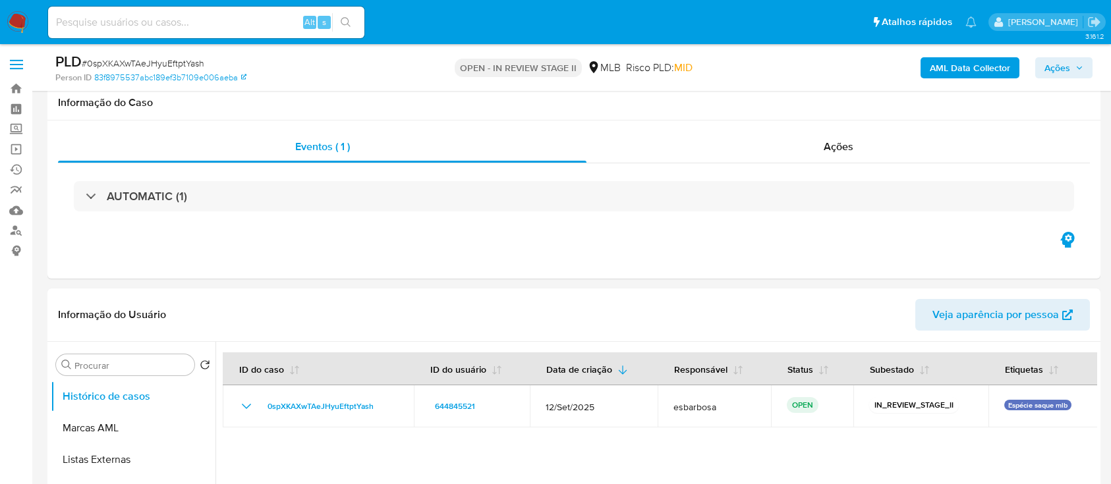
select select "10"
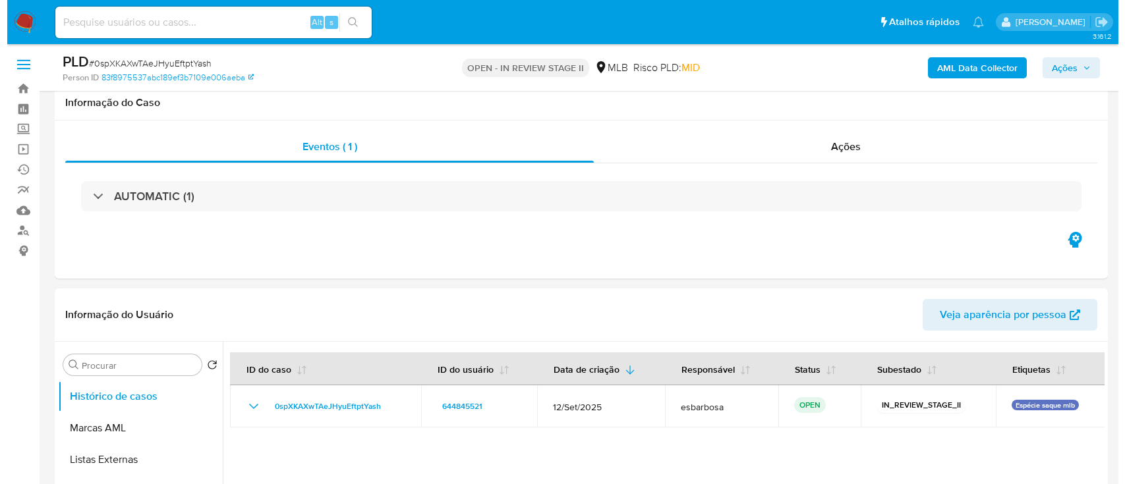
scroll to position [175, 0]
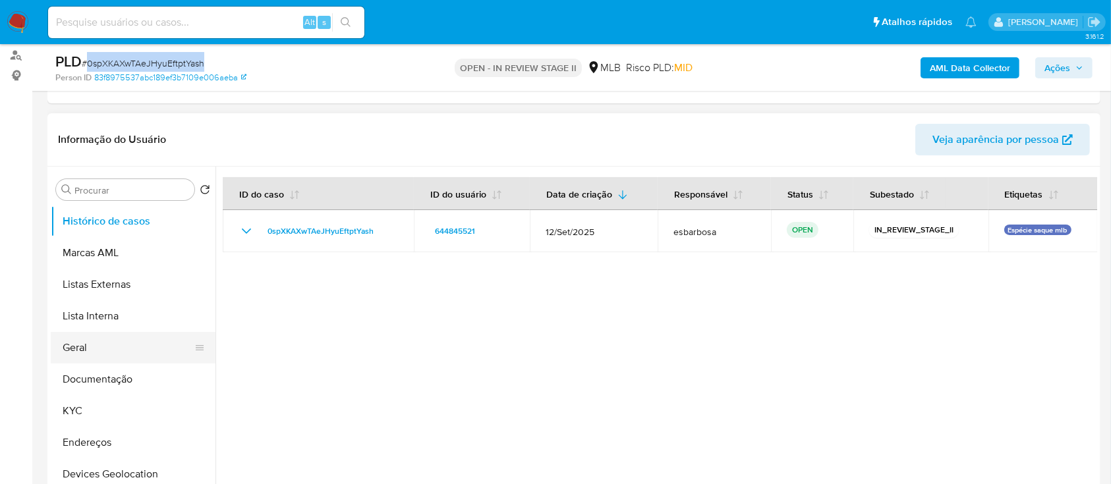
click at [96, 351] on button "Geral" at bounding box center [128, 348] width 154 height 32
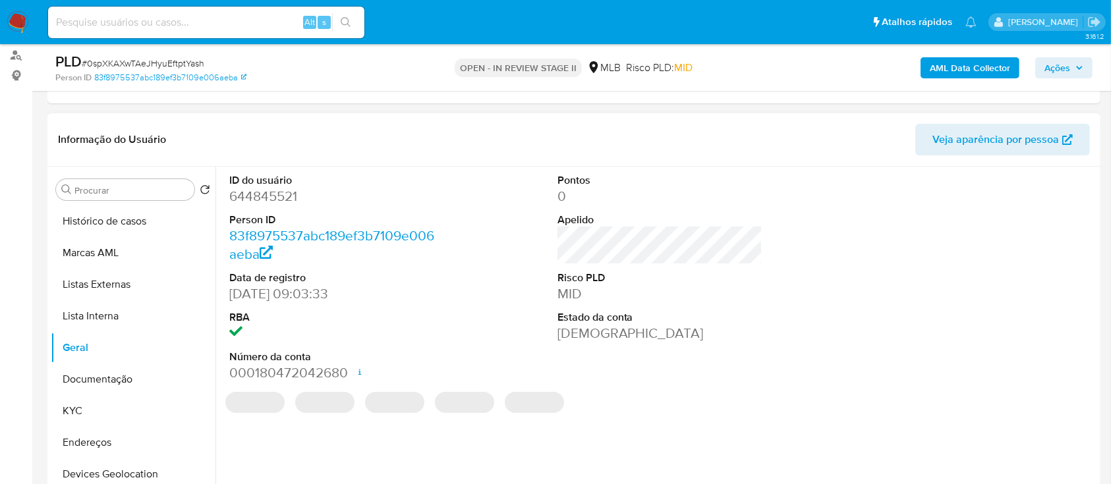
click at [293, 198] on dd "644845521" at bounding box center [332, 196] width 206 height 18
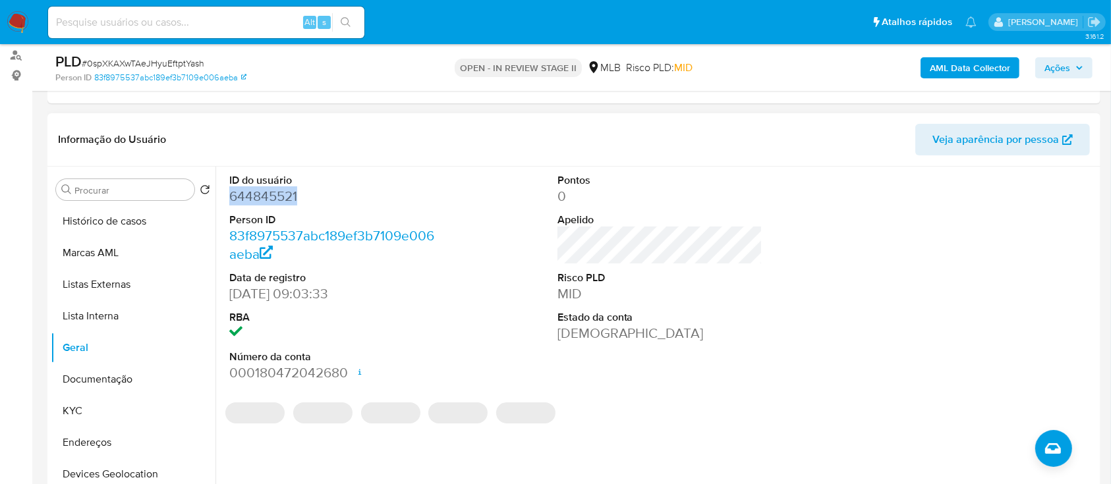
click at [293, 198] on dd "644845521" at bounding box center [332, 196] width 206 height 18
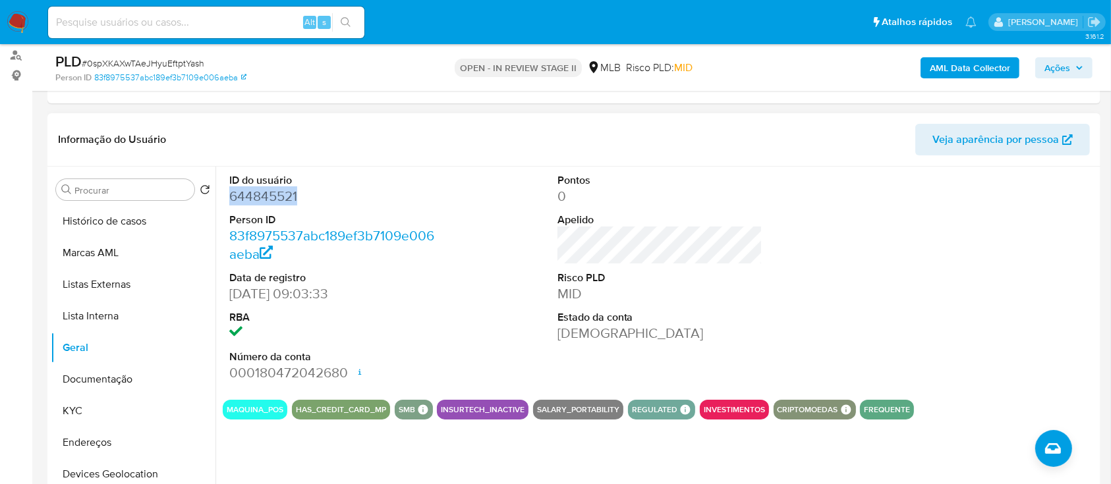
copy dd "644845521"
click at [979, 72] on b "AML Data Collector" at bounding box center [970, 67] width 80 height 21
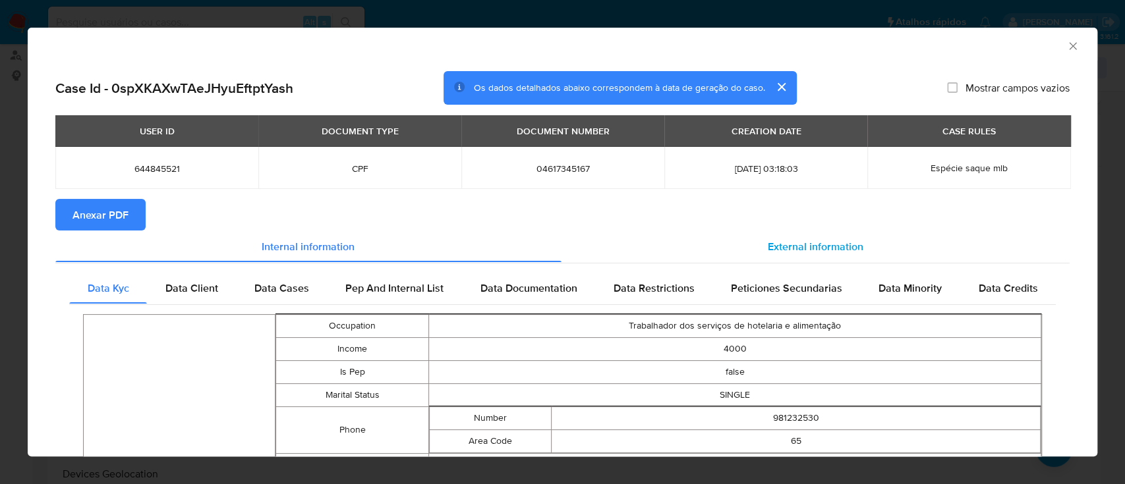
click at [800, 244] on span "External information" at bounding box center [816, 246] width 96 height 15
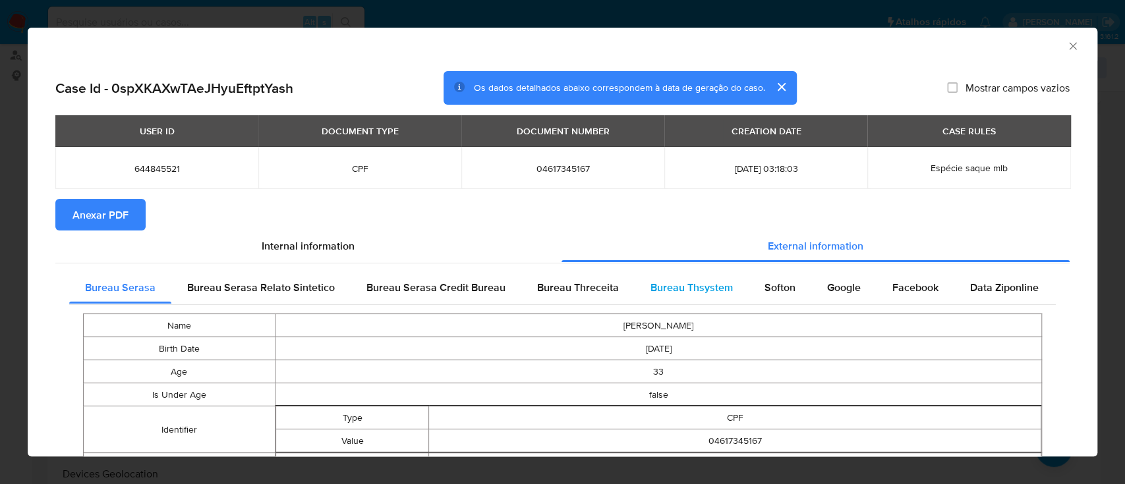
click at [684, 291] on span "Bureau Thsystem" at bounding box center [692, 287] width 82 height 15
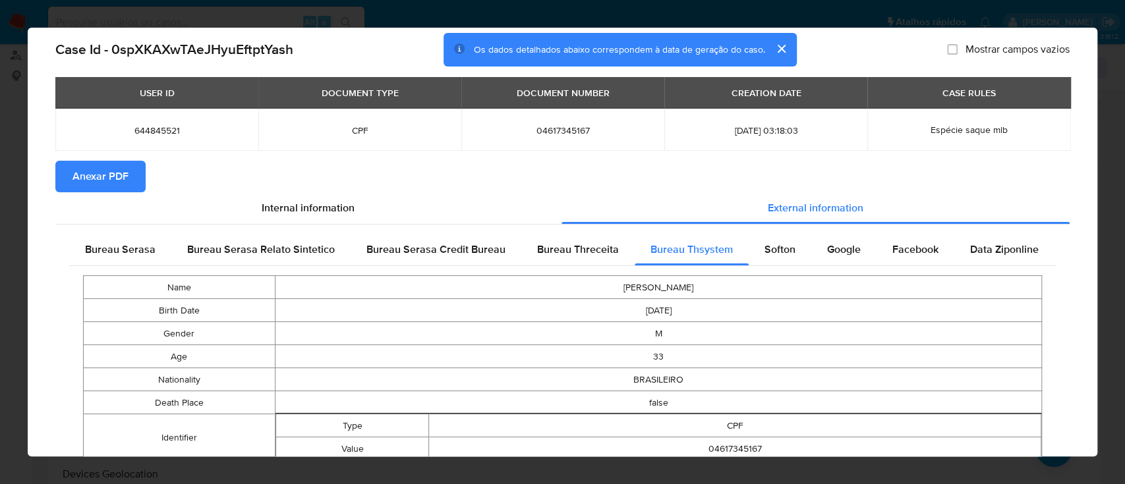
scroll to position [0, 0]
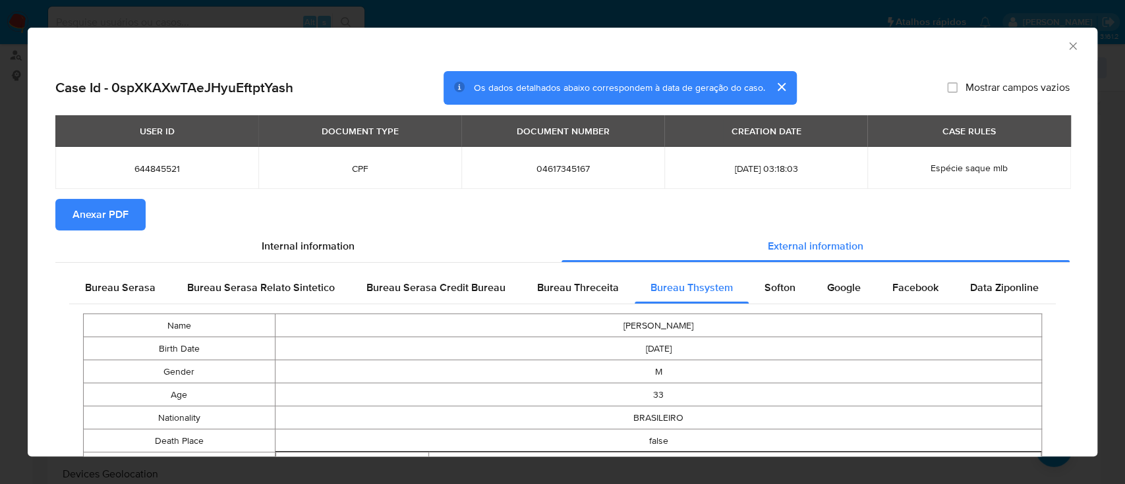
click at [79, 223] on span "Anexar PDF" at bounding box center [101, 214] width 56 height 29
click at [717, 224] on section "Anexar PDF" at bounding box center [562, 215] width 1014 height 32
click at [1066, 52] on icon "Fechar a janela" at bounding box center [1072, 46] width 13 height 13
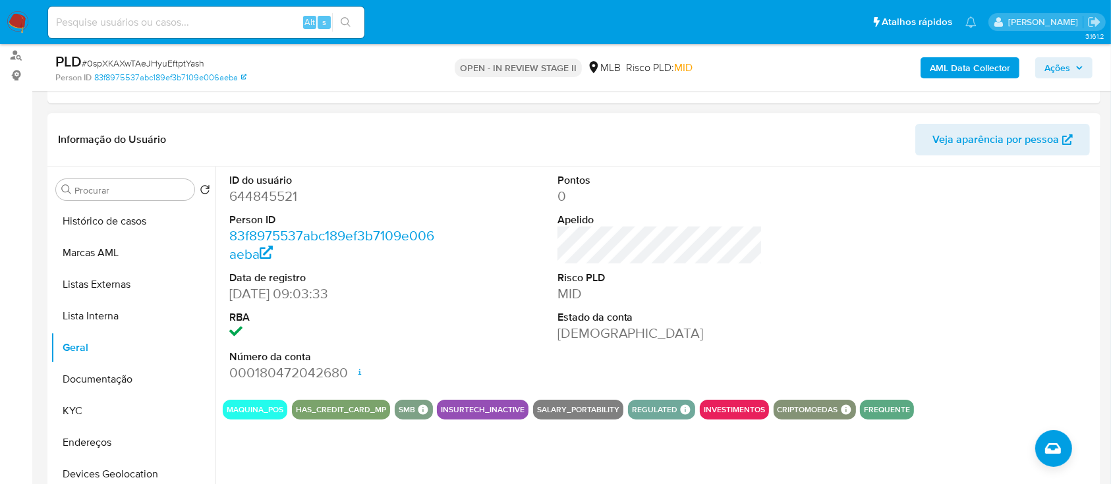
click at [282, 198] on dd "644845521" at bounding box center [332, 196] width 206 height 18
copy dd "644845521"
click at [84, 407] on button "KYC" at bounding box center [128, 411] width 154 height 32
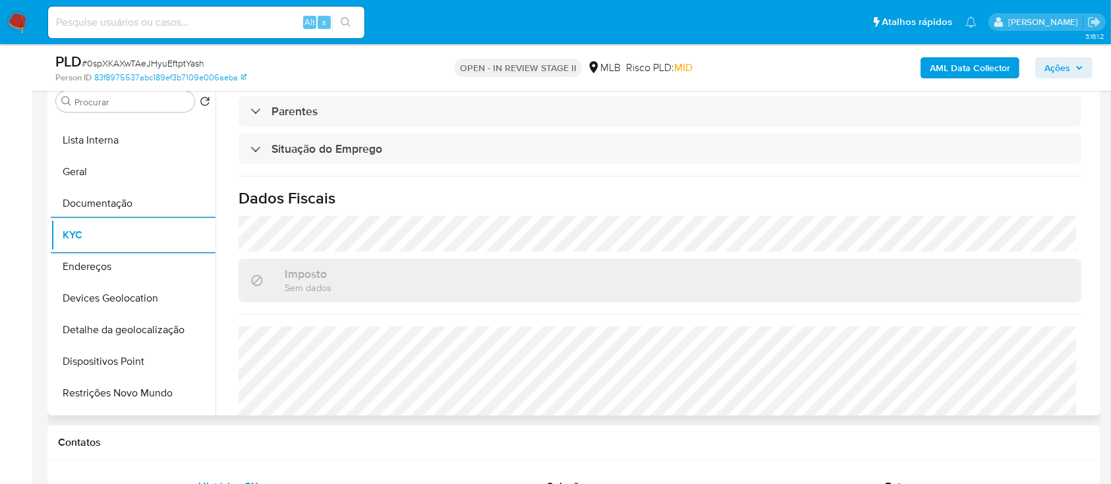
scroll to position [564, 0]
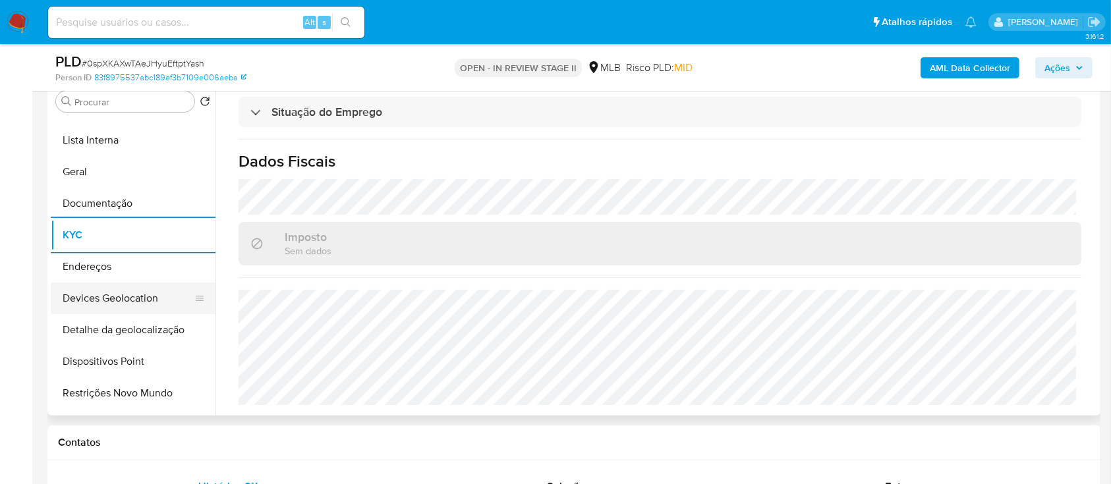
click at [138, 300] on button "Devices Geolocation" at bounding box center [128, 299] width 154 height 32
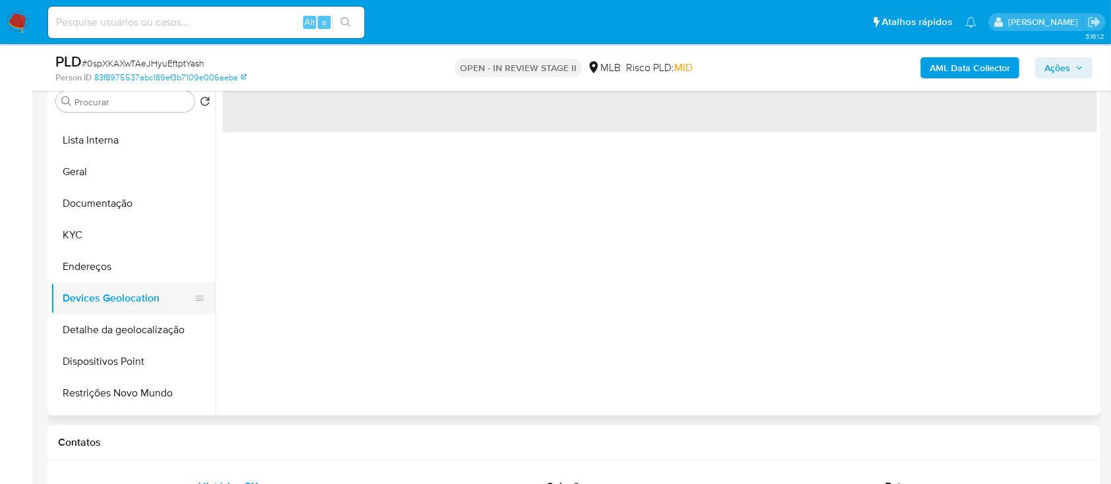
scroll to position [0, 0]
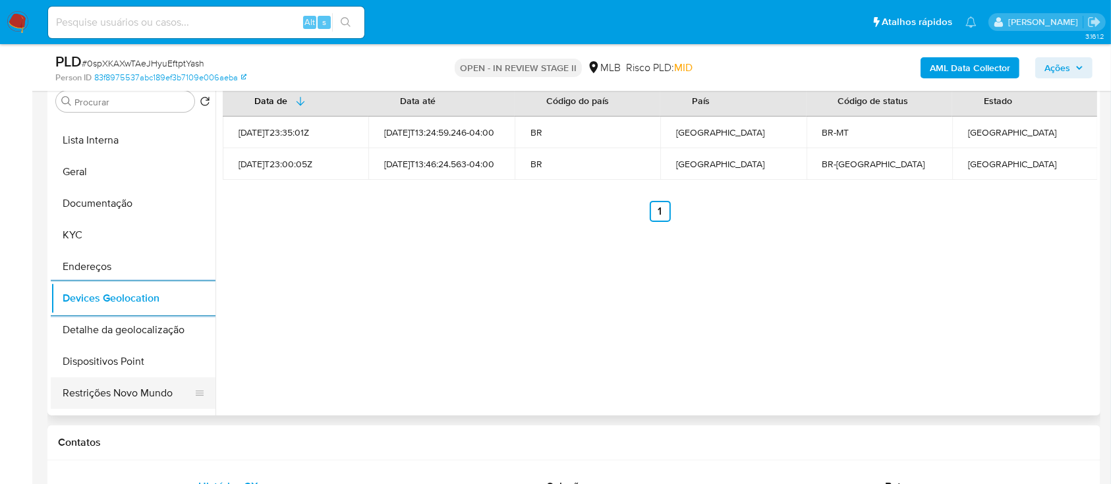
click at [119, 390] on button "Restrições Novo Mundo" at bounding box center [128, 394] width 154 height 32
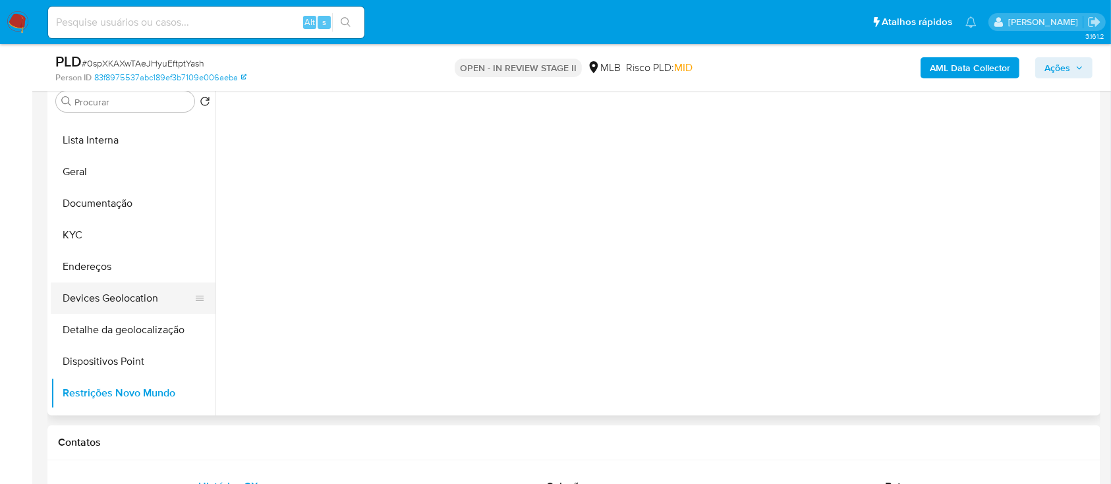
scroll to position [175, 0]
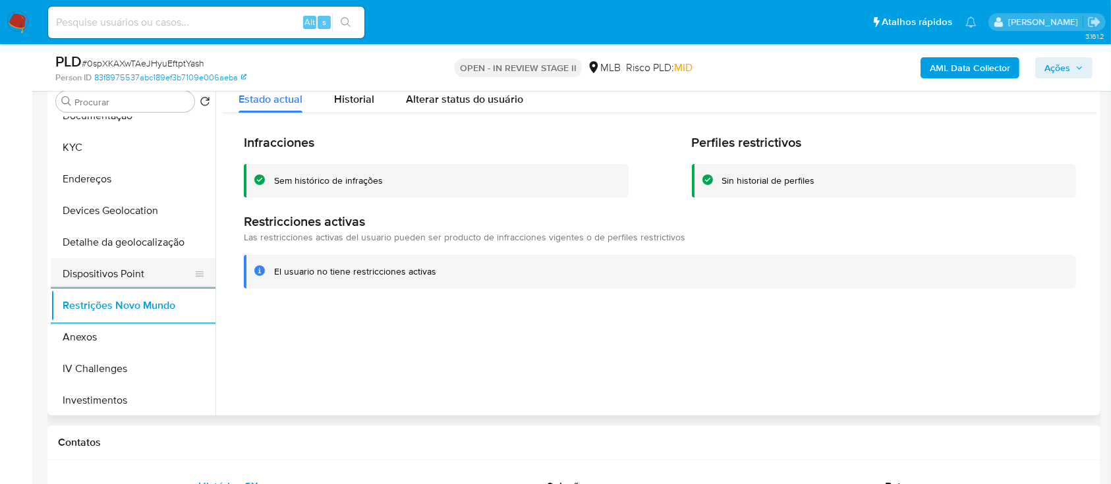
click at [155, 280] on button "Dispositivos Point" at bounding box center [128, 274] width 154 height 32
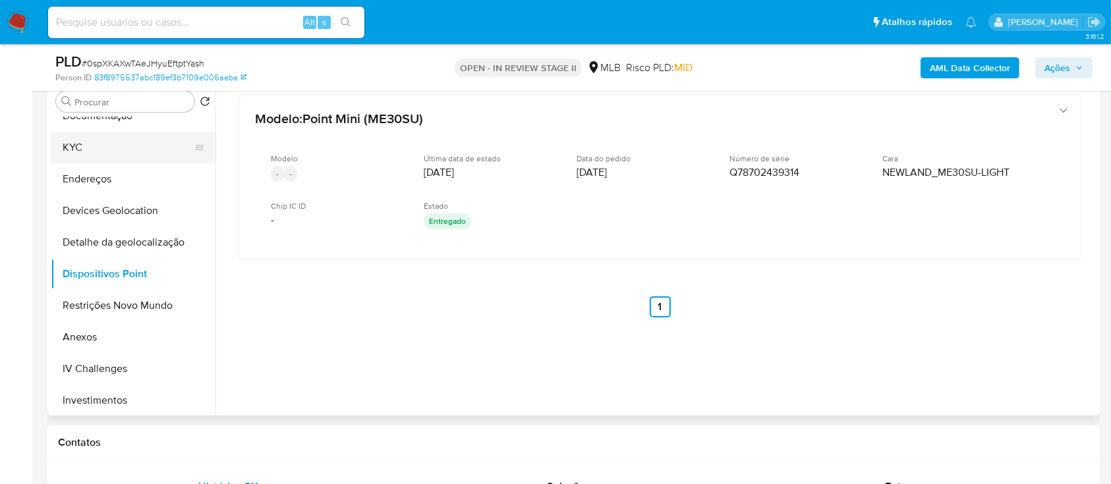
click at [125, 152] on button "KYC" at bounding box center [128, 148] width 154 height 32
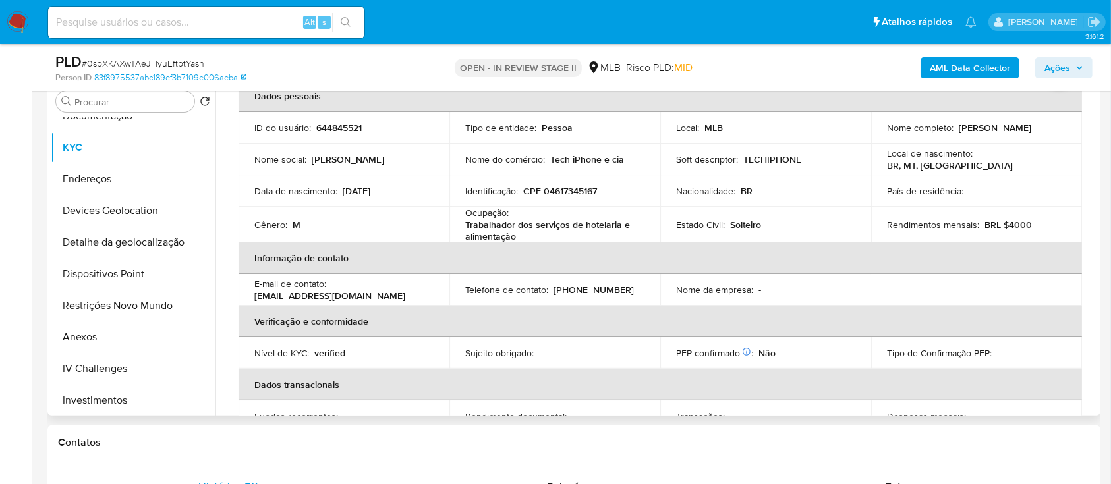
scroll to position [37, 0]
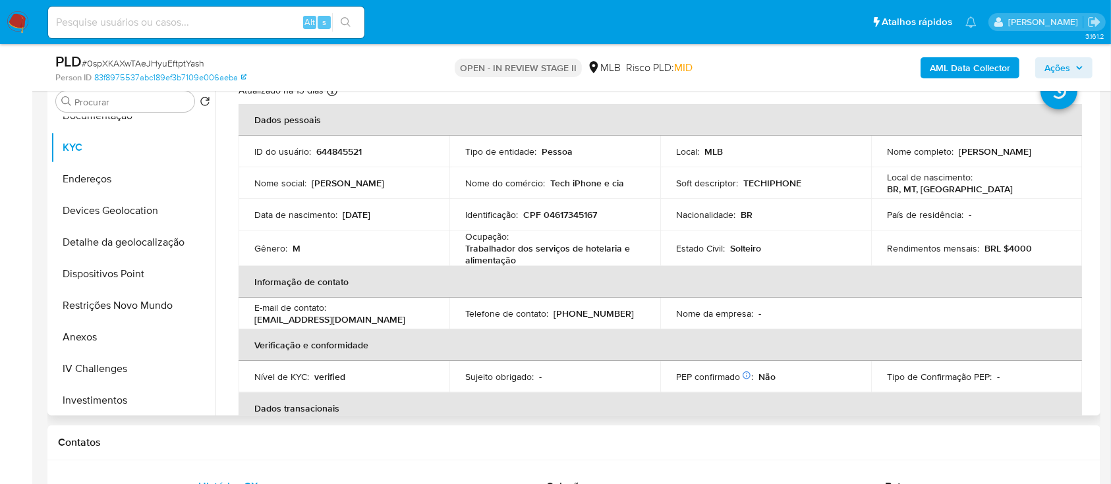
click at [575, 214] on p "CPF 04617345167" at bounding box center [560, 215] width 74 height 12
copy p "04617345167"
drag, startPoint x: 1022, startPoint y: 157, endPoint x: 883, endPoint y: 161, distance: 139.8
click at [887, 158] on div "Nome completo : Sergio Campos de Souza Guerra" at bounding box center [976, 152] width 179 height 12
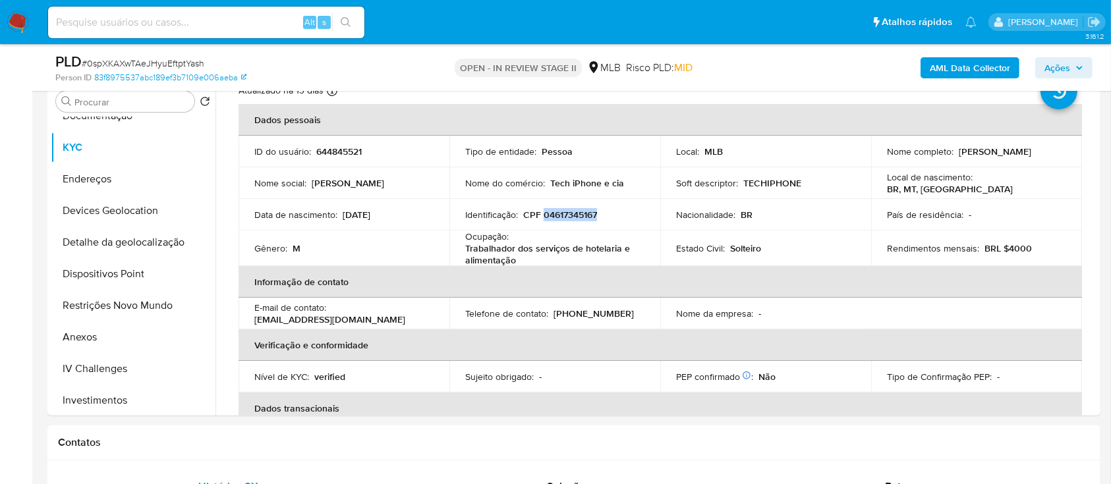
copy p "[PERSON_NAME] [PERSON_NAME]"
click at [111, 303] on button "Restrições Novo Mundo" at bounding box center [128, 306] width 154 height 32
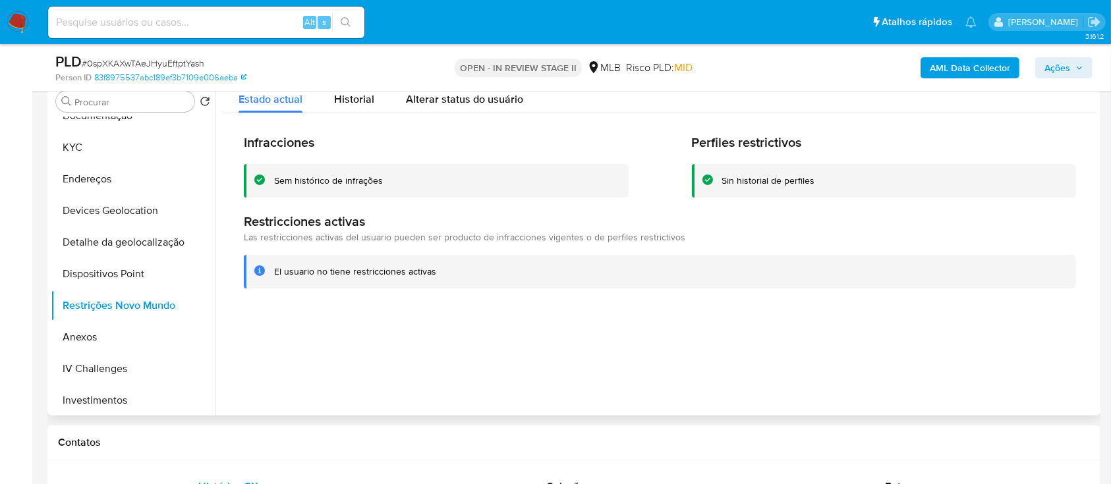
click at [364, 177] on div "Sem histórico de infrações" at bounding box center [328, 181] width 109 height 13
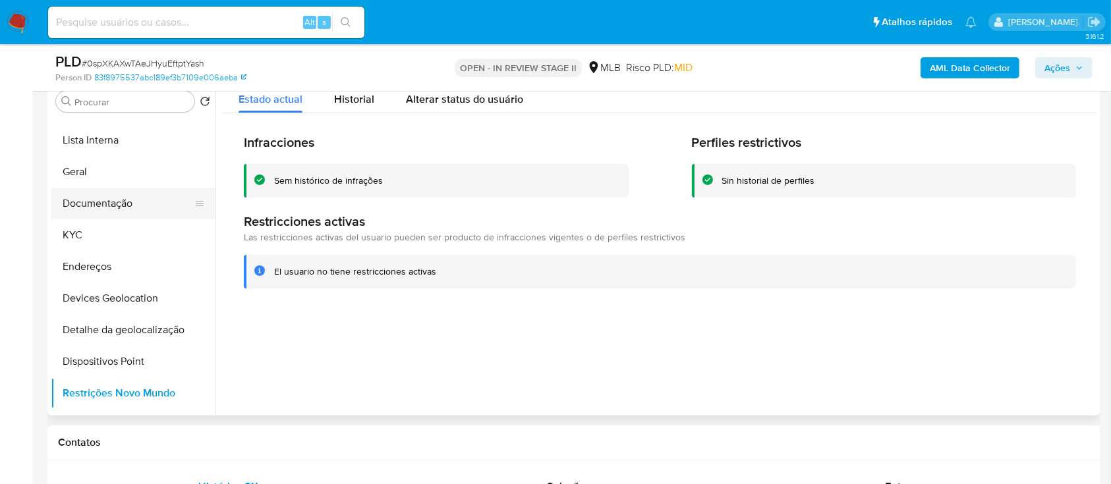
click at [128, 204] on button "Documentação" at bounding box center [128, 204] width 154 height 32
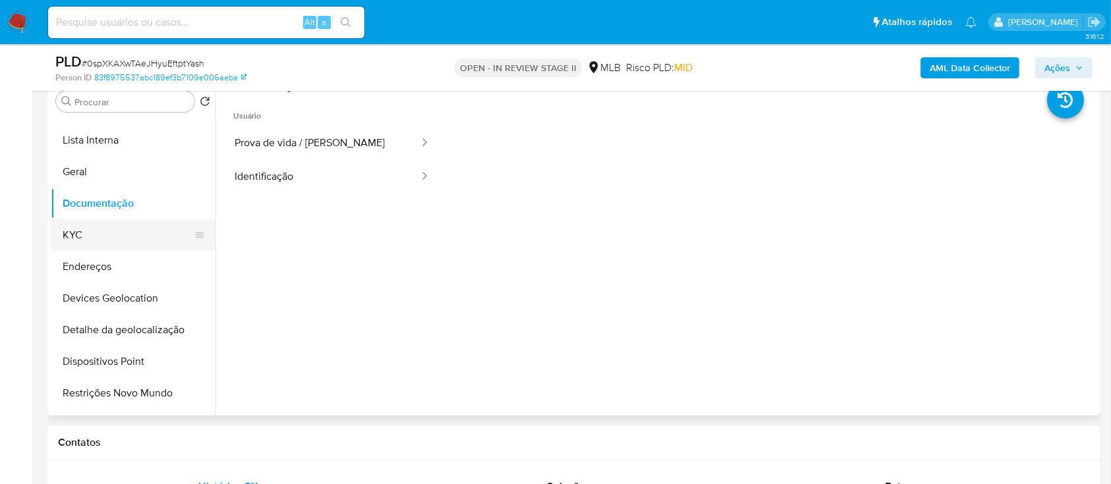
click at [88, 235] on button "KYC" at bounding box center [128, 235] width 154 height 32
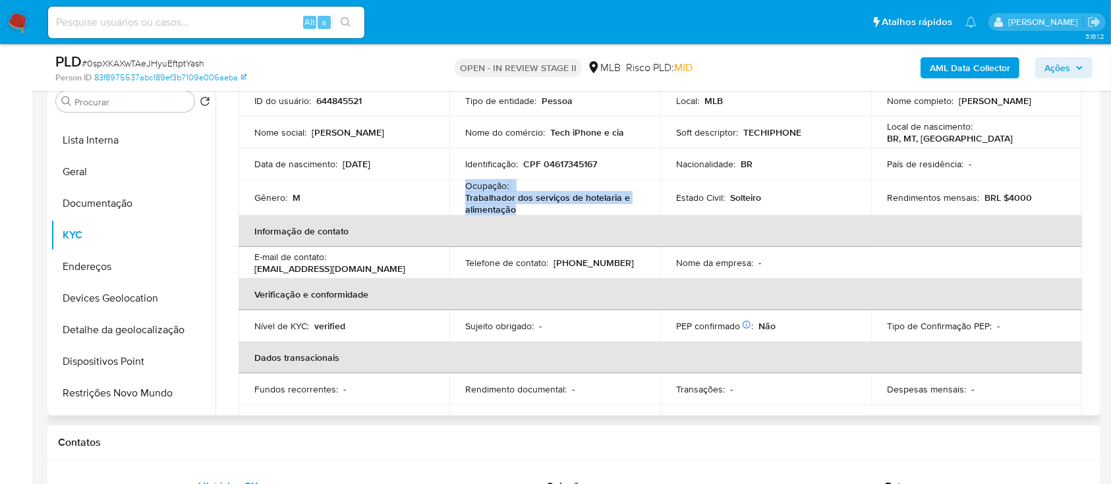
drag, startPoint x: 531, startPoint y: 210, endPoint x: 463, endPoint y: 189, distance: 70.5
click at [463, 189] on td "Ocupação : Trabalhador dos serviços de hotelaria e alimentação" at bounding box center [555, 198] width 211 height 36
copy div "Ocupação : Trabalhador dos serviços de hotelaria e alimentação"
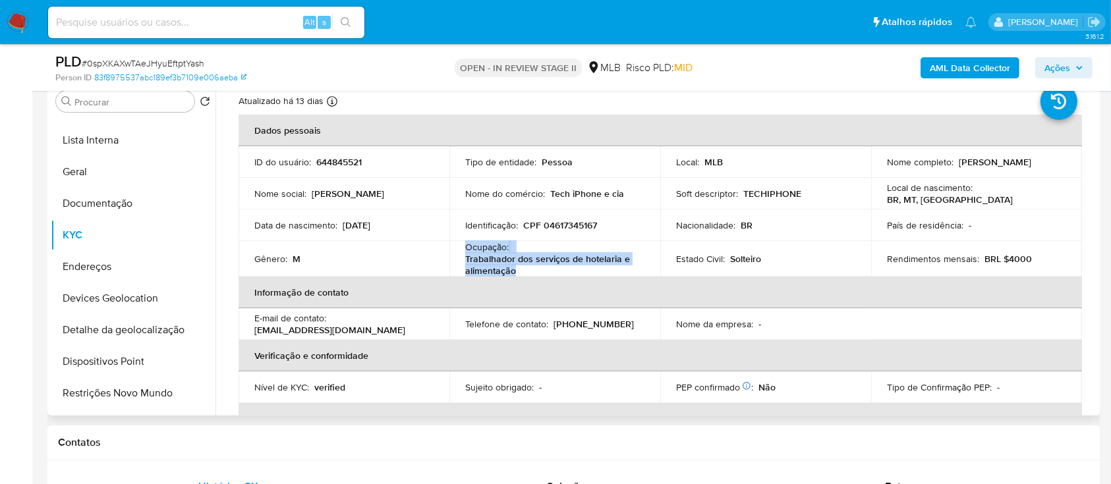
scroll to position [0, 0]
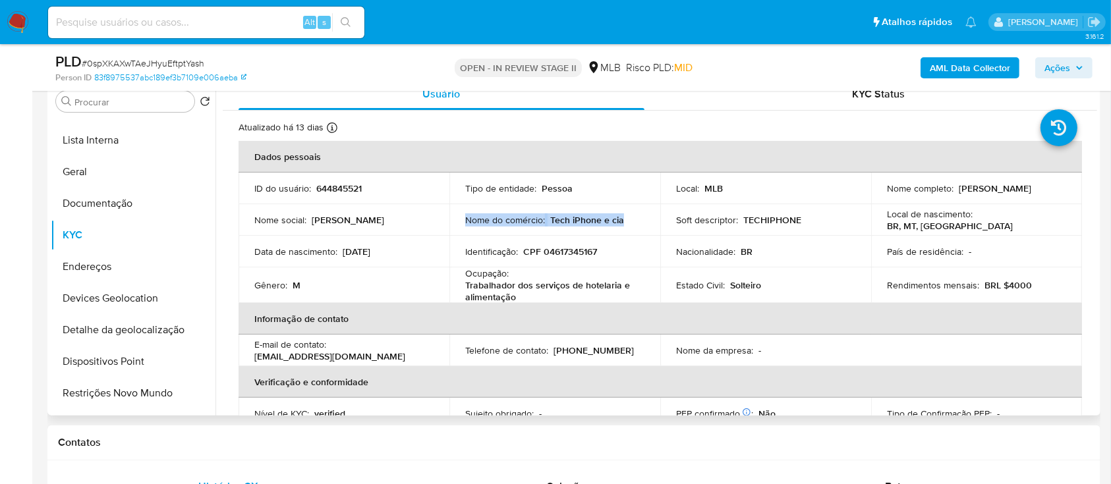
drag, startPoint x: 628, startPoint y: 222, endPoint x: 461, endPoint y: 219, distance: 166.8
click at [461, 219] on td "Nome do comércio : Tech iPhone e cia" at bounding box center [555, 220] width 211 height 32
copy div "Nome do comércio : Tech iPhone e cia"
click at [590, 252] on p "CPF 04617345167" at bounding box center [560, 252] width 74 height 12
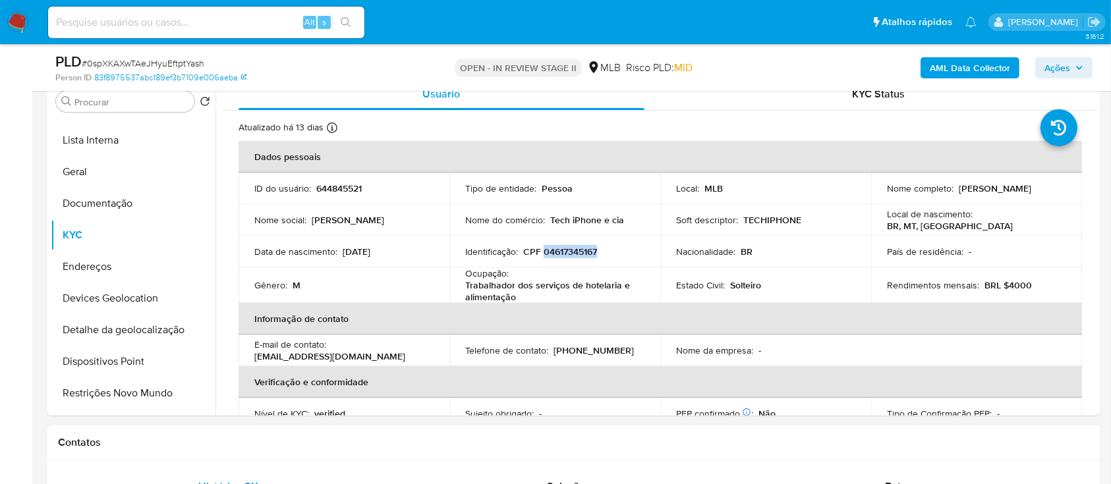
copy p "04617345167"
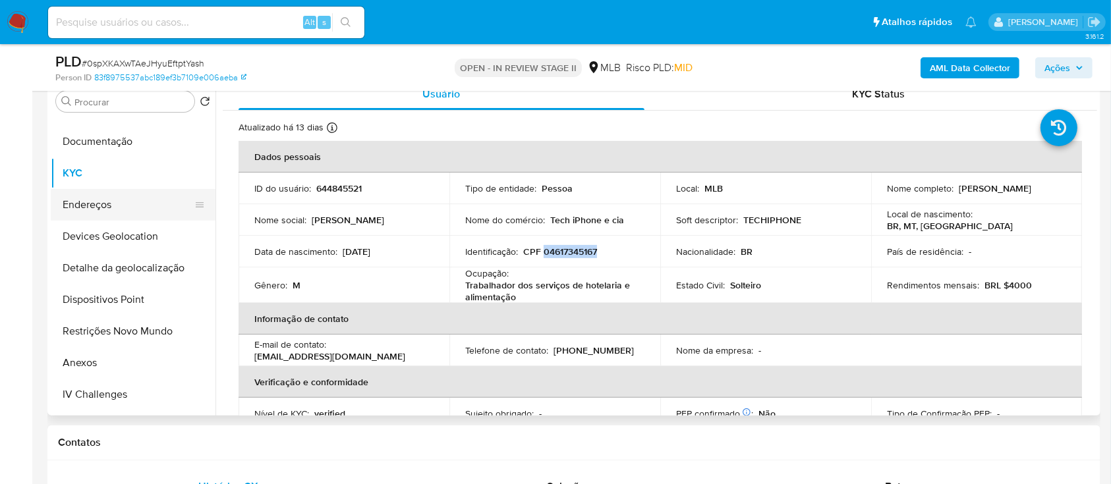
scroll to position [175, 0]
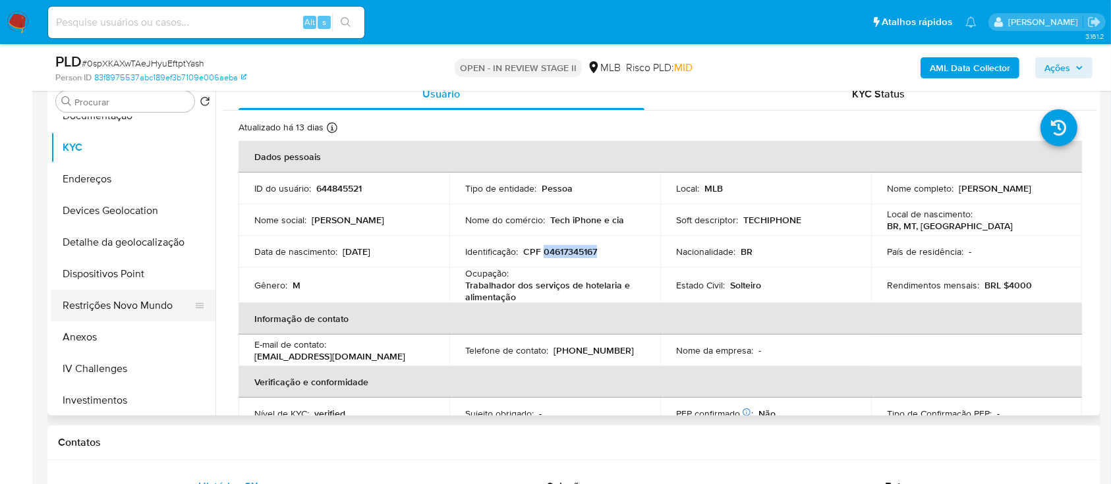
click at [116, 303] on button "Restrições Novo Mundo" at bounding box center [128, 306] width 154 height 32
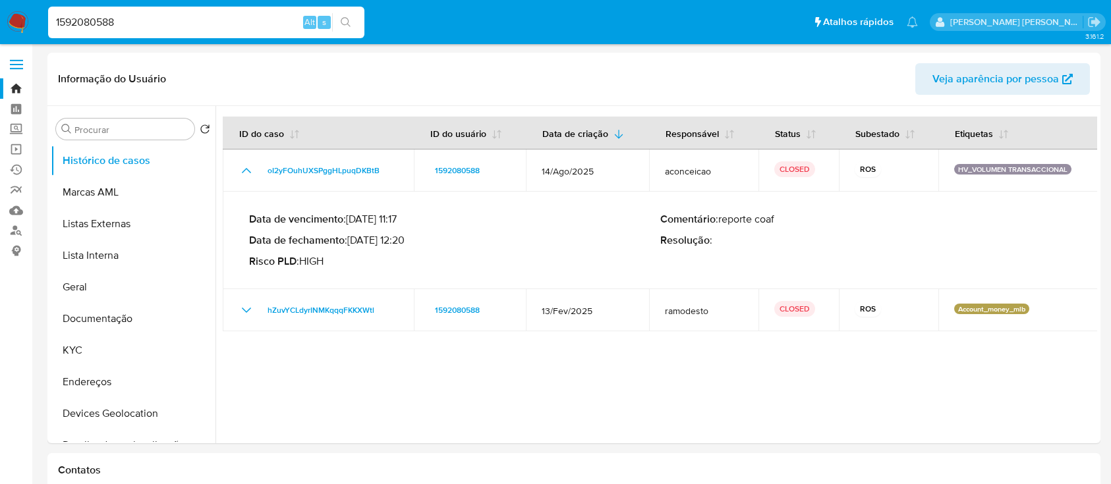
select select "10"
click at [195, 16] on input "1592080588" at bounding box center [206, 22] width 316 height 17
type input "1362032657"
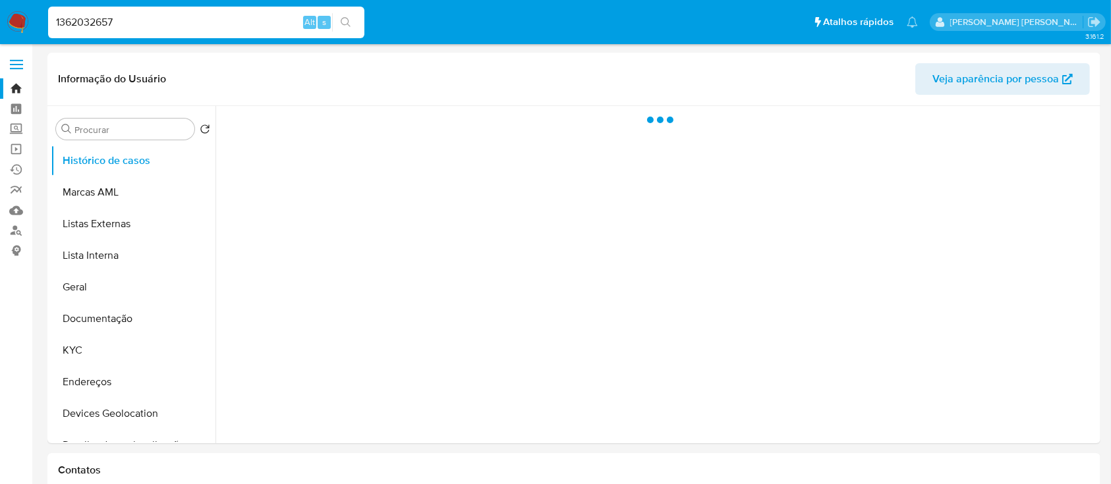
select select "10"
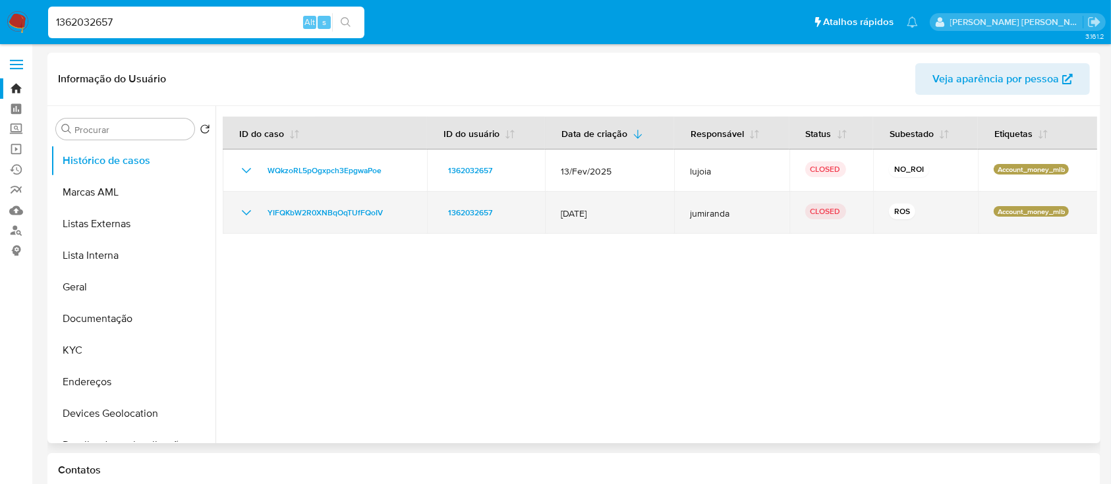
click at [247, 216] on icon "Mostrar/Ocultar" at bounding box center [247, 213] width 16 height 16
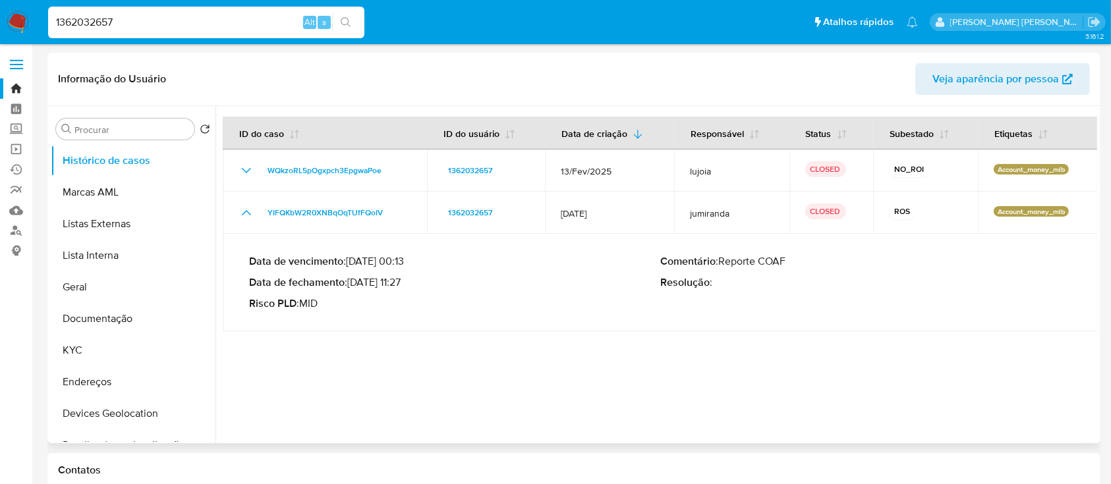
drag, startPoint x: 404, startPoint y: 281, endPoint x: 353, endPoint y: 285, distance: 51.6
click at [353, 285] on p "Data de fechamento : 14/02/2025 11:27" at bounding box center [454, 282] width 411 height 13
click at [202, 20] on input "1362032657" at bounding box center [206, 22] width 316 height 17
paste input "235827261"
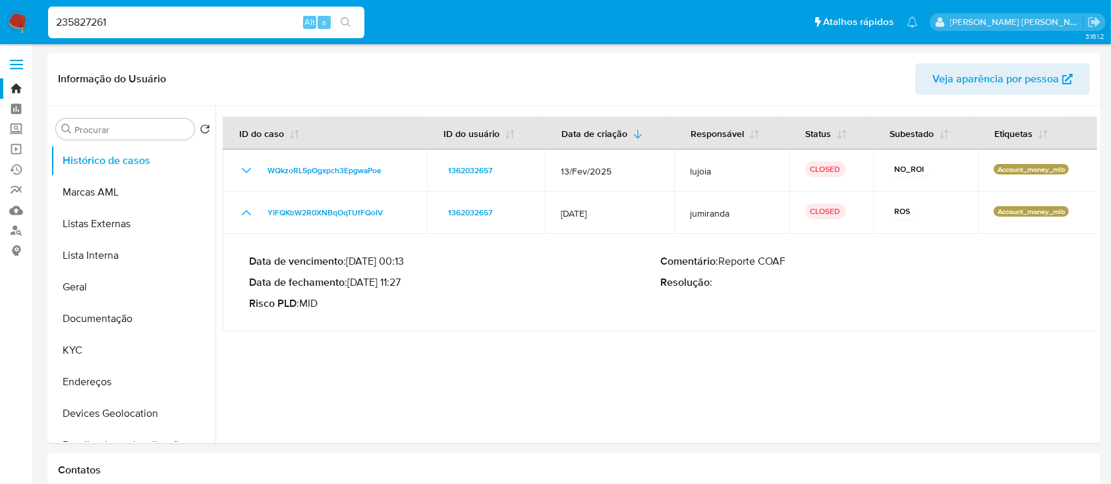
type input "235827261"
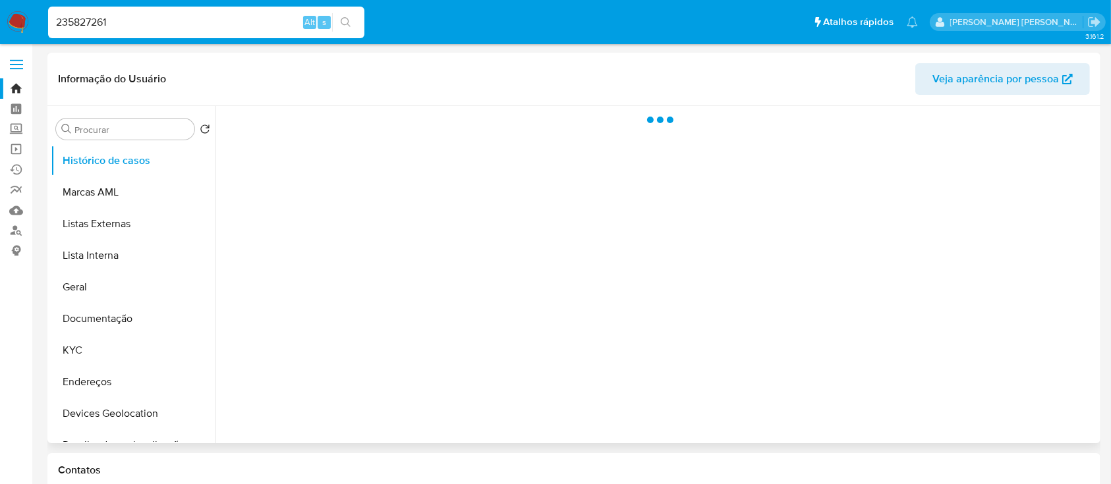
select select "10"
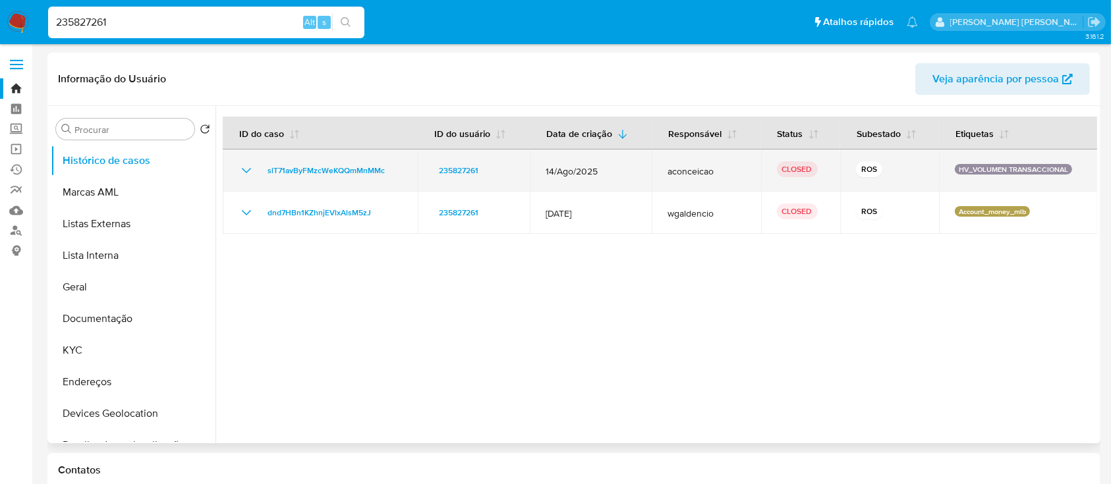
click at [239, 171] on icon "Mostrar/Ocultar" at bounding box center [247, 171] width 16 height 16
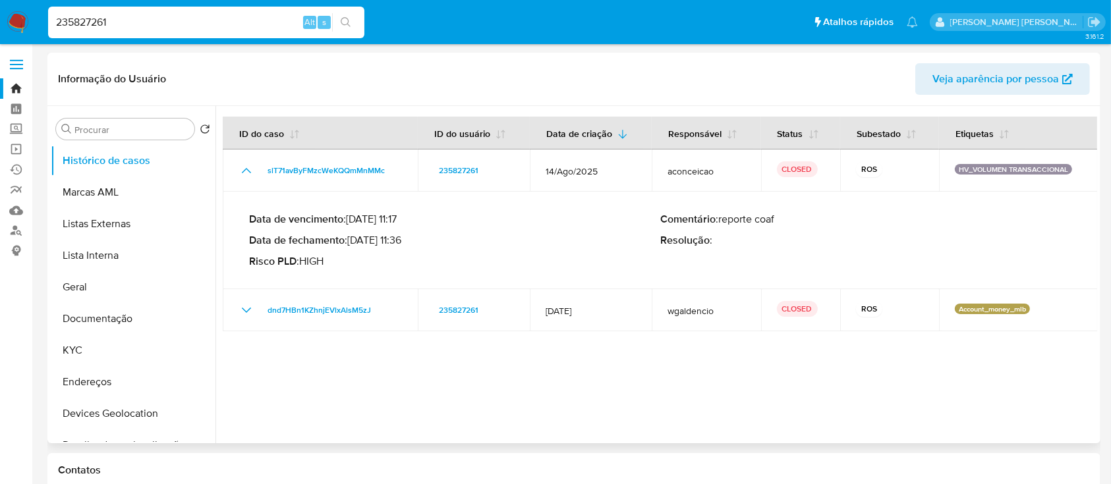
drag, startPoint x: 407, startPoint y: 241, endPoint x: 351, endPoint y: 241, distance: 56.7
click at [351, 241] on p "Data de fechamento : 28/08/2025 11:36" at bounding box center [454, 240] width 411 height 13
click at [249, 22] on input "235827261" at bounding box center [206, 22] width 316 height 17
paste input "1145435635"
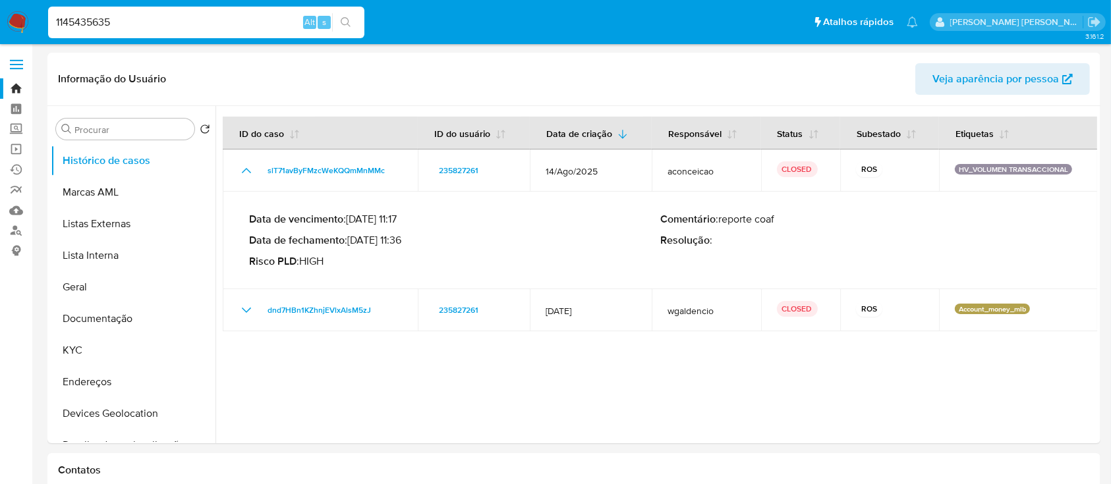
type input "1145435635"
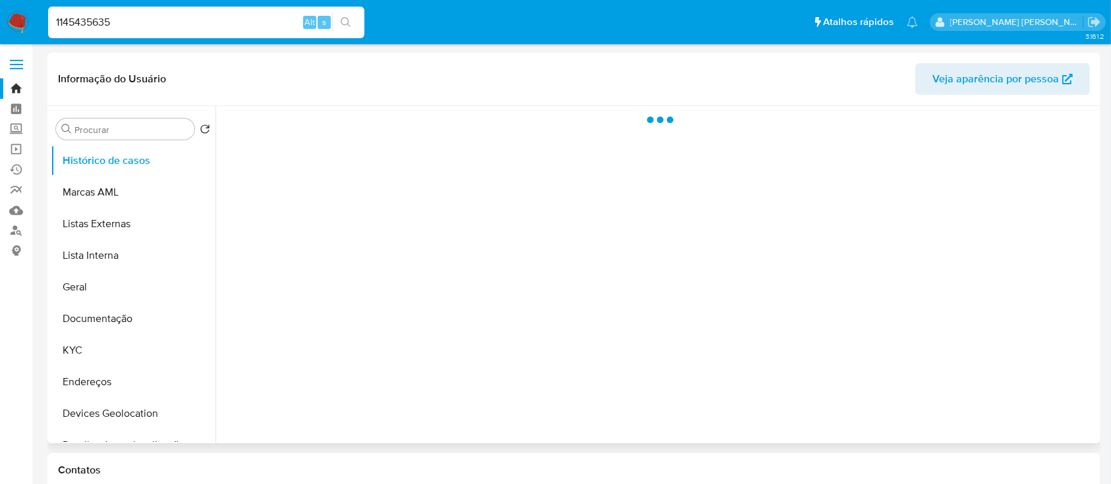
select select "10"
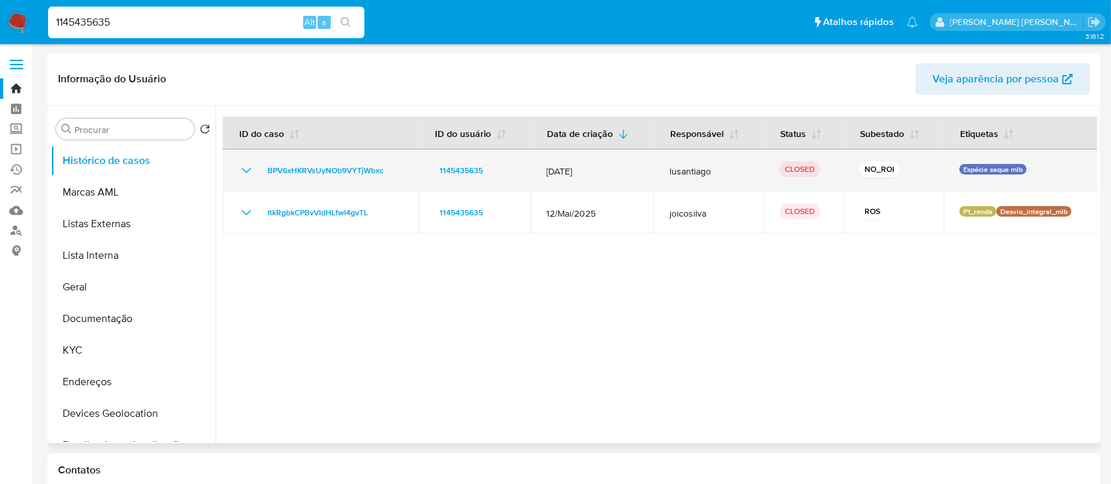
click at [243, 172] on icon "Mostrar/Ocultar" at bounding box center [247, 171] width 16 height 16
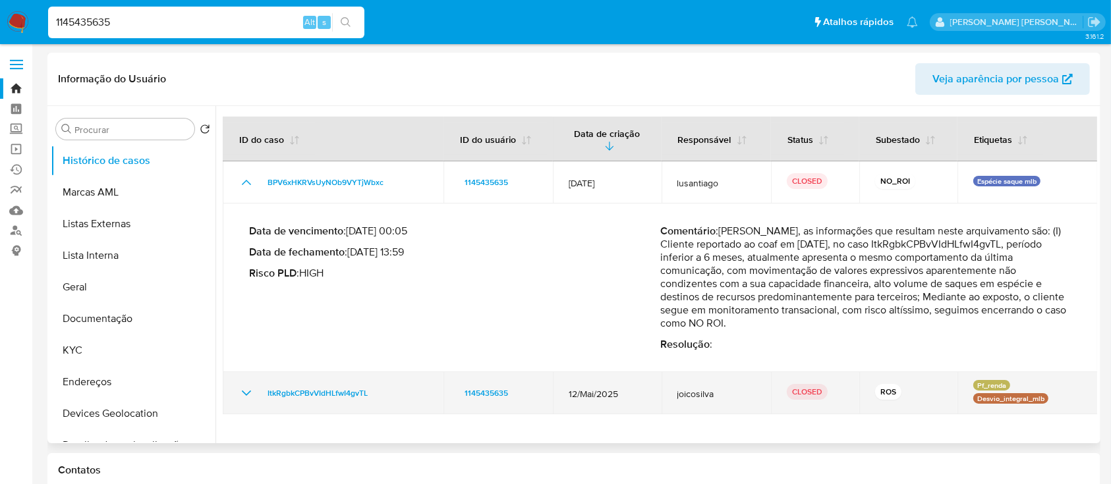
click at [243, 386] on icon "Mostrar/Ocultar" at bounding box center [247, 394] width 16 height 16
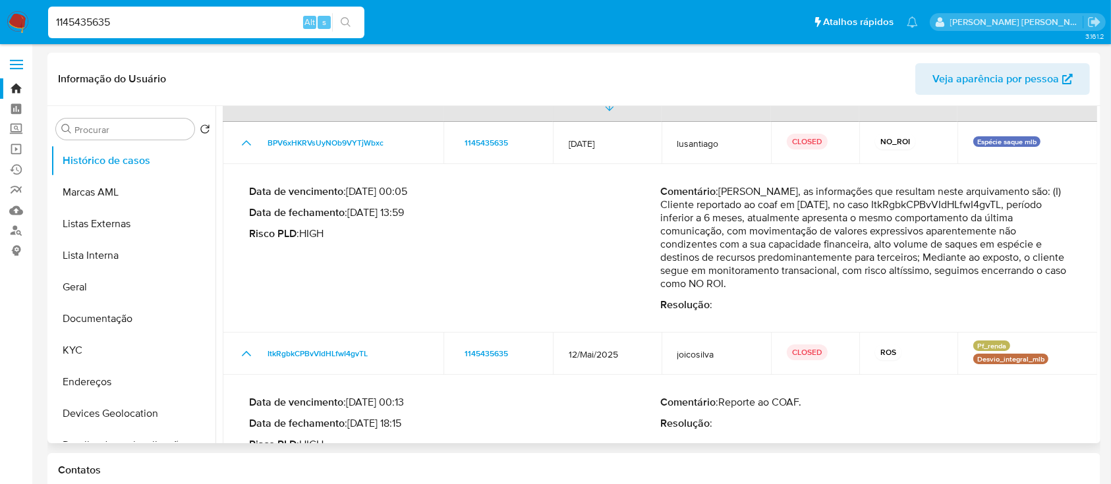
scroll to position [74, 0]
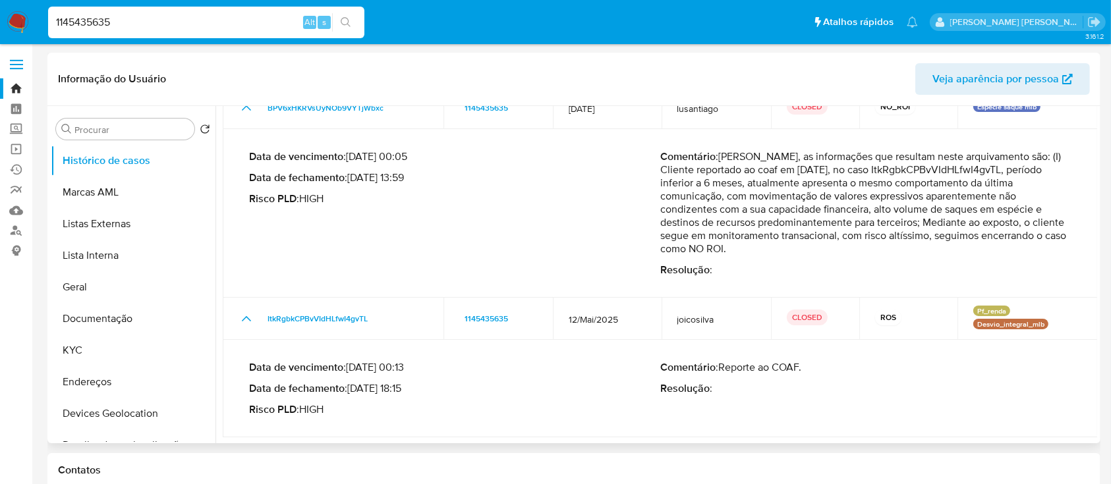
drag, startPoint x: 405, startPoint y: 388, endPoint x: 355, endPoint y: 390, distance: 50.8
click at [355, 390] on p "Data de fechamento : 05/06/2025 18:15" at bounding box center [454, 388] width 411 height 13
click at [238, 19] on input "1145435635" at bounding box center [206, 22] width 316 height 17
paste input "273935280"
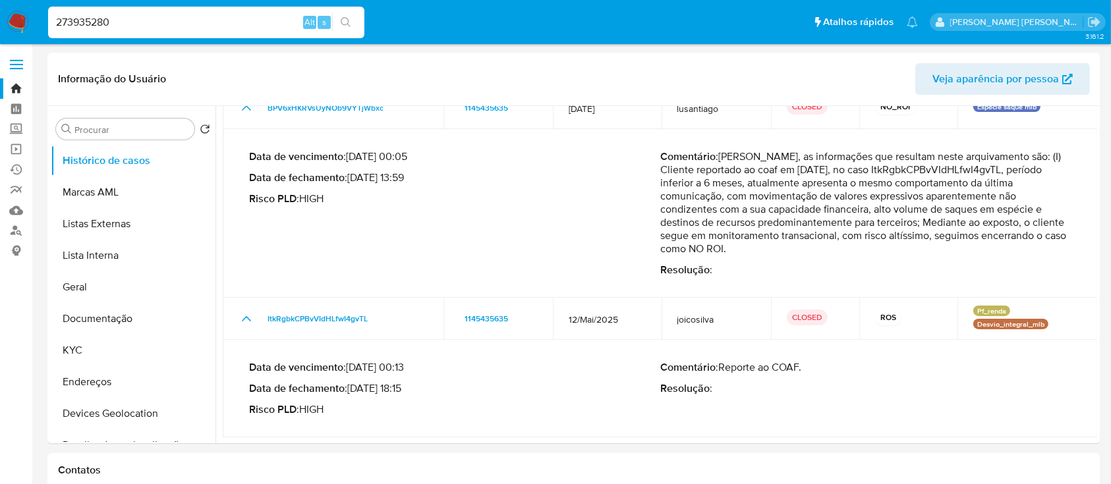
type input "273935280"
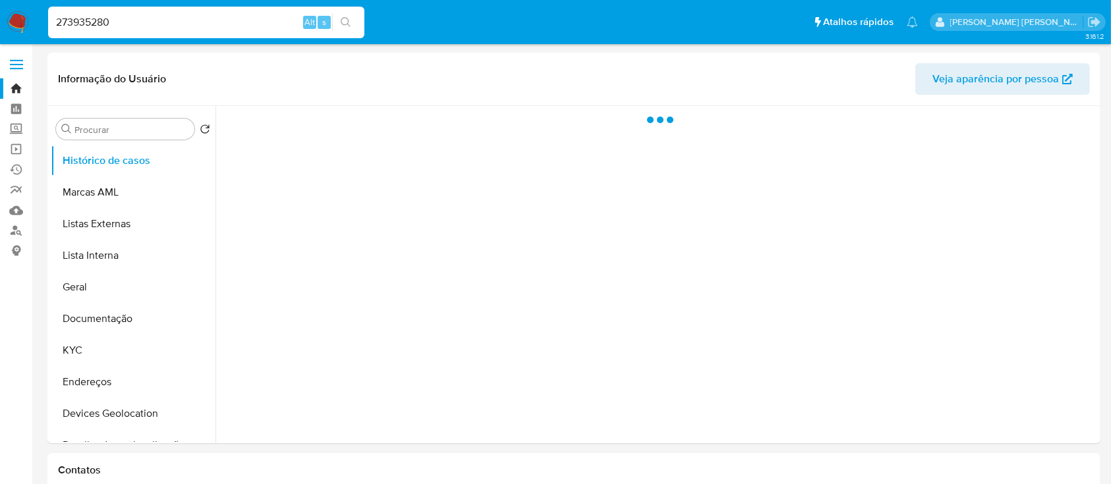
select select "10"
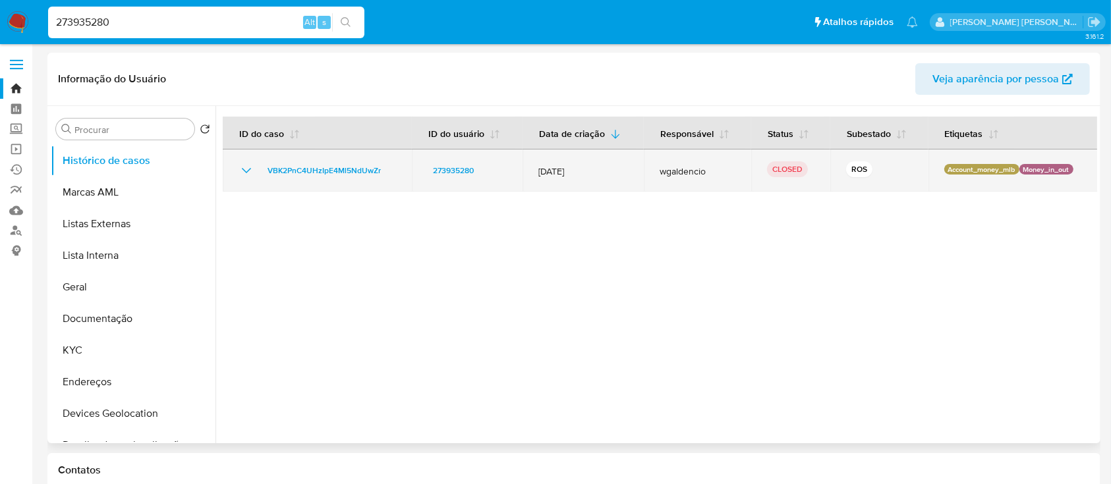
click at [245, 173] on icon "Mostrar/Ocultar" at bounding box center [247, 171] width 16 height 16
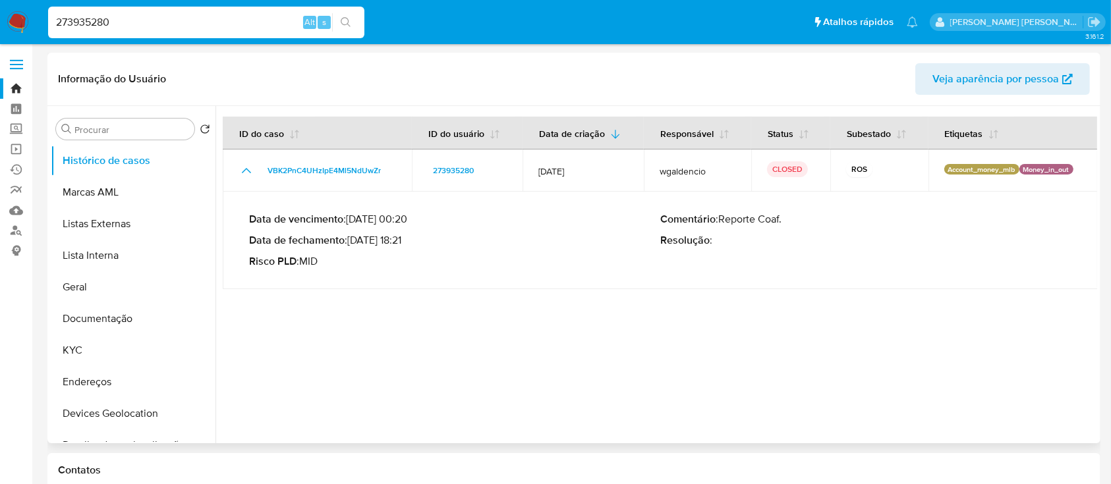
drag, startPoint x: 408, startPoint y: 238, endPoint x: 353, endPoint y: 237, distance: 54.7
click at [353, 237] on p "Data de fechamento : 23/07/2025 18:21" at bounding box center [454, 240] width 411 height 13
click at [264, 18] on input "273935280" at bounding box center [206, 22] width 316 height 17
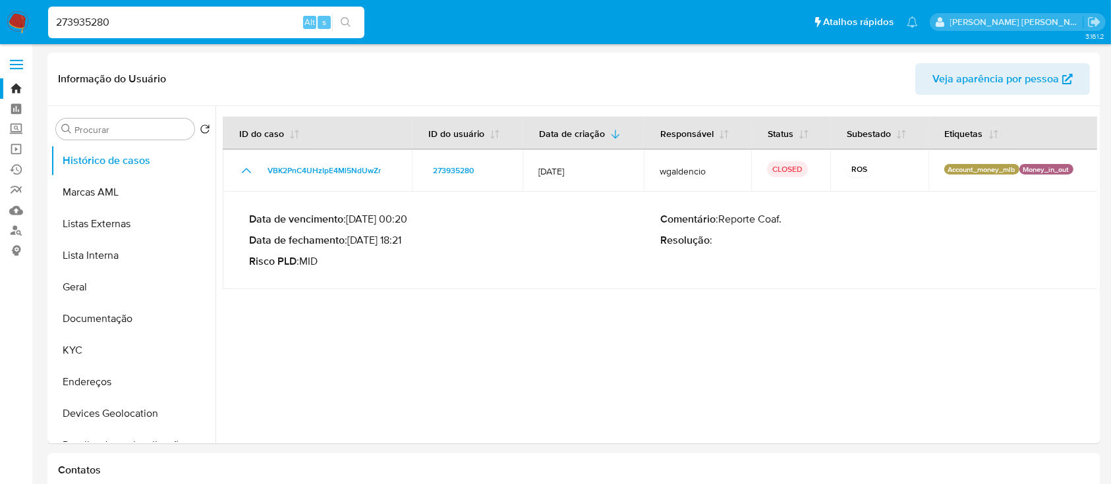
paste input "35827261"
type input "235827261"
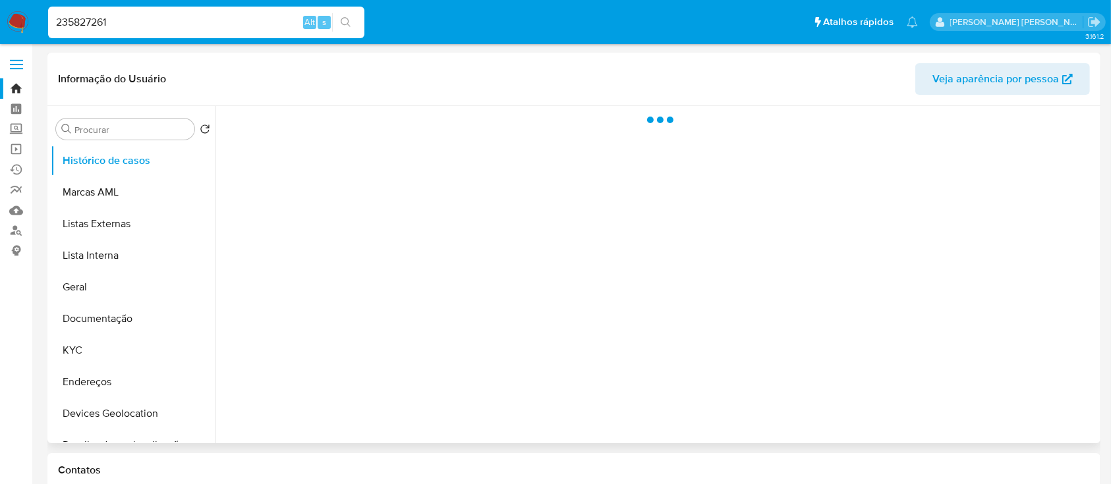
select select "10"
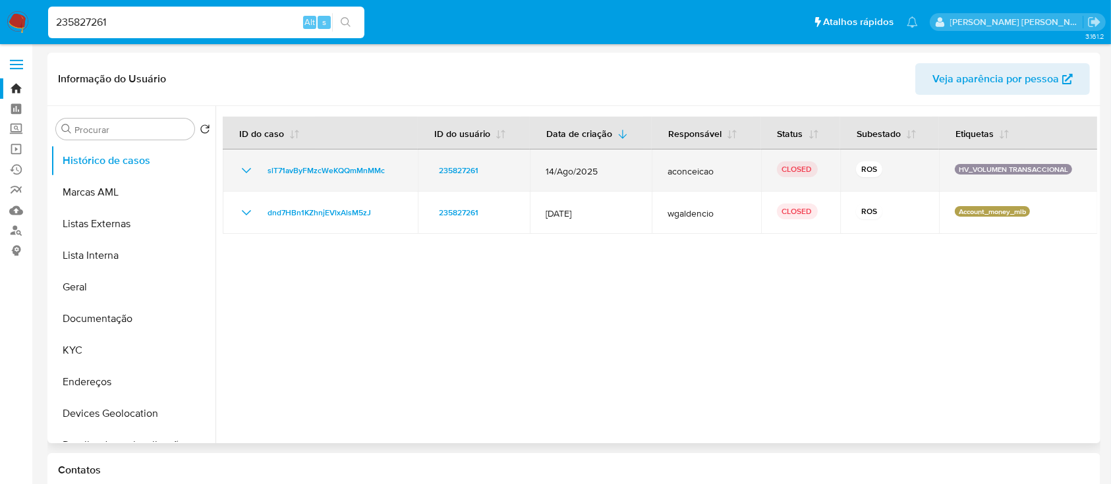
click at [250, 169] on icon "Mostrar/Ocultar" at bounding box center [246, 170] width 9 height 5
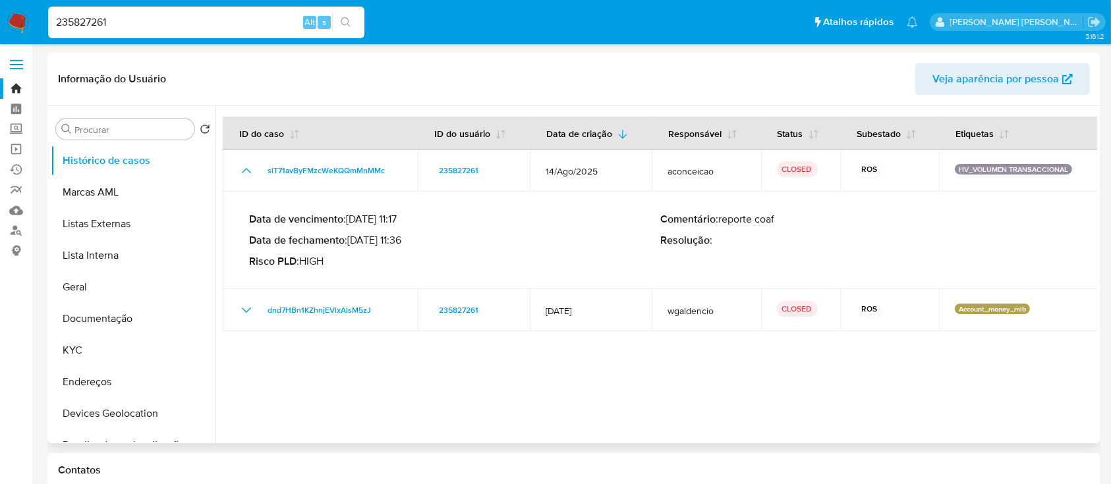
drag, startPoint x: 407, startPoint y: 238, endPoint x: 355, endPoint y: 240, distance: 52.1
click at [355, 240] on p "Data de fechamento : 28/08/2025 11:36" at bounding box center [454, 240] width 411 height 13
click at [211, 19] on input "235827261" at bounding box center [206, 22] width 316 height 17
paste input "1362032657"
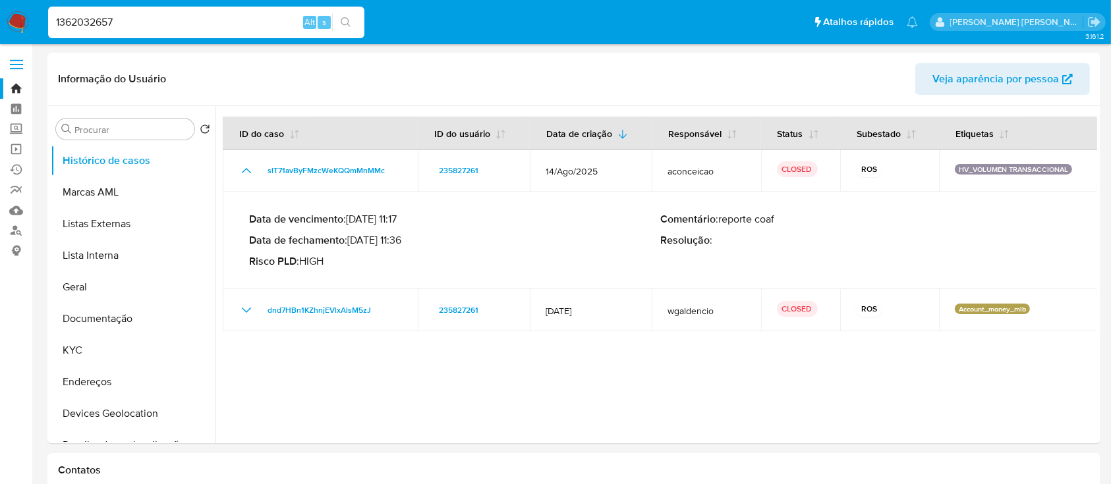
type input "1362032657"
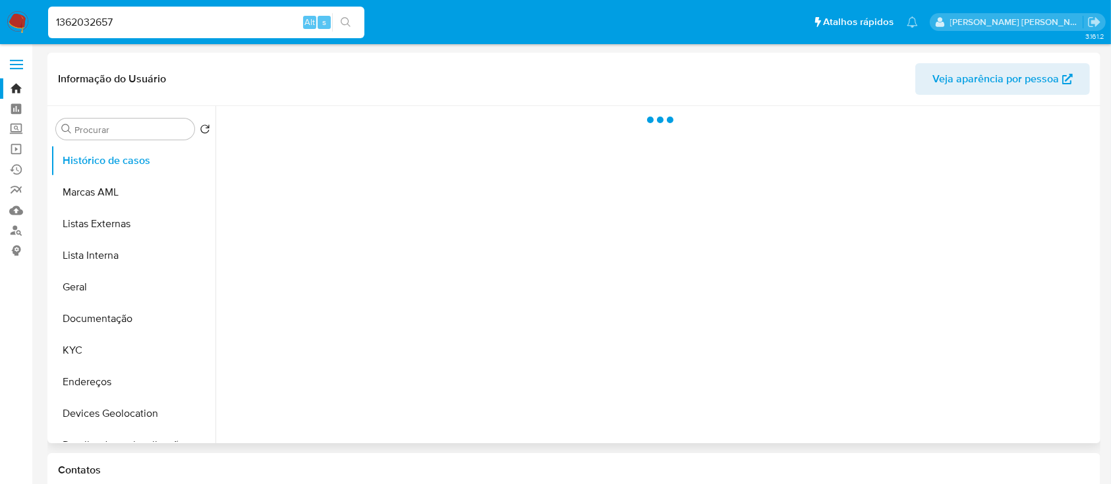
select select "10"
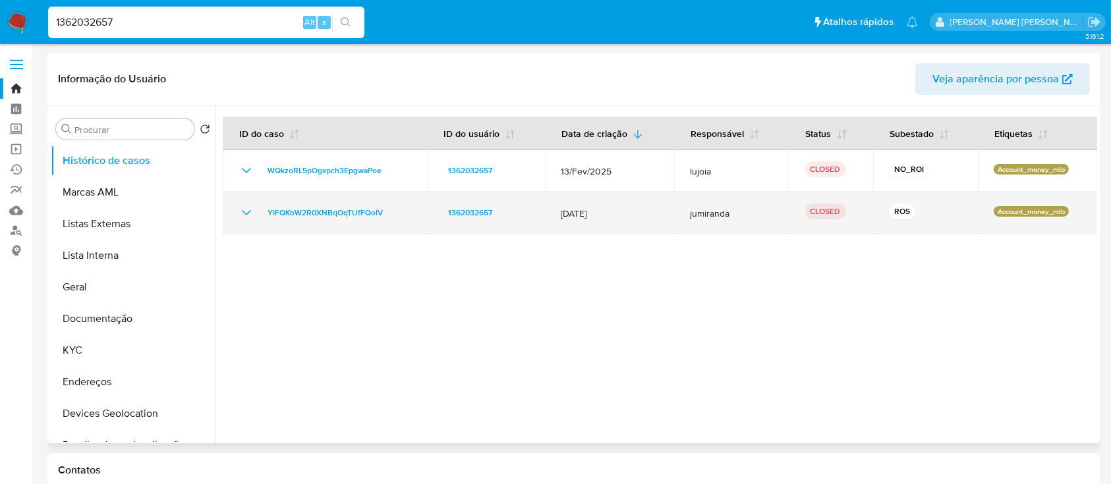
click at [245, 213] on icon "Mostrar/Ocultar" at bounding box center [247, 213] width 16 height 16
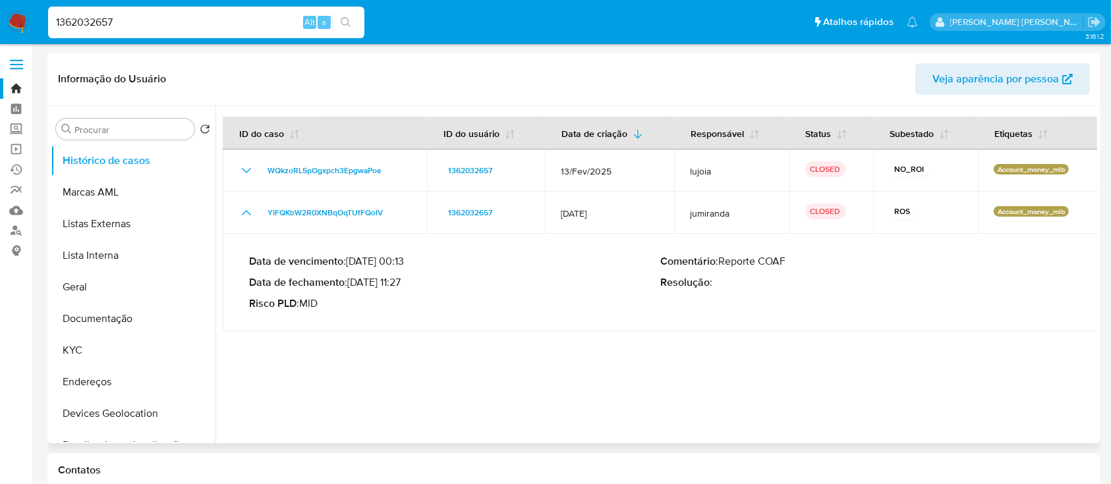
drag, startPoint x: 403, startPoint y: 282, endPoint x: 353, endPoint y: 283, distance: 50.1
click at [353, 283] on p "Data de fechamento : 14/02/2025 11:27" at bounding box center [454, 282] width 411 height 13
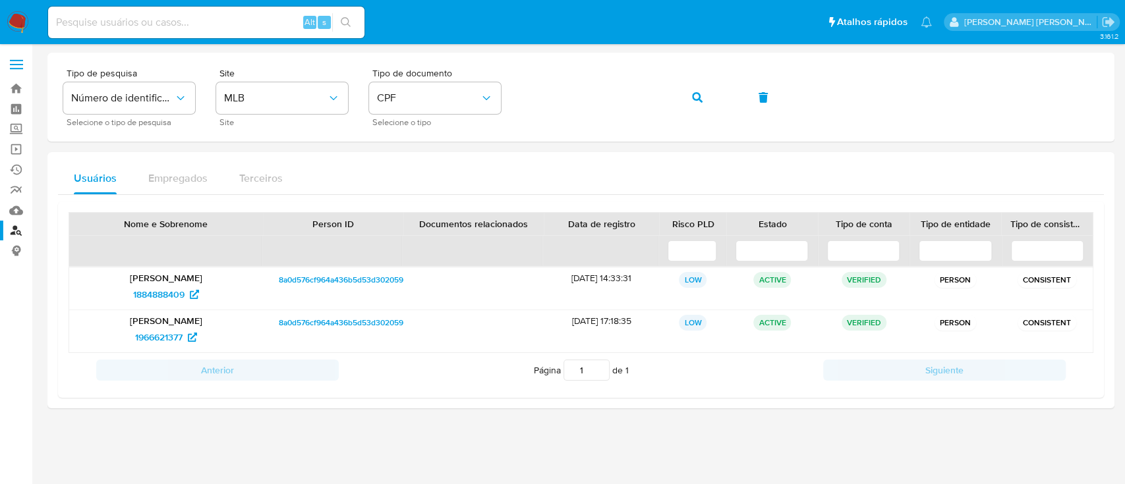
click at [406, 96] on span "CPF" at bounding box center [428, 98] width 103 height 13
drag, startPoint x: 425, startPoint y: 150, endPoint x: 531, endPoint y: 117, distance: 111.1
click at [427, 148] on div "CNPJ CNPJ" at bounding box center [431, 140] width 108 height 45
click at [701, 98] on icon "button" at bounding box center [697, 97] width 11 height 11
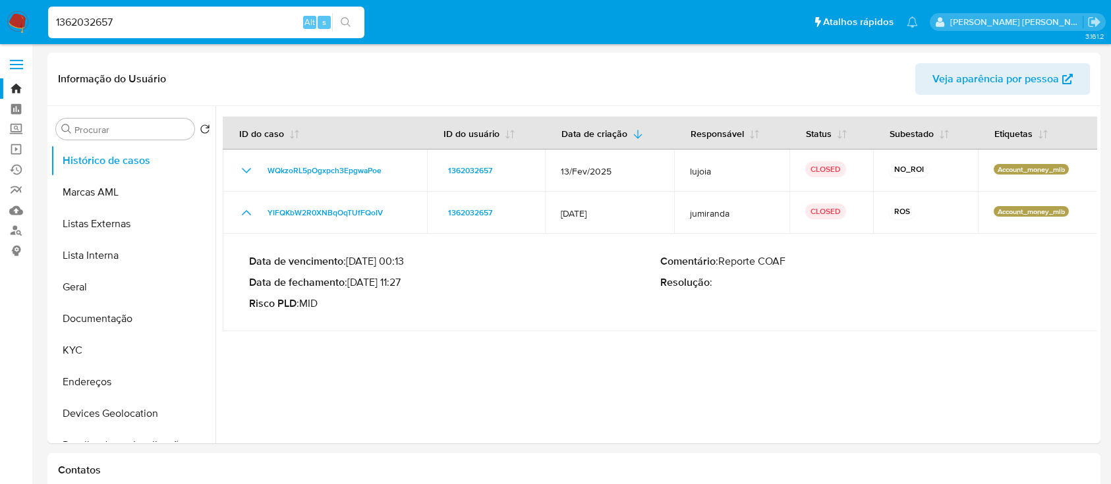
select select "10"
click at [265, 18] on input "1362032657" at bounding box center [206, 22] width 316 height 17
paste input "2413399383"
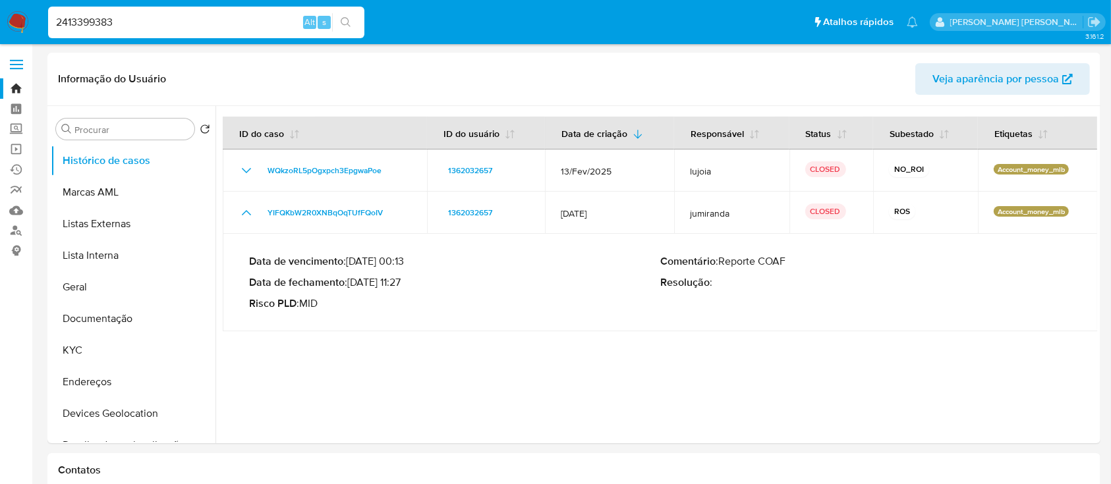
type input "2413399383"
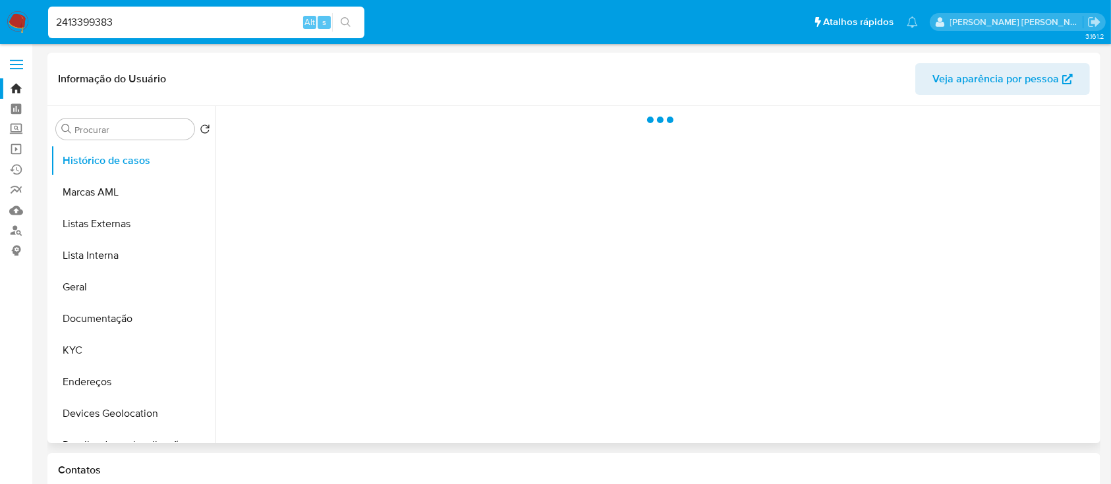
select select "10"
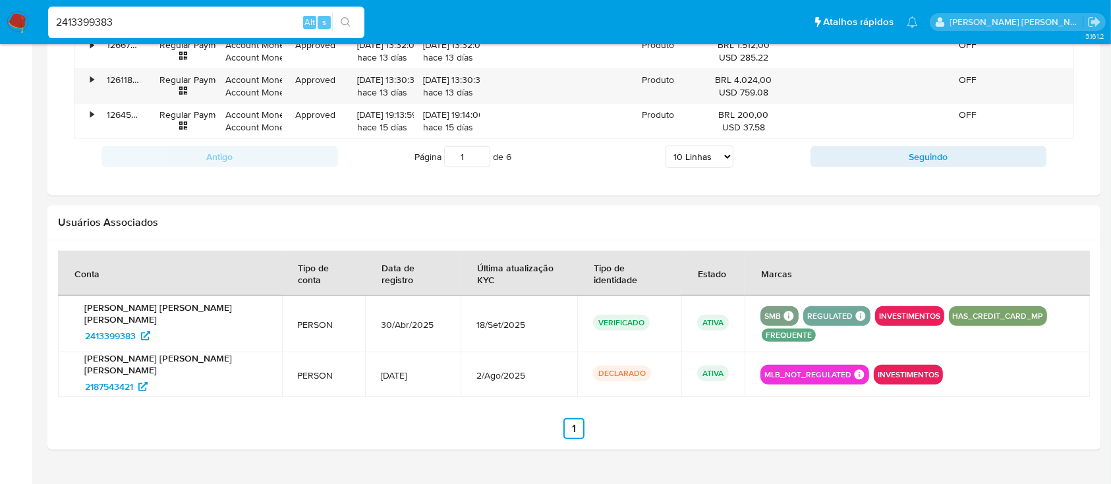
scroll to position [1347, 0]
click at [115, 376] on span "2187543421" at bounding box center [109, 386] width 48 height 21
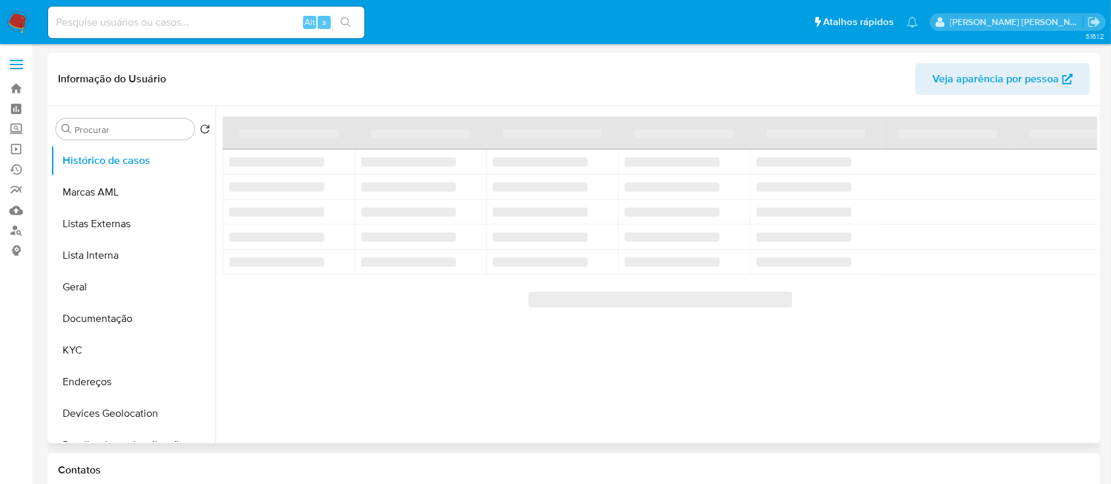
select select "10"
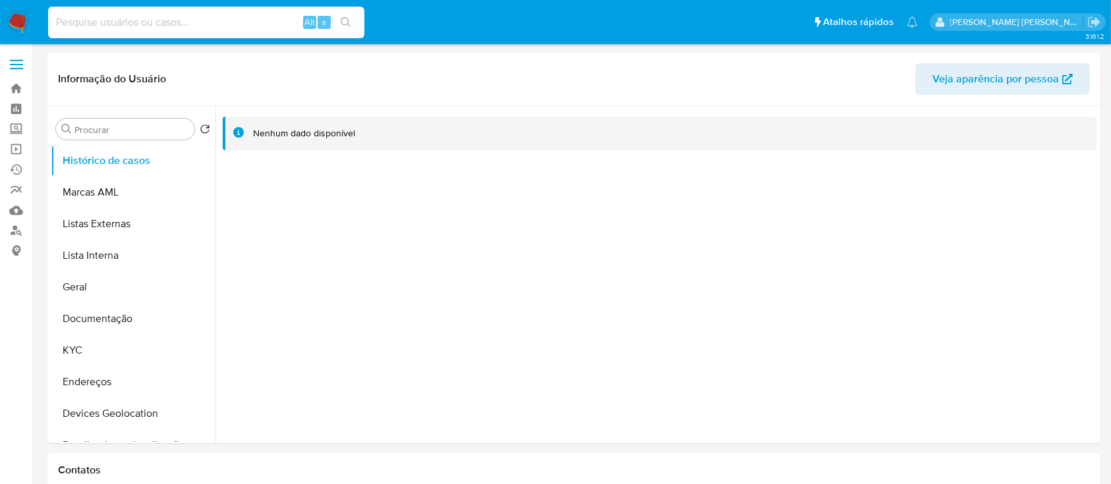
click at [191, 26] on input at bounding box center [206, 22] width 316 height 17
paste input "243479467"
type input "243479467"
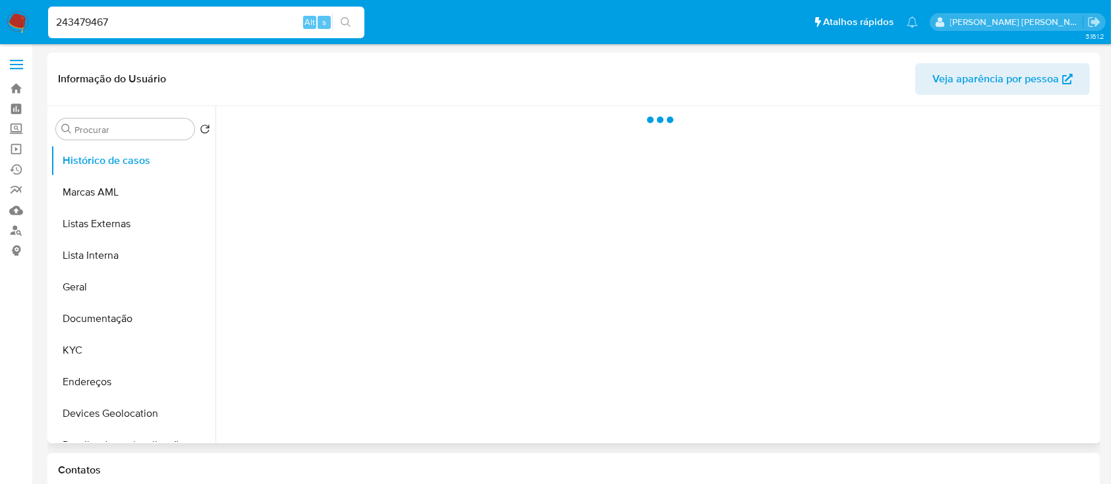
select select "10"
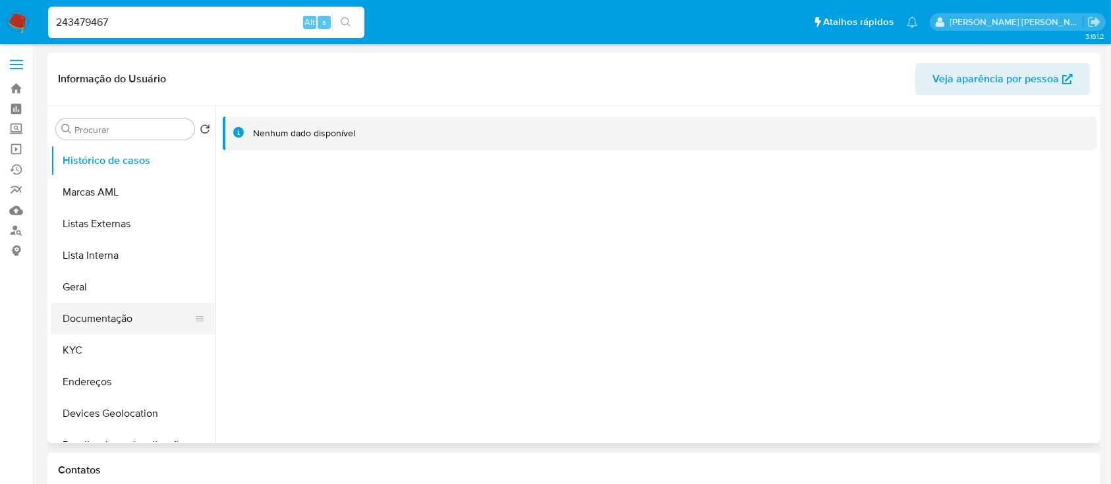
click at [94, 313] on button "Documentação" at bounding box center [128, 319] width 154 height 32
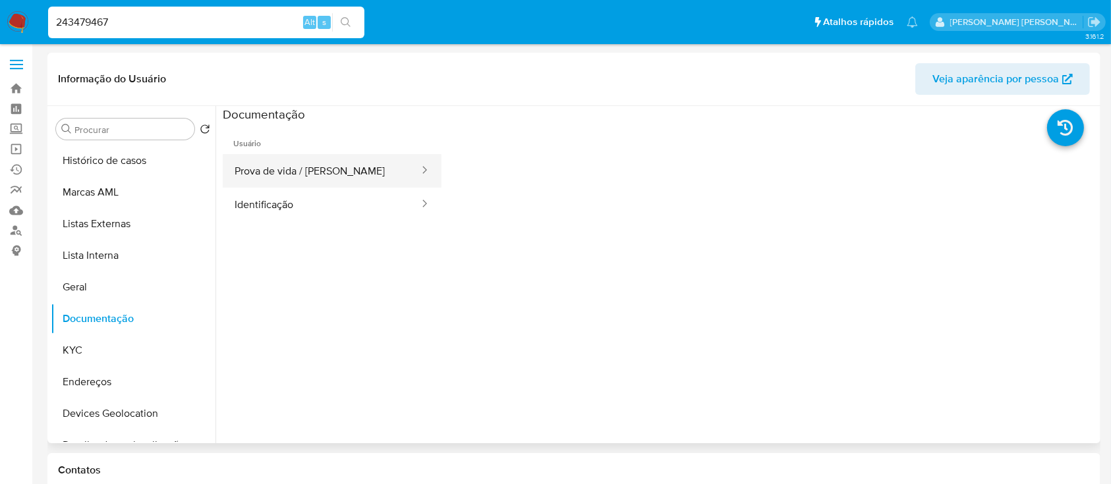
click at [288, 175] on button "Prova de vida / [PERSON_NAME]" at bounding box center [322, 171] width 198 height 34
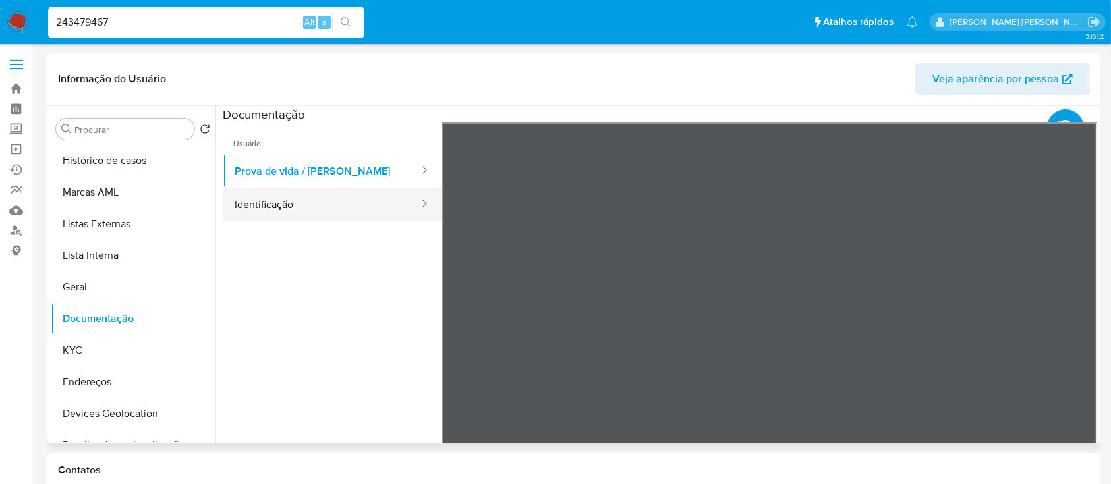
click at [288, 206] on button "Identificação" at bounding box center [322, 205] width 198 height 34
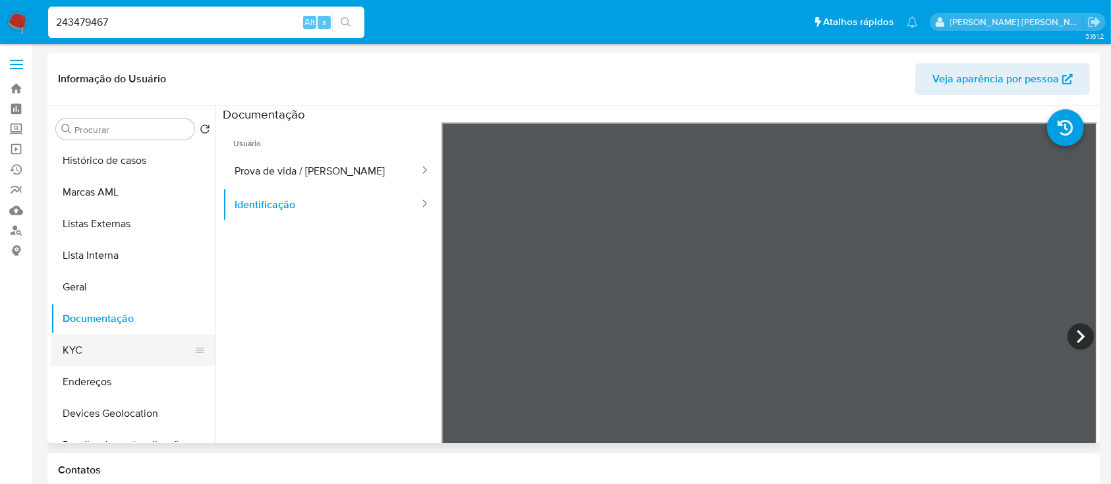
click at [99, 351] on button "KYC" at bounding box center [128, 351] width 154 height 32
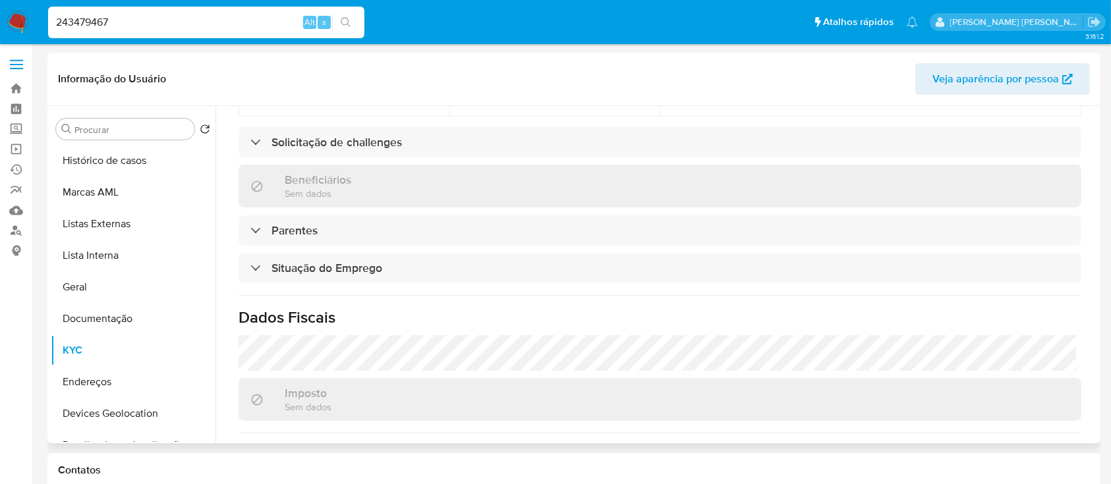
scroll to position [560, 0]
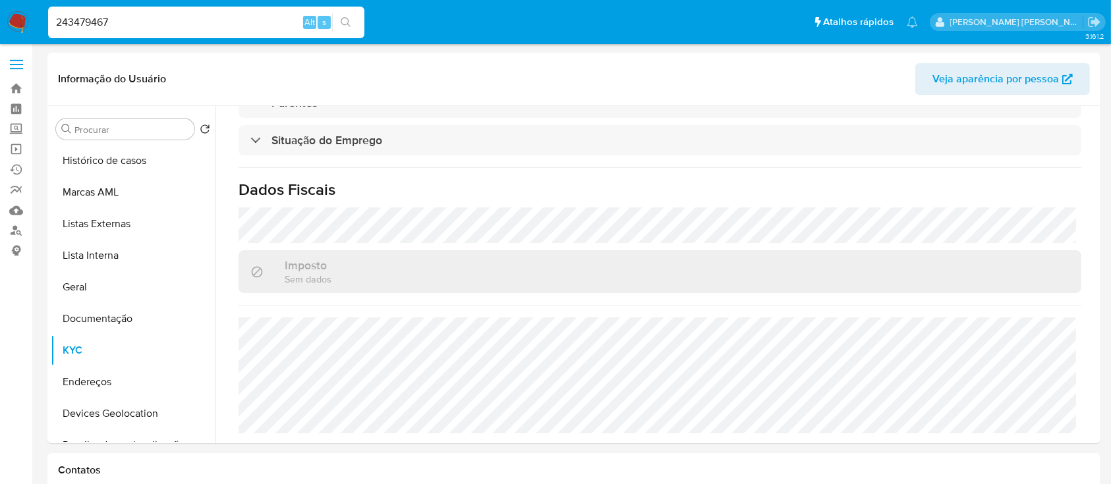
click at [216, 23] on input "243479467" at bounding box center [206, 22] width 316 height 17
paste input "84467042"
type input "2484467042"
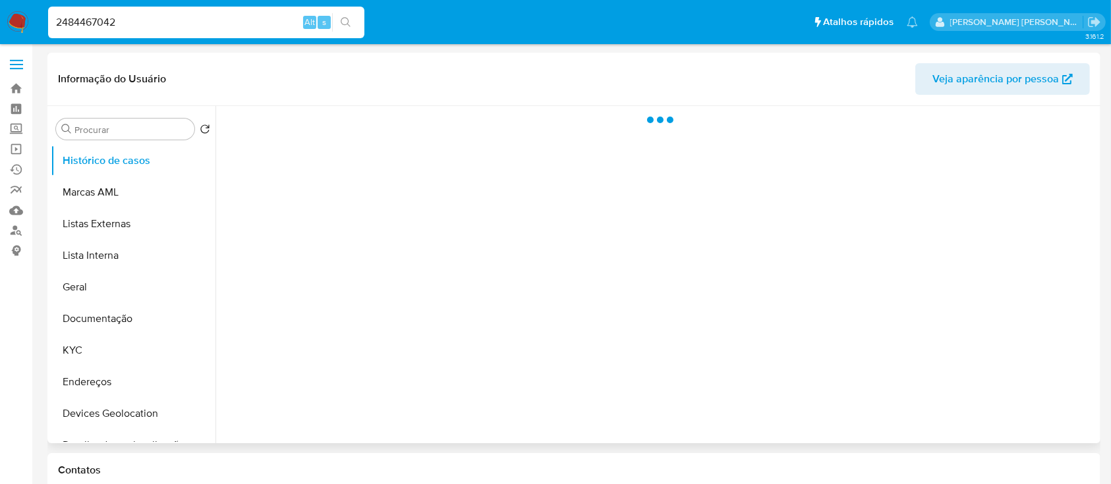
select select "10"
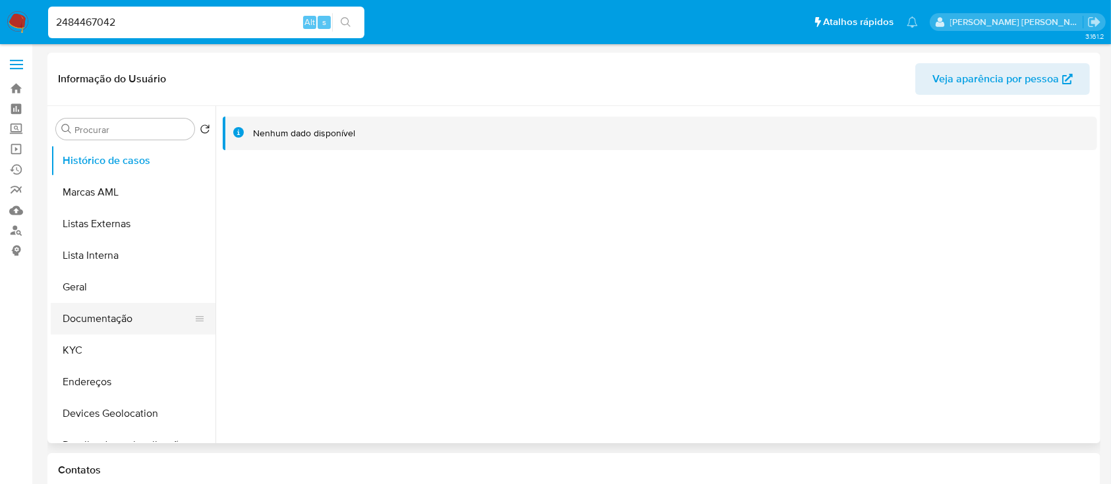
click at [111, 321] on button "Documentação" at bounding box center [128, 319] width 154 height 32
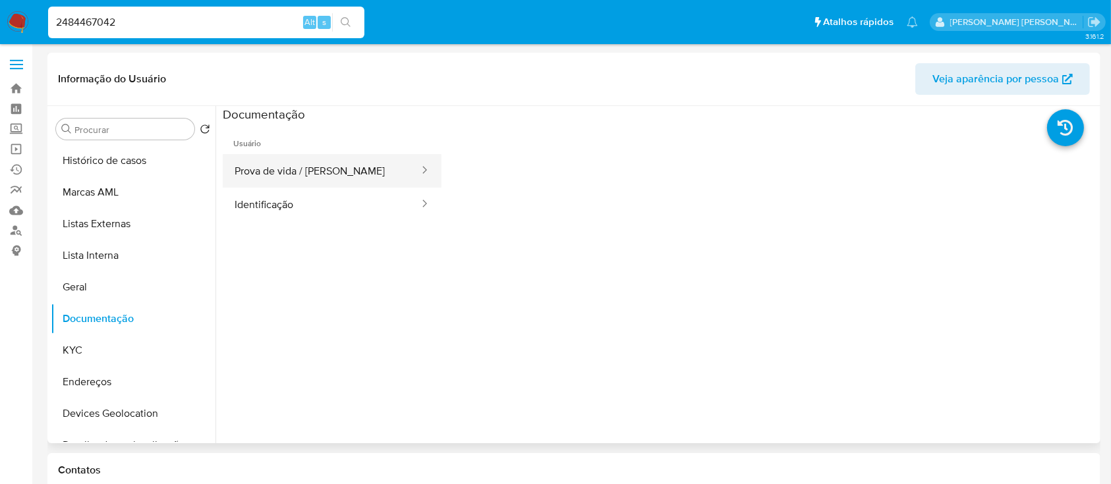
click at [305, 169] on button "Prova de vida / [PERSON_NAME]" at bounding box center [322, 171] width 198 height 34
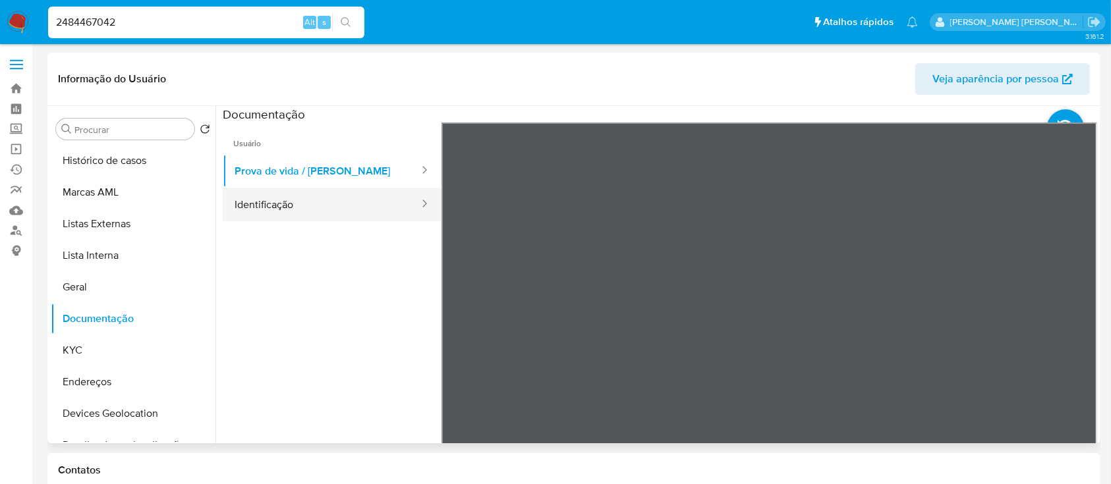
click at [292, 204] on button "Identificação" at bounding box center [322, 205] width 198 height 34
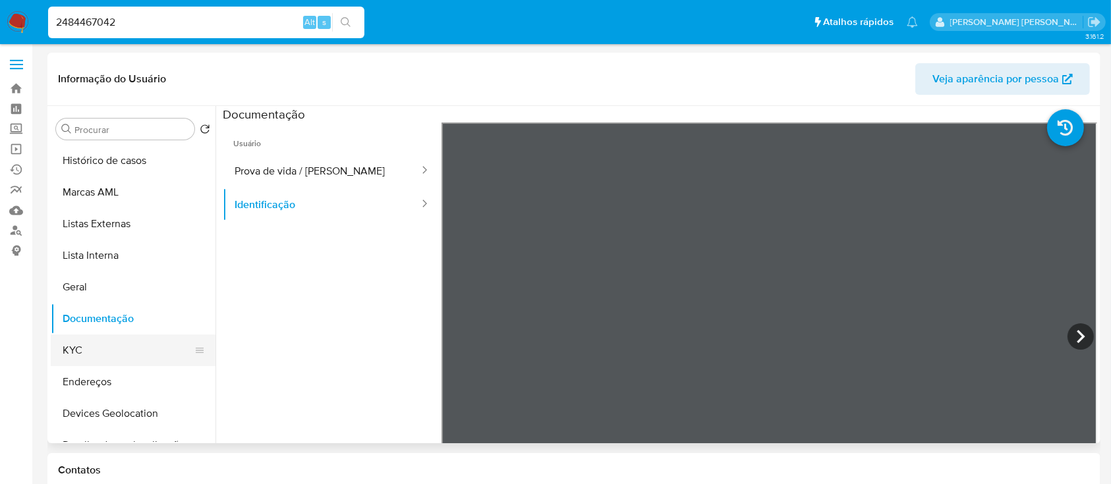
click at [111, 345] on button "KYC" at bounding box center [128, 351] width 154 height 32
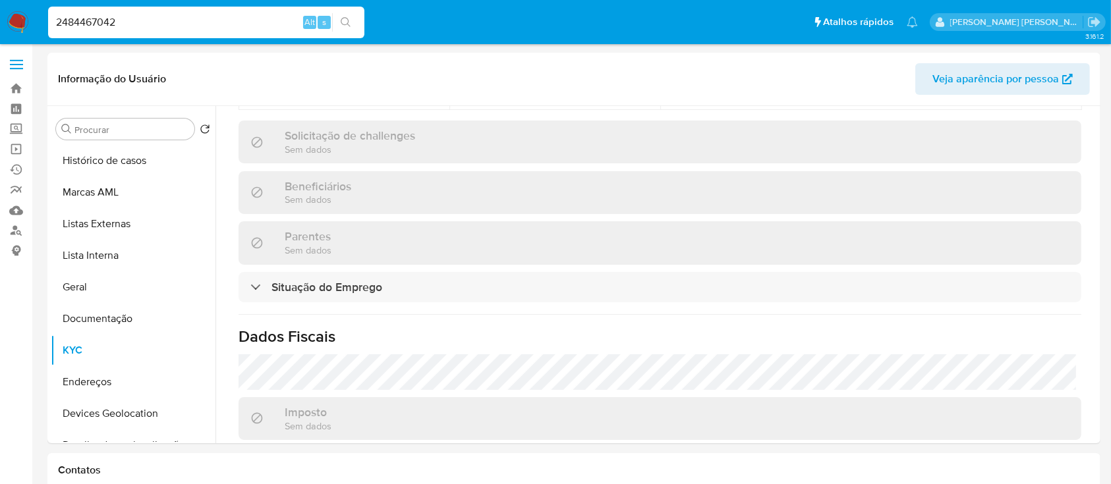
scroll to position [586, 0]
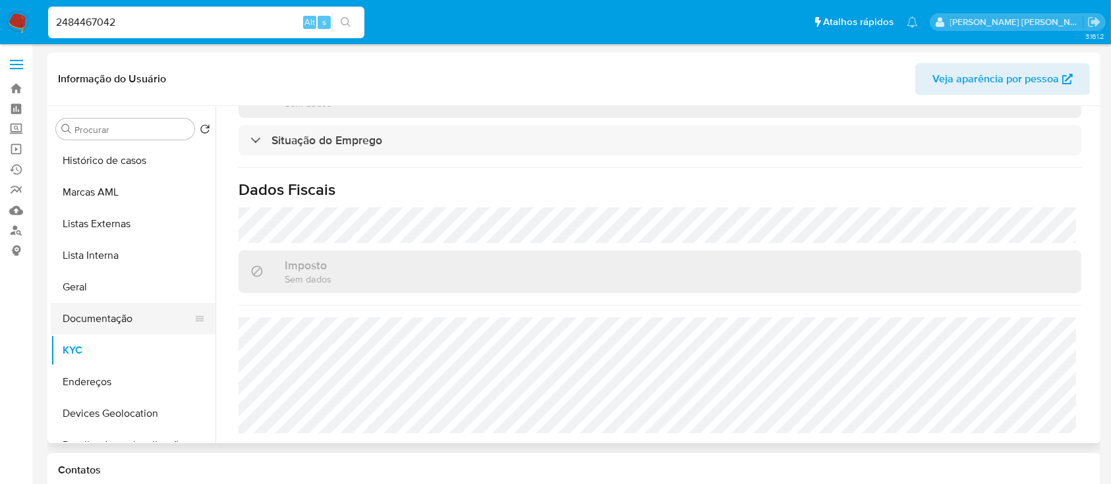
click at [111, 311] on button "Documentação" at bounding box center [128, 319] width 154 height 32
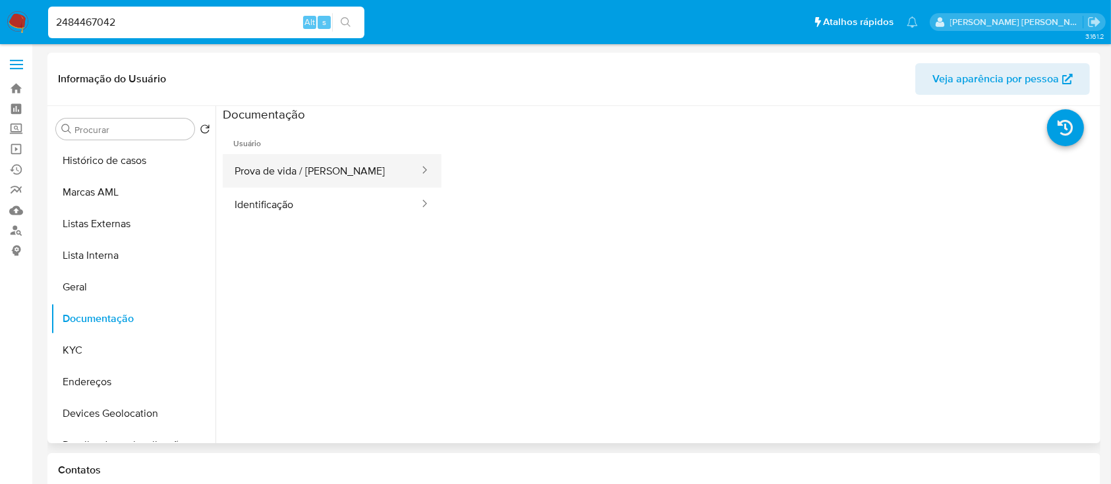
click at [291, 182] on button "Prova de vida / Selfie" at bounding box center [322, 171] width 198 height 34
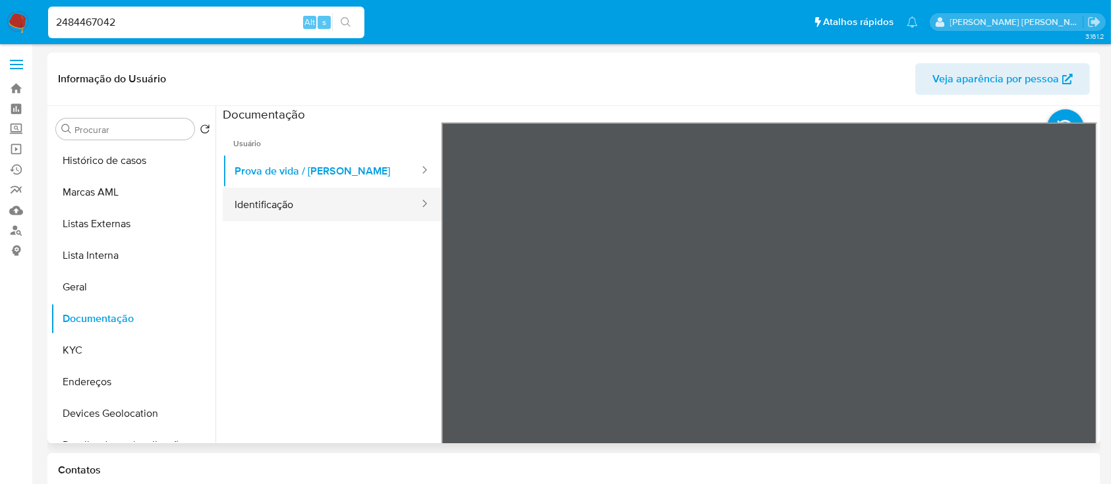
click at [293, 216] on button "Identificação" at bounding box center [322, 205] width 198 height 34
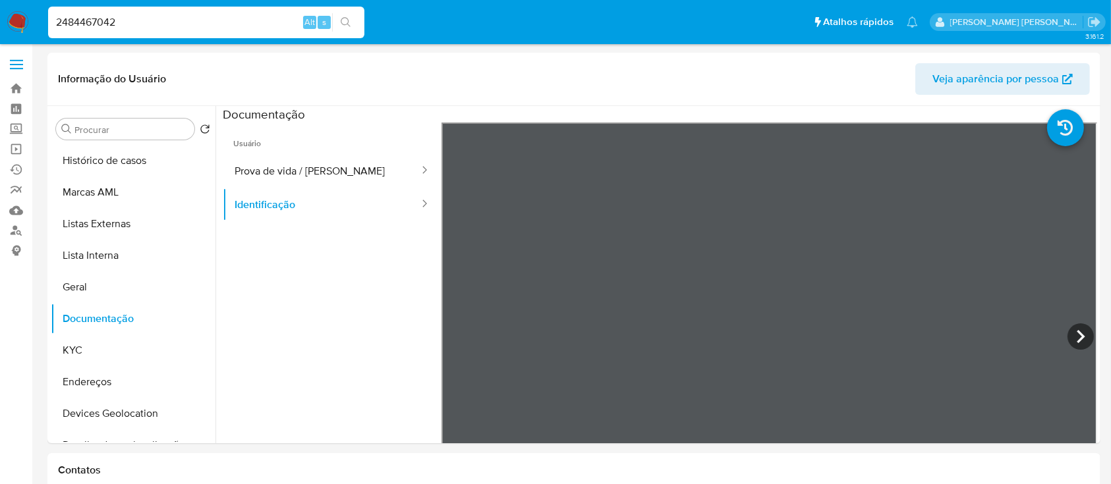
click at [208, 30] on div "2484467042 Alt s" at bounding box center [206, 23] width 316 height 32
click at [204, 20] on input "2484467042" at bounding box center [206, 22] width 316 height 17
paste input "508989950"
type input "2508989950"
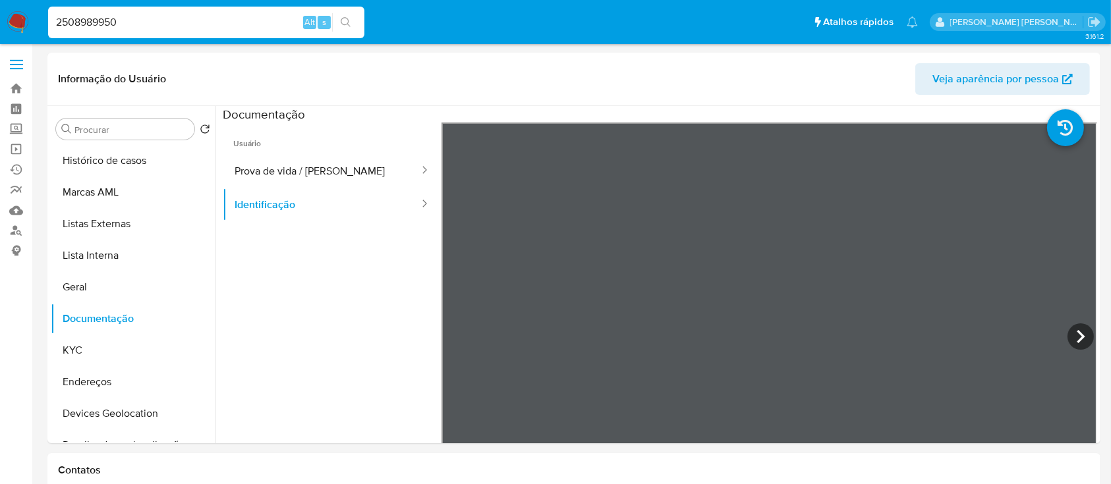
click at [211, 25] on input "2508989950" at bounding box center [206, 22] width 316 height 17
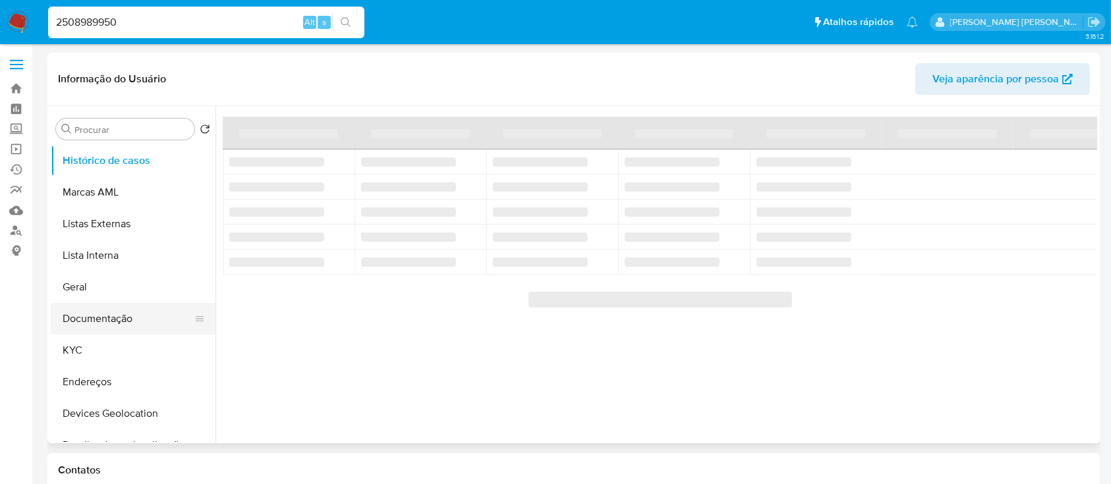
select select "10"
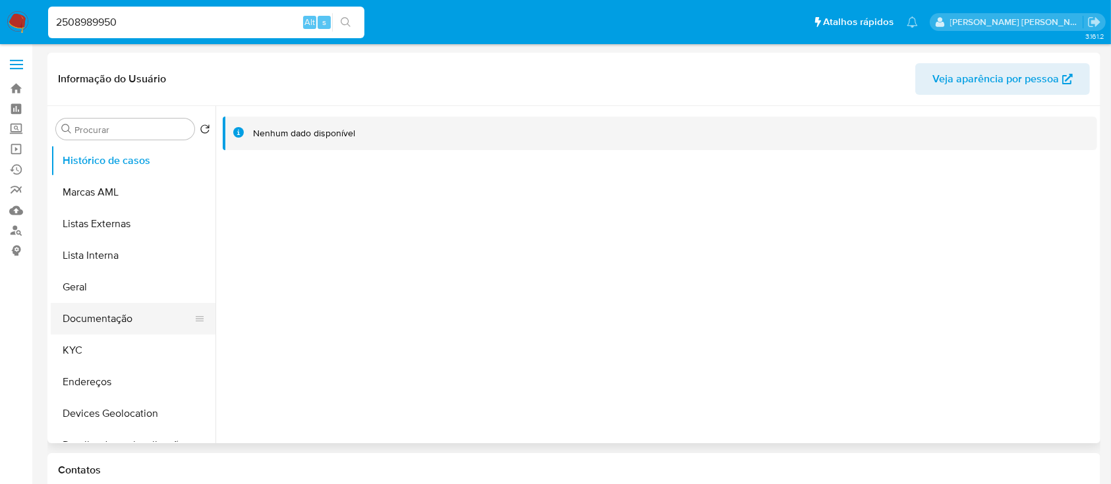
click at [119, 319] on button "Documentação" at bounding box center [128, 319] width 154 height 32
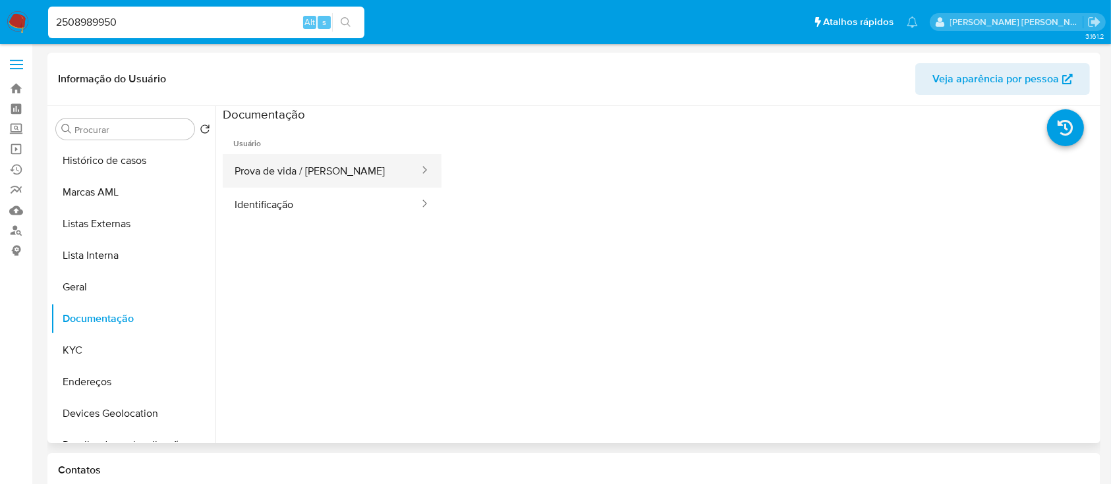
click at [306, 171] on button "Prova de vida / Selfie" at bounding box center [322, 171] width 198 height 34
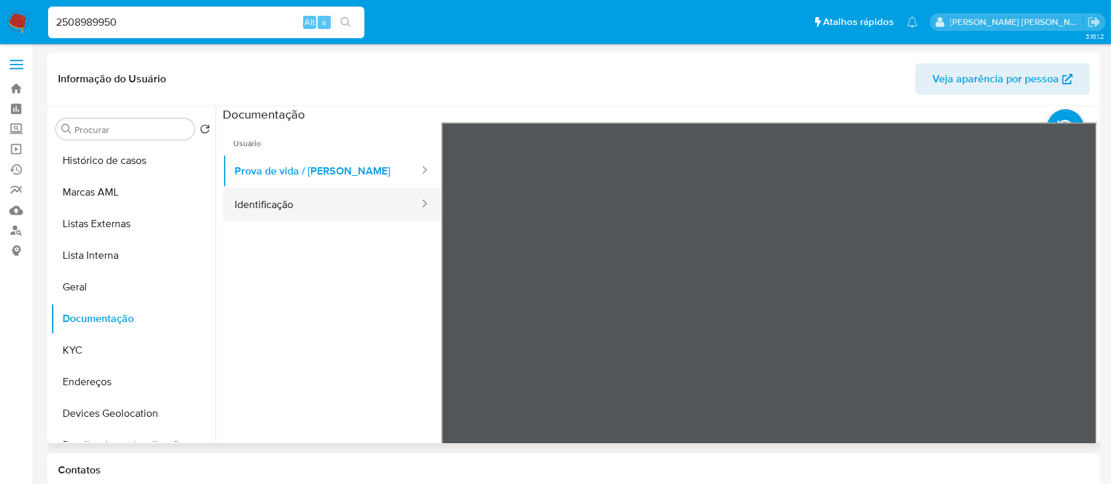
click at [254, 203] on button "Identificação" at bounding box center [322, 205] width 198 height 34
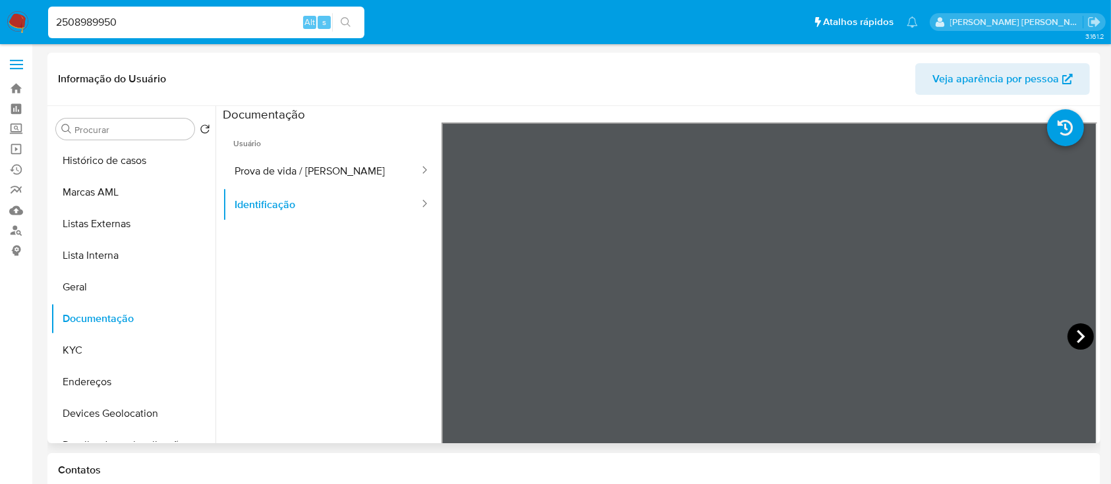
click at [1070, 330] on icon at bounding box center [1081, 337] width 26 height 26
click at [232, 21] on input "2508989950" at bounding box center [206, 22] width 316 height 17
click at [231, 21] on input "2508989950" at bounding box center [206, 22] width 316 height 17
paste input "558086587"
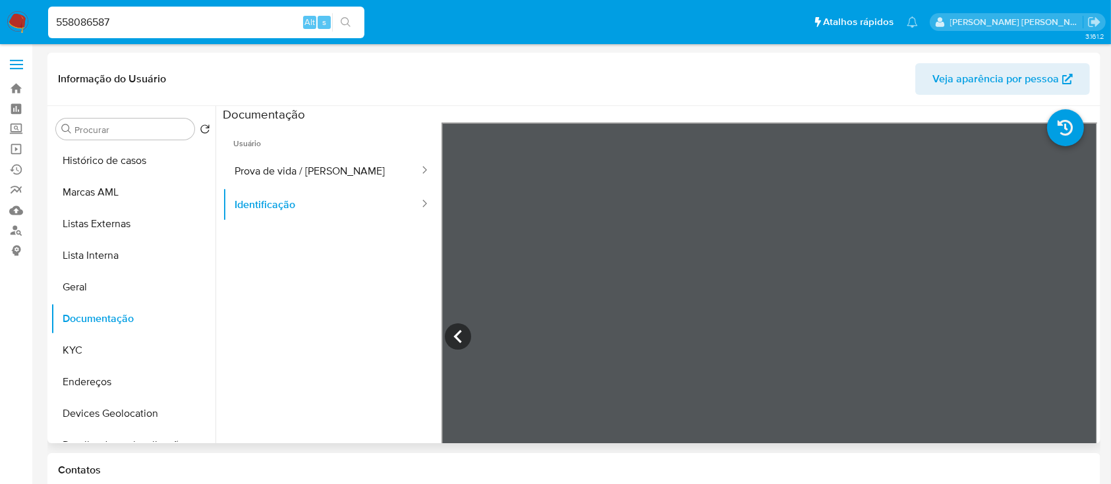
type input "558086587"
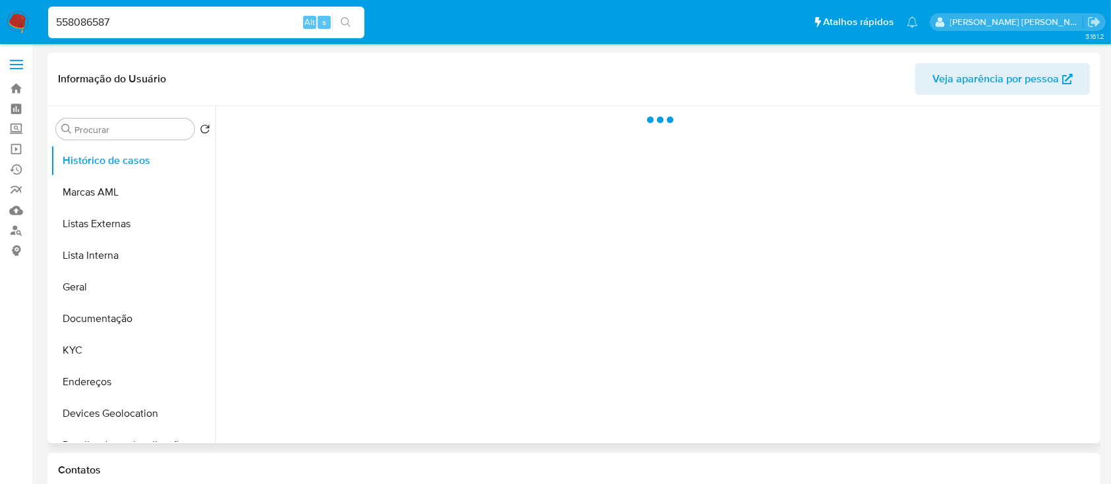
select select "10"
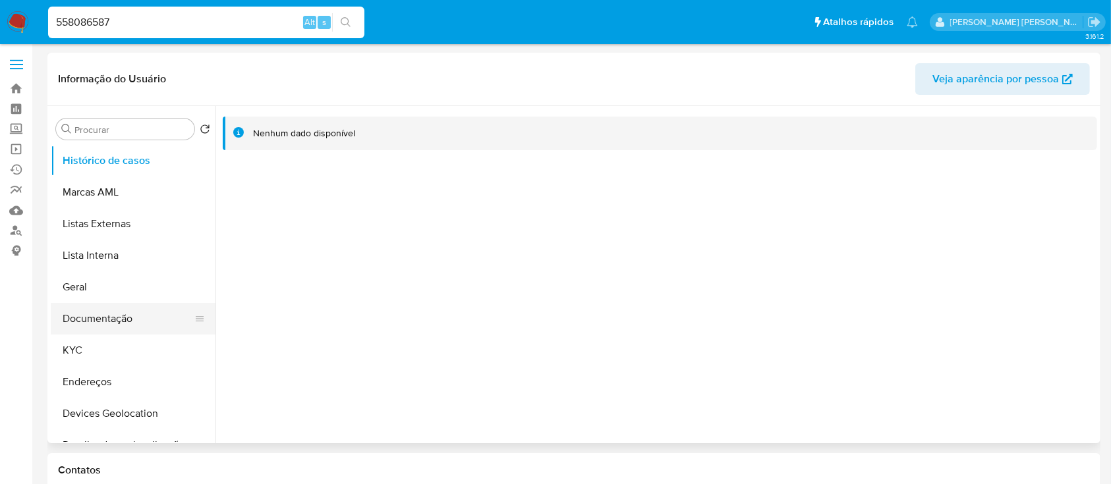
click at [109, 326] on button "Documentação" at bounding box center [128, 319] width 154 height 32
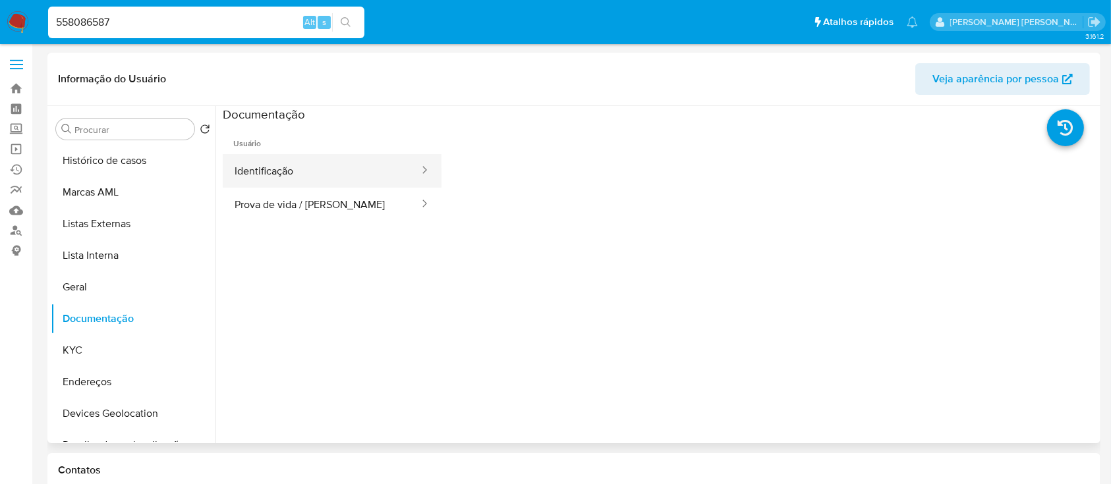
click at [293, 178] on button "Identificação" at bounding box center [322, 171] width 198 height 34
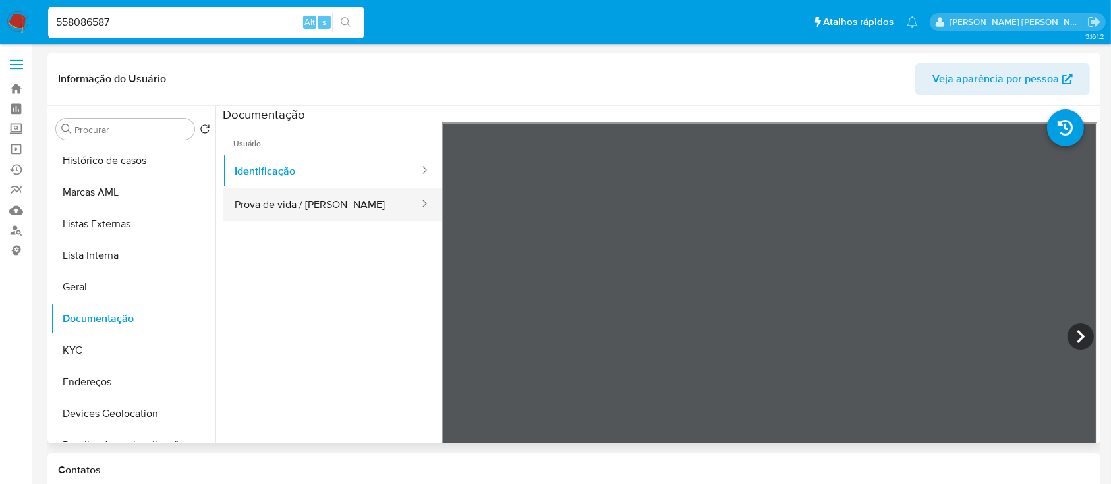
click at [269, 195] on button "Prova de vida / Selfie" at bounding box center [322, 205] width 198 height 34
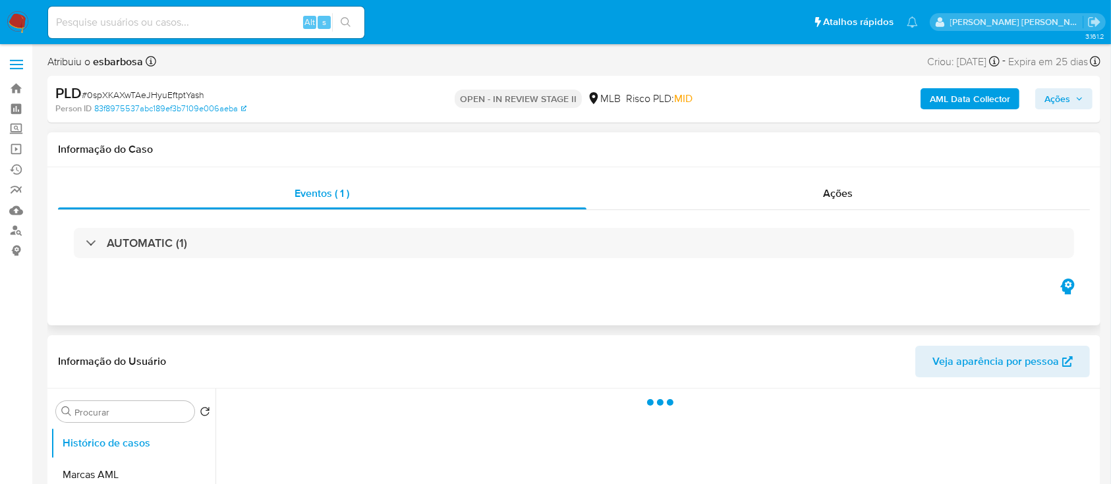
select select "10"
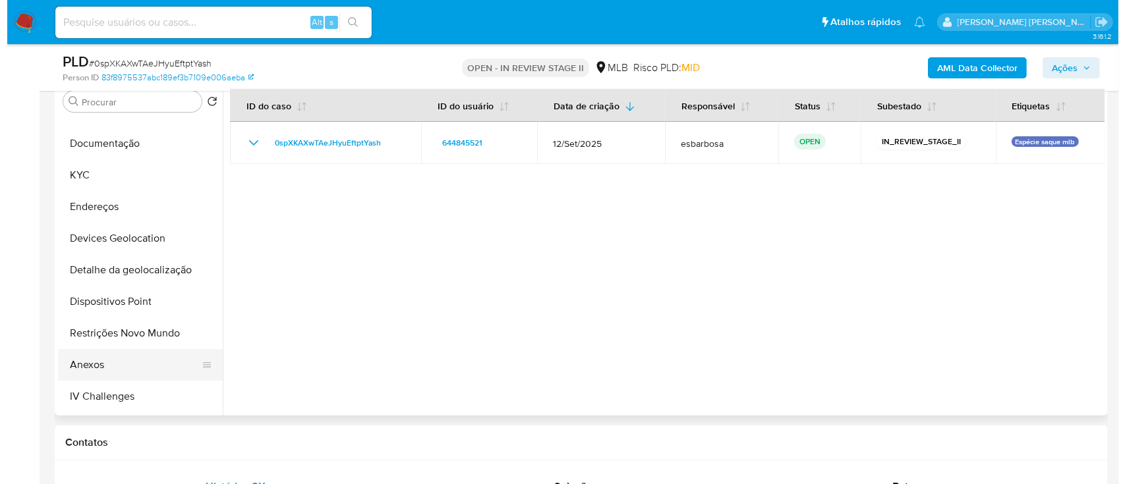
scroll to position [175, 0]
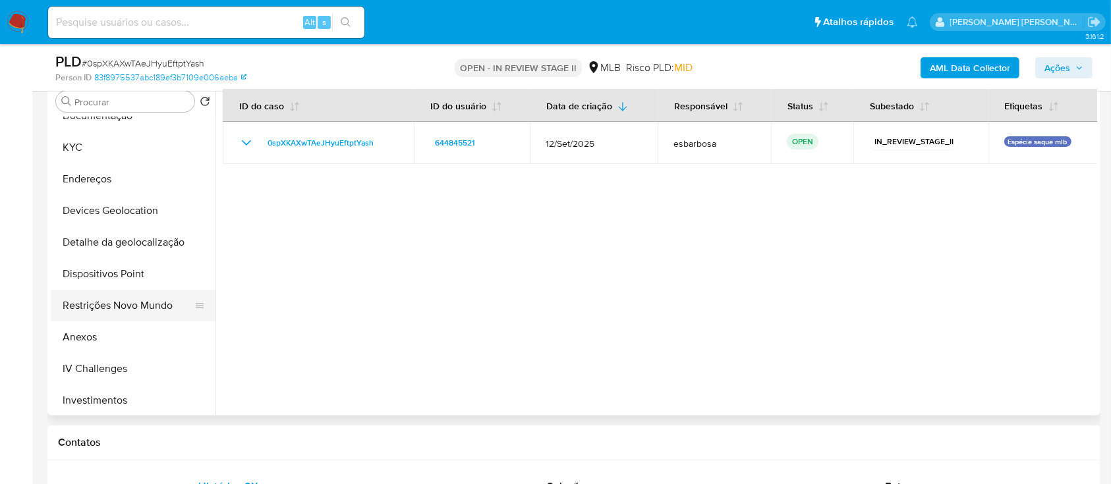
click at [107, 308] on button "Restrições Novo Mundo" at bounding box center [128, 306] width 154 height 32
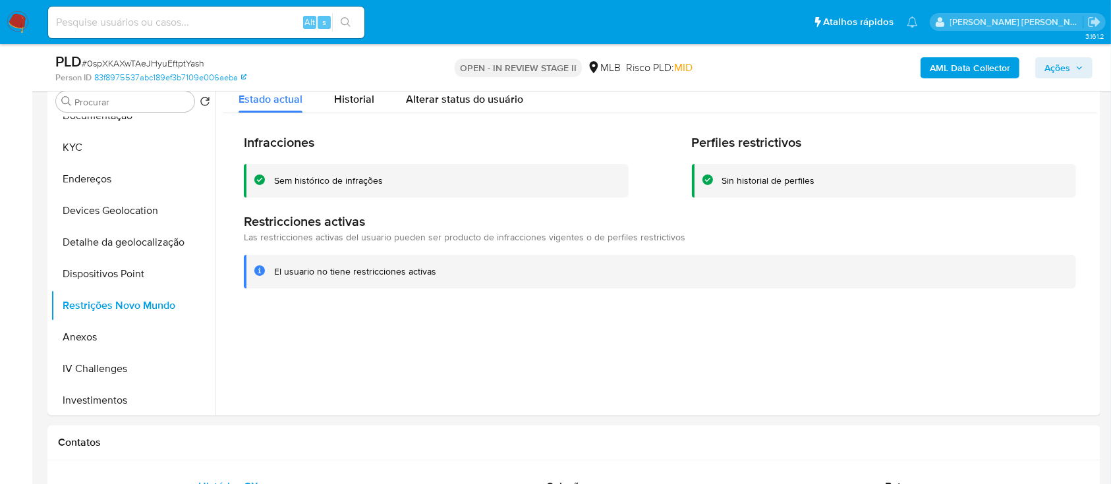
click at [1059, 67] on span "Ações" at bounding box center [1058, 67] width 26 height 21
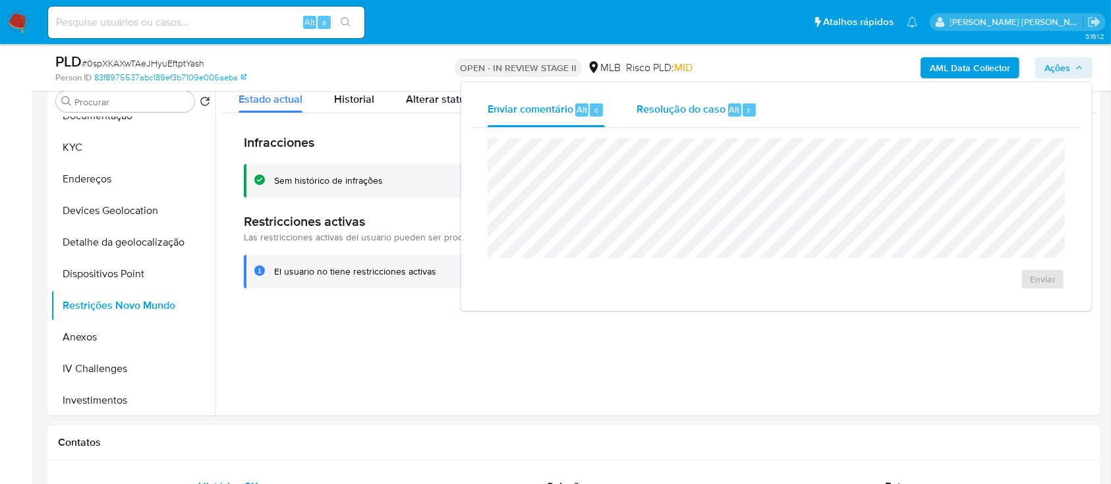
click at [674, 105] on span "Resolução do caso" at bounding box center [681, 109] width 89 height 15
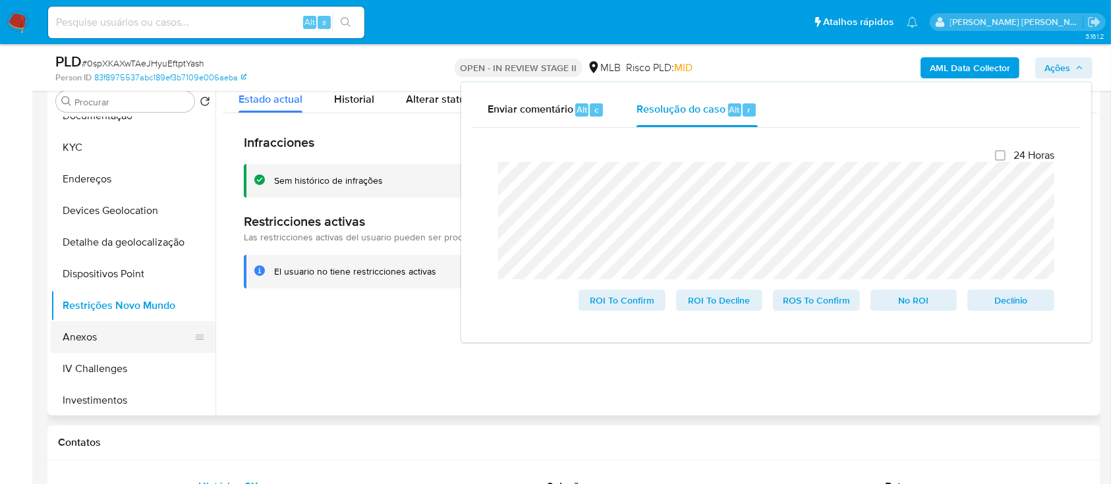
click at [105, 339] on button "Anexos" at bounding box center [128, 338] width 154 height 32
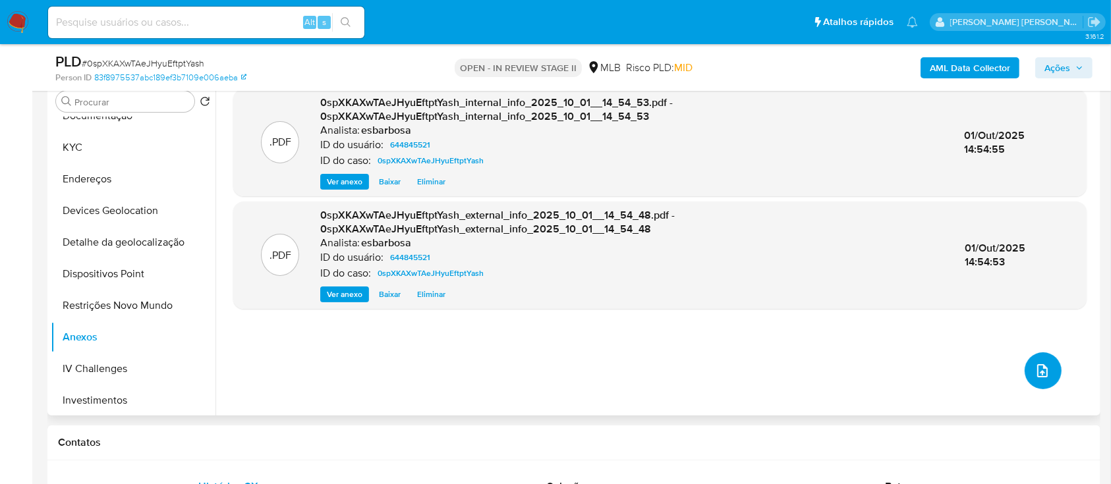
click at [1035, 374] on icon "upload-file" at bounding box center [1043, 371] width 16 height 16
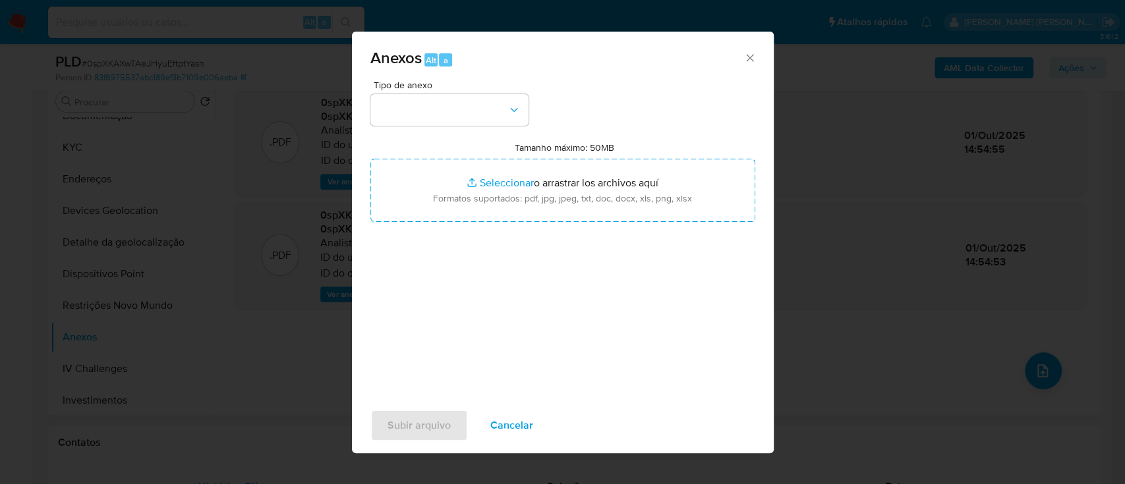
click at [641, 91] on div "Tipo de anexo Tamanho máximo: 50MB Seleccionar archivos Seleccionar o arrastrar…" at bounding box center [562, 235] width 385 height 311
click at [487, 115] on button "button" at bounding box center [449, 110] width 158 height 32
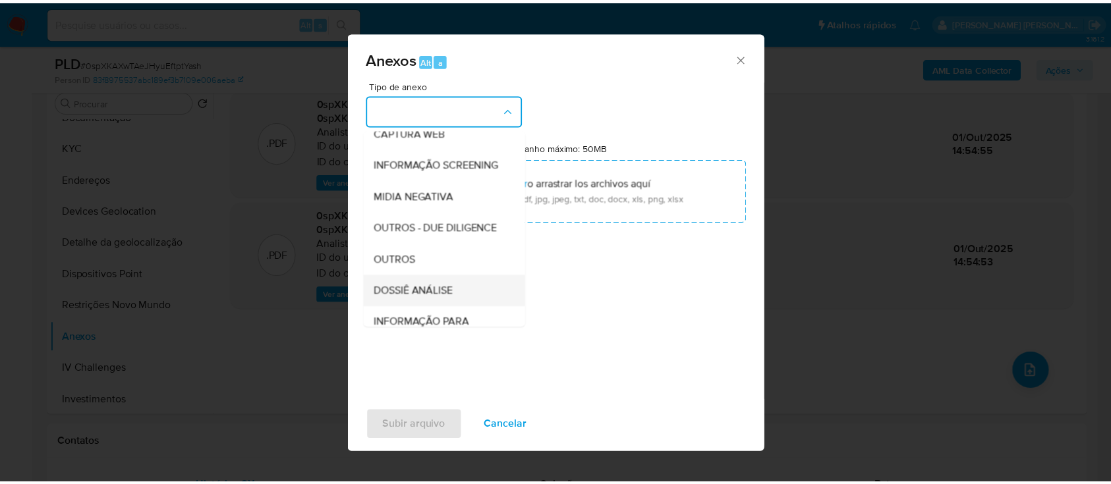
scroll to position [202, 0]
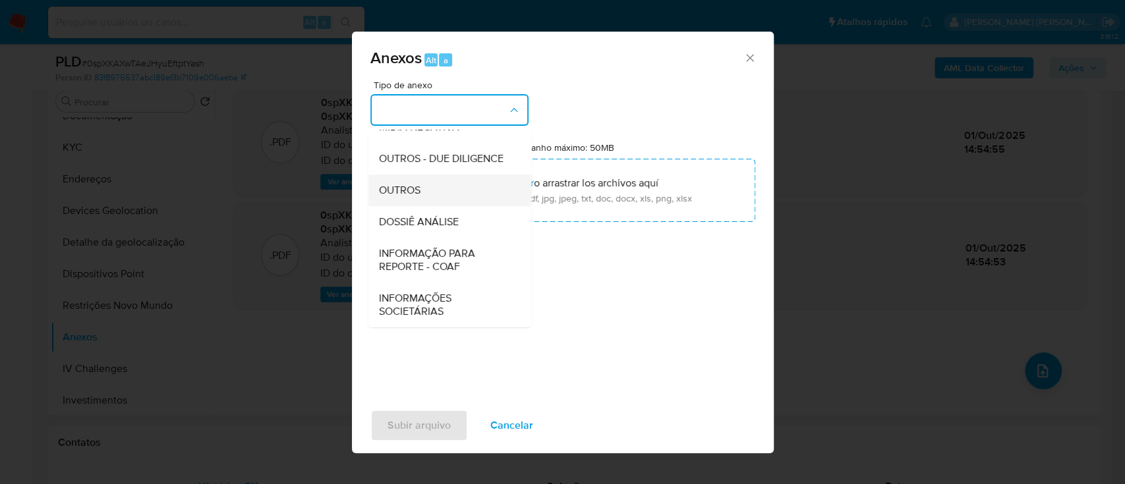
click at [410, 196] on span "OUTROS" at bounding box center [399, 190] width 42 height 13
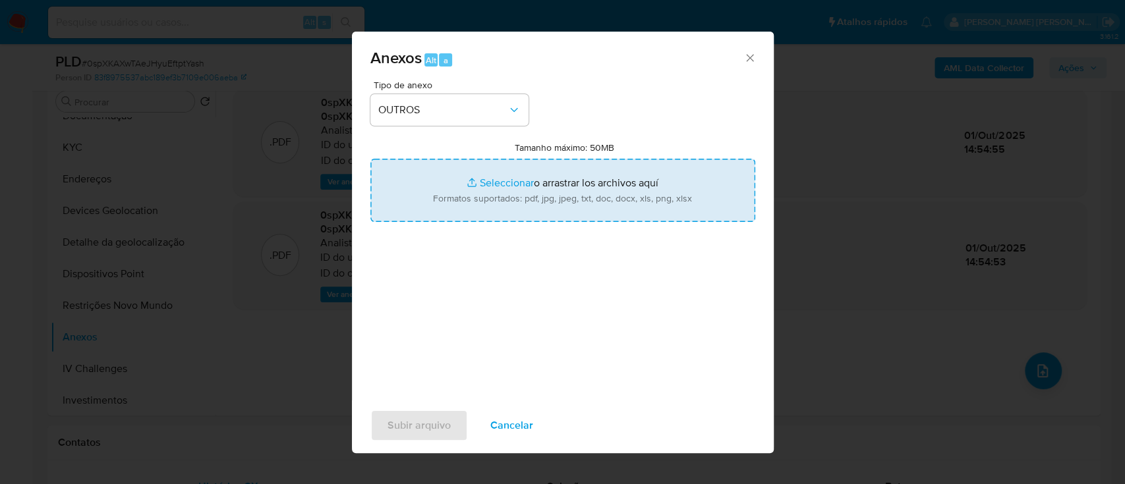
click at [510, 180] on input "Tamanho máximo: 50MB Seleccionar archivos" at bounding box center [562, 190] width 385 height 63
type input "C:\fakepath\SAR - XXXX - CPF 04617345167 - SERGIO CAMPOS DE SOUZA GUERRA.pdf"
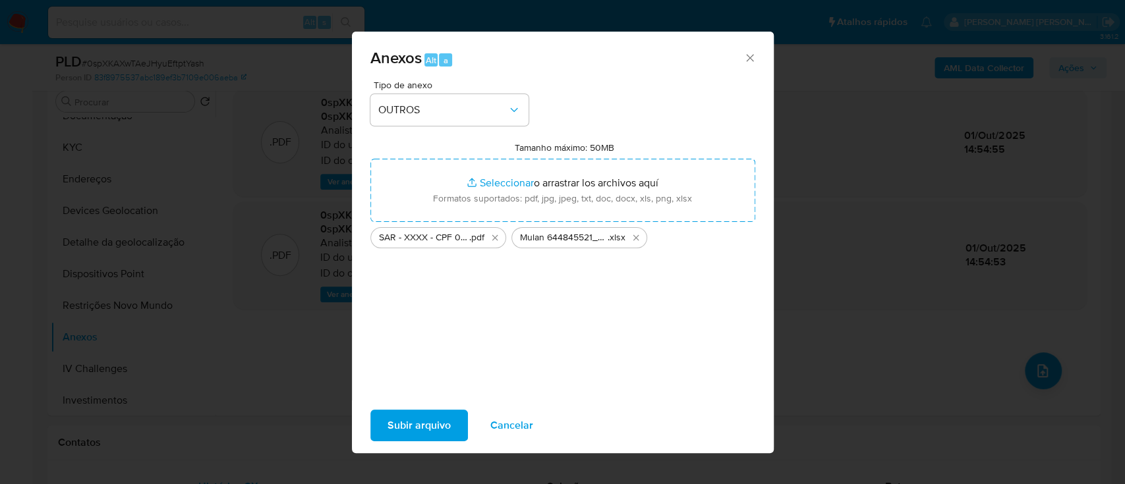
click at [409, 418] on span "Subir arquivo" at bounding box center [419, 425] width 63 height 29
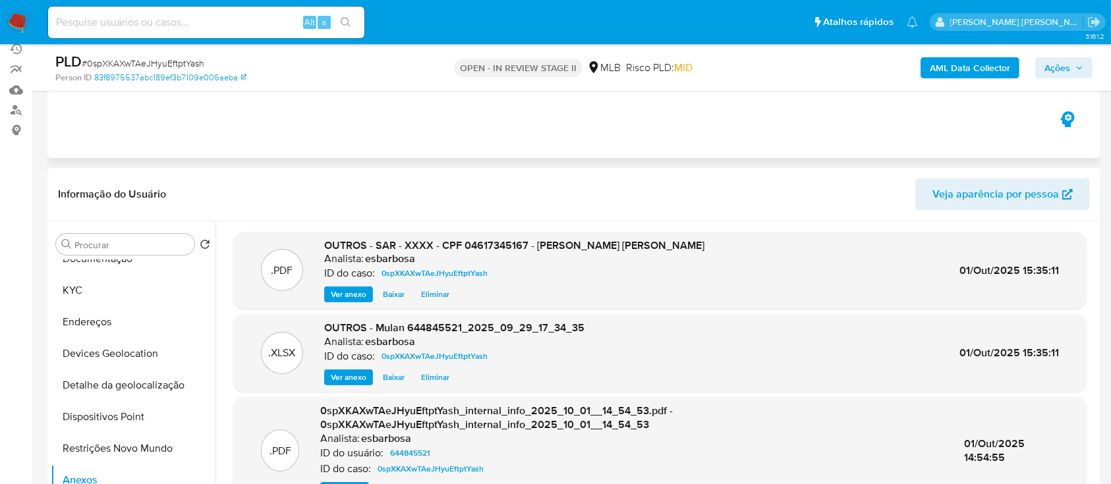
scroll to position [0, 0]
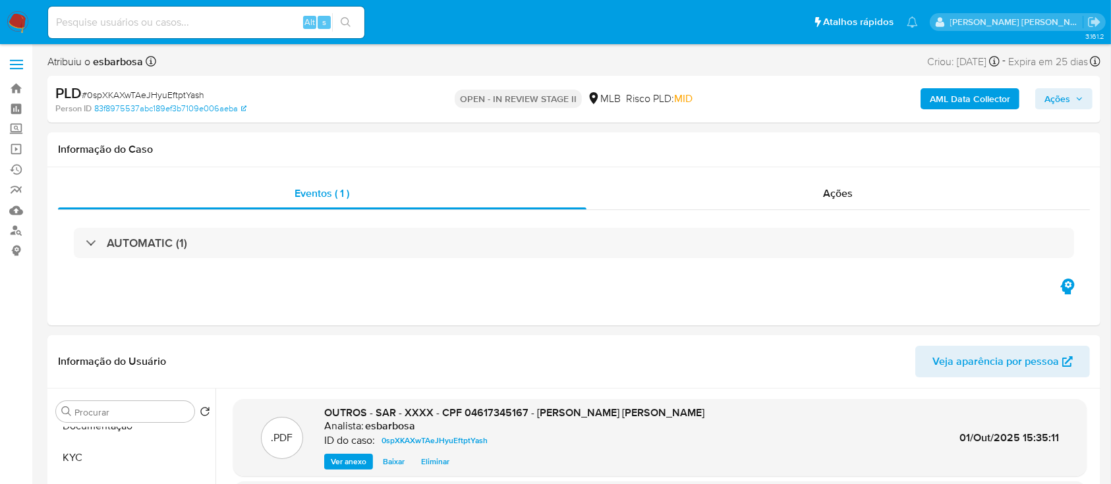
click at [1055, 98] on span "Ações" at bounding box center [1058, 98] width 26 height 21
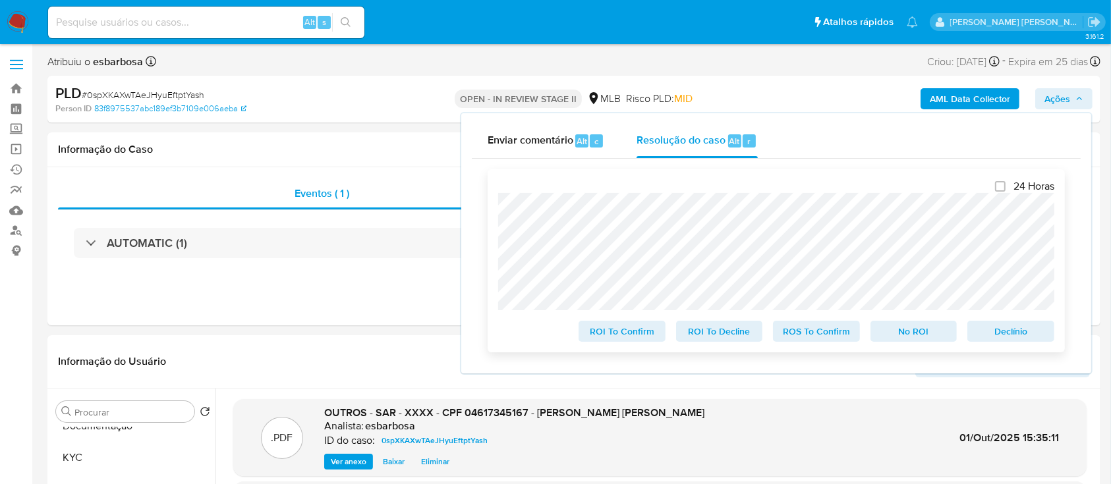
click at [830, 334] on span "ROS To Confirm" at bounding box center [816, 331] width 69 height 18
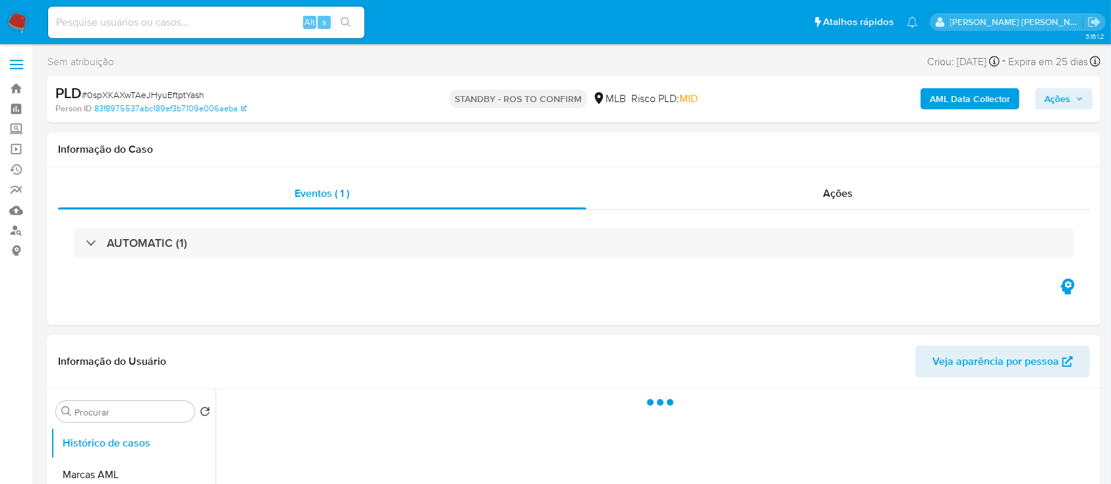
select select "10"
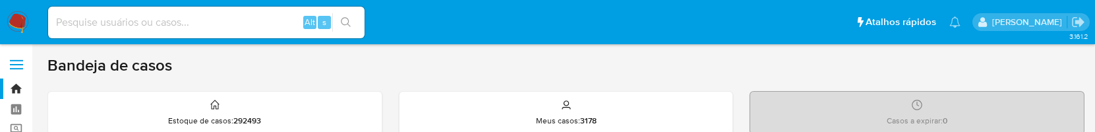
scroll to position [88, 0]
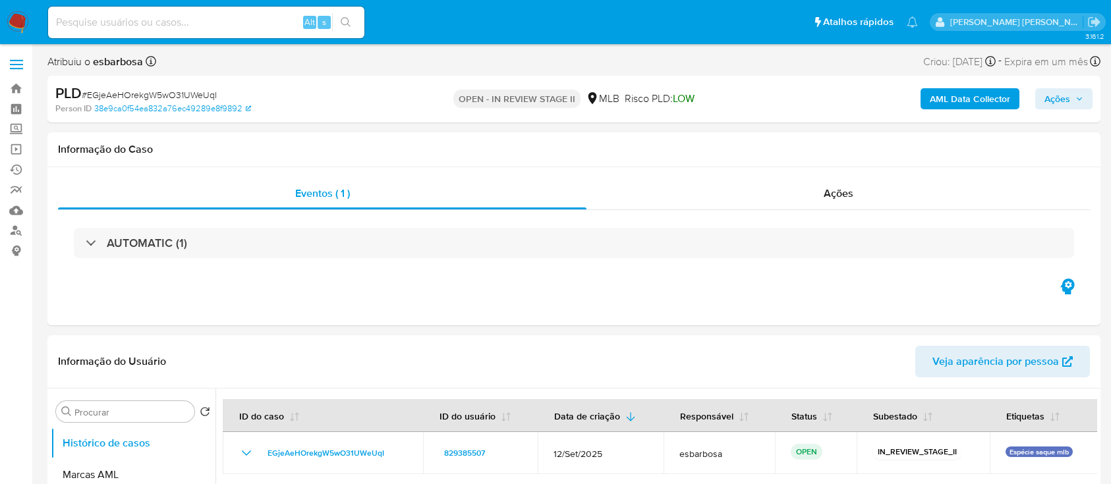
select select "10"
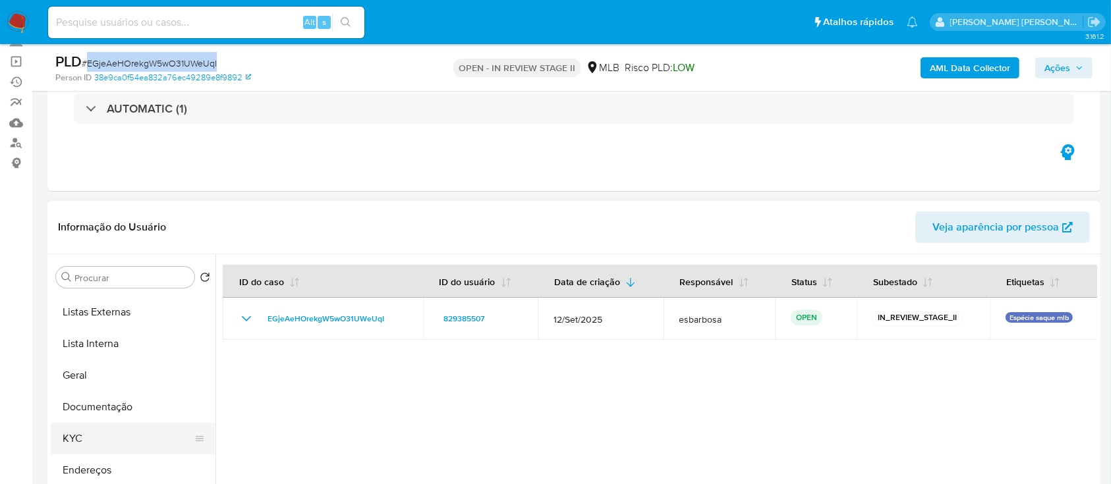
scroll to position [88, 0]
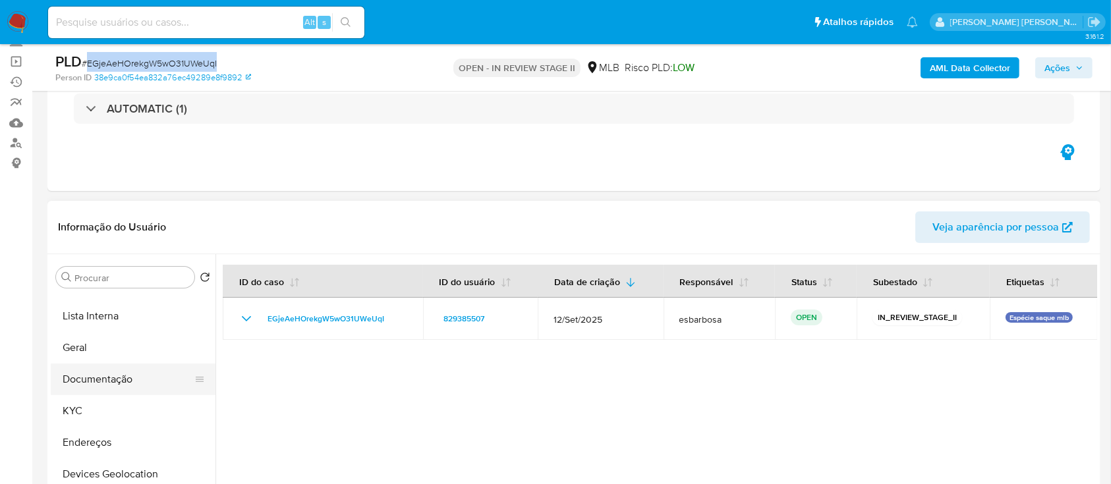
click at [105, 386] on button "Documentação" at bounding box center [128, 380] width 154 height 32
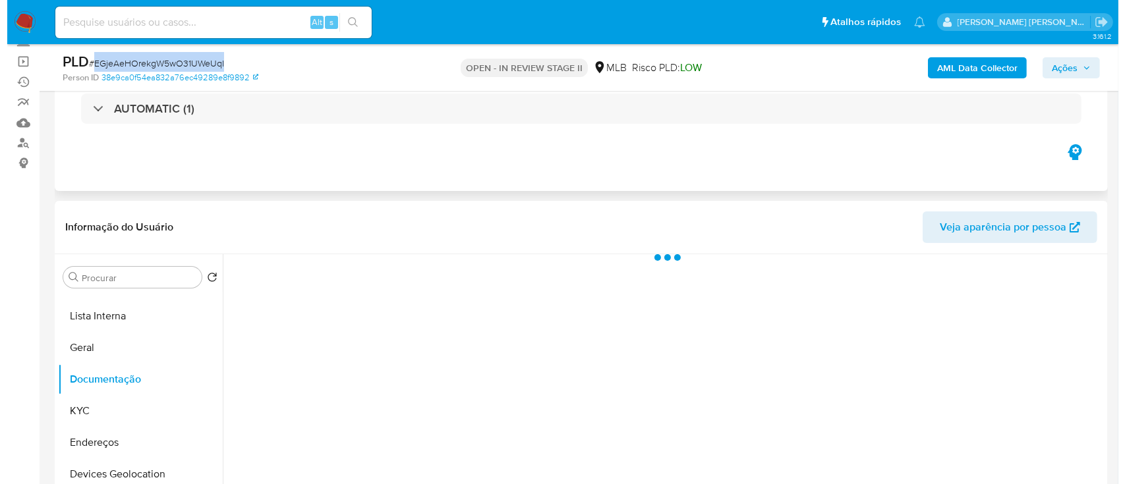
scroll to position [175, 0]
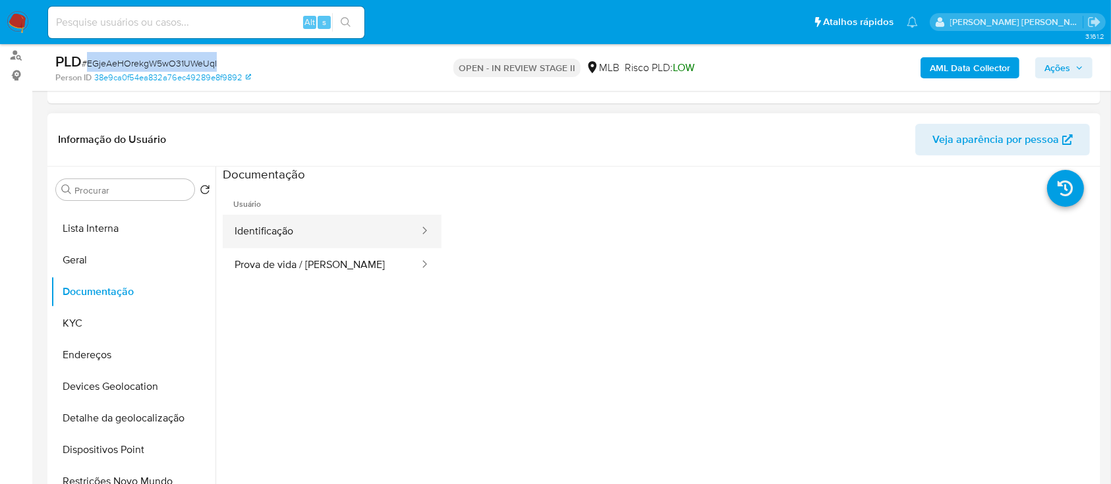
click at [332, 235] on button "Identificação" at bounding box center [322, 232] width 198 height 34
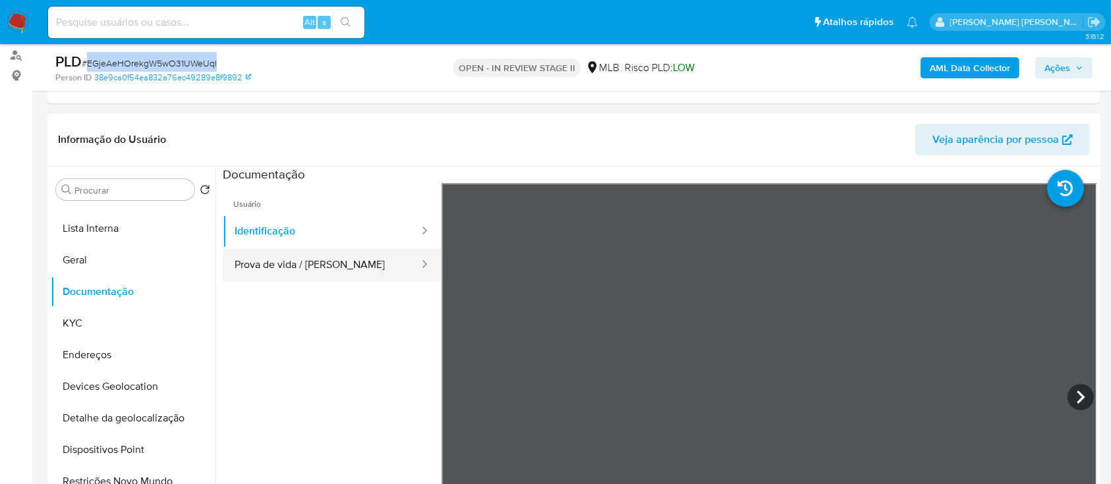
click at [326, 269] on button "Prova de vida / Selfie" at bounding box center [322, 265] width 198 height 34
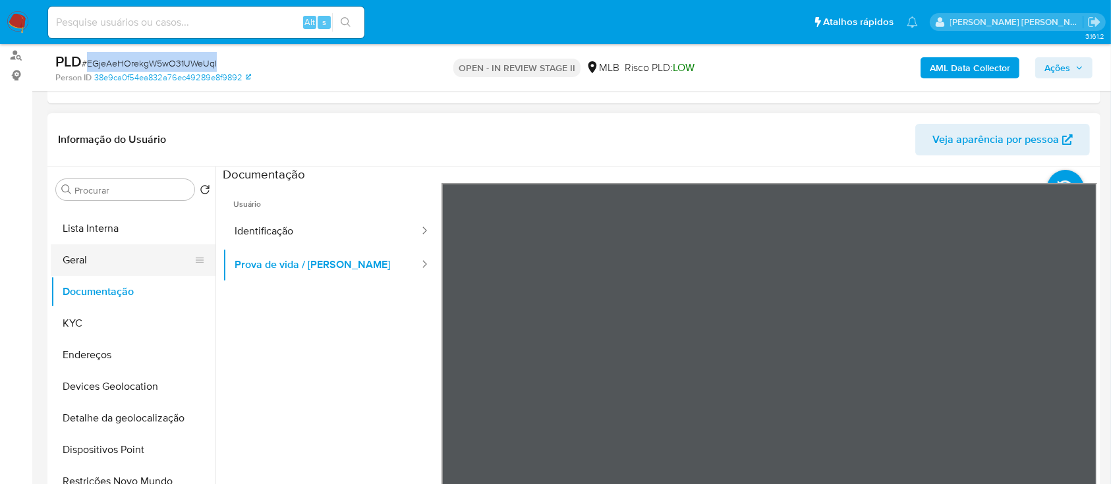
click at [96, 249] on button "Geral" at bounding box center [128, 261] width 154 height 32
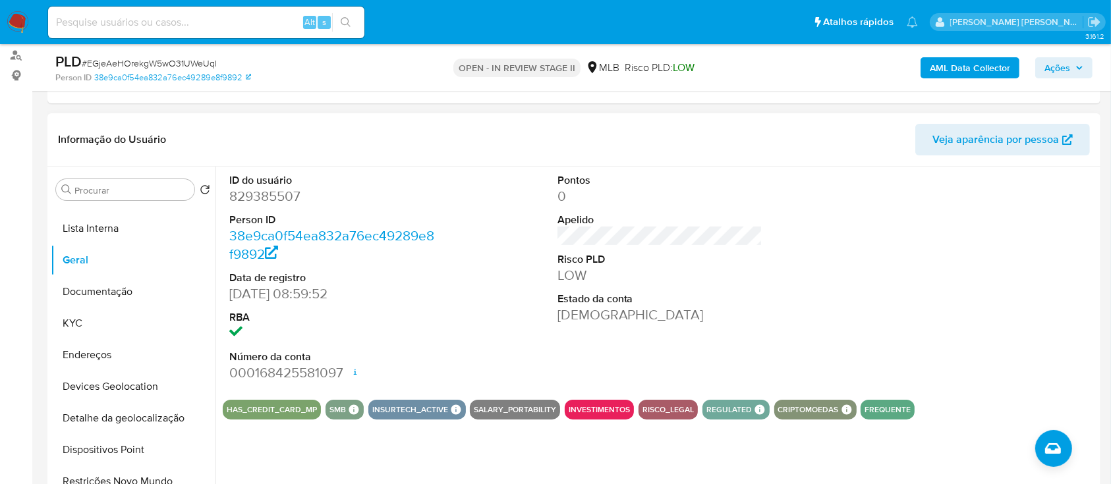
click at [281, 198] on dd "829385507" at bounding box center [332, 196] width 206 height 18
copy dd "829385507"
click at [270, 199] on dd "829385507" at bounding box center [332, 196] width 206 height 18
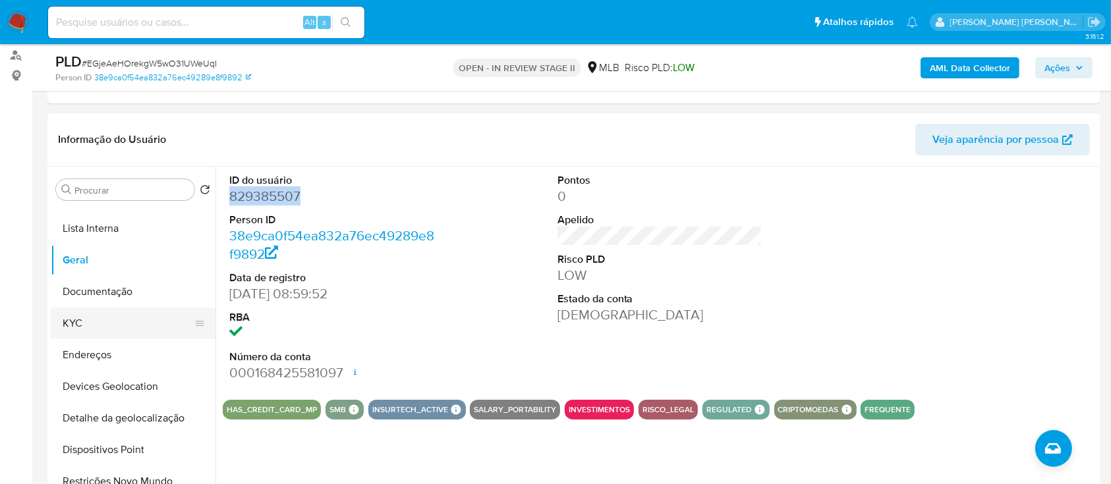
click at [88, 325] on button "KYC" at bounding box center [128, 324] width 154 height 32
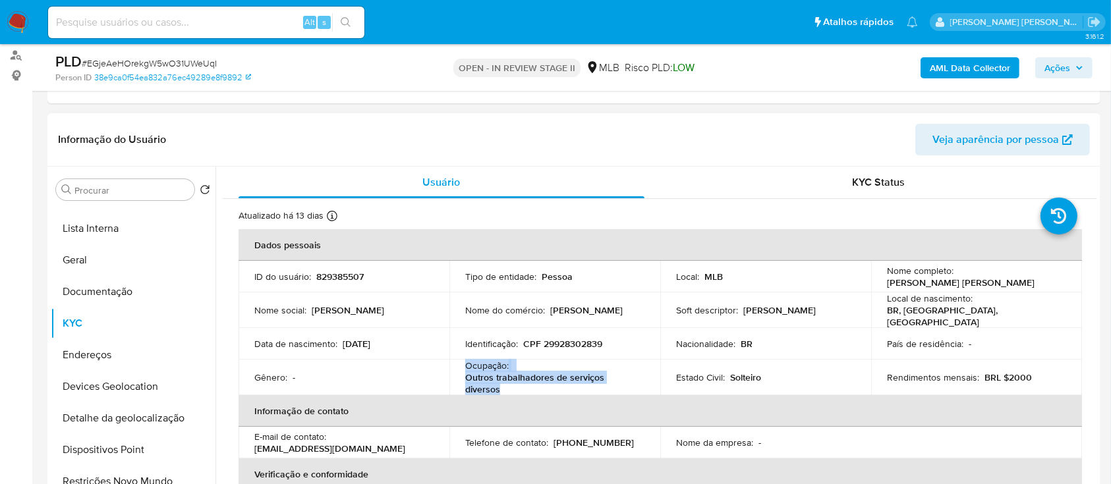
drag, startPoint x: 501, startPoint y: 386, endPoint x: 464, endPoint y: 365, distance: 42.5
click at [465, 365] on div "Ocupação : Outros trabalhadores de serviços diversos" at bounding box center [554, 378] width 179 height 36
copy div "Ocupação : Outros trabalhadores de serviços diversos"
click at [979, 70] on b "AML Data Collector" at bounding box center [970, 67] width 80 height 21
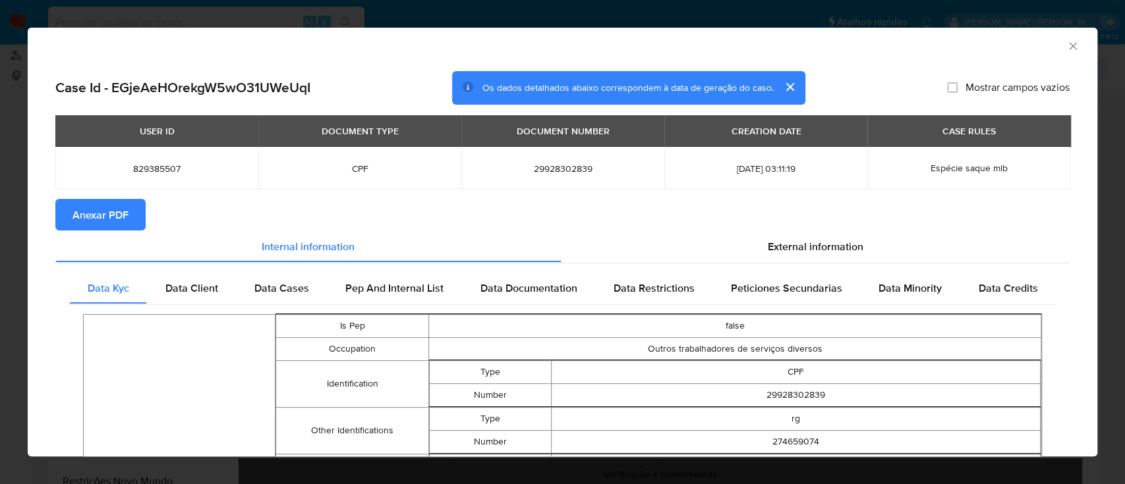
click at [103, 221] on span "Anexar PDF" at bounding box center [101, 214] width 56 height 29
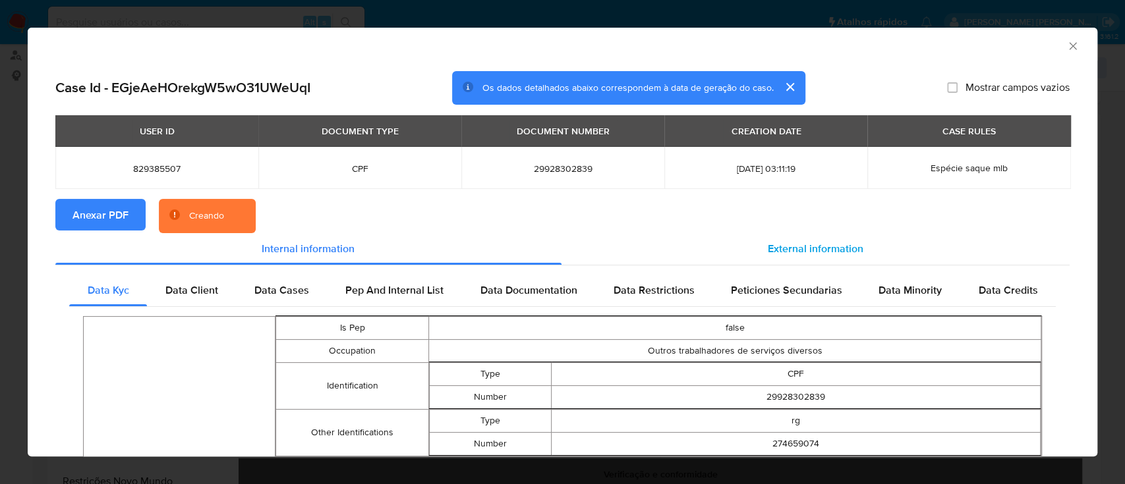
click at [813, 245] on span "External information" at bounding box center [816, 248] width 96 height 15
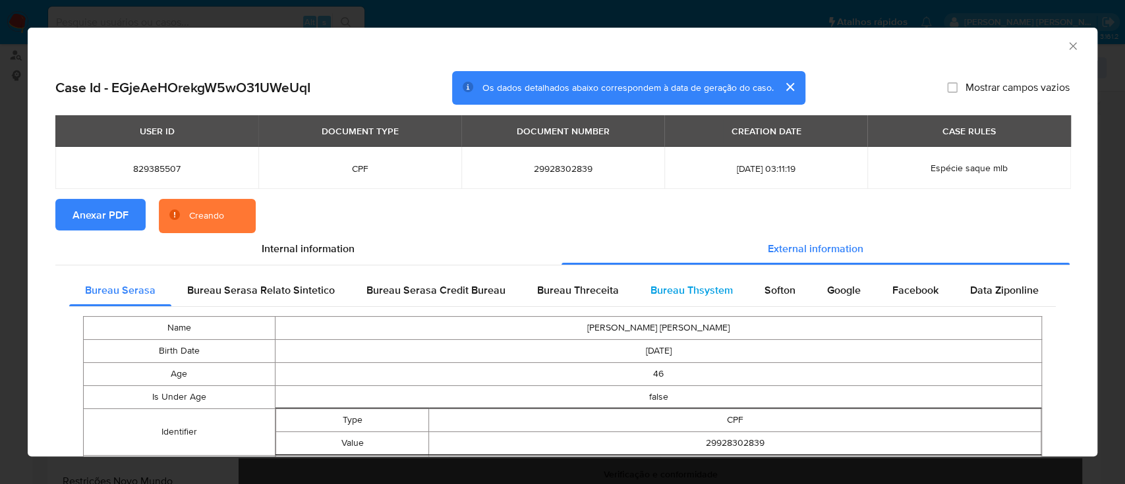
click at [677, 287] on span "Bureau Thsystem" at bounding box center [692, 290] width 82 height 15
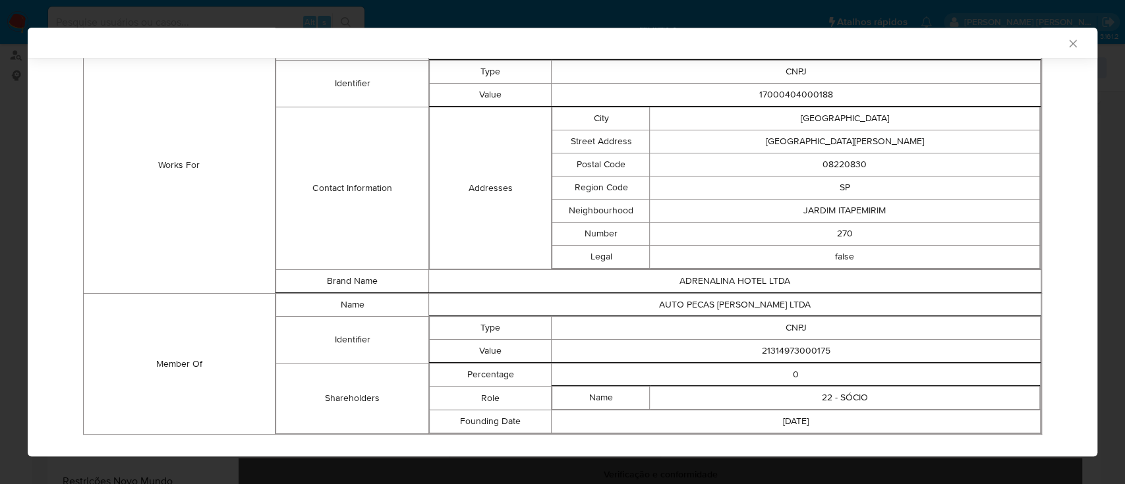
scroll to position [942, 0]
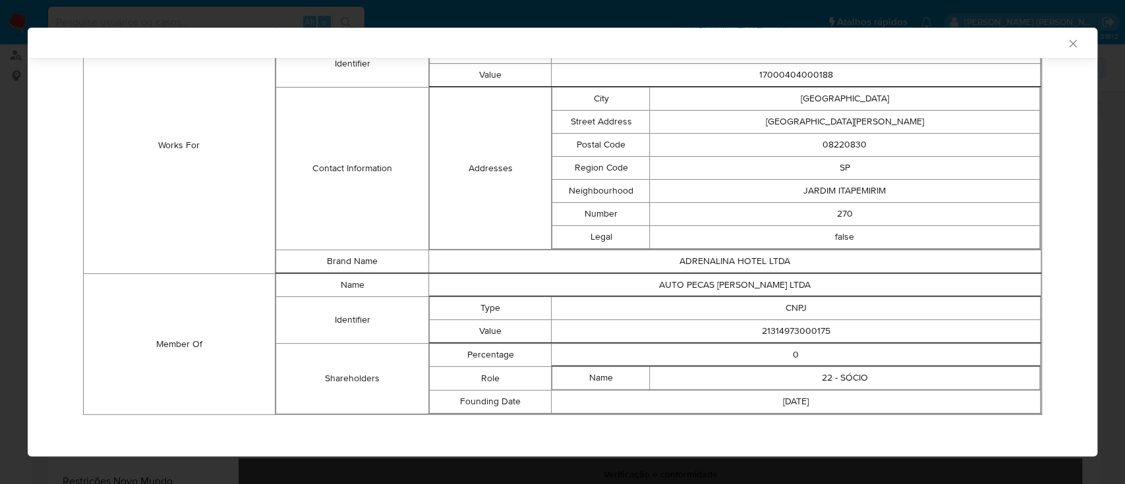
click at [784, 323] on td "21314973000175" at bounding box center [796, 331] width 489 height 23
copy td "21314973000175"
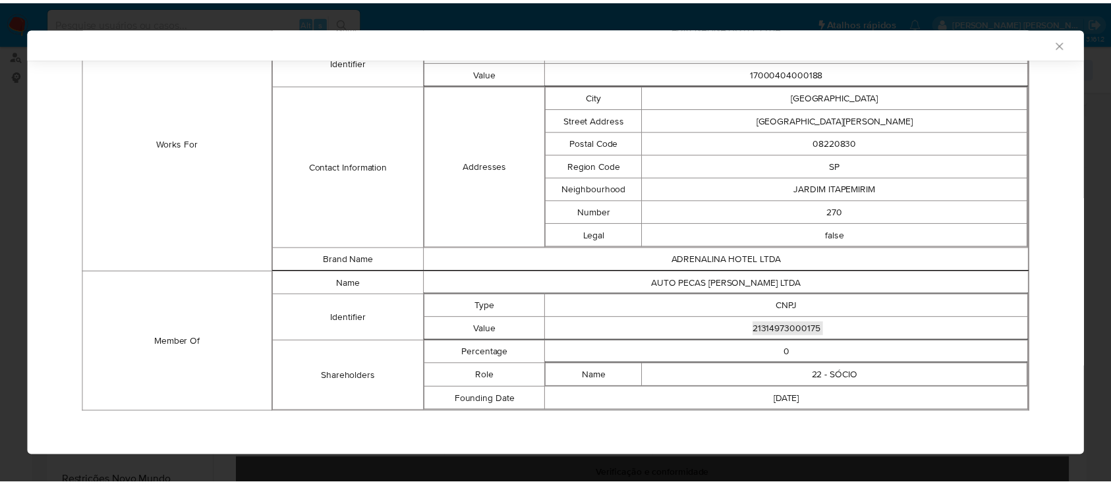
scroll to position [939, 0]
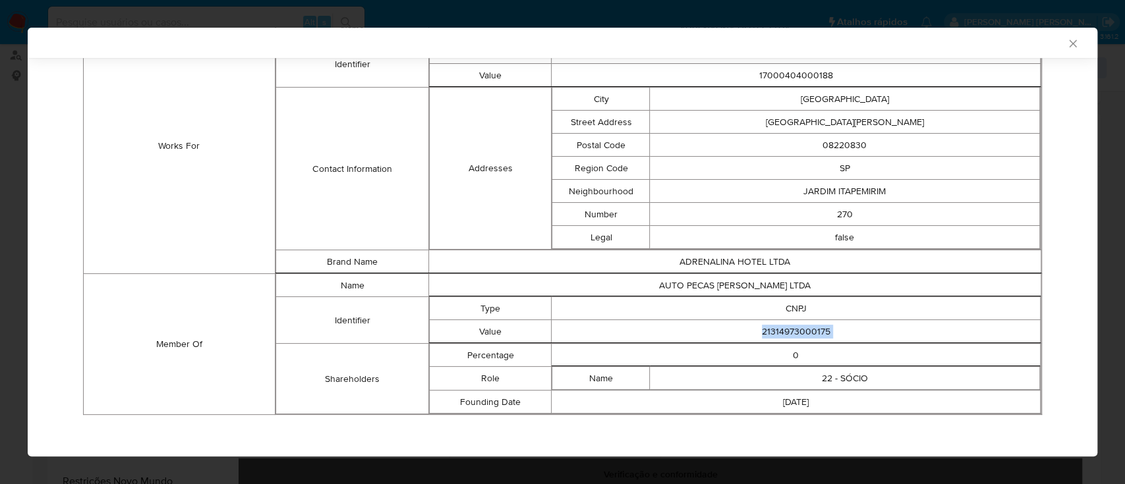
click at [1069, 43] on icon "Fechar a janela" at bounding box center [1072, 43] width 7 height 7
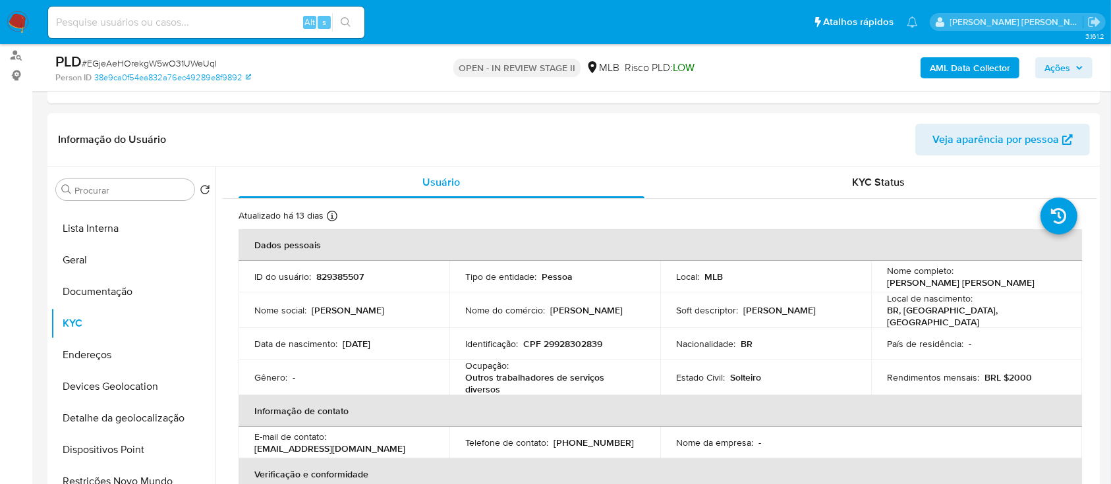
click at [1065, 67] on span "Ações" at bounding box center [1058, 67] width 26 height 21
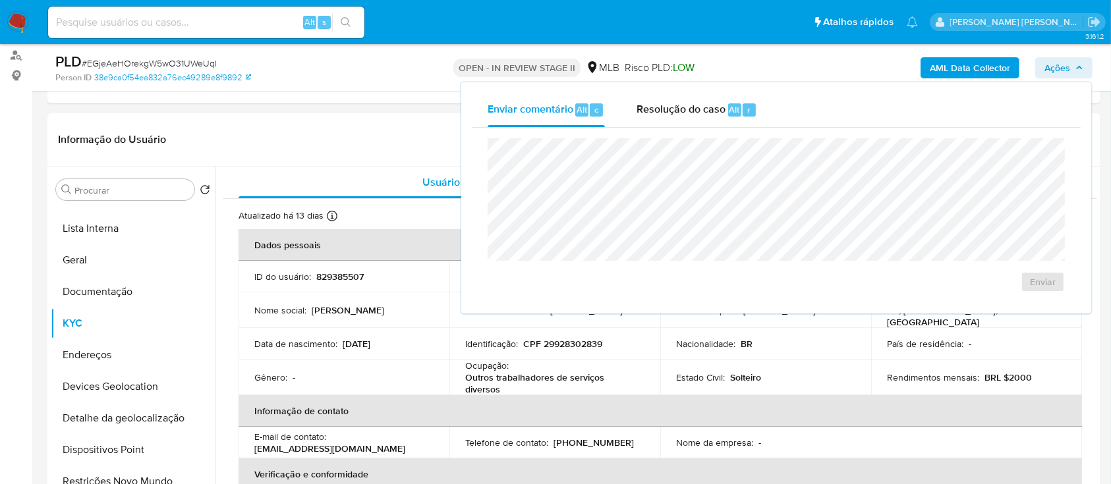
drag, startPoint x: 674, startPoint y: 123, endPoint x: 674, endPoint y: 129, distance: 6.6
click at [674, 121] on div "Resolução do caso Alt r" at bounding box center [697, 110] width 121 height 34
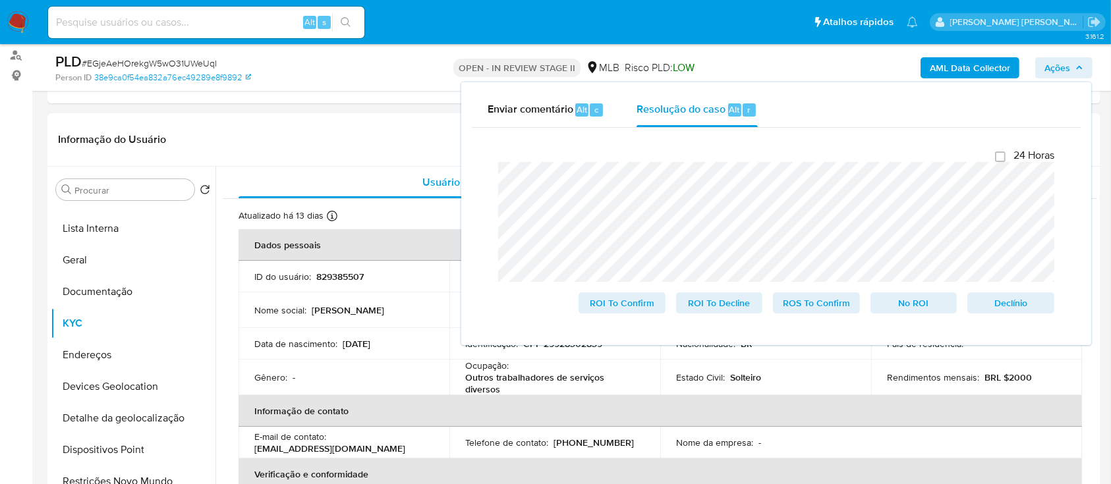
click at [384, 75] on div "Person ID 38e9ca0f54ea832a76ec49289e8f9892" at bounding box center [226, 78] width 342 height 12
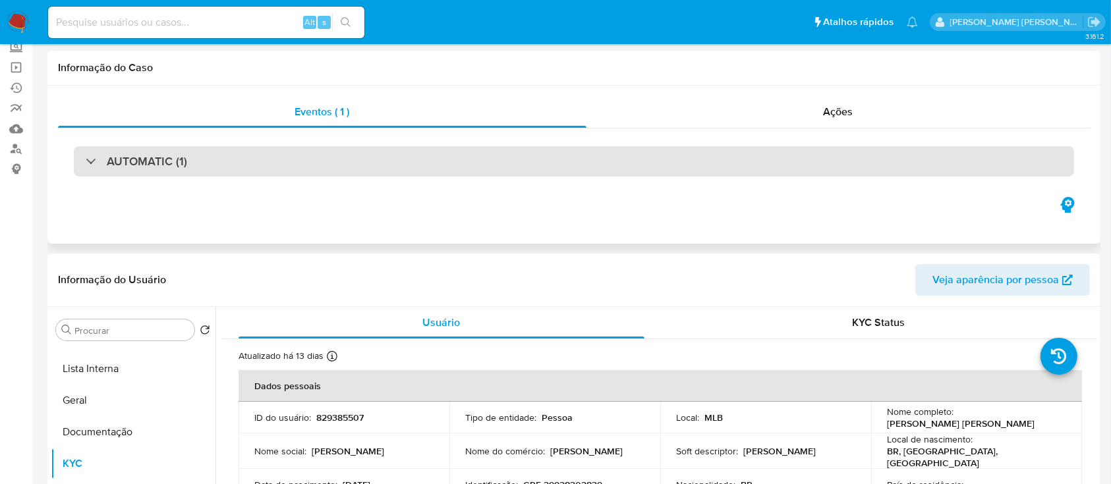
scroll to position [0, 0]
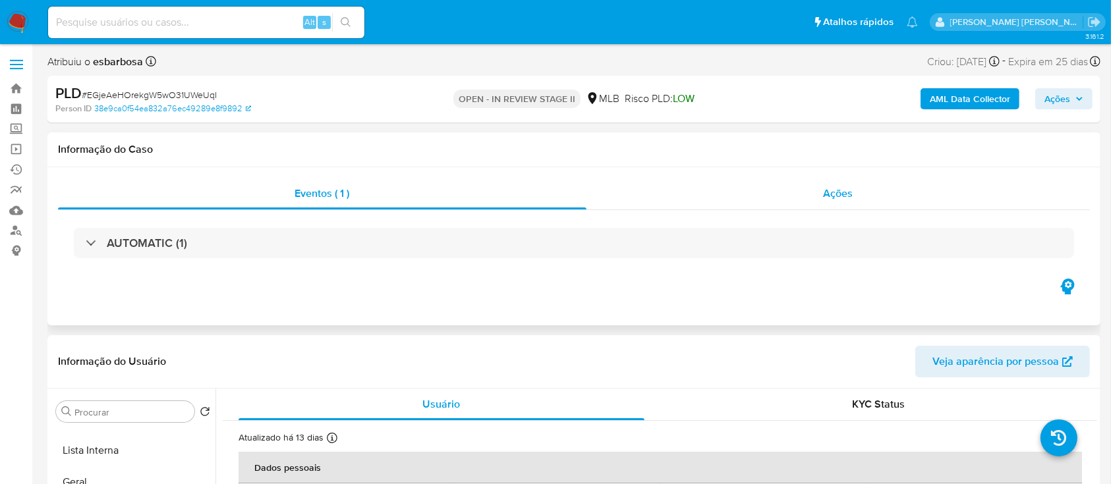
click at [732, 194] on div "Ações" at bounding box center [839, 194] width 504 height 32
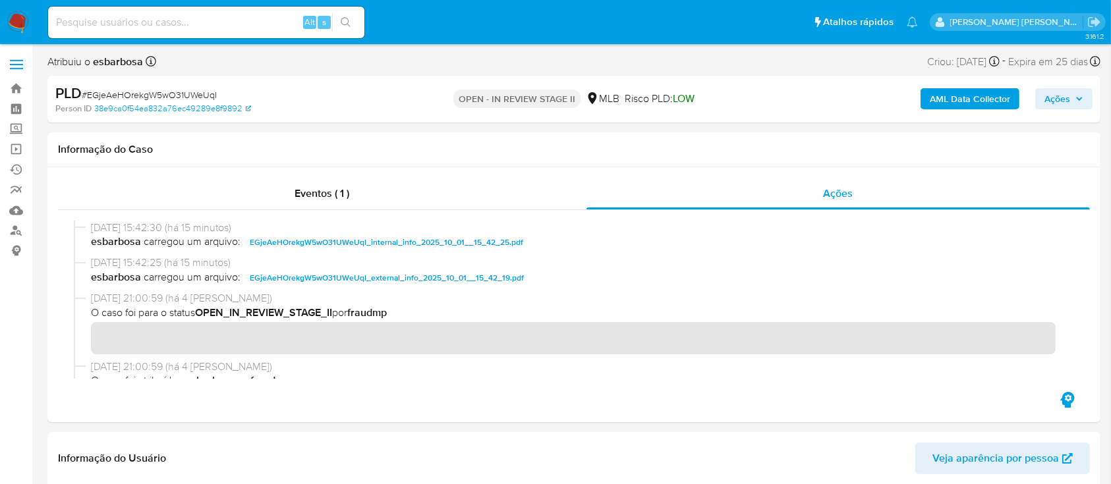
click at [1049, 95] on span "Ações" at bounding box center [1058, 98] width 26 height 21
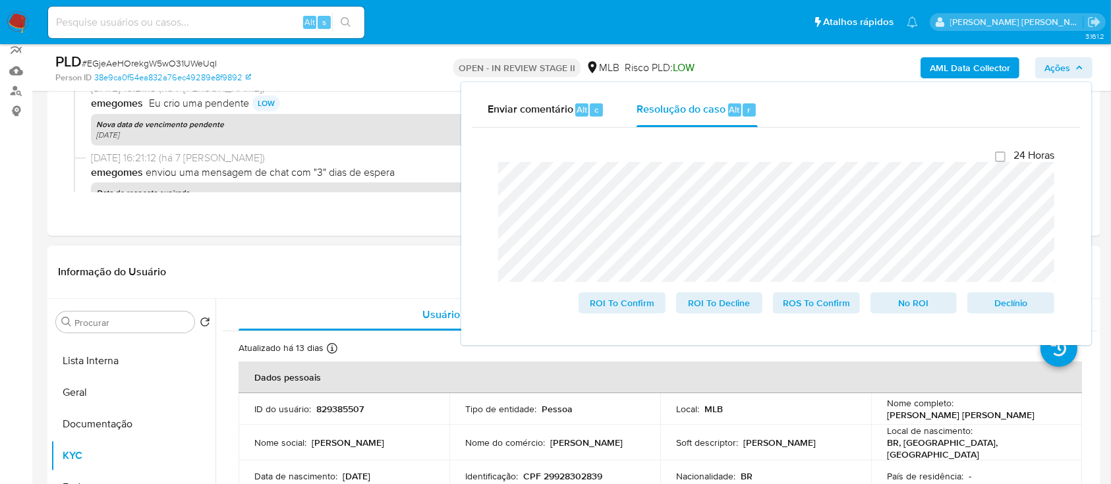
scroll to position [264, 0]
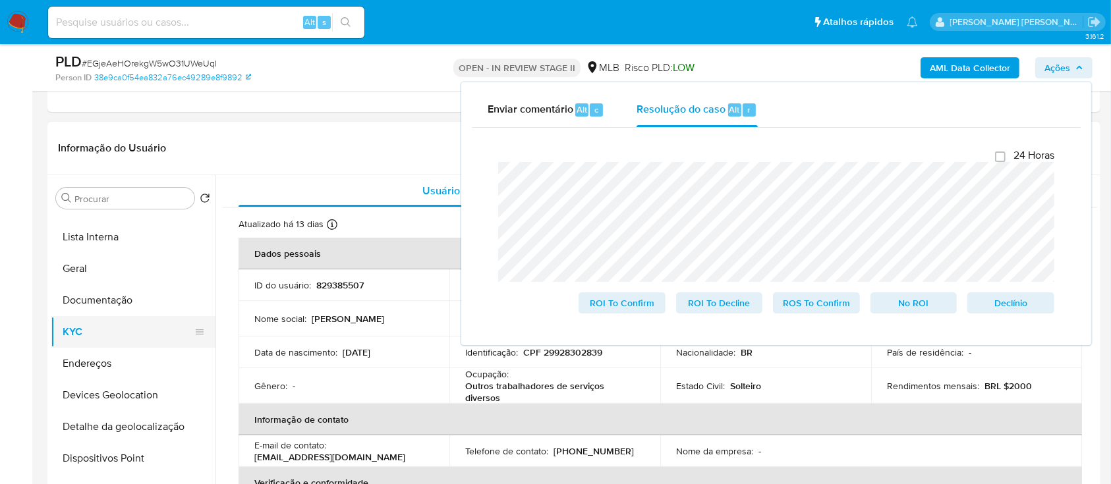
click at [106, 332] on button "KYC" at bounding box center [128, 332] width 154 height 32
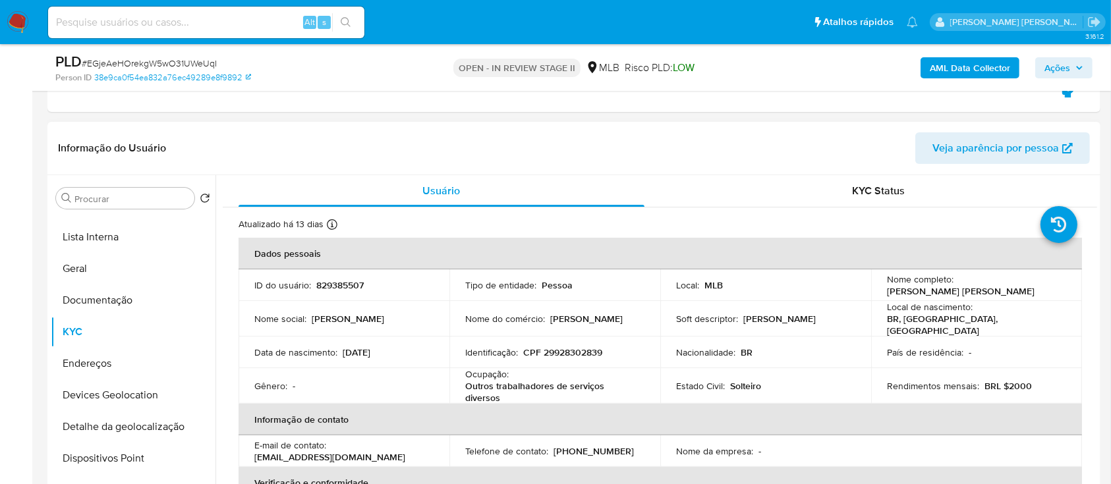
click at [1002, 287] on p "Katia Roberta Santana" at bounding box center [961, 291] width 148 height 12
click at [1051, 286] on div "Nome completo : Katia Roberta Santana" at bounding box center [976, 286] width 179 height 24
drag, startPoint x: 1051, startPoint y: 285, endPoint x: 958, endPoint y: 289, distance: 93.0
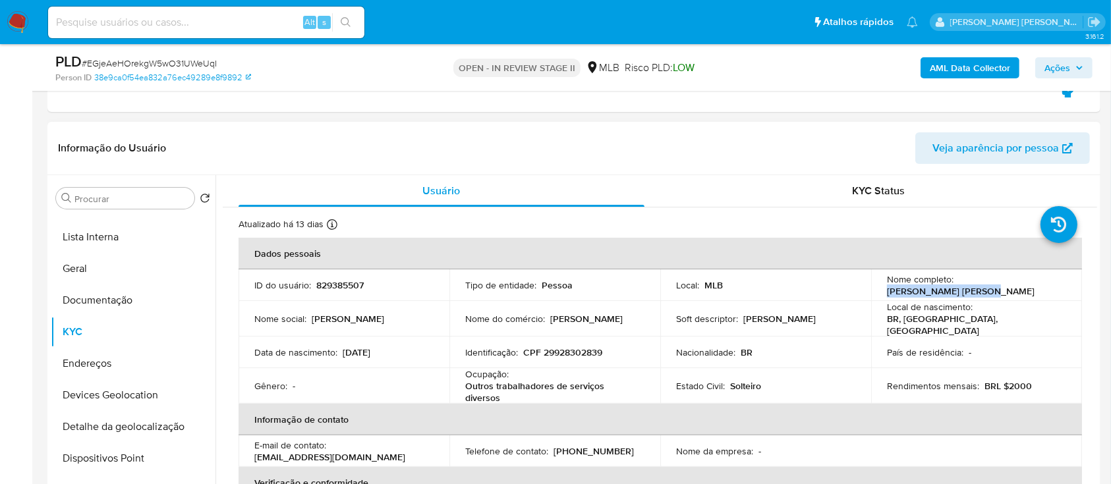
click at [958, 289] on div "Nome completo : Katia Roberta Santana" at bounding box center [976, 286] width 179 height 24
copy p "Katia Roberta Santana"
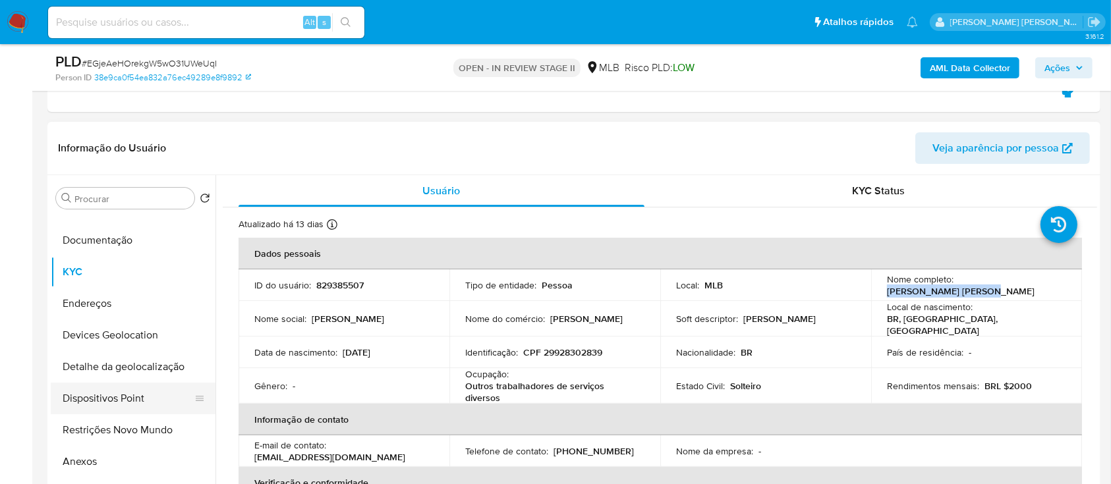
scroll to position [175, 0]
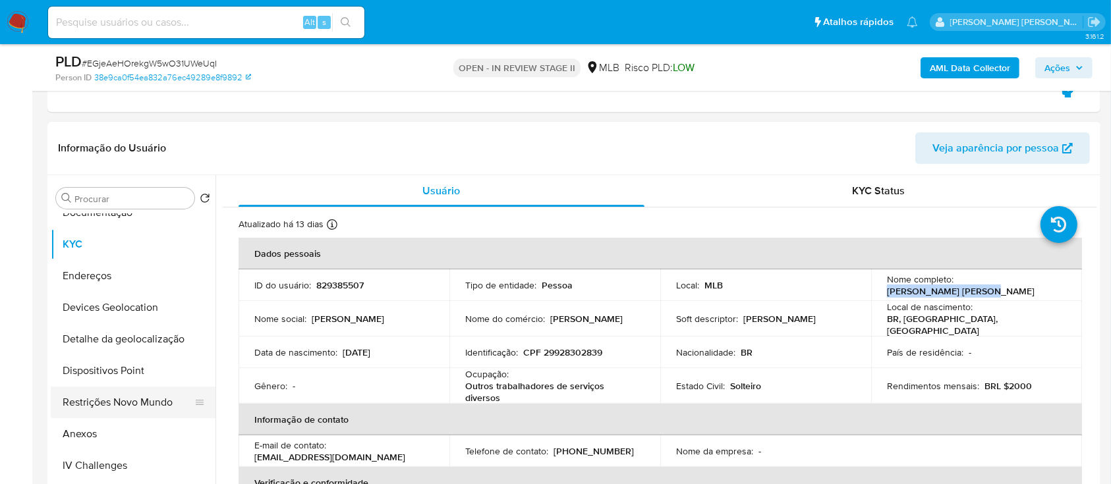
click at [121, 402] on button "Restrições Novo Mundo" at bounding box center [128, 403] width 154 height 32
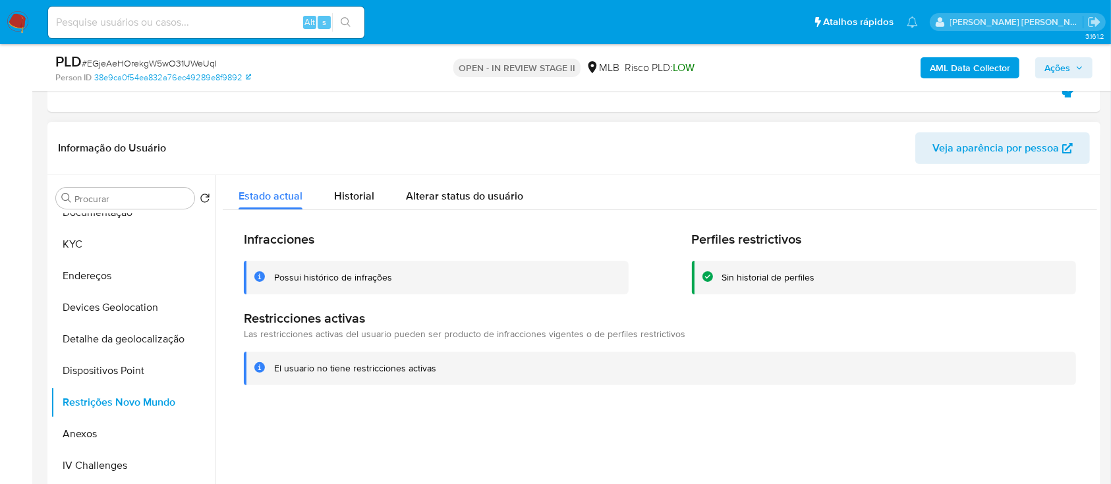
click at [363, 282] on div "Possui histórico de infrações" at bounding box center [333, 278] width 118 height 13
click at [92, 242] on button "KYC" at bounding box center [128, 245] width 154 height 32
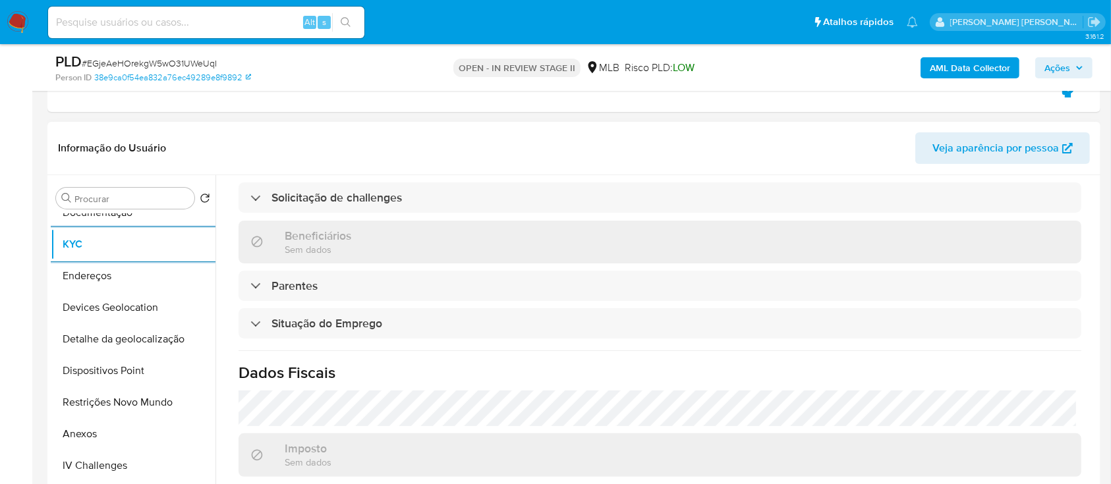
scroll to position [564, 0]
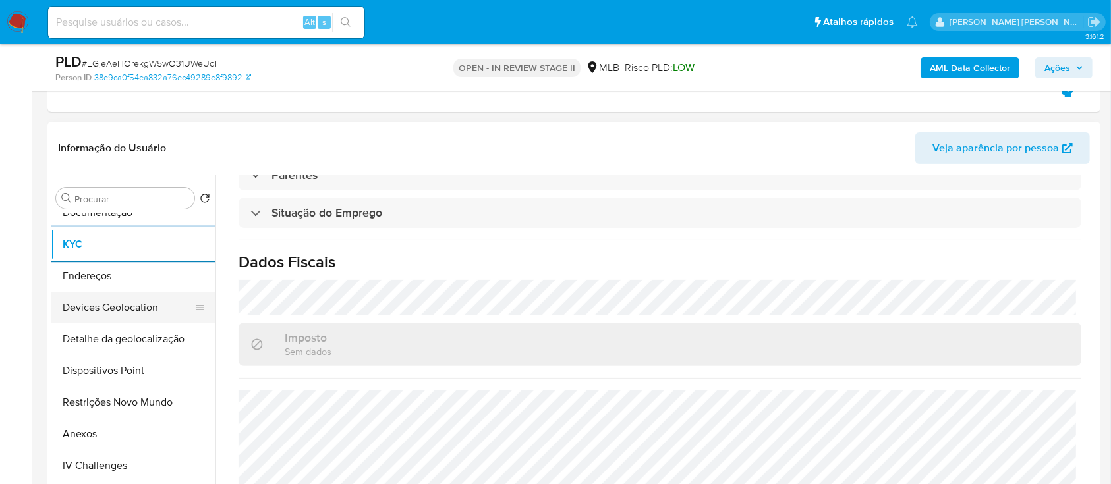
click at [146, 300] on button "Devices Geolocation" at bounding box center [128, 308] width 154 height 32
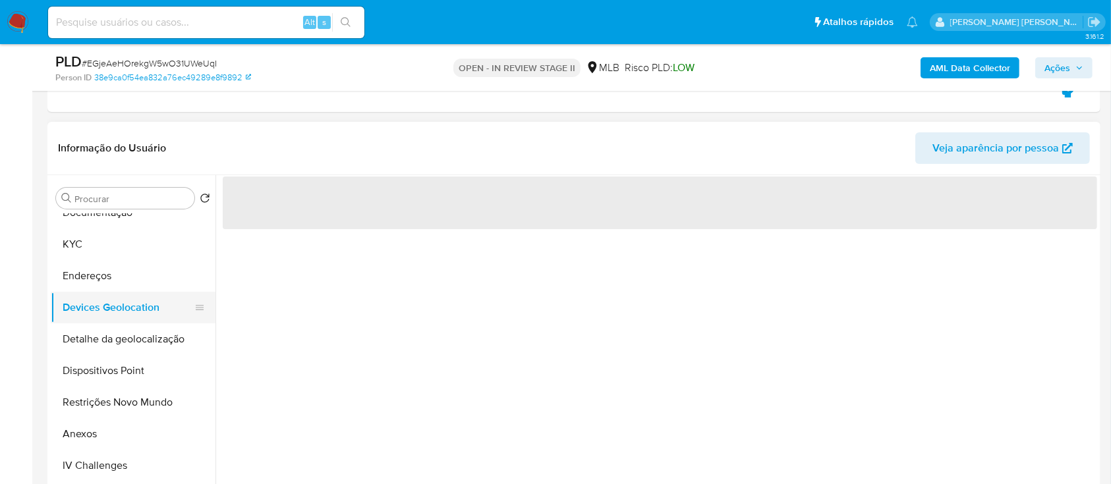
scroll to position [0, 0]
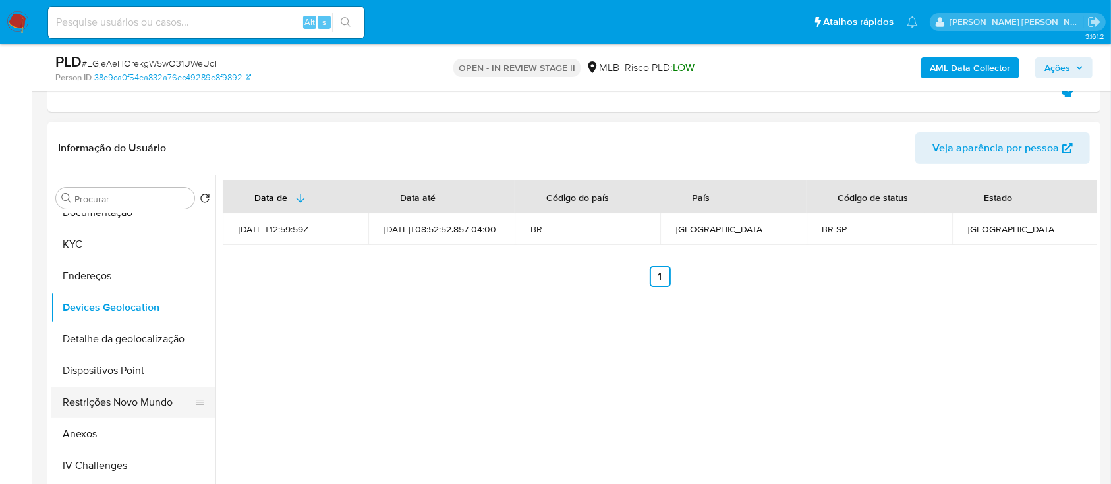
click at [124, 401] on button "Restrições Novo Mundo" at bounding box center [128, 403] width 154 height 32
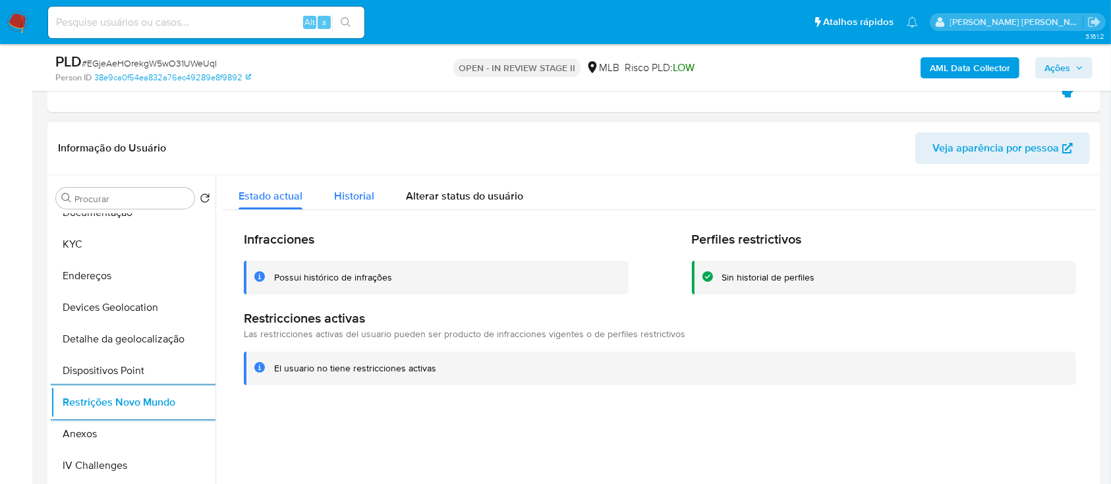
click at [351, 198] on span "Historial" at bounding box center [354, 196] width 40 height 15
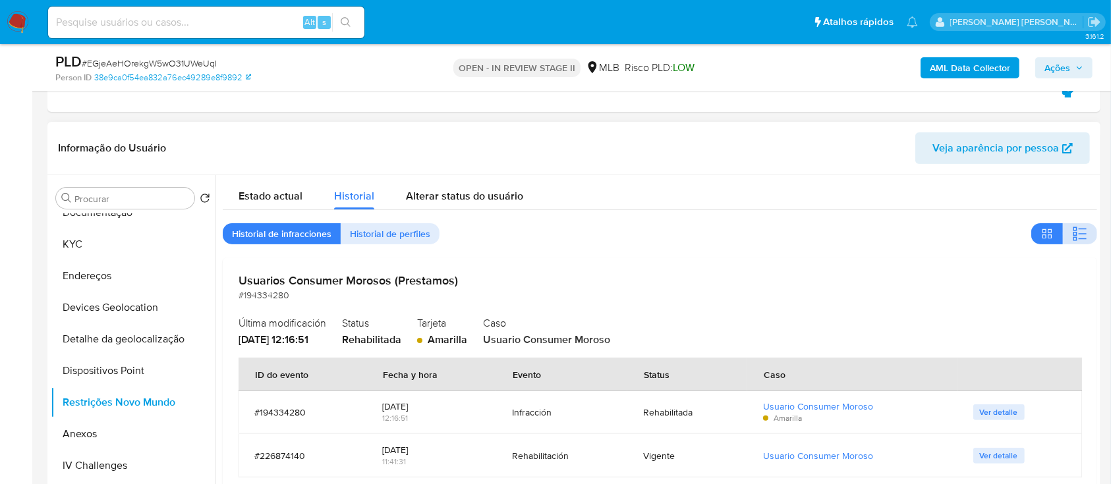
click at [1081, 235] on icon "button" at bounding box center [1080, 234] width 16 height 16
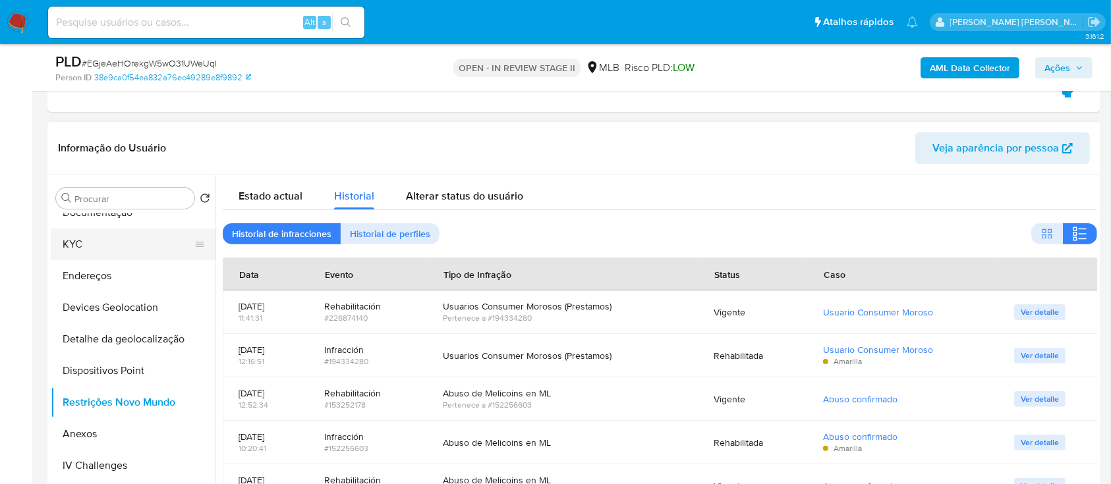
click at [102, 237] on button "KYC" at bounding box center [128, 245] width 154 height 32
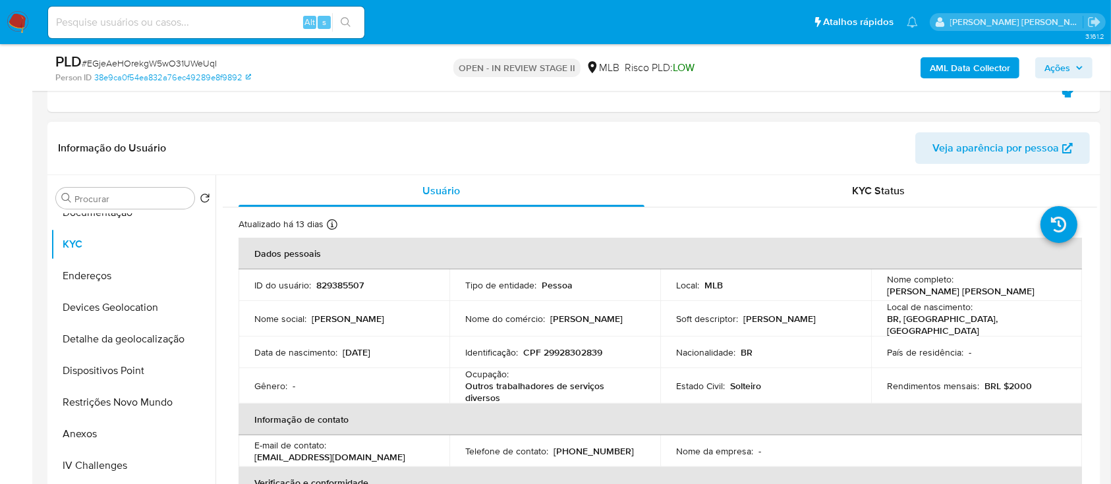
click at [590, 347] on p "CPF 29928302839" at bounding box center [562, 353] width 79 height 12
copy p "29928302839"
click at [1045, 67] on span "Ações" at bounding box center [1058, 67] width 26 height 21
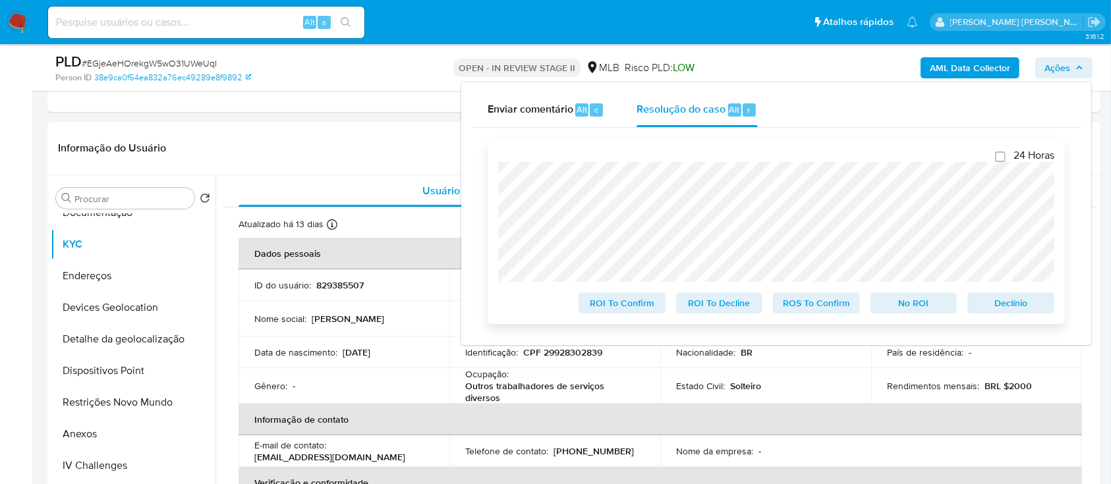
click at [497, 167] on div "24 Horas ROI To Confirm ROI To Decline ROS To Confirm No ROI Declínio" at bounding box center [776, 231] width 577 height 186
click at [195, 62] on span "# EGjeAeHOrekgW5wO31UWeUqI" at bounding box center [149, 63] width 135 height 13
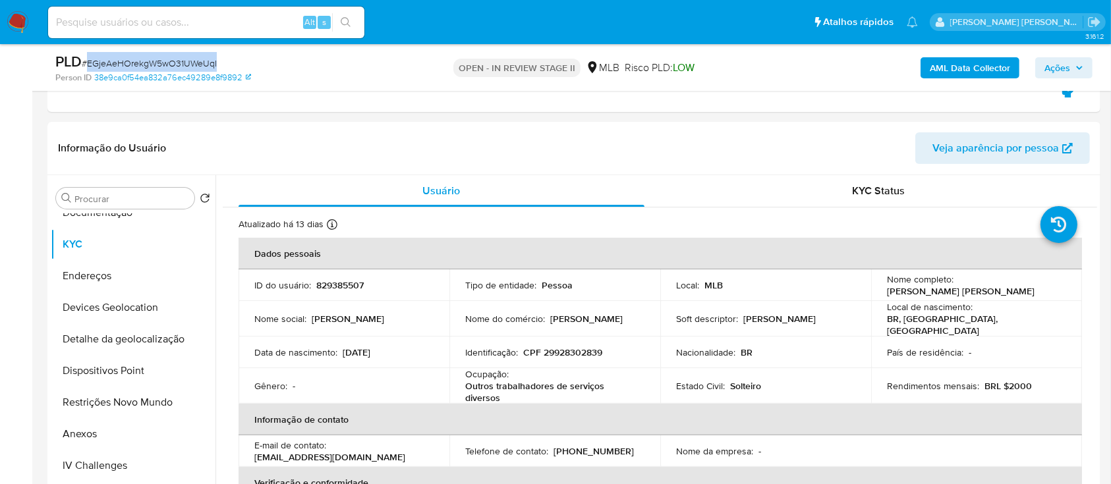
click at [195, 62] on span "# EGjeAeHOrekgW5wO31UWeUqI" at bounding box center [149, 63] width 135 height 13
copy span "EGjeAeHOrekgW5wO31UWeUqI"
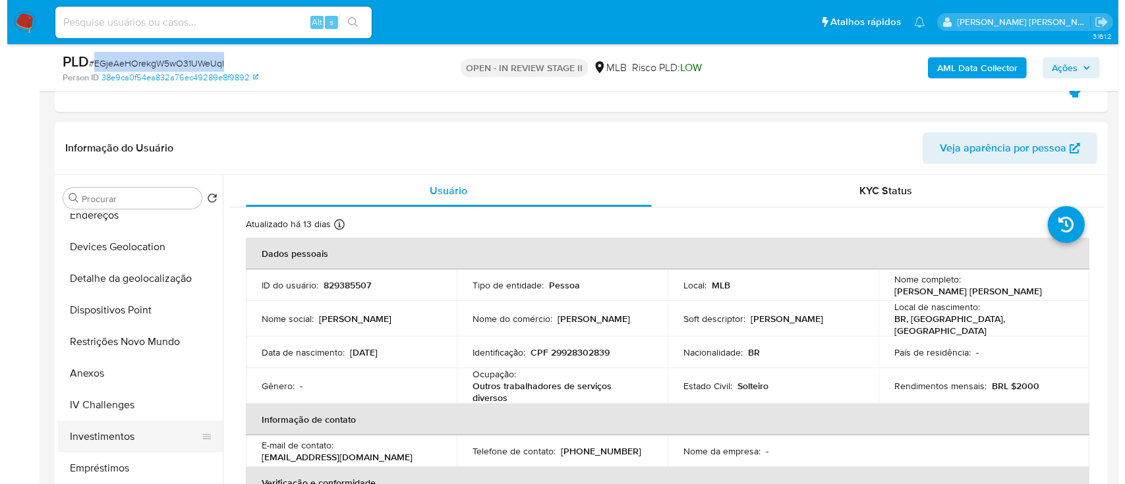
scroll to position [264, 0]
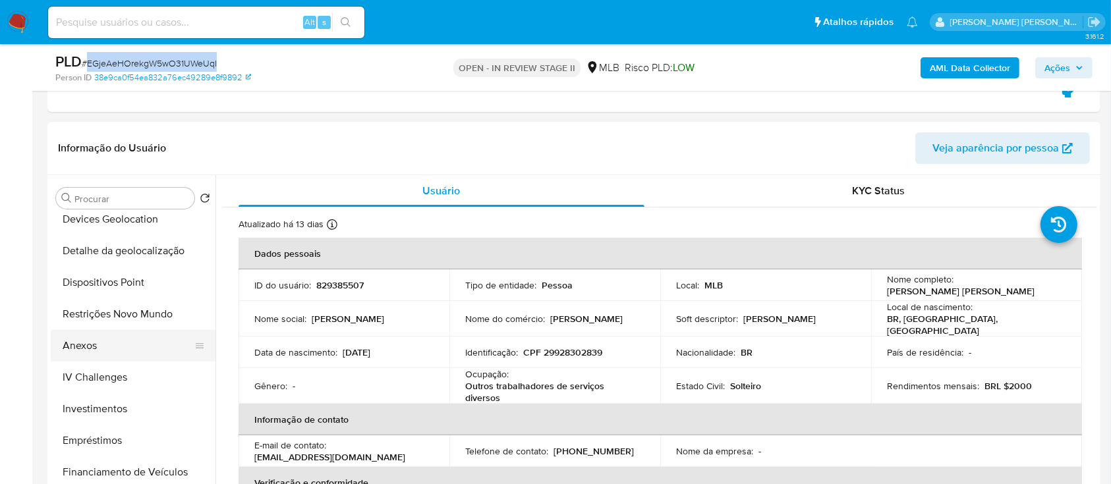
click at [113, 345] on button "Anexos" at bounding box center [128, 346] width 154 height 32
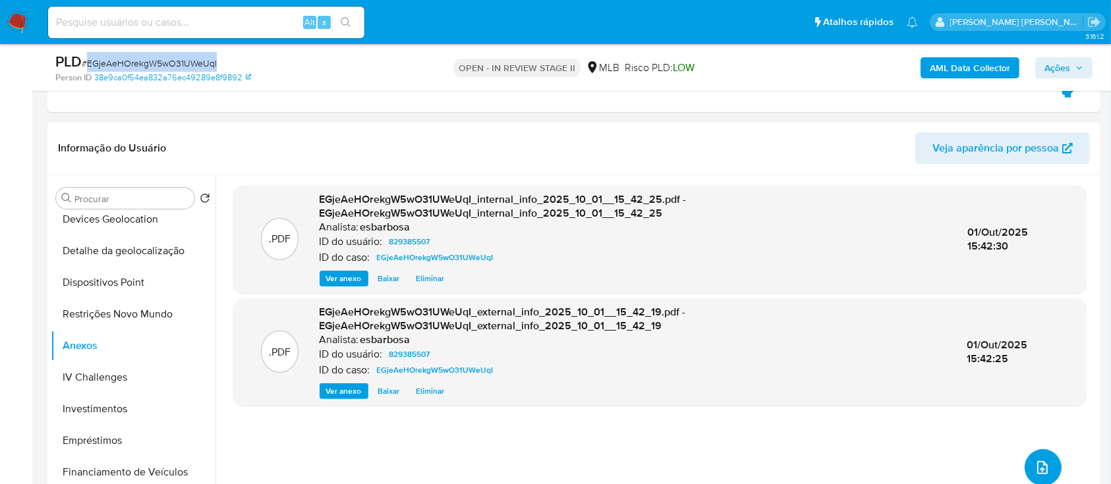
click at [1035, 462] on icon "upload-file" at bounding box center [1043, 468] width 16 height 16
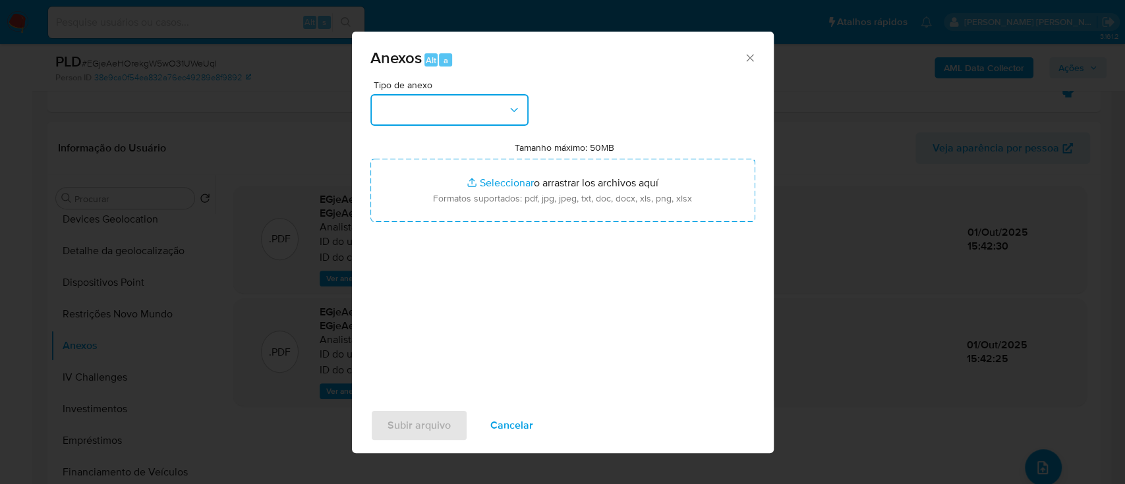
click at [459, 104] on button "button" at bounding box center [449, 110] width 158 height 32
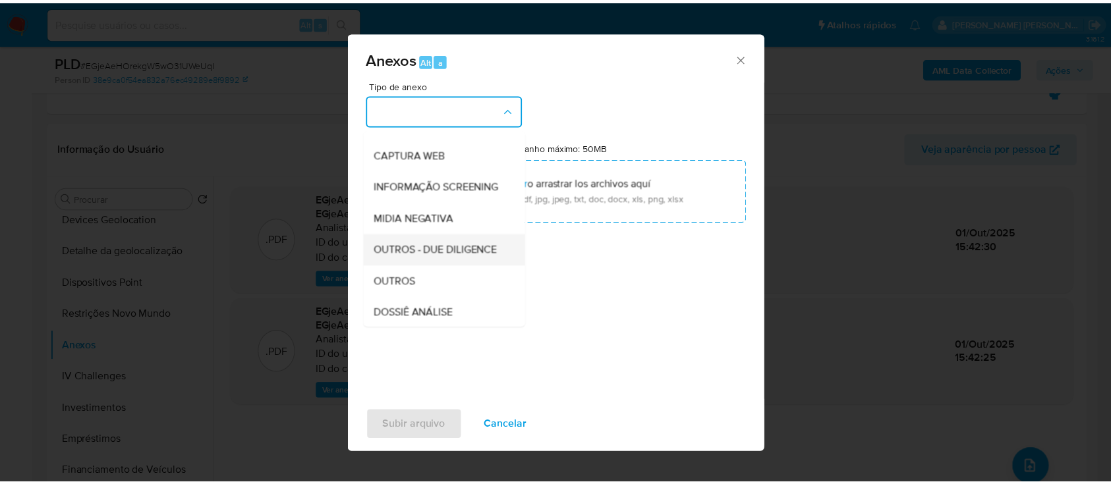
scroll to position [202, 0]
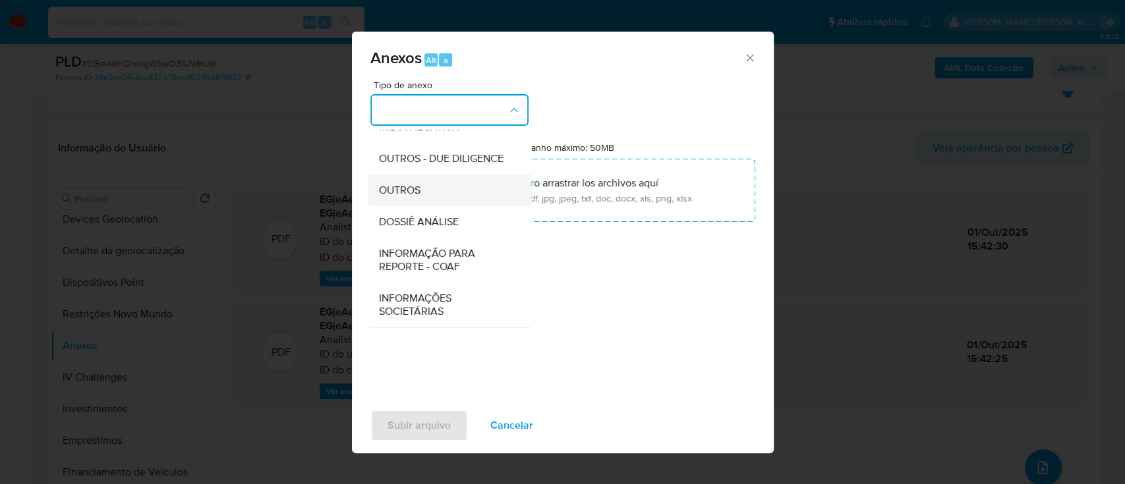
click at [400, 196] on span "OUTROS" at bounding box center [399, 190] width 42 height 13
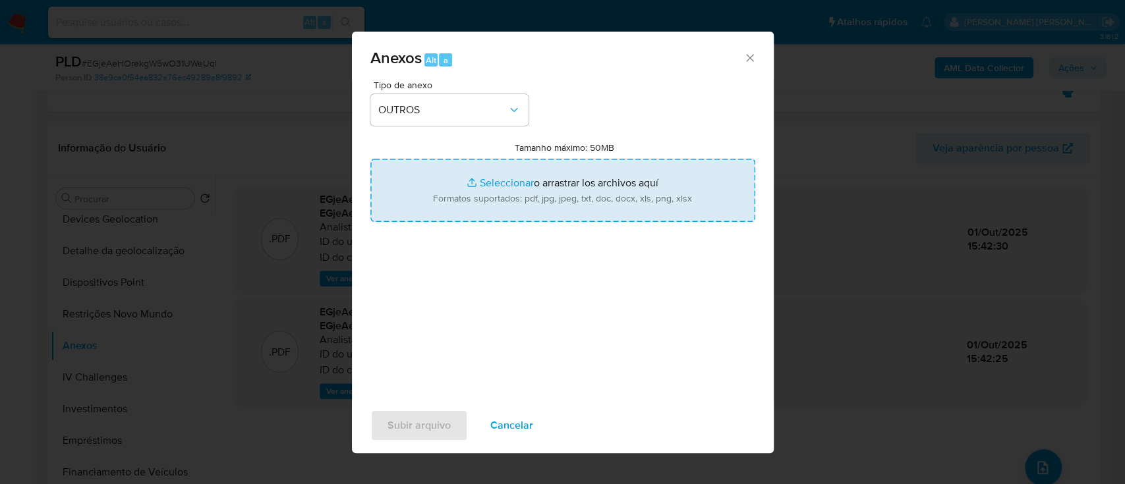
click at [511, 182] on input "Tamanho máximo: 50MB Seleccionar archivos" at bounding box center [562, 190] width 385 height 63
type input "C:\fakepath\Mulan 829385507_2025_09_29_17_36_26.xlsx"
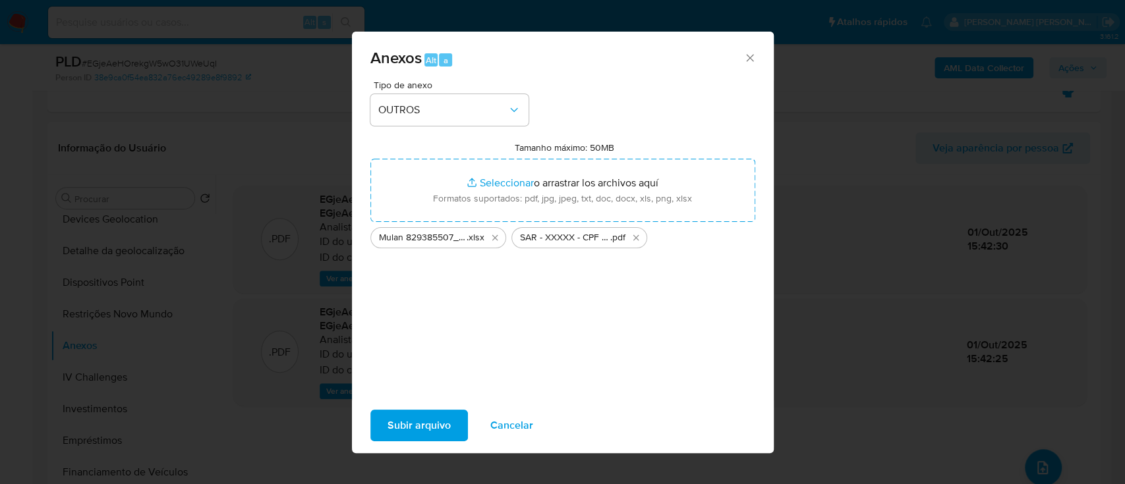
click at [423, 421] on span "Subir arquivo" at bounding box center [419, 425] width 63 height 29
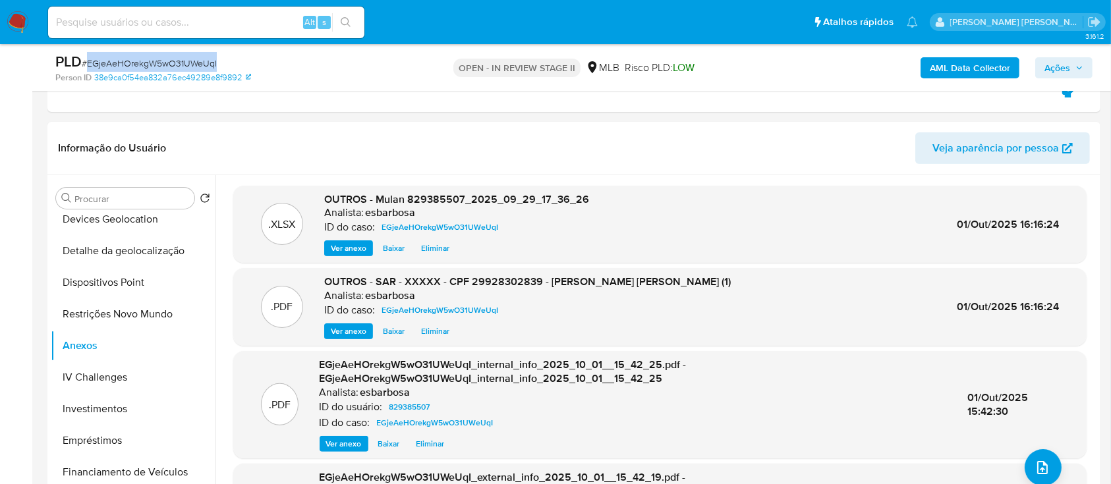
click at [1047, 72] on span "Ações" at bounding box center [1058, 67] width 26 height 21
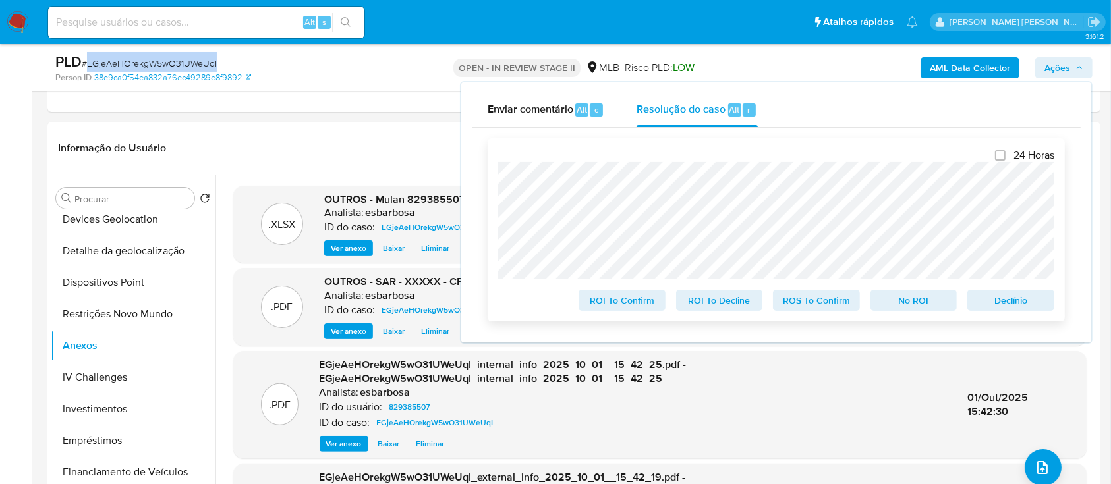
click at [821, 303] on span "ROS To Confirm" at bounding box center [816, 300] width 69 height 18
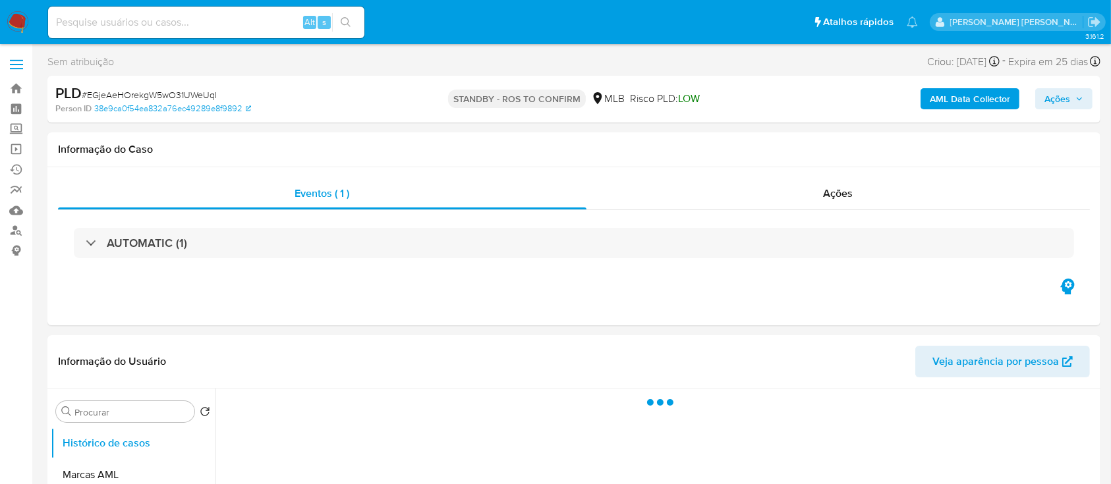
select select "10"
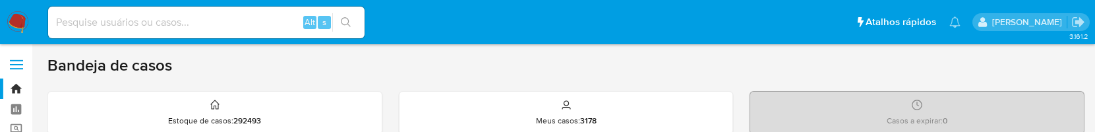
scroll to position [88, 0]
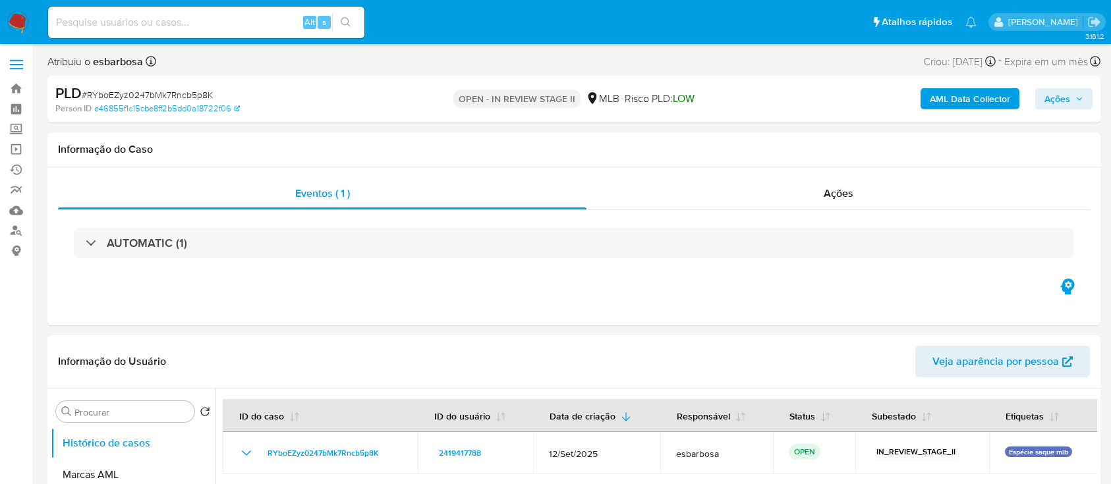
select select "10"
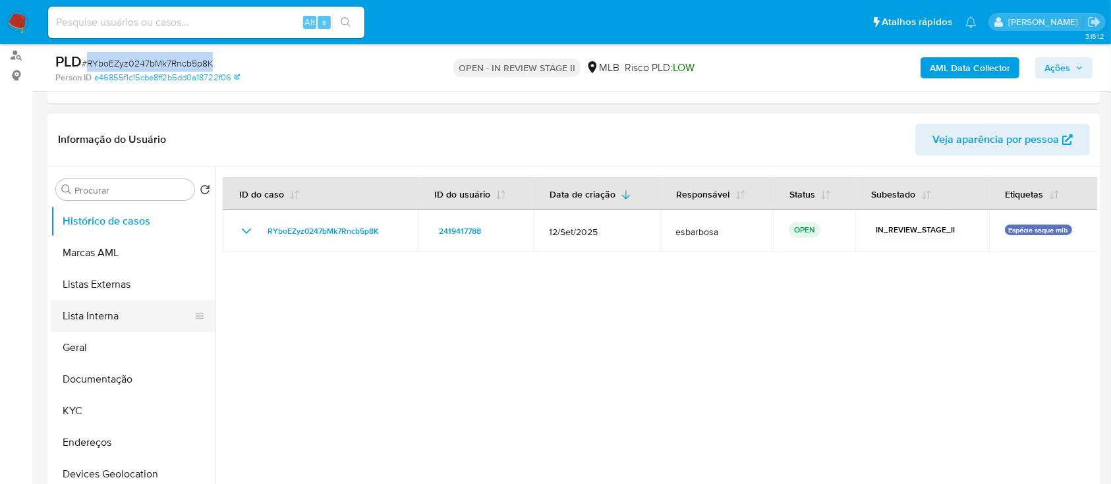
scroll to position [88, 0]
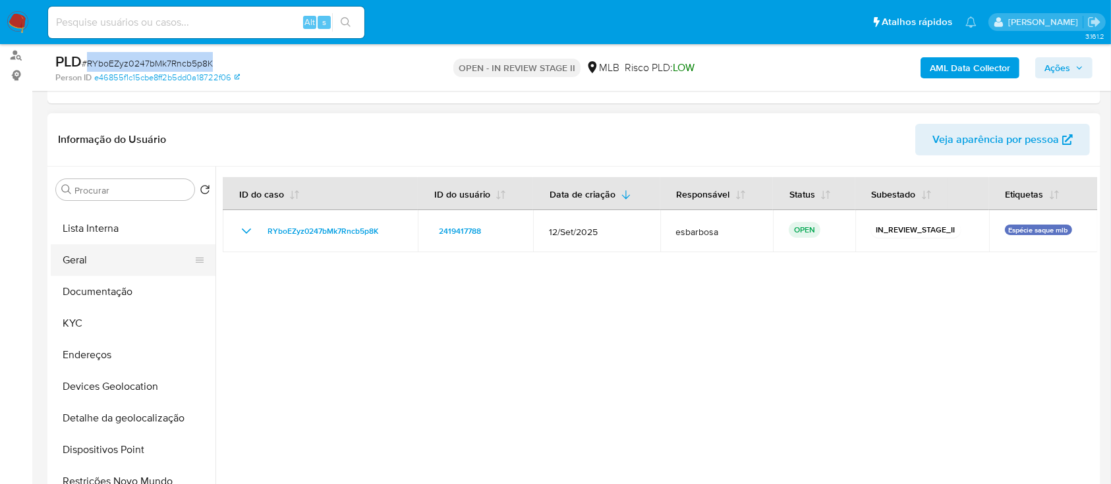
click at [99, 262] on button "Geral" at bounding box center [128, 261] width 154 height 32
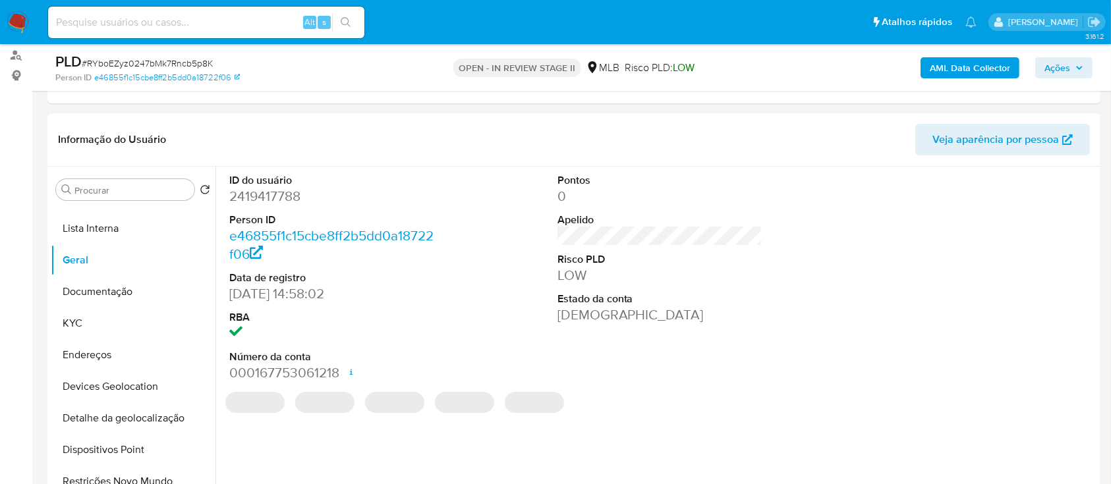
click at [276, 201] on dd "2419417788" at bounding box center [332, 196] width 206 height 18
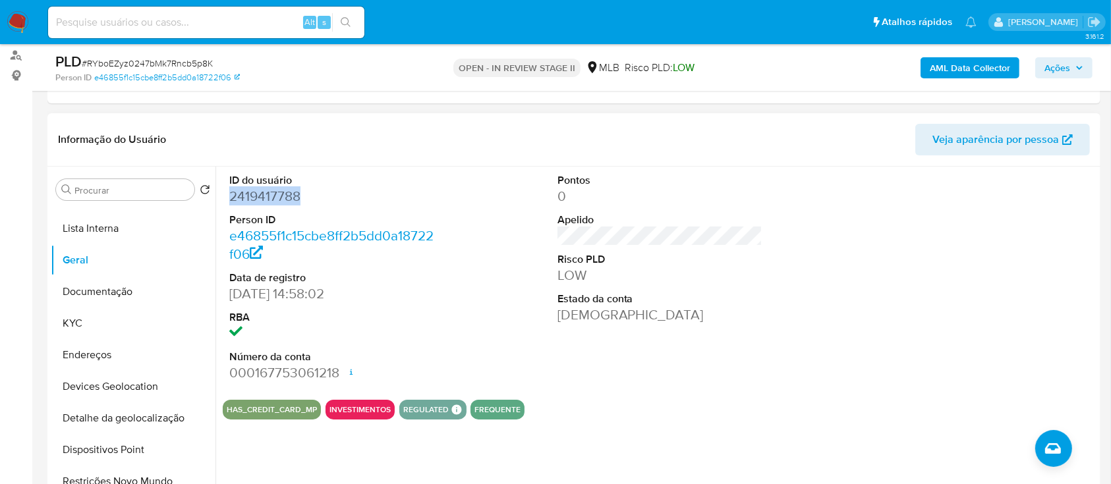
copy dd "2419417788"
click at [97, 320] on button "KYC" at bounding box center [128, 324] width 154 height 32
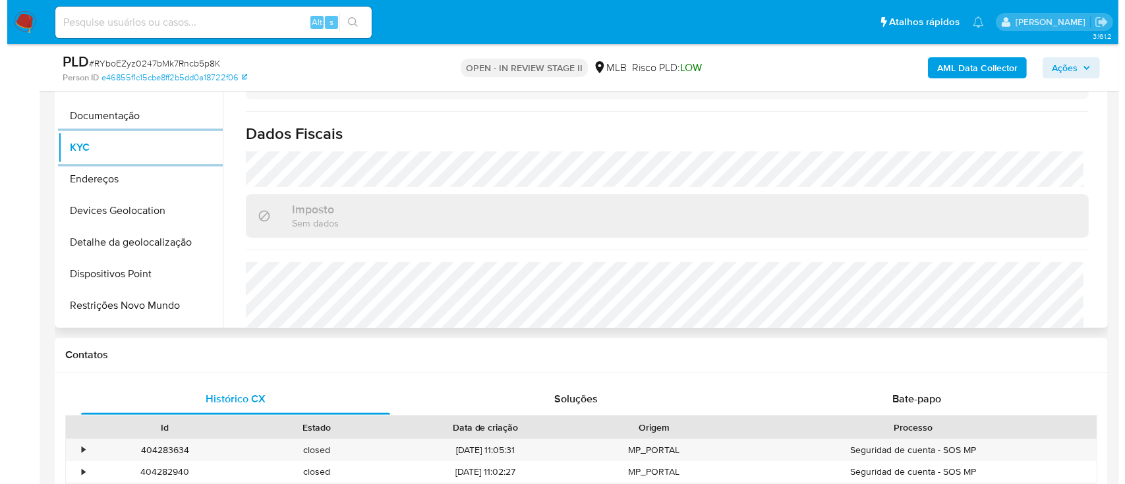
scroll to position [473, 0]
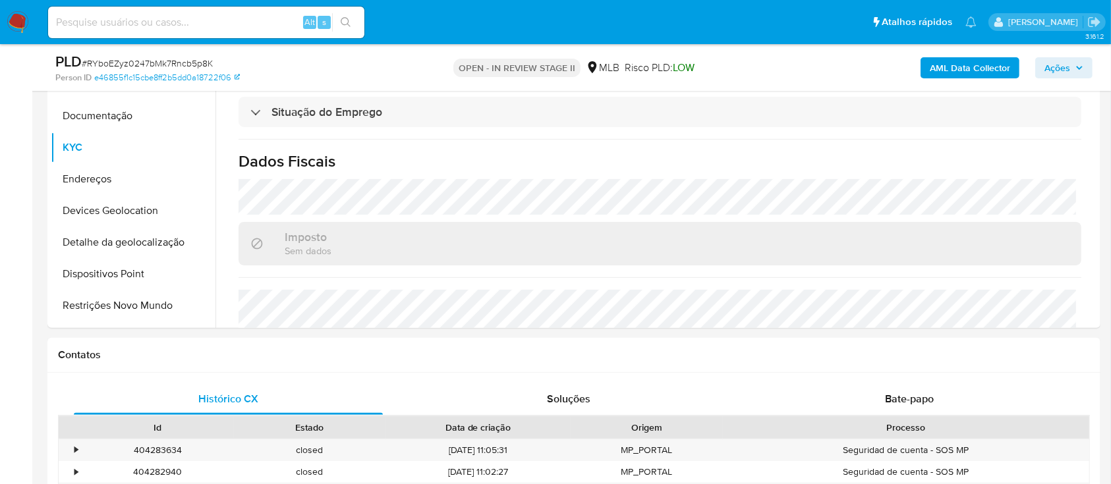
click at [954, 68] on b "AML Data Collector" at bounding box center [970, 67] width 80 height 21
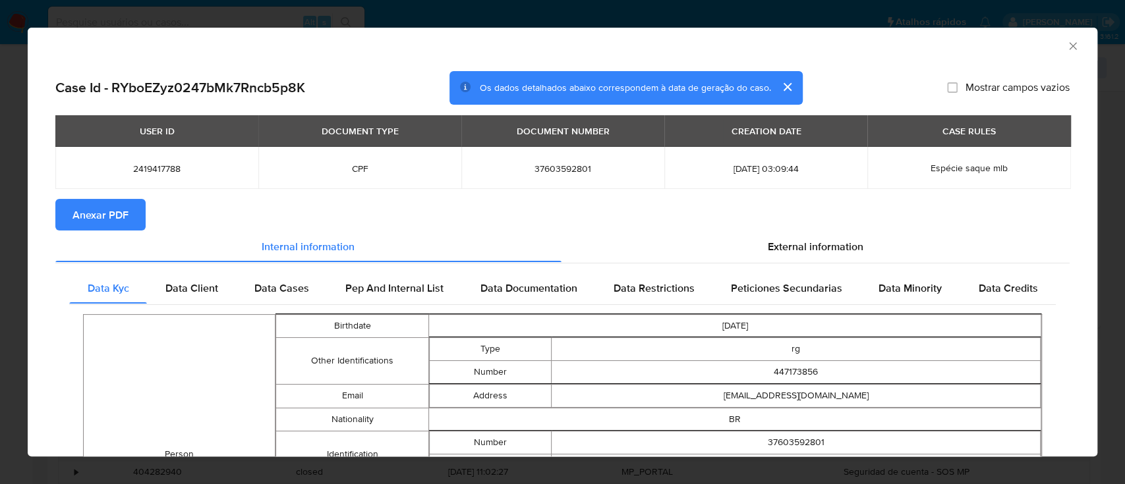
click at [85, 216] on span "Anexar PDF" at bounding box center [101, 214] width 56 height 29
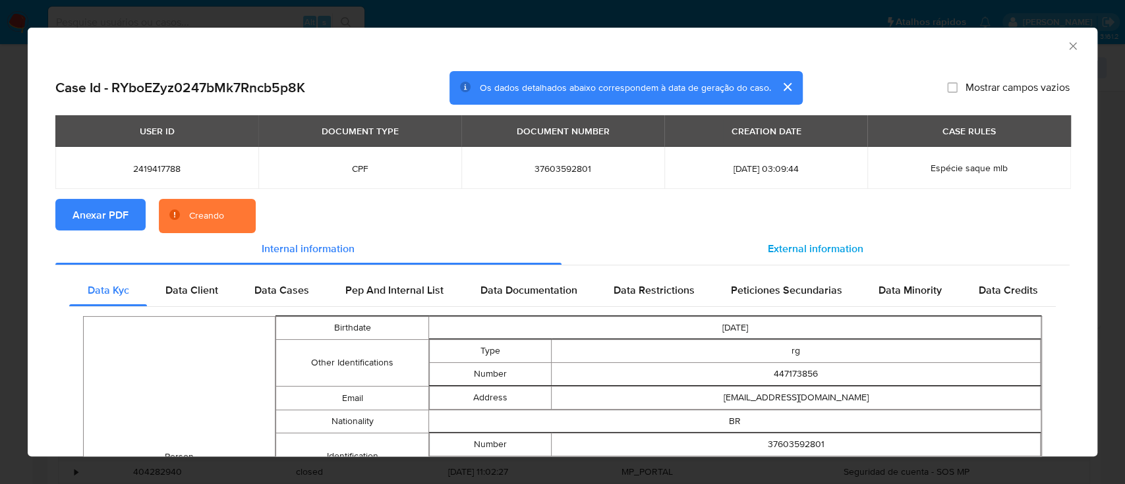
click at [786, 254] on span "External information" at bounding box center [816, 248] width 96 height 15
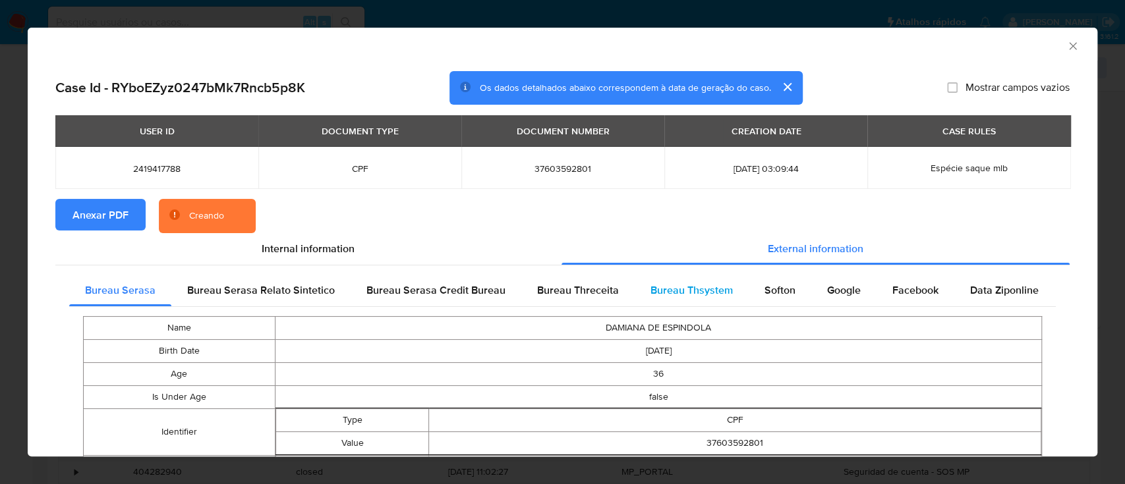
click at [682, 296] on span "Bureau Thsystem" at bounding box center [692, 290] width 82 height 15
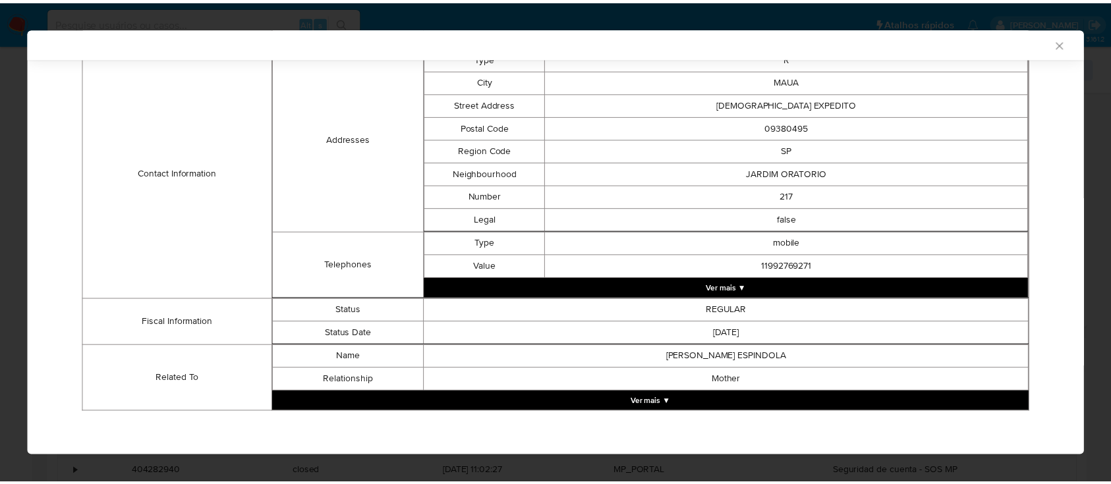
scroll to position [78, 0]
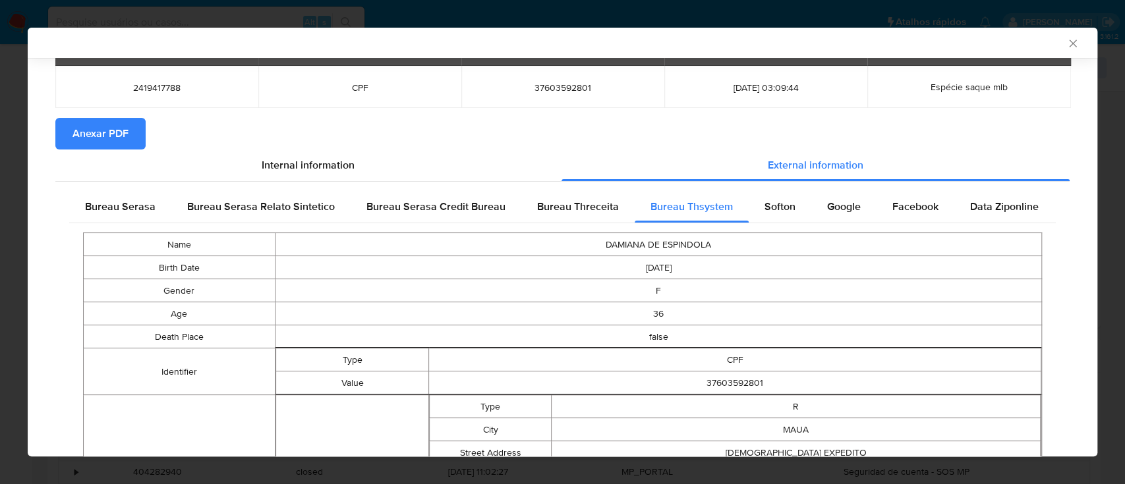
click at [726, 131] on section "Anexar PDF" at bounding box center [562, 134] width 1014 height 32
click at [1066, 44] on icon "Fechar a janela" at bounding box center [1072, 43] width 13 height 13
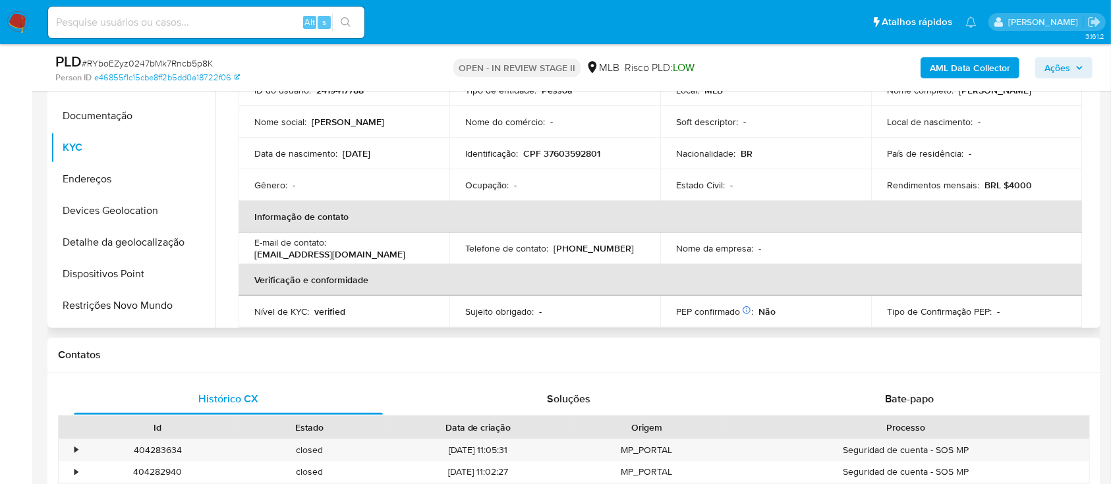
scroll to position [0, 0]
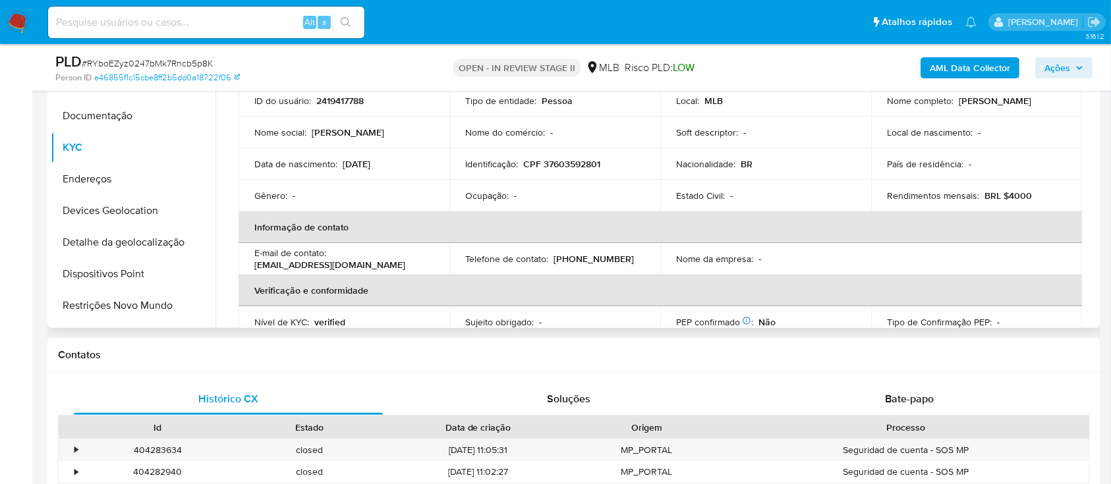
click at [575, 170] on p "CPF 37603592801" at bounding box center [561, 164] width 77 height 12
copy p "37603592801"
click at [1051, 71] on span "Ações" at bounding box center [1058, 67] width 26 height 21
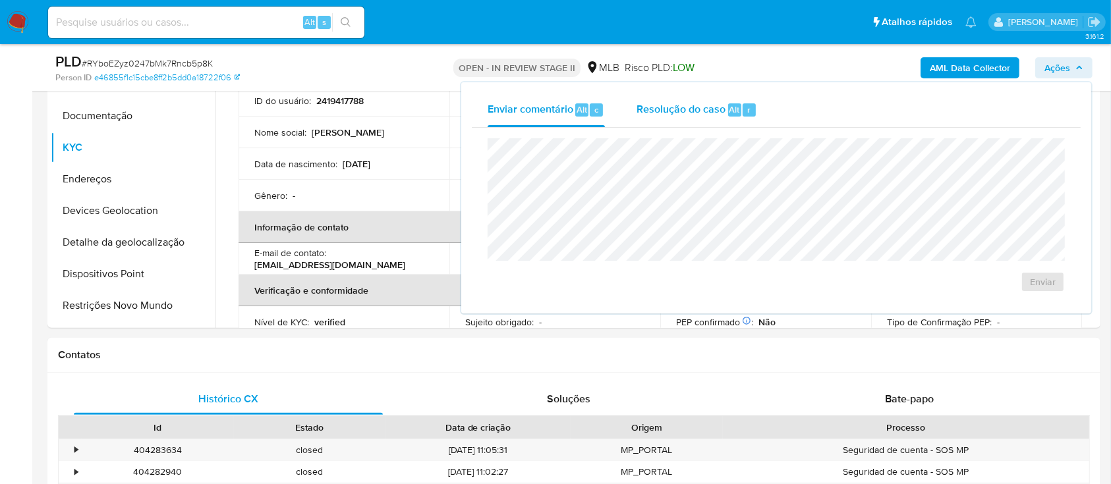
click at [686, 113] on span "Resolução do caso" at bounding box center [681, 109] width 89 height 15
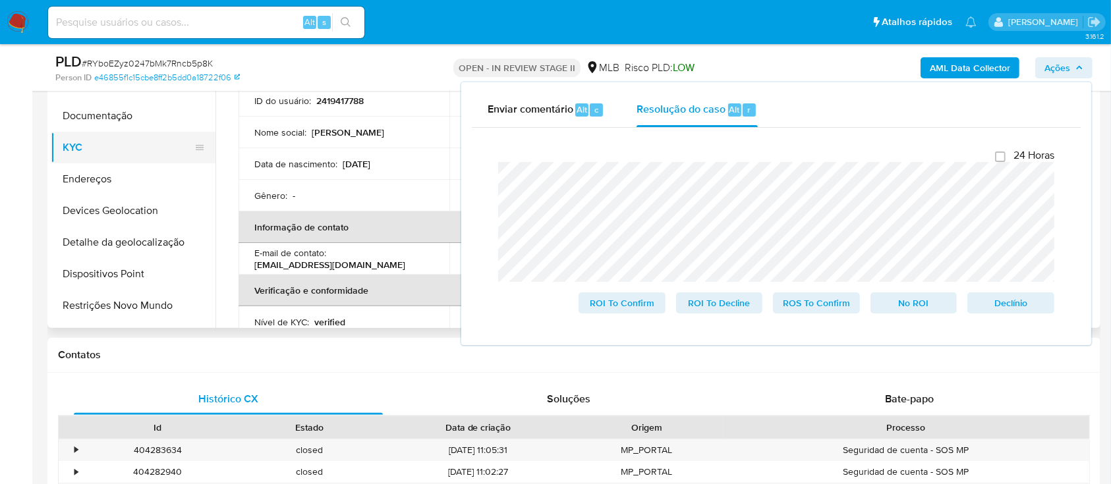
click at [133, 149] on button "KYC" at bounding box center [128, 148] width 154 height 32
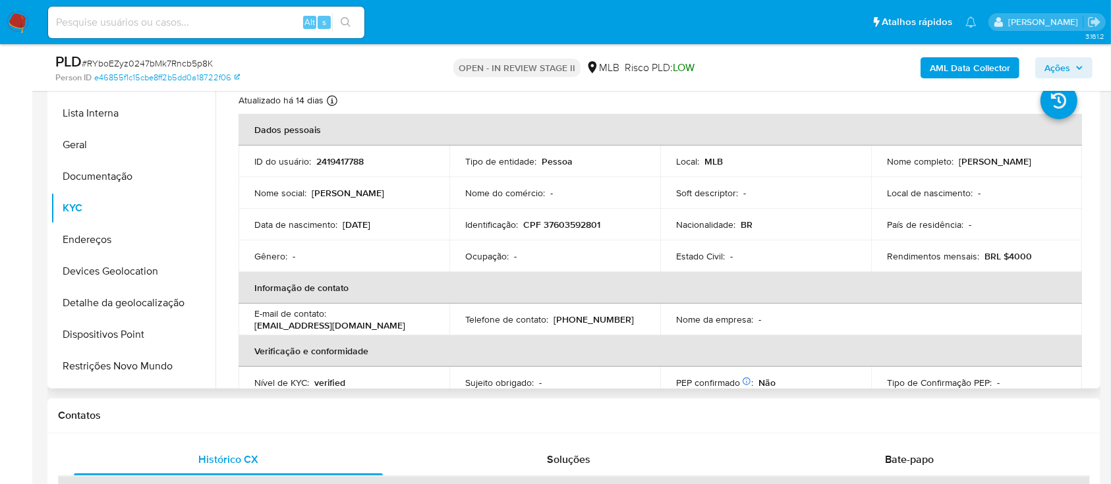
scroll to position [264, 0]
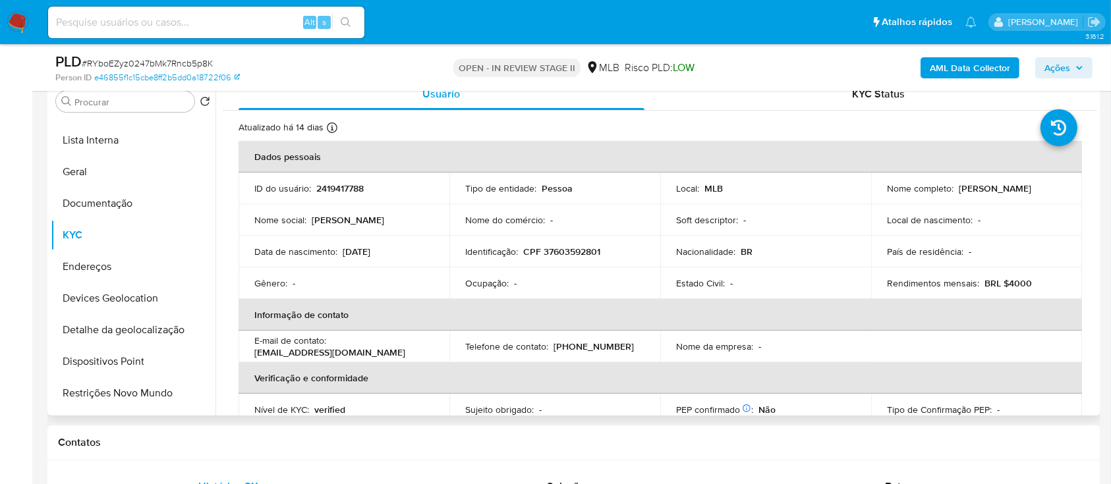
click at [1005, 189] on p "Damiana de Espindola" at bounding box center [995, 189] width 73 height 12
drag, startPoint x: 1050, startPoint y: 190, endPoint x: 956, endPoint y: 192, distance: 94.3
click at [956, 192] on div "Nome completo : Damiana de Espindola" at bounding box center [976, 189] width 179 height 12
copy p "Damiana de Espindola"
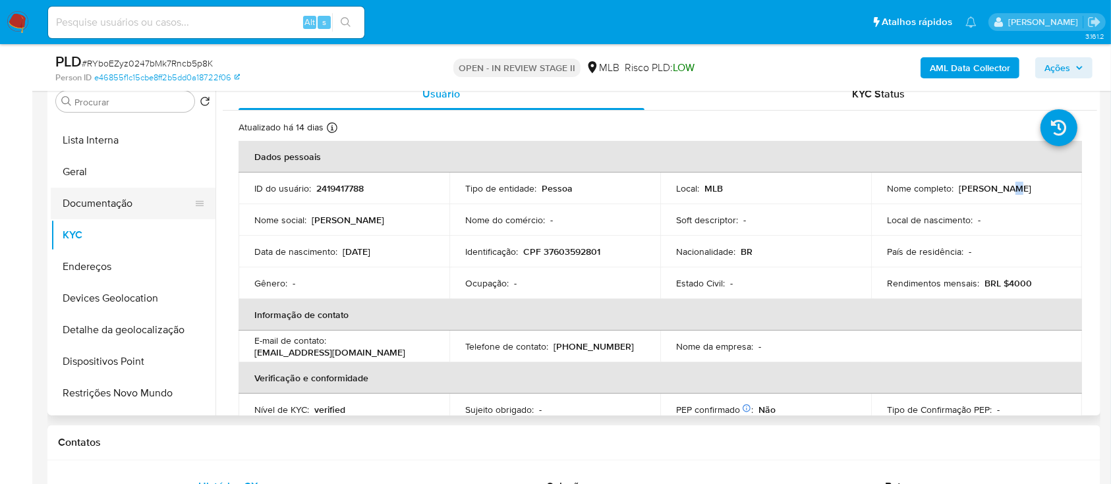
click at [113, 198] on button "Documentação" at bounding box center [128, 204] width 154 height 32
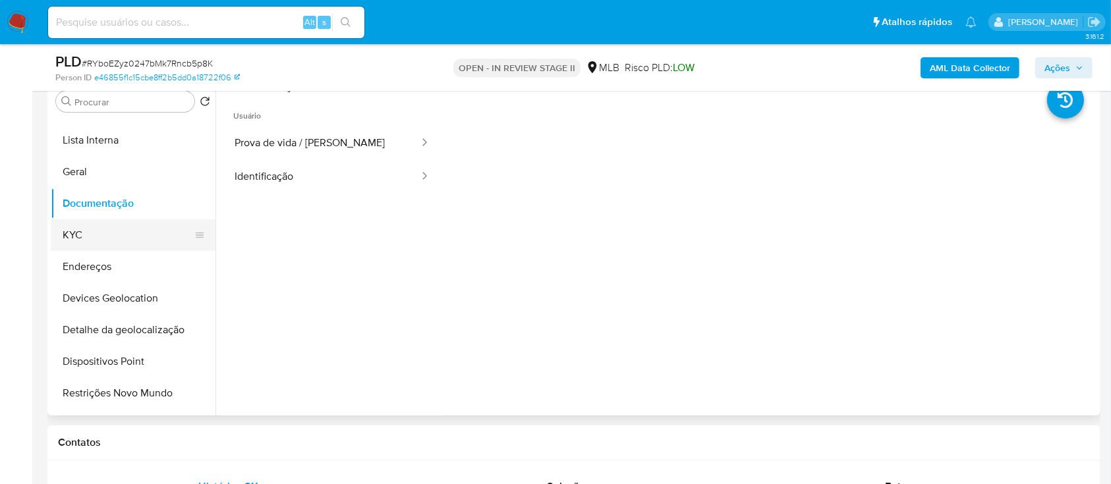
click at [126, 243] on button "KYC" at bounding box center [128, 235] width 154 height 32
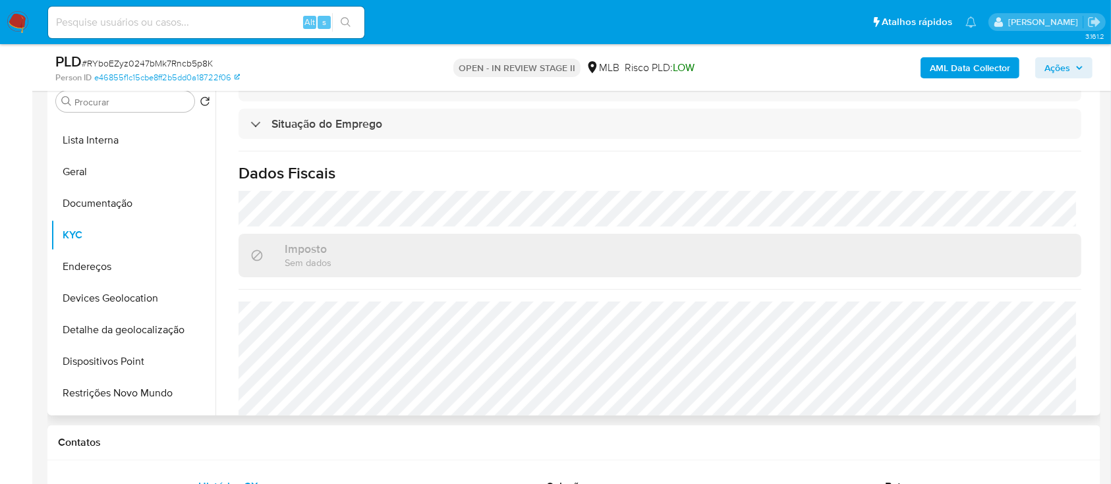
scroll to position [560, 0]
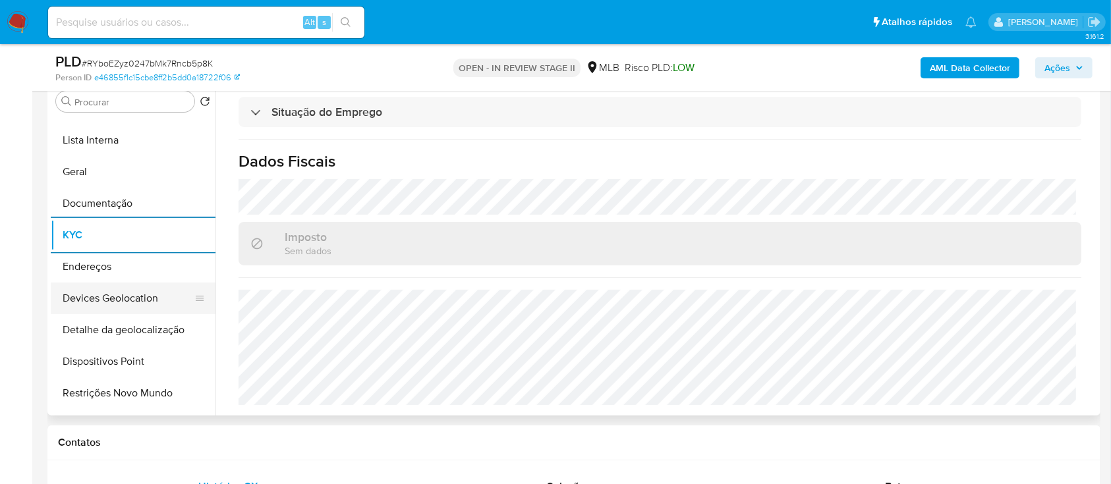
click at [142, 299] on button "Devices Geolocation" at bounding box center [128, 299] width 154 height 32
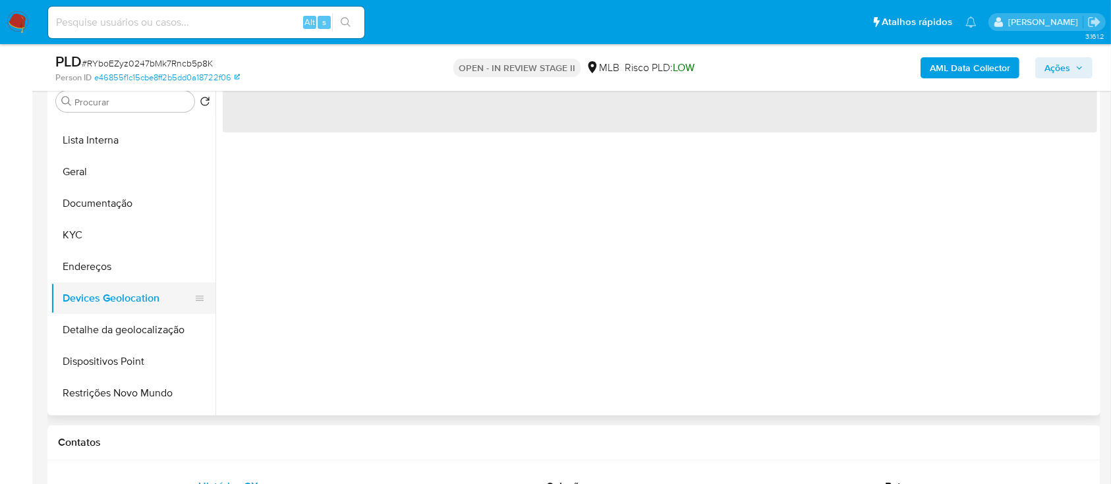
scroll to position [0, 0]
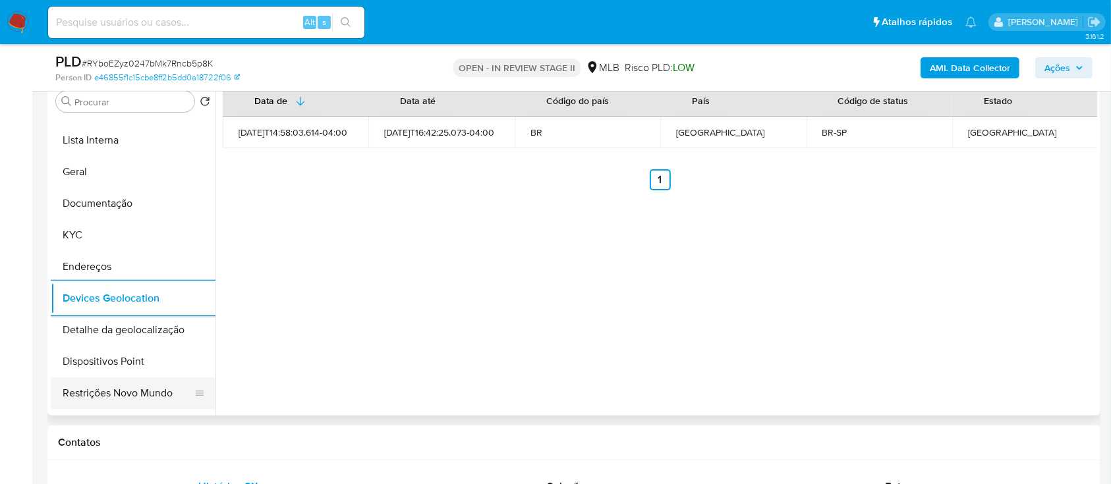
click at [113, 386] on button "Restrições Novo Mundo" at bounding box center [128, 394] width 154 height 32
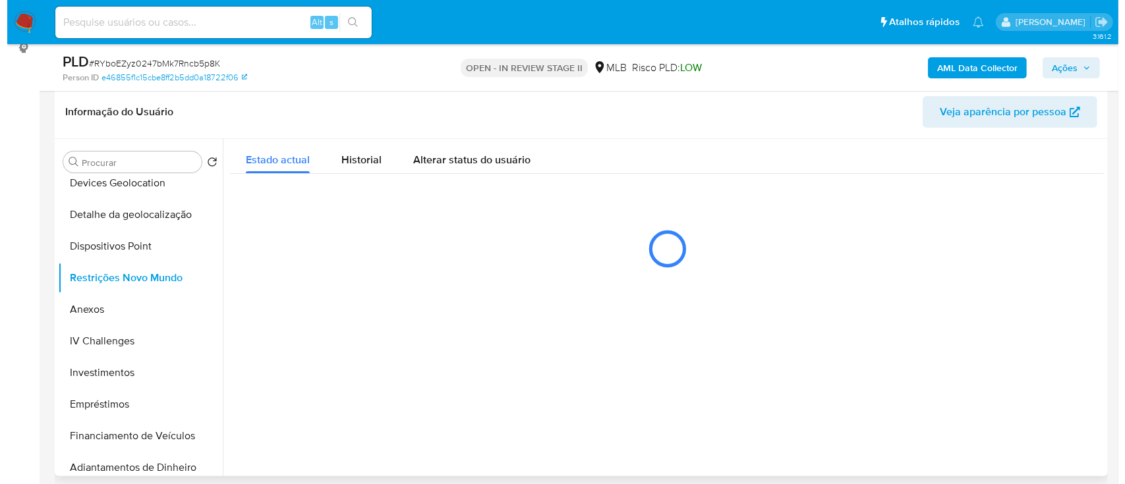
scroll to position [175, 0]
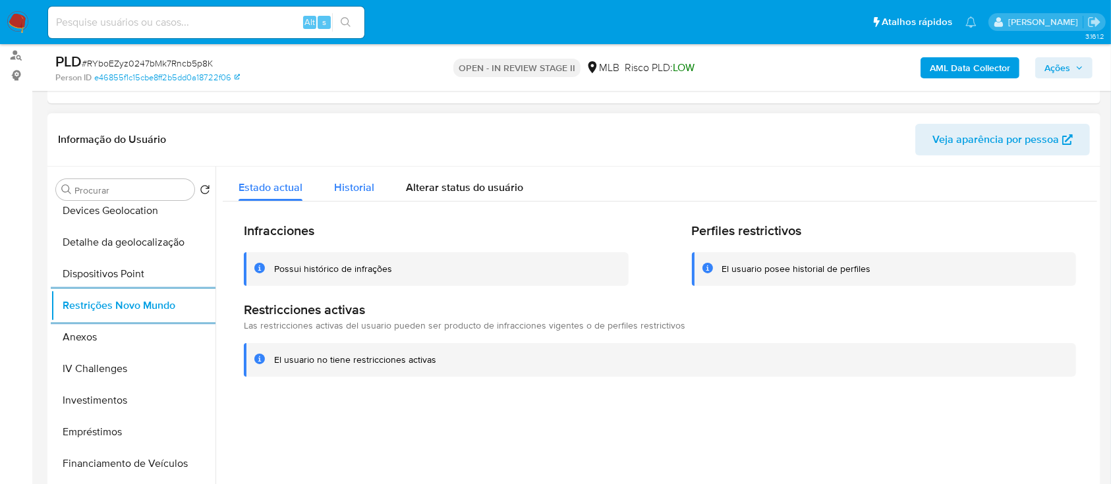
click at [343, 187] on span "Historial" at bounding box center [354, 187] width 40 height 15
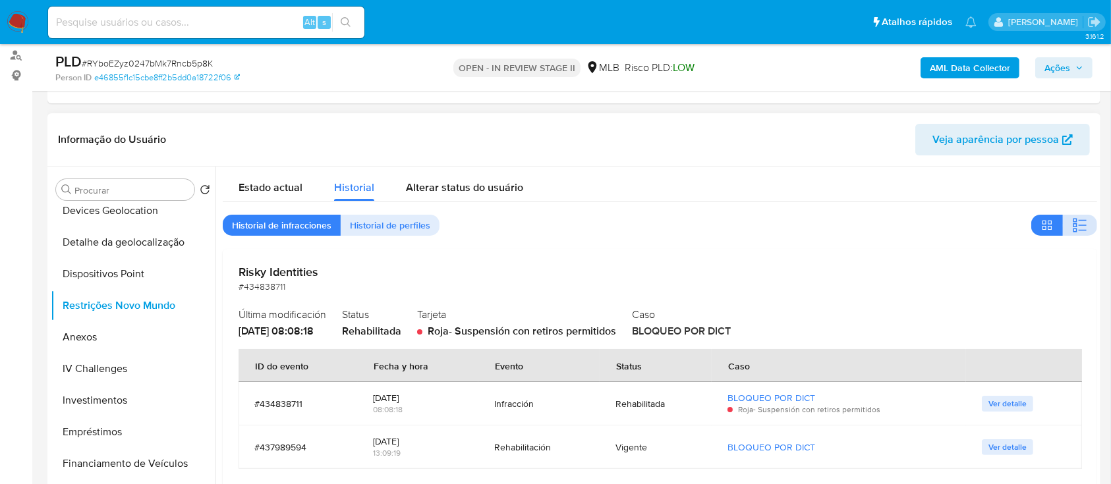
click at [1082, 223] on icon "button" at bounding box center [1080, 226] width 16 height 16
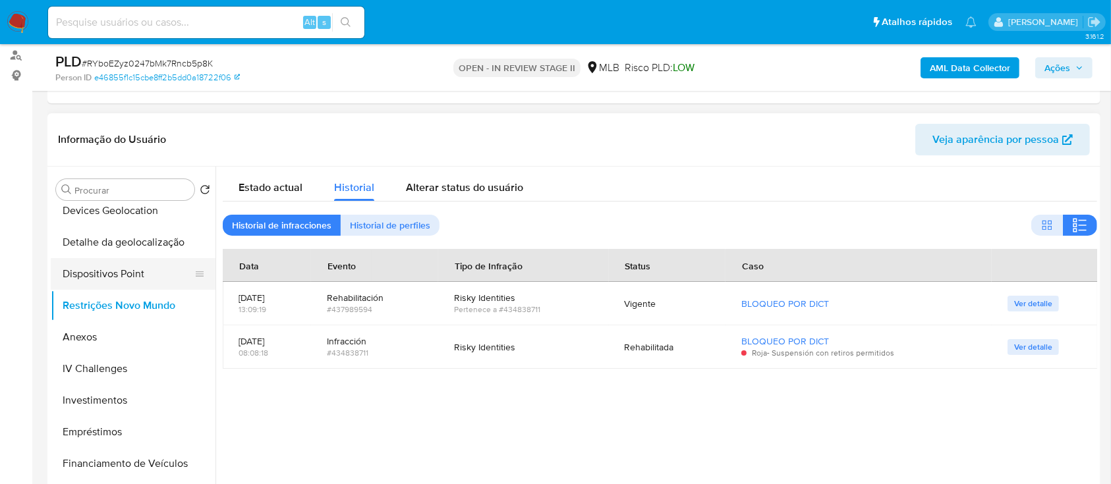
click at [137, 281] on button "Dispositivos Point" at bounding box center [128, 274] width 154 height 32
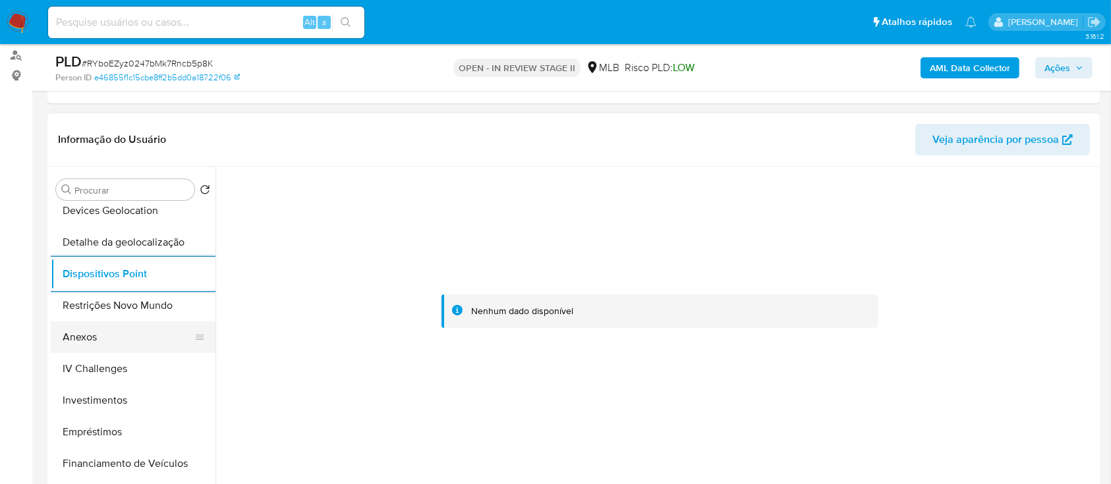
click at [98, 334] on button "Anexos" at bounding box center [128, 338] width 154 height 32
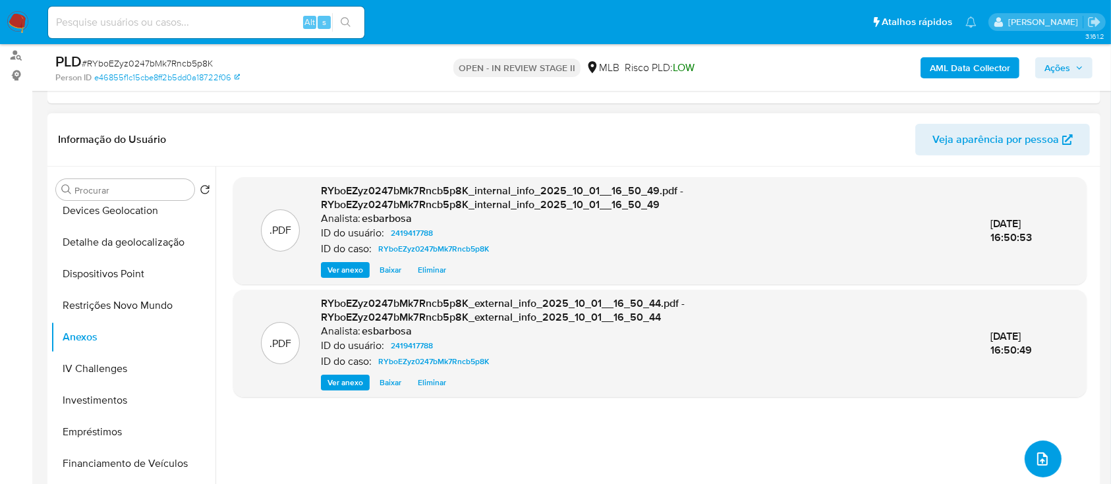
click at [1035, 459] on icon "upload-file" at bounding box center [1043, 460] width 16 height 16
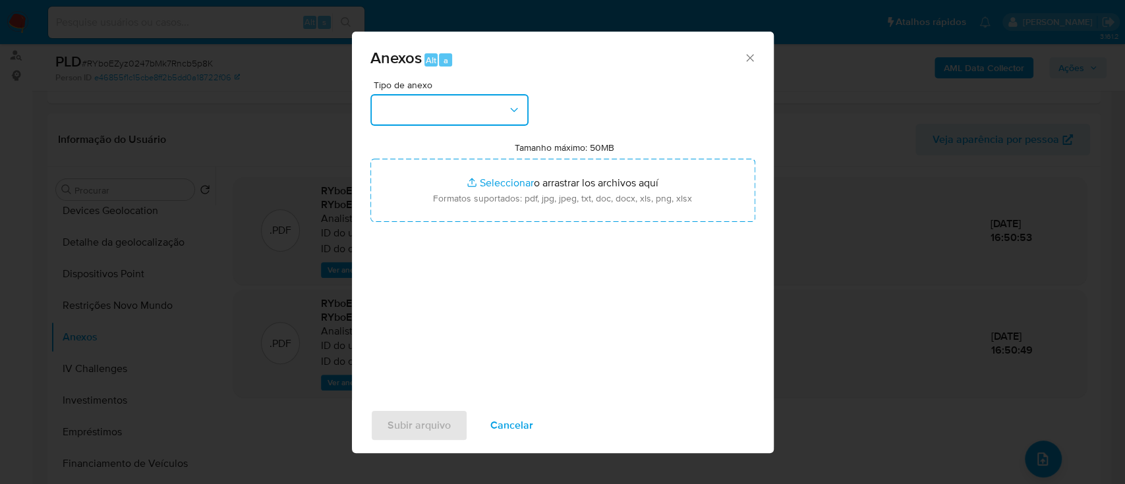
click at [489, 101] on button "button" at bounding box center [449, 110] width 158 height 32
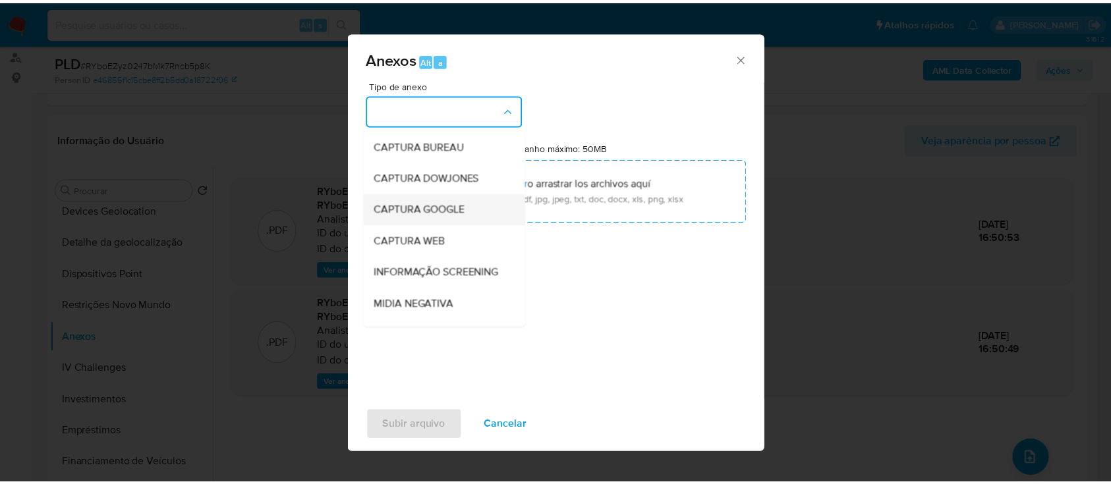
scroll to position [202, 0]
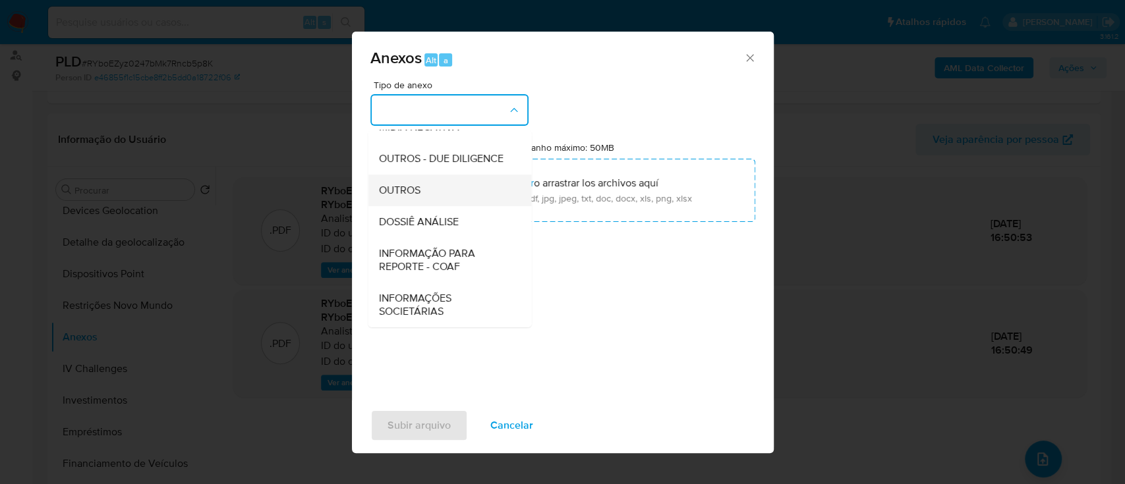
click at [415, 192] on span "OUTROS" at bounding box center [399, 190] width 42 height 13
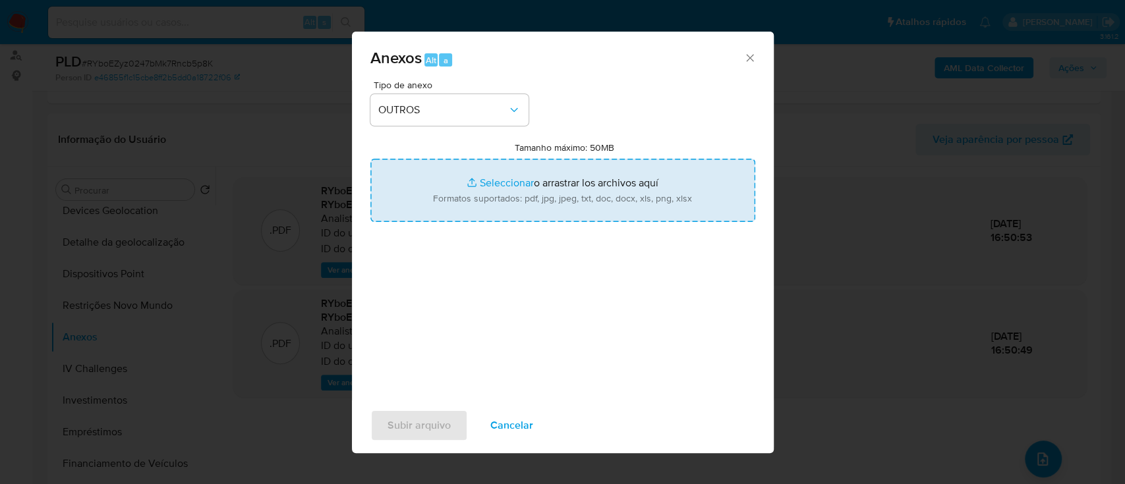
click at [511, 185] on input "Tamanho máximo: 50MB Seleccionar archivos" at bounding box center [562, 190] width 385 height 63
click at [492, 186] on input "Tamanho máximo: 50MB Seleccionar archivos" at bounding box center [562, 190] width 385 height 63
type input "C:\fakepath\SAR - XXXXX - CPF 37603592801 - DAMIANA DE ESPINDOLA.pdf"
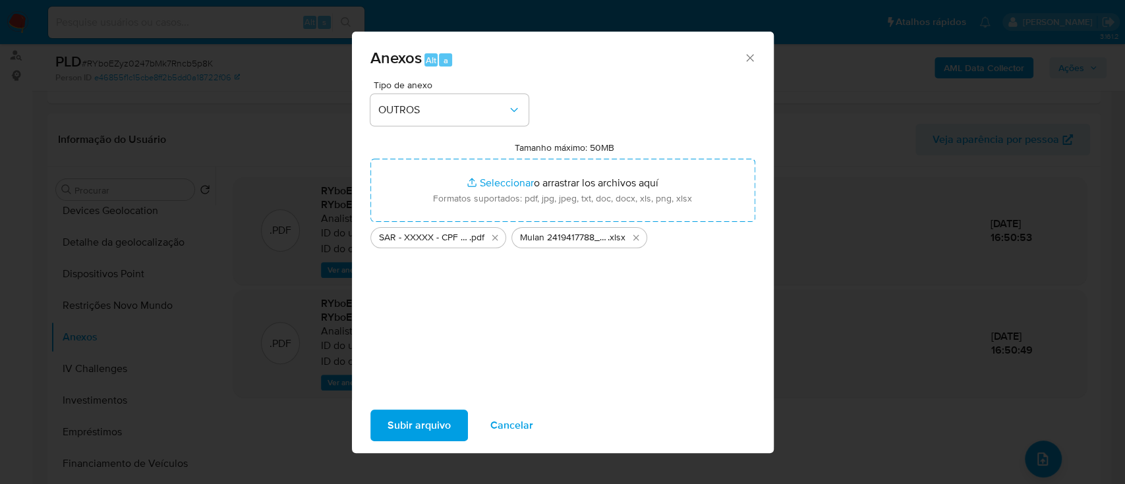
click at [438, 419] on span "Subir arquivo" at bounding box center [419, 425] width 63 height 29
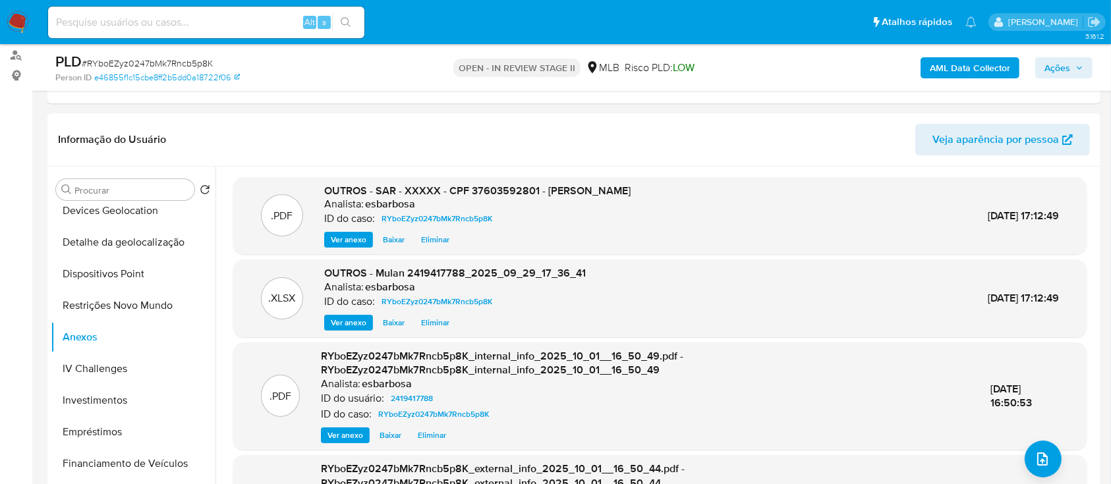
click at [1067, 62] on span "Ações" at bounding box center [1058, 67] width 26 height 21
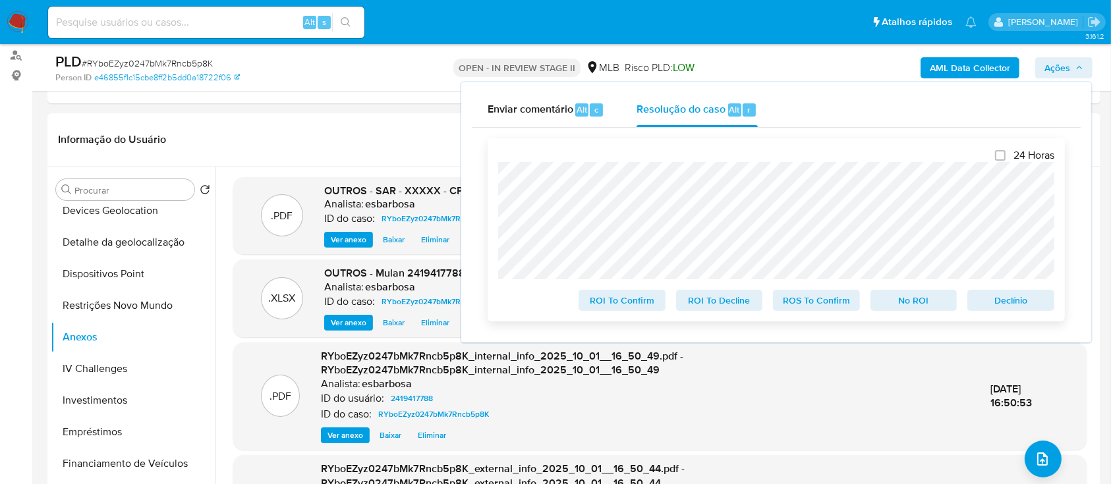
click at [813, 306] on span "ROS To Confirm" at bounding box center [816, 300] width 69 height 18
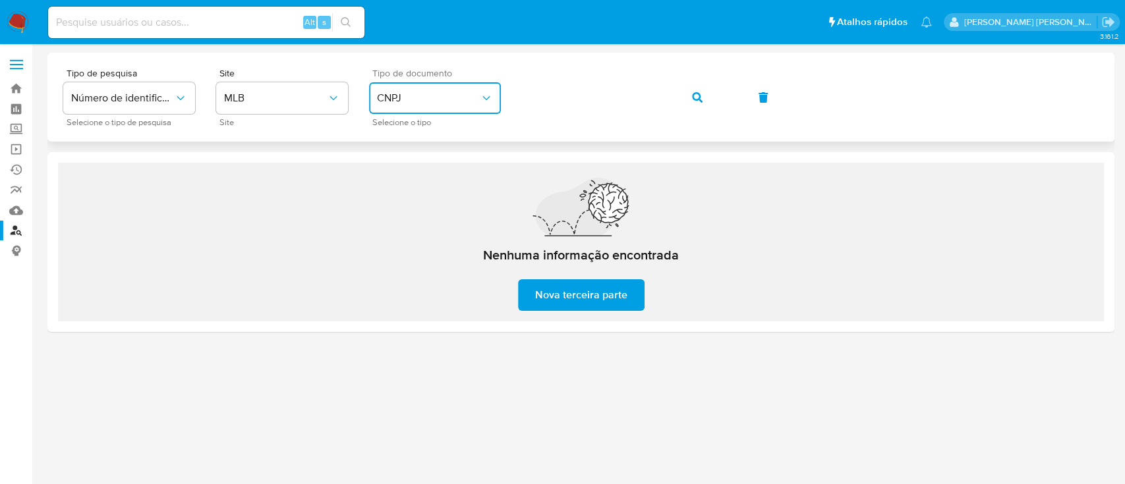
click at [455, 92] on span "CNPJ" at bounding box center [428, 98] width 103 height 13
click at [412, 186] on div "CPF CPF" at bounding box center [431, 185] width 108 height 45
click at [697, 98] on icon "button" at bounding box center [697, 97] width 11 height 11
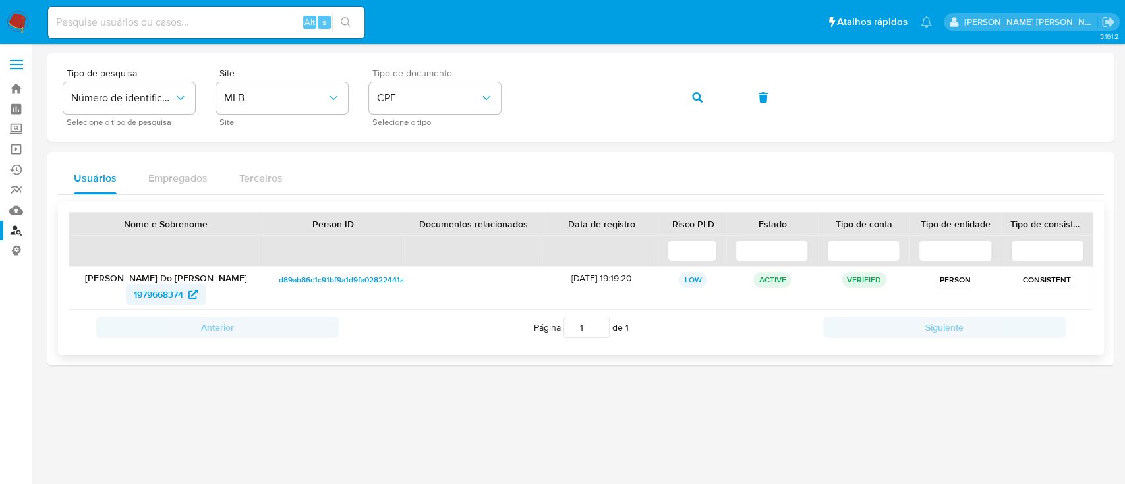
click at [152, 290] on span "1979668374" at bounding box center [158, 294] width 49 height 21
click at [695, 98] on icon "button" at bounding box center [697, 97] width 11 height 11
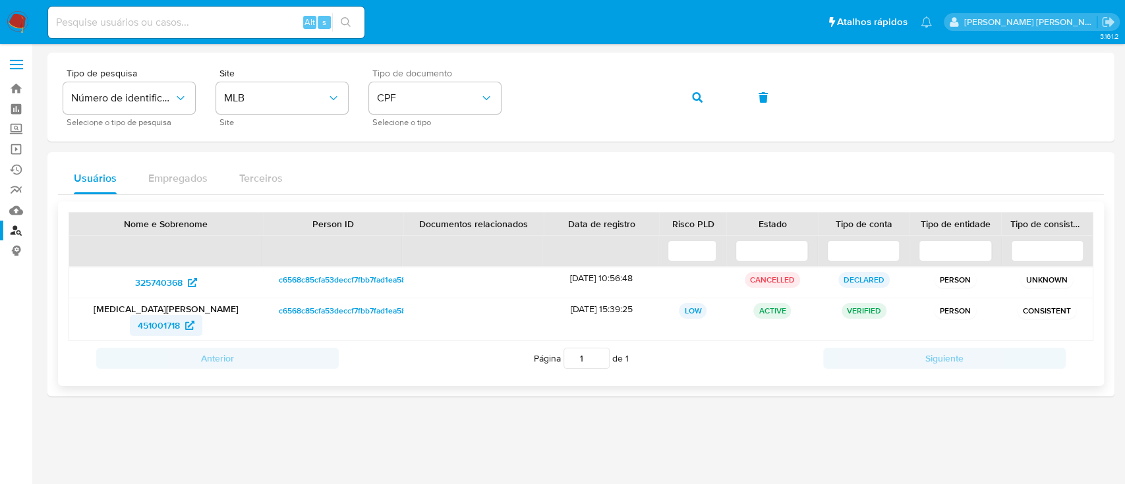
click at [163, 326] on span "451001718" at bounding box center [159, 325] width 42 height 21
click at [703, 97] on button "button" at bounding box center [697, 98] width 45 height 32
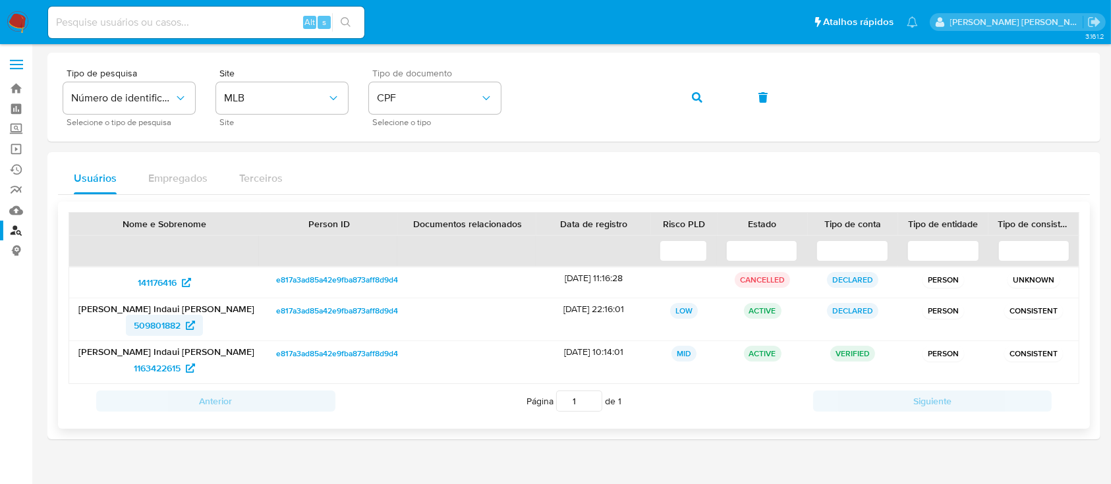
click at [163, 327] on span "509801882" at bounding box center [157, 325] width 47 height 21
click at [158, 369] on span "1163422615" at bounding box center [157, 368] width 47 height 21
click at [711, 96] on button "button" at bounding box center [697, 98] width 45 height 32
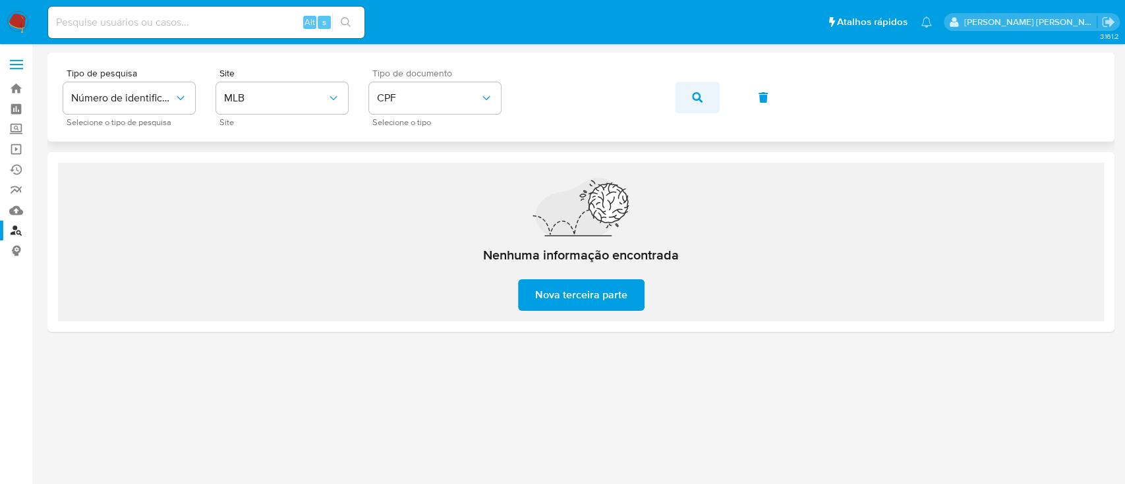
click at [692, 96] on icon "button" at bounding box center [697, 97] width 11 height 11
click at [715, 99] on button "button" at bounding box center [697, 98] width 45 height 32
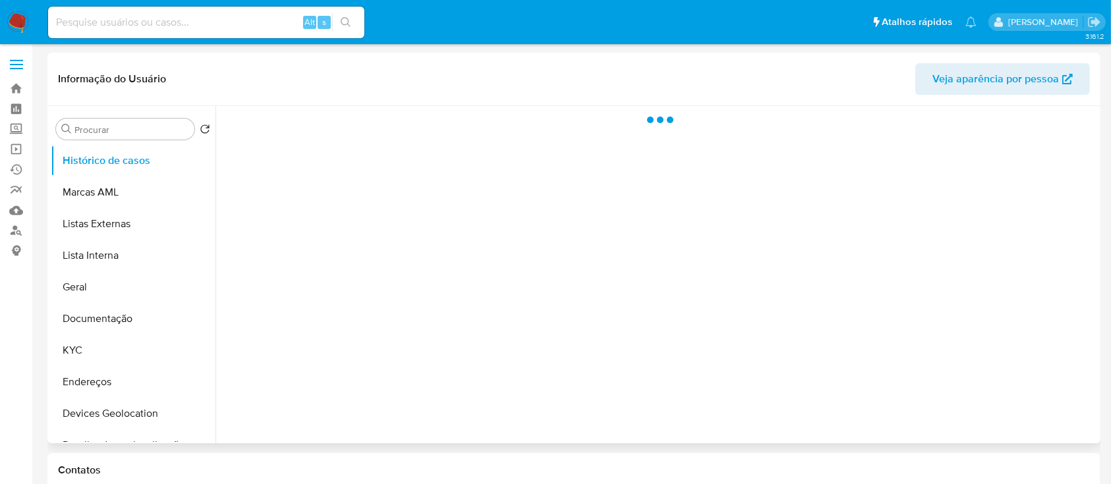
select select "10"
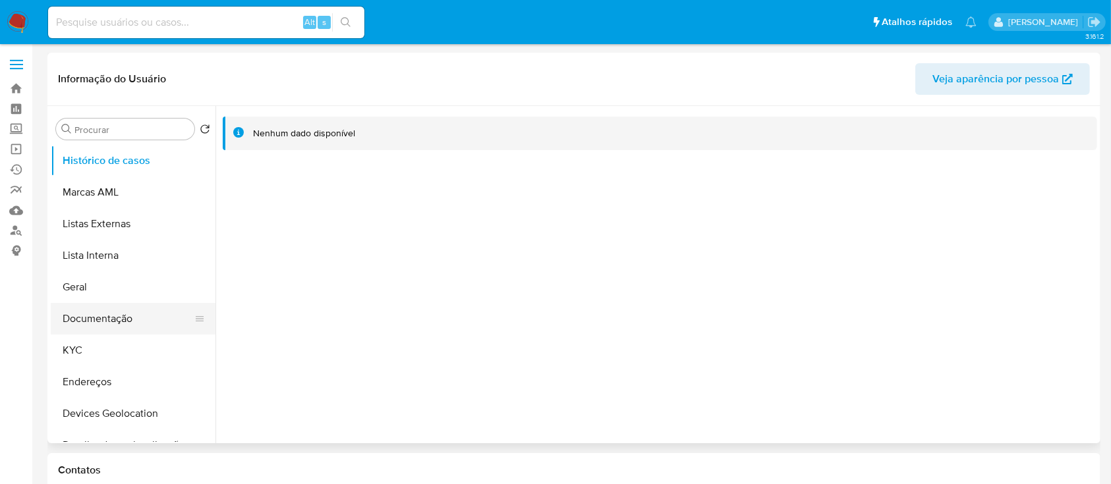
click at [99, 320] on button "Documentação" at bounding box center [128, 319] width 154 height 32
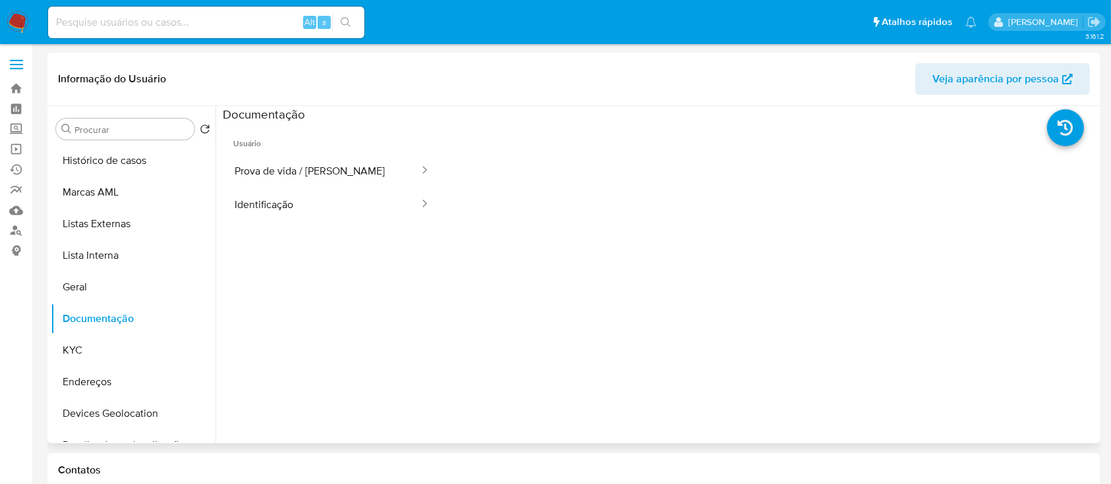
click at [295, 173] on button "Prova de vida / [PERSON_NAME]" at bounding box center [322, 171] width 198 height 34
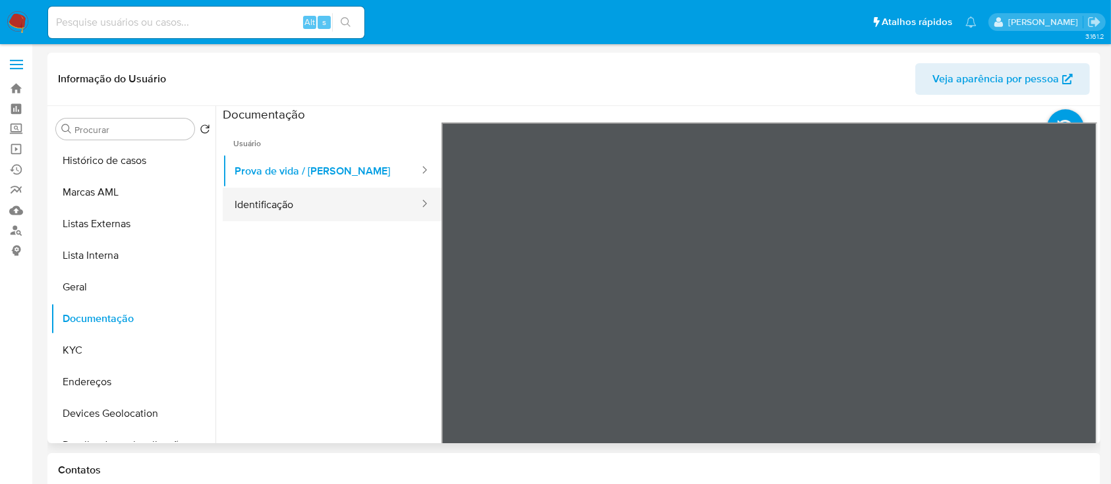
click at [264, 204] on button "Identificação" at bounding box center [322, 205] width 198 height 34
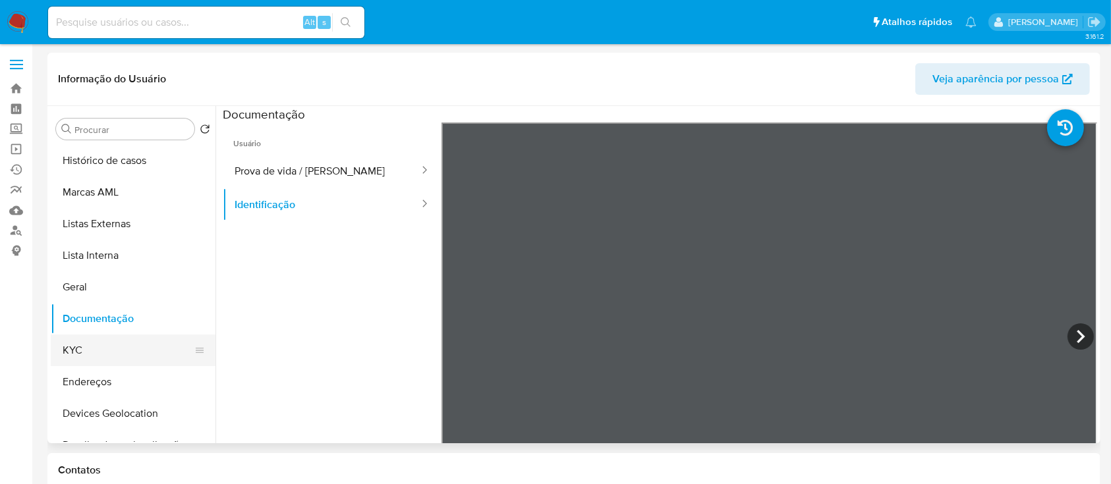
click at [107, 348] on button "KYC" at bounding box center [128, 351] width 154 height 32
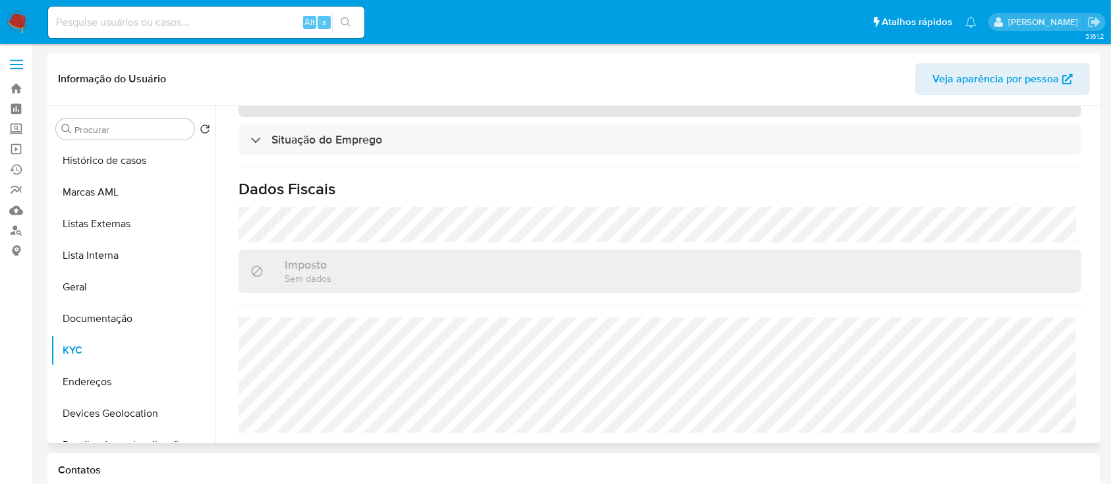
scroll to position [573, 0]
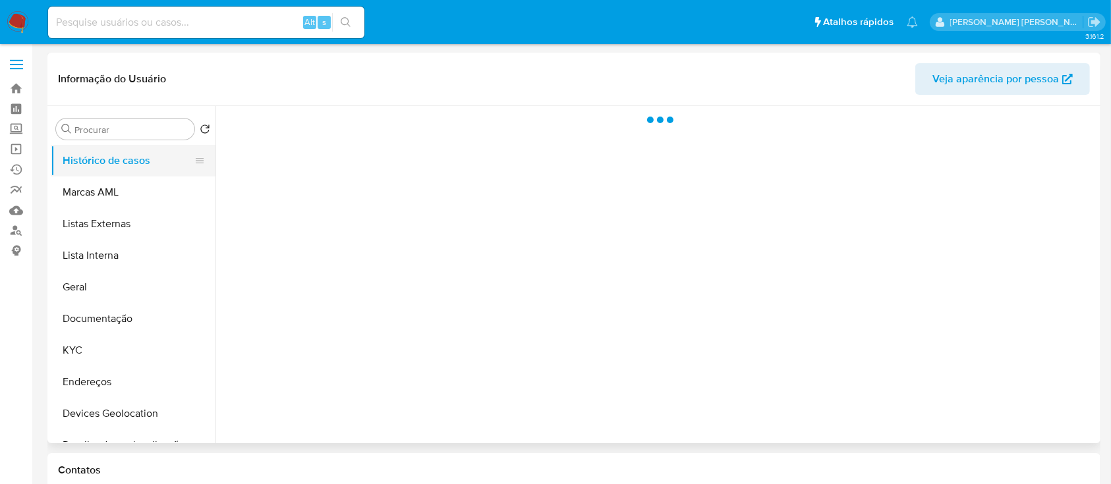
select select "10"
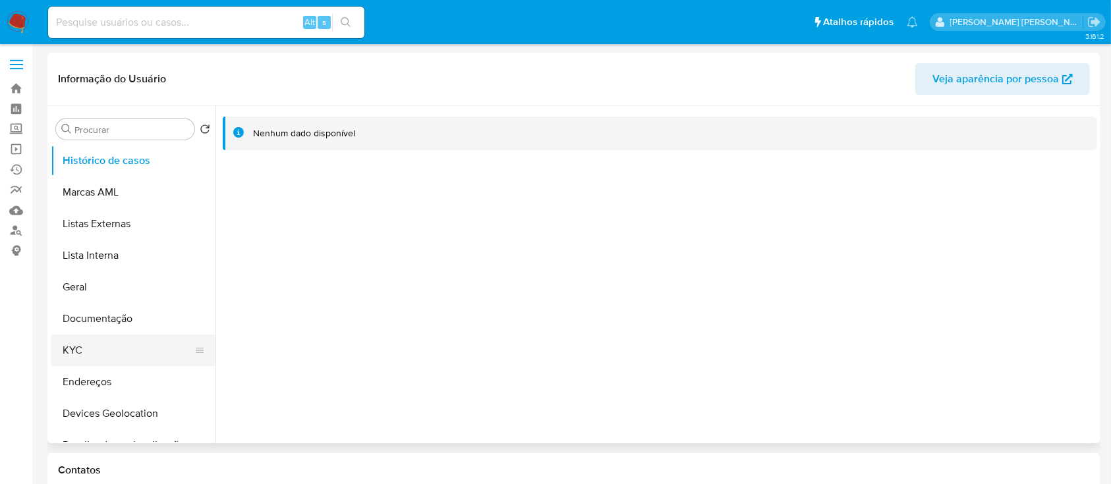
click at [79, 343] on button "KYC" at bounding box center [128, 351] width 154 height 32
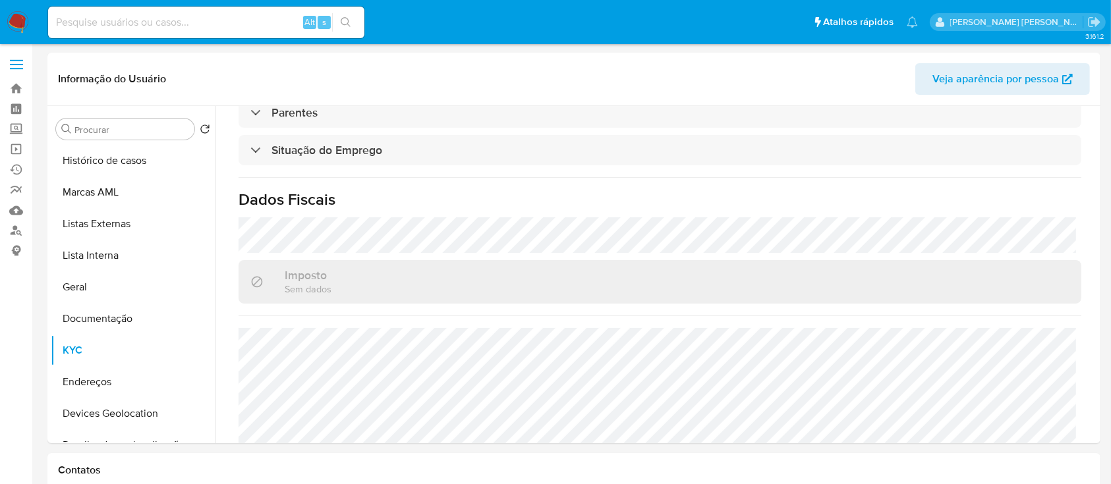
scroll to position [573, 0]
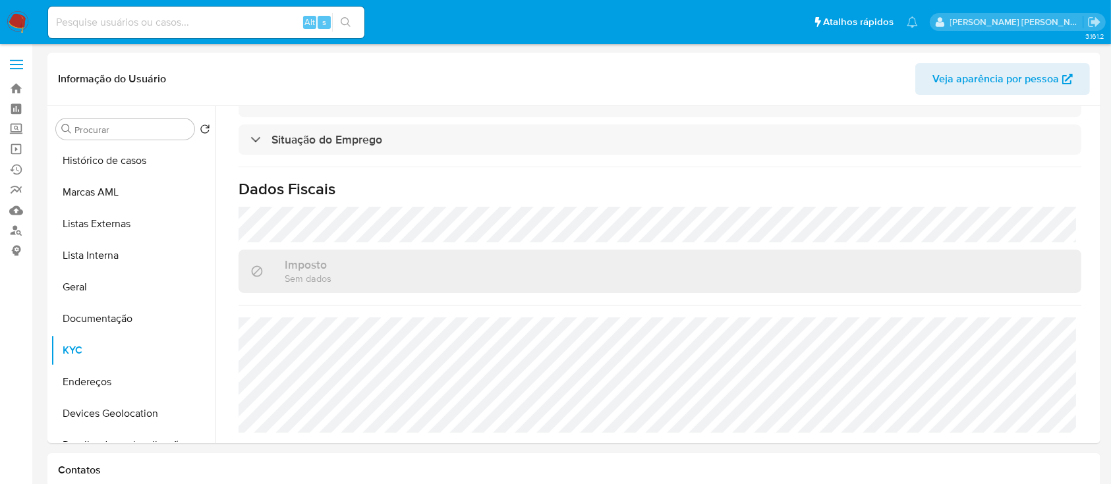
click at [159, 22] on input at bounding box center [206, 22] width 316 height 17
paste input "2418353510"
type input "2418353510"
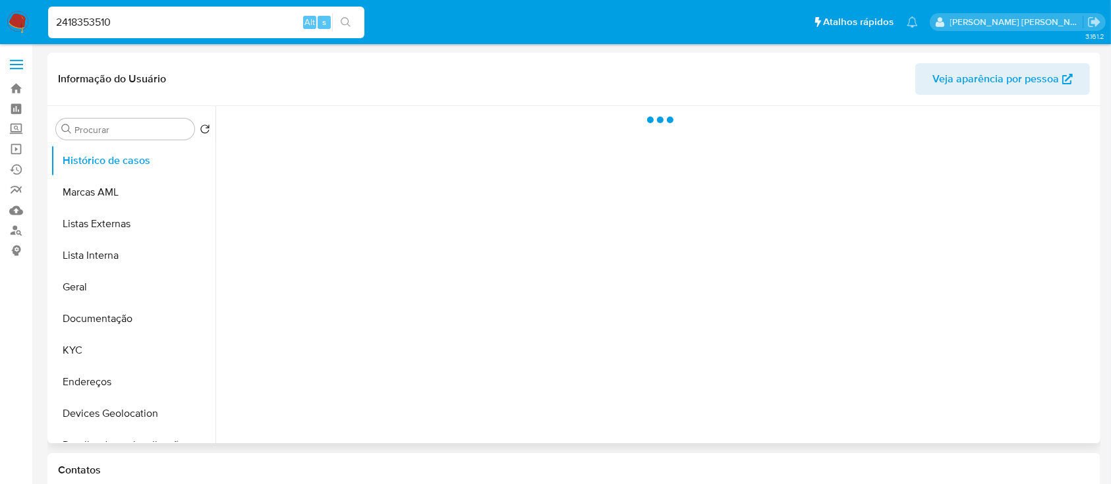
select select "10"
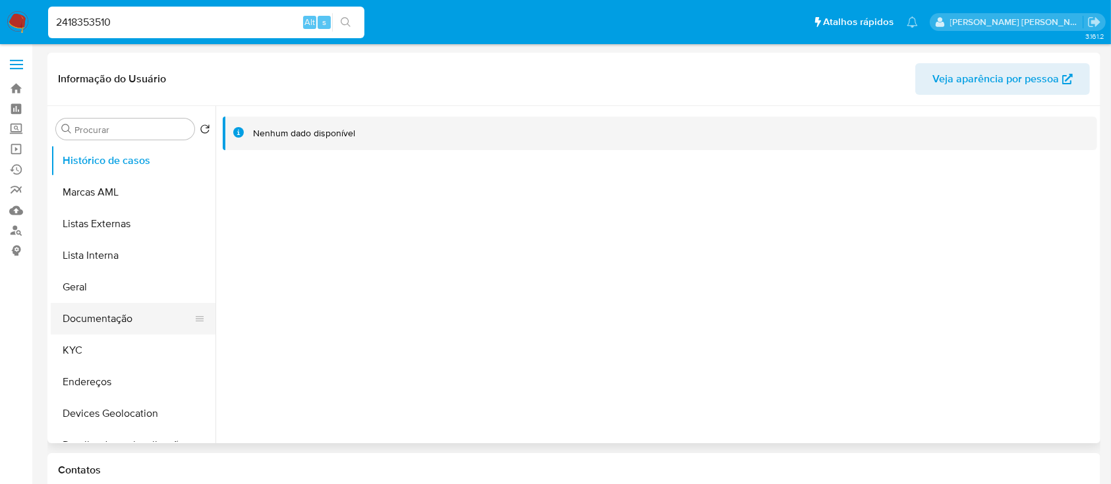
click at [116, 310] on button "Documentação" at bounding box center [128, 319] width 154 height 32
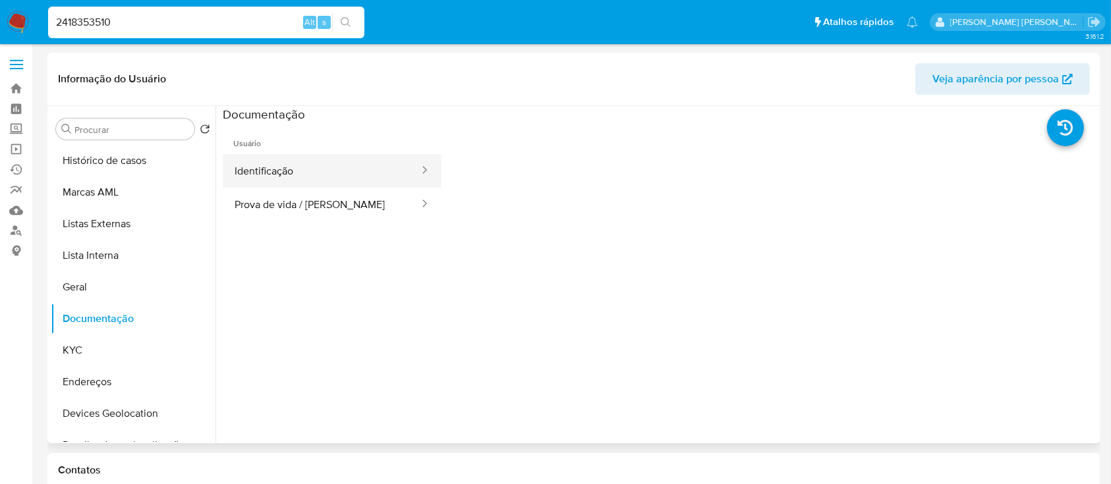
click at [292, 170] on button "Identificação" at bounding box center [322, 171] width 198 height 34
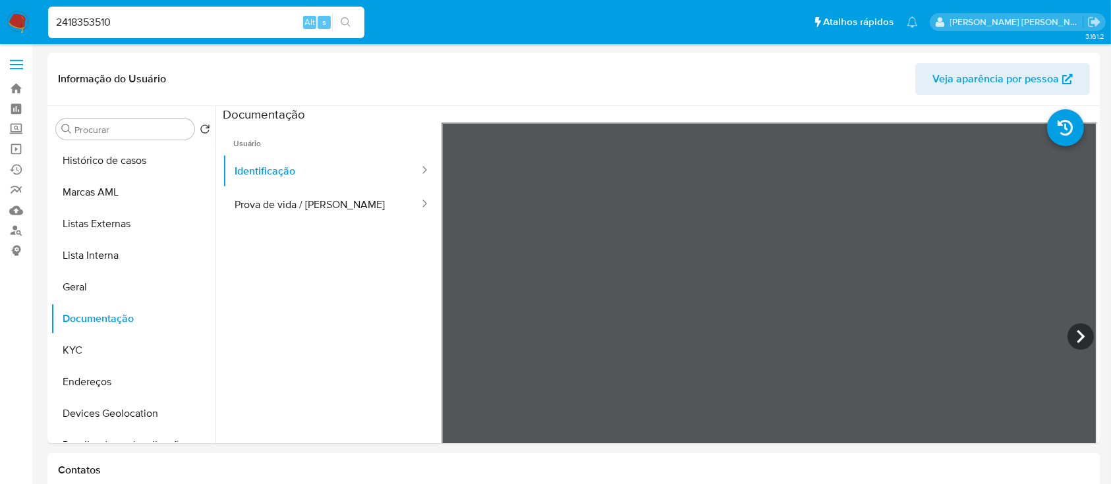
click at [190, 29] on input "2418353510" at bounding box center [206, 22] width 316 height 17
paste input "1606514094"
type input "1606514094"
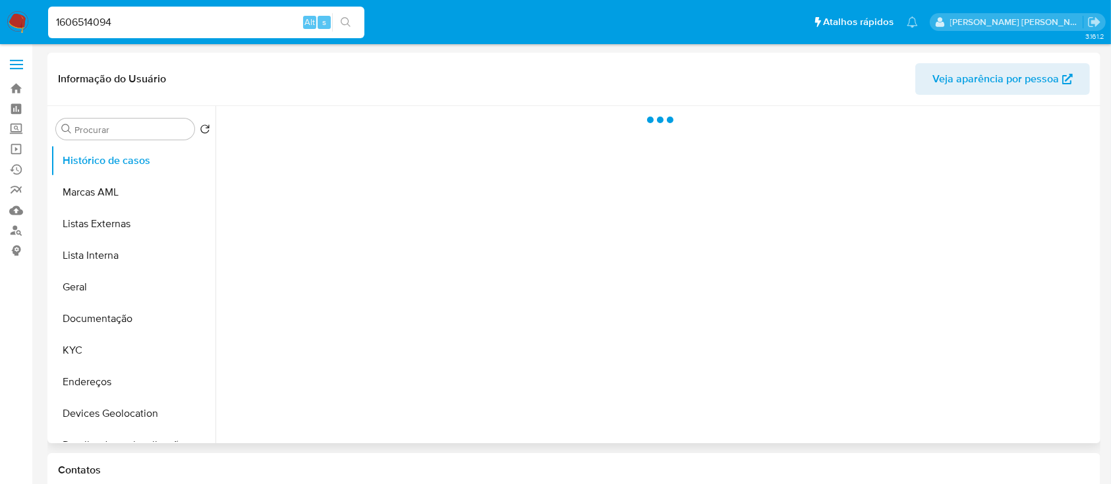
select select "10"
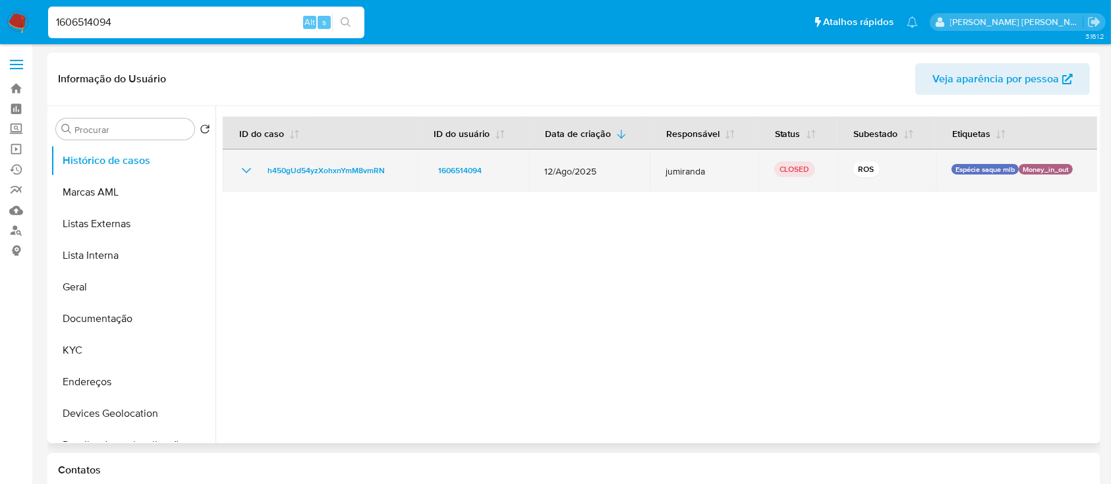
click at [246, 166] on icon "Mostrar/Ocultar" at bounding box center [247, 171] width 16 height 16
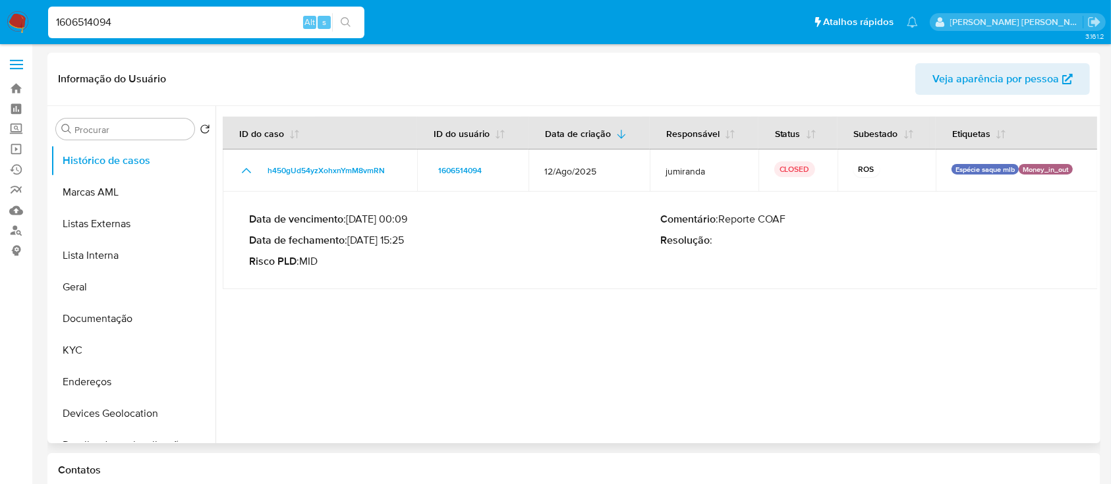
drag, startPoint x: 407, startPoint y: 241, endPoint x: 353, endPoint y: 239, distance: 54.7
click at [353, 239] on p "Data de fechamento : [DATE] 15:25" at bounding box center [454, 240] width 411 height 13
click at [237, 26] on input "1606514094" at bounding box center [206, 22] width 316 height 17
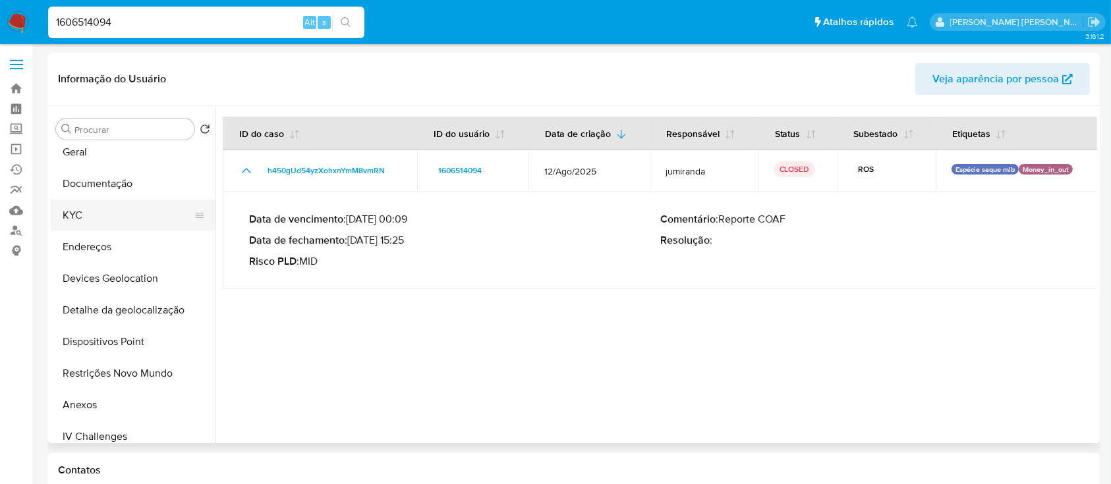
scroll to position [175, 0]
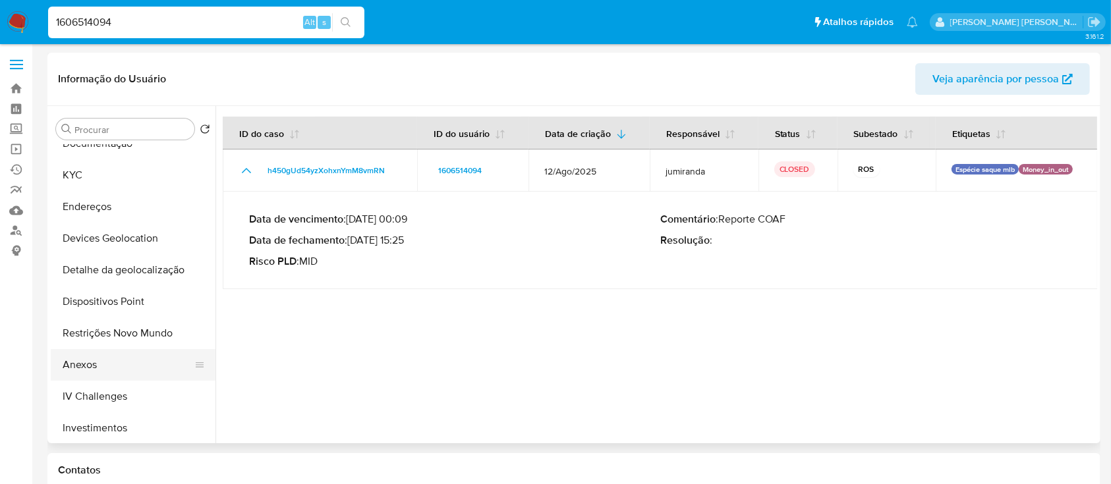
click at [84, 359] on button "Anexos" at bounding box center [128, 365] width 154 height 32
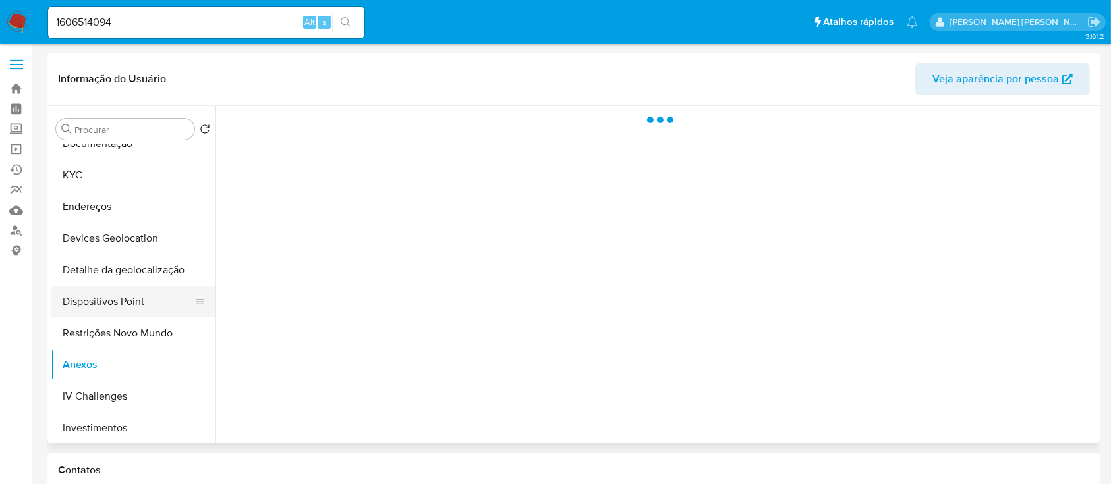
scroll to position [264, 0]
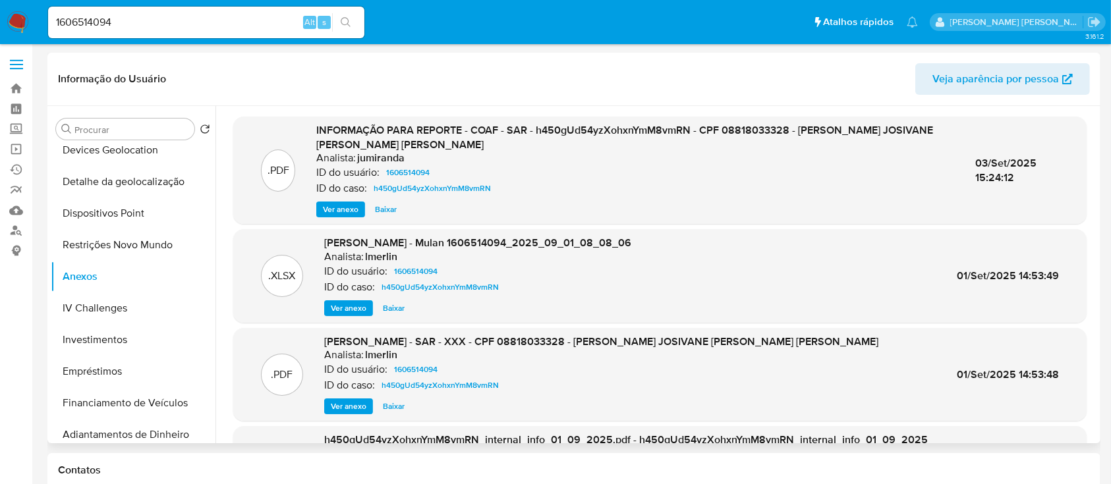
click at [339, 203] on span "Ver anexo" at bounding box center [341, 209] width 36 height 13
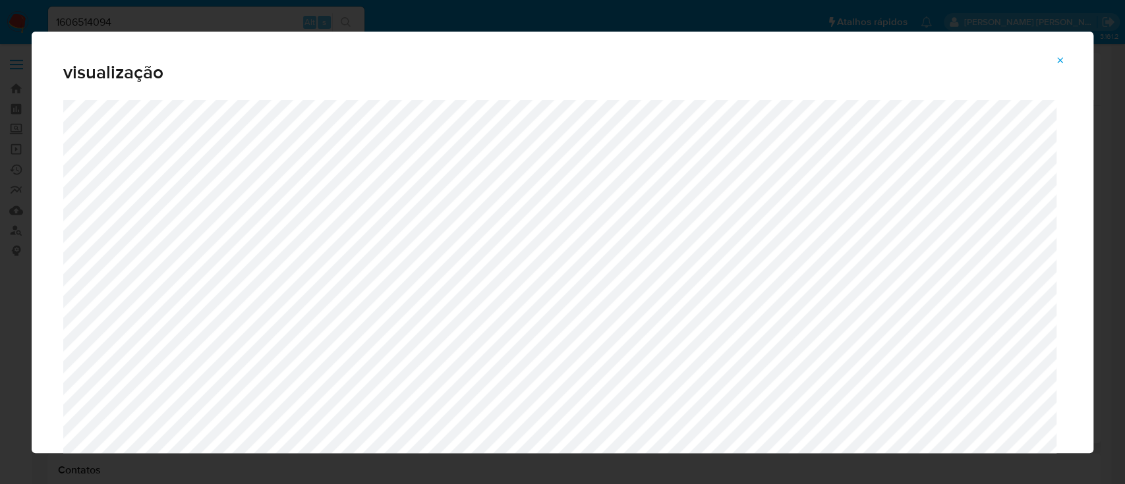
click at [1063, 61] on icon "Attachment preview" at bounding box center [1060, 60] width 11 height 11
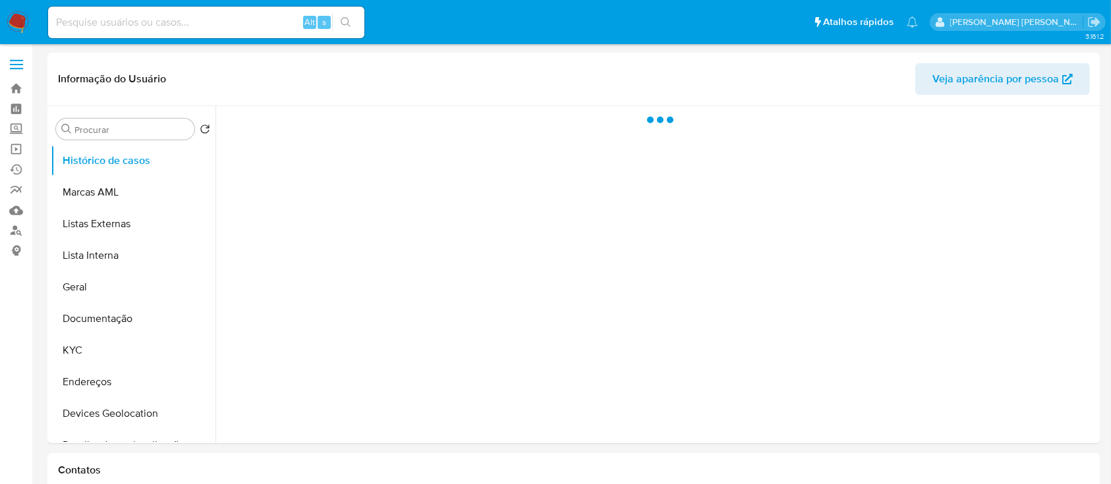
select select "10"
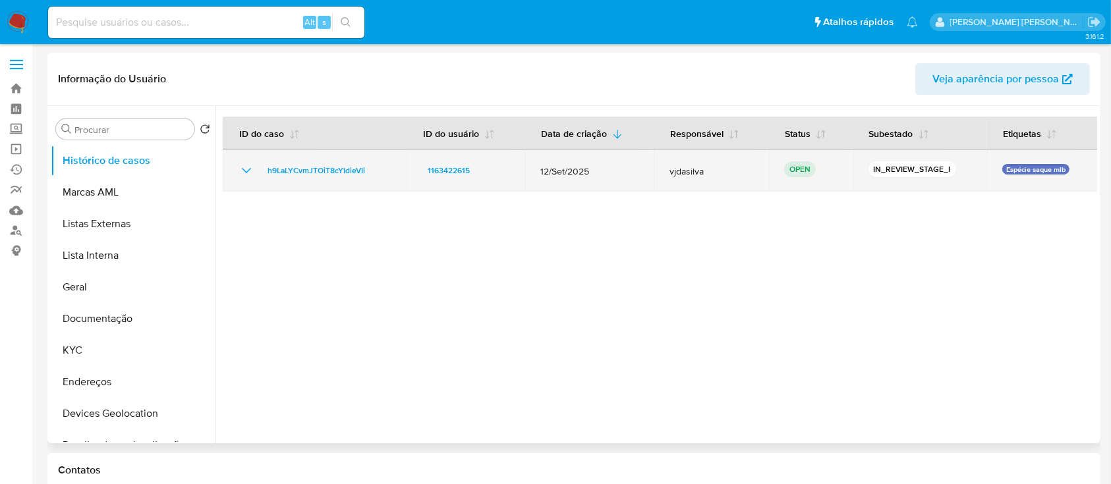
click at [243, 170] on icon "Mostrar/Ocultar" at bounding box center [247, 171] width 16 height 16
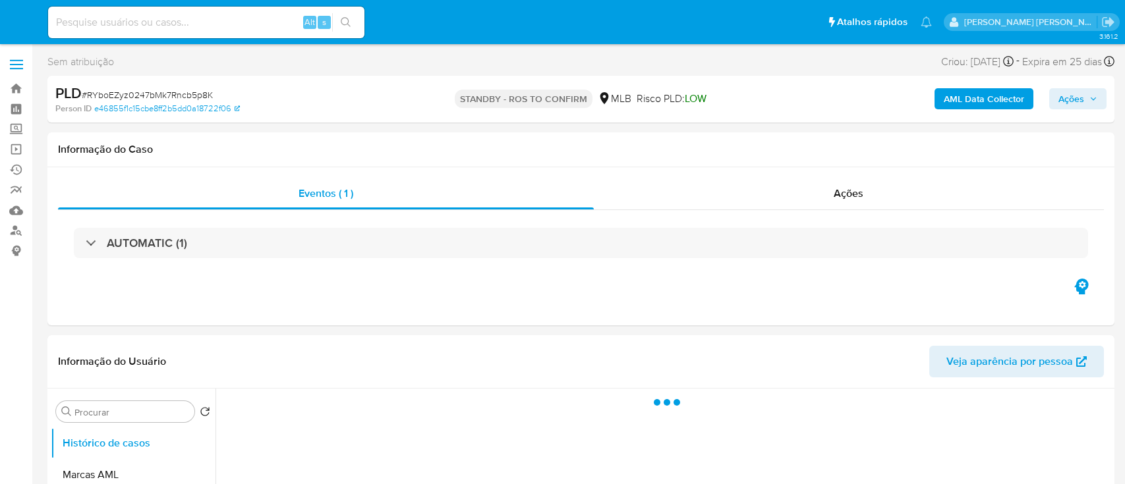
select select "10"
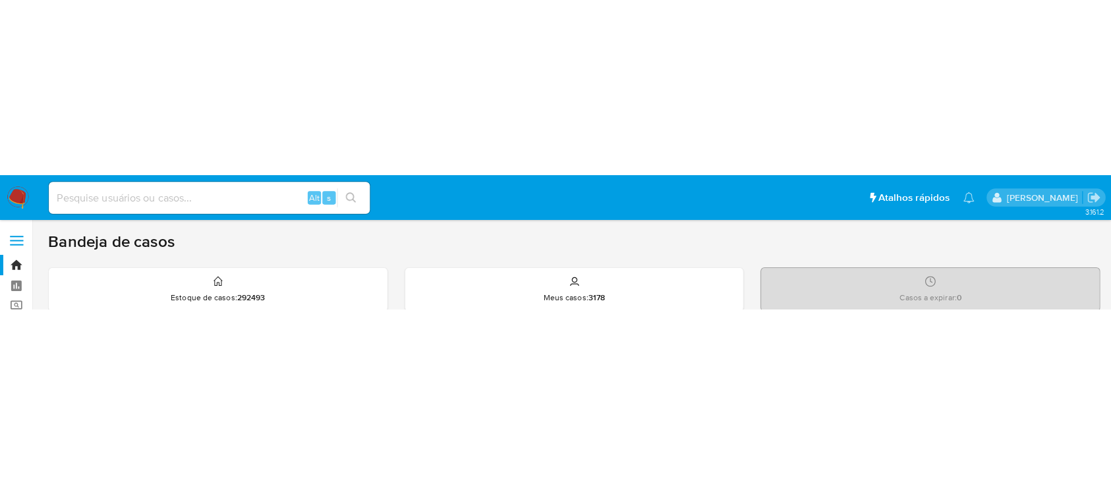
scroll to position [88, 0]
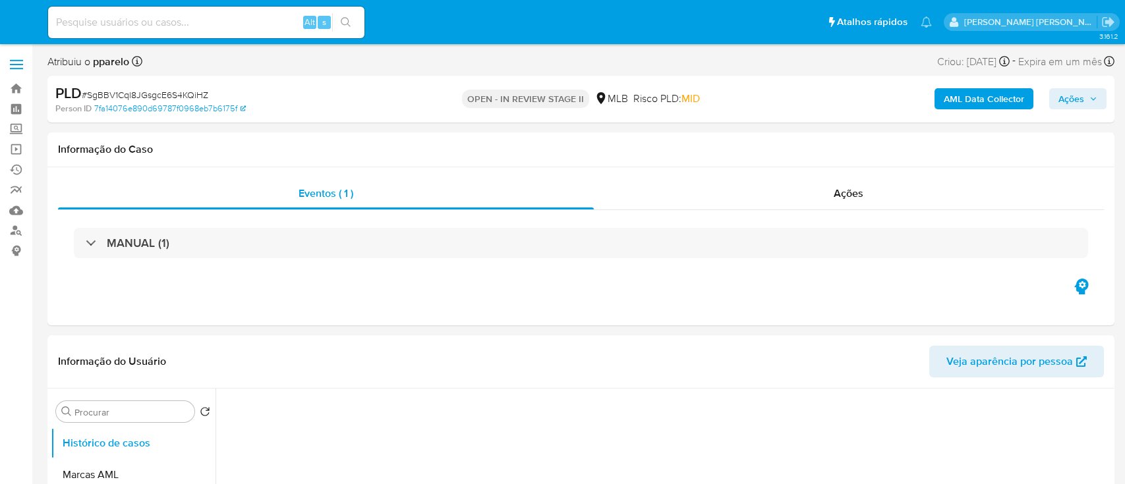
select select "10"
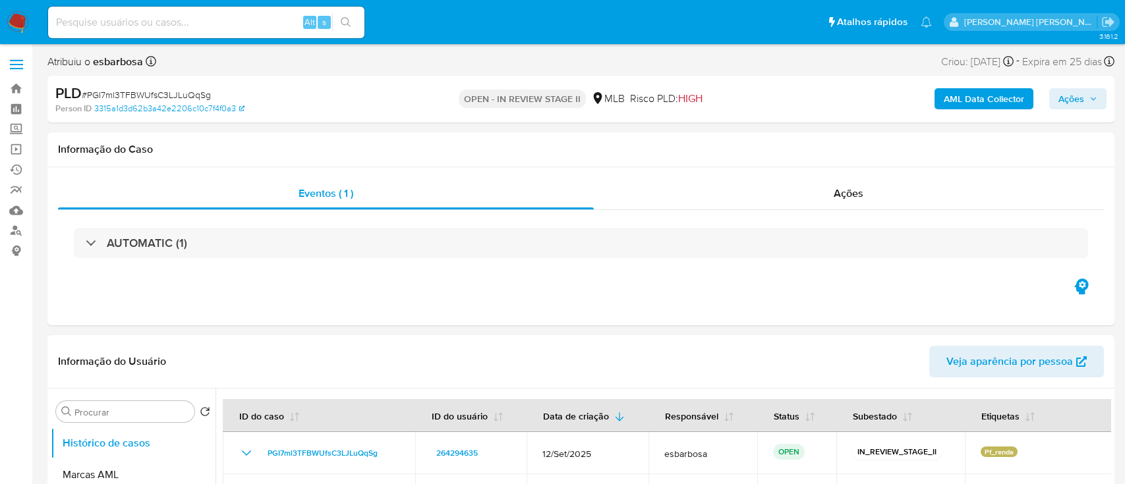
select select "10"
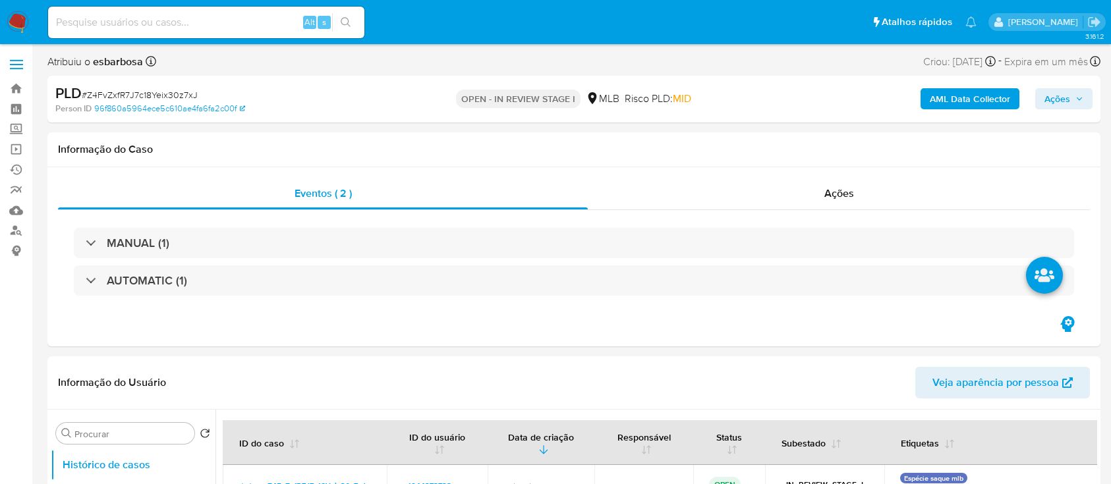
select select "10"
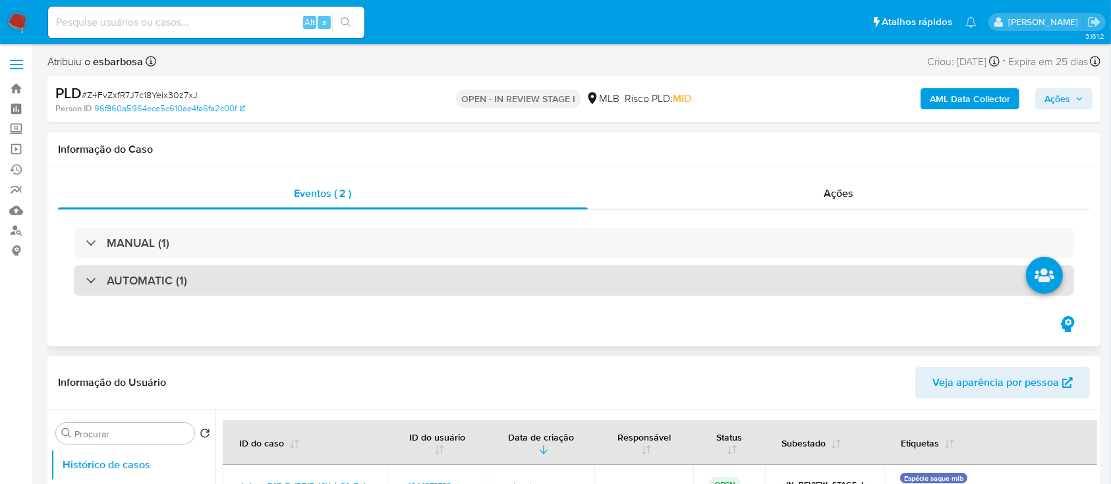
click at [174, 285] on h3 "AUTOMATIC (1)" at bounding box center [147, 281] width 80 height 15
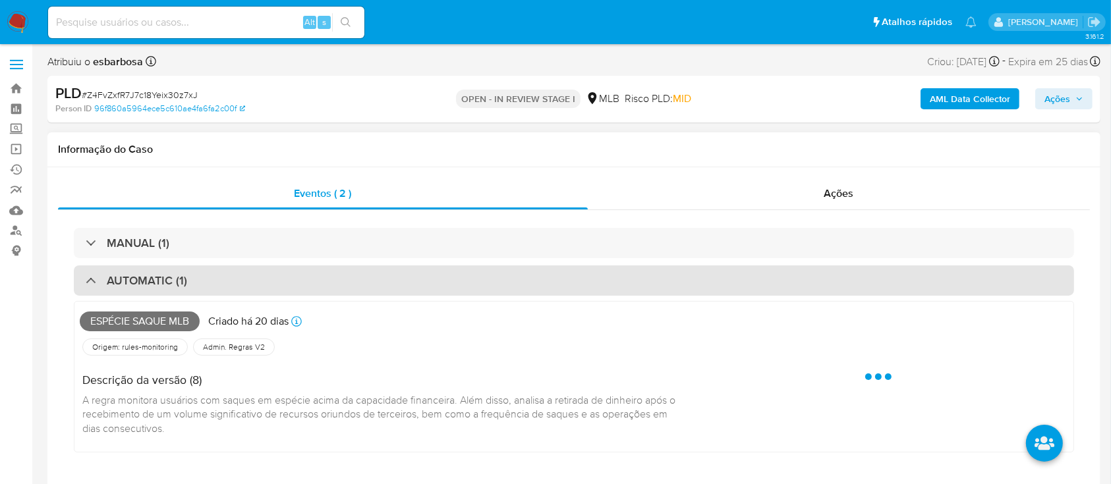
drag, startPoint x: 214, startPoint y: 282, endPoint x: 219, endPoint y: 266, distance: 16.5
click at [216, 282] on div "AUTOMATIC (1)" at bounding box center [574, 281] width 1001 height 30
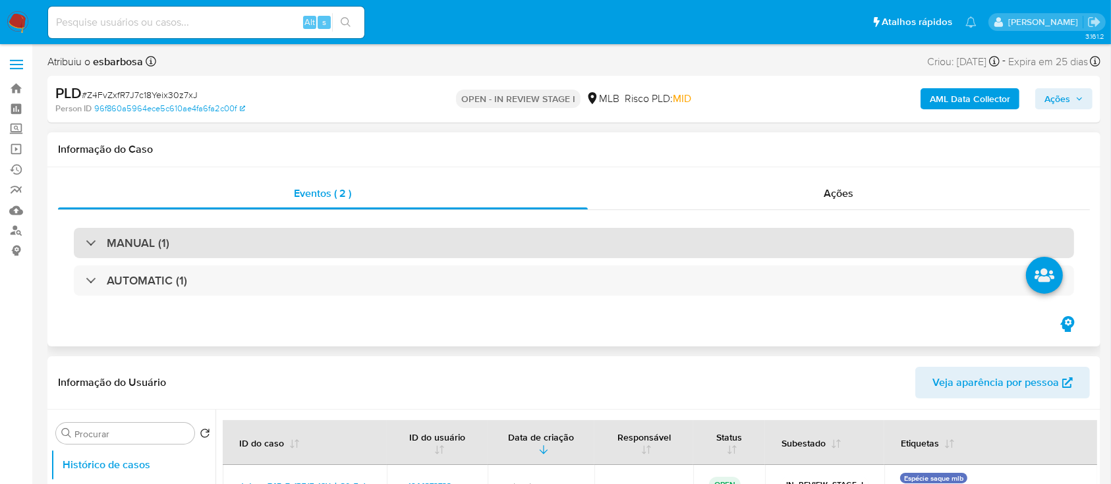
click at [221, 245] on div "MANUAL (1)" at bounding box center [574, 243] width 1001 height 30
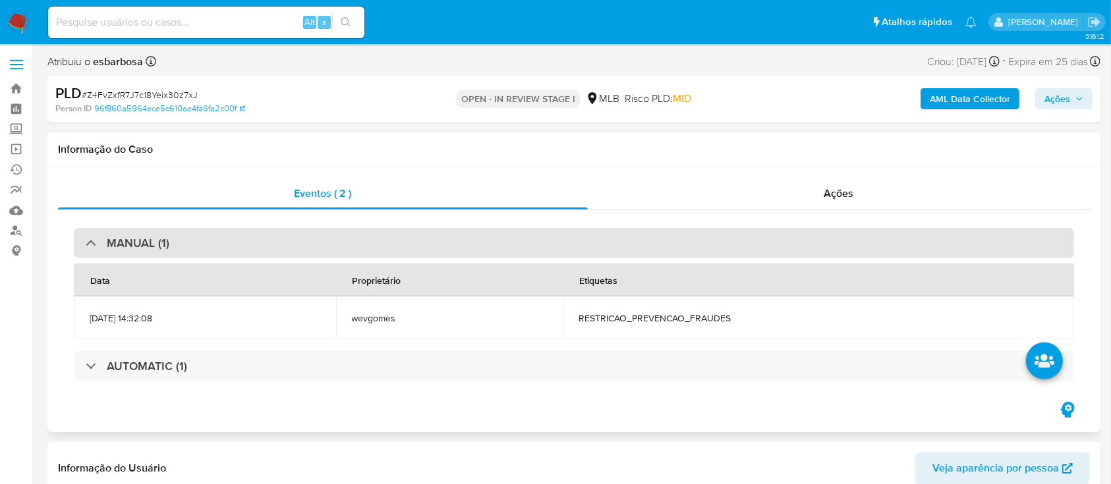
click at [221, 245] on div "MANUAL (1)" at bounding box center [574, 243] width 1001 height 30
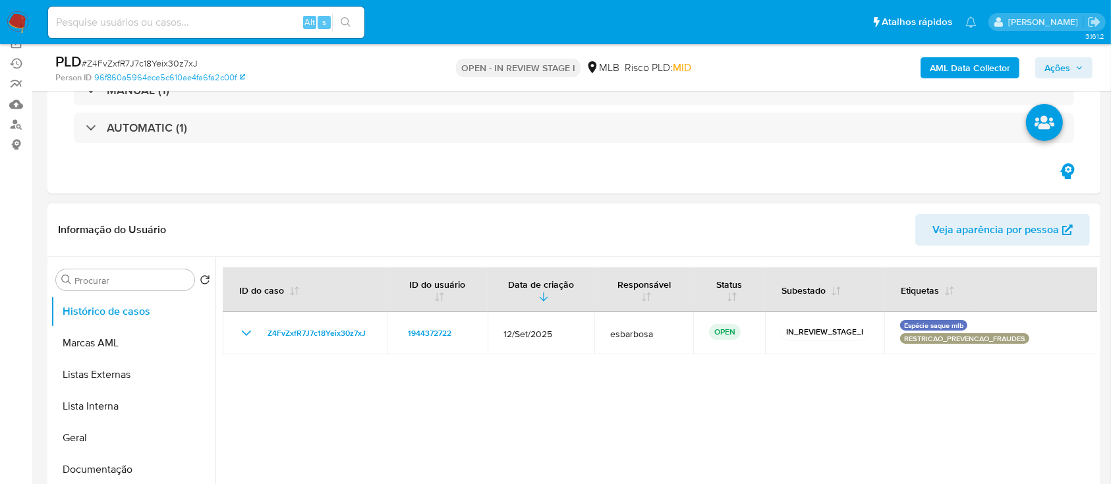
scroll to position [175, 0]
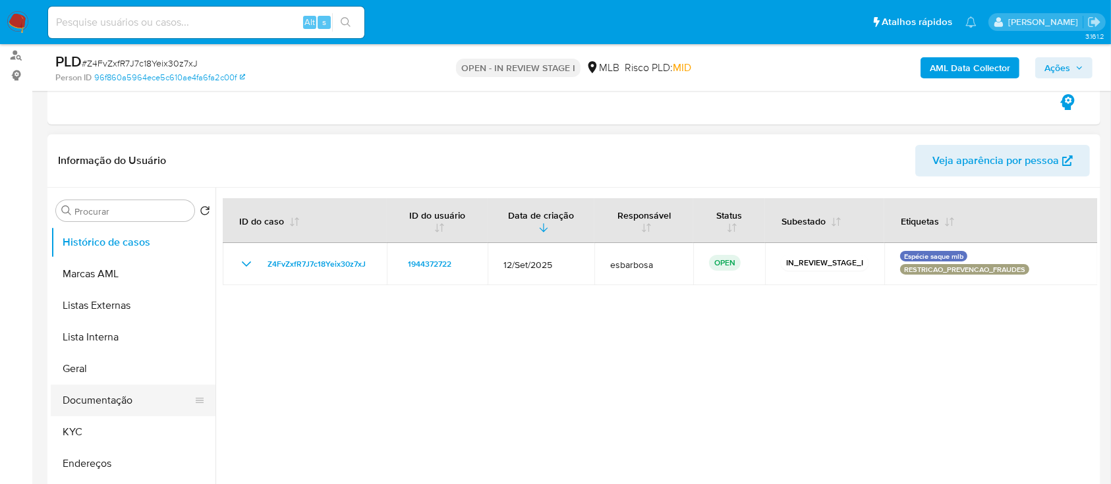
click at [90, 399] on button "Documentação" at bounding box center [128, 401] width 154 height 32
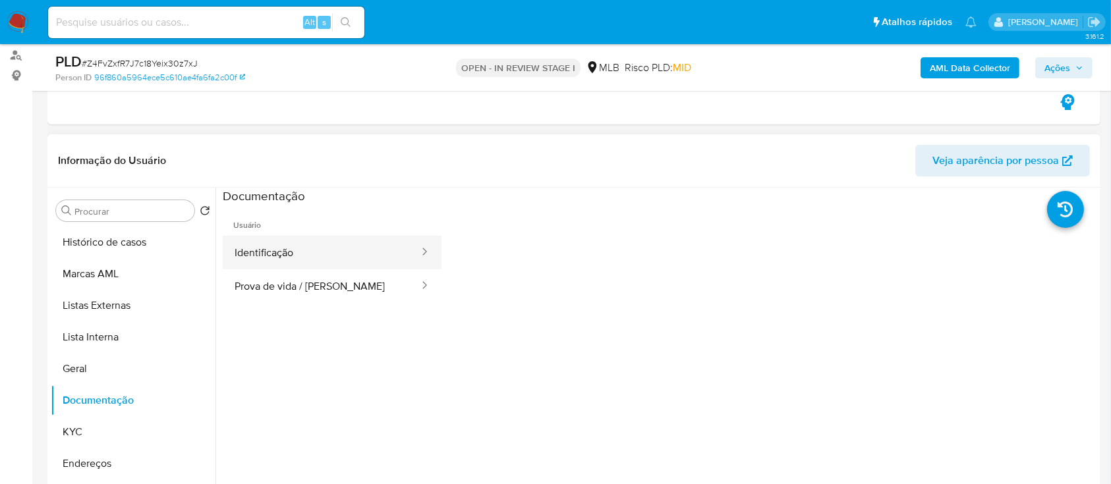
click at [295, 247] on button "Identificação" at bounding box center [322, 253] width 198 height 34
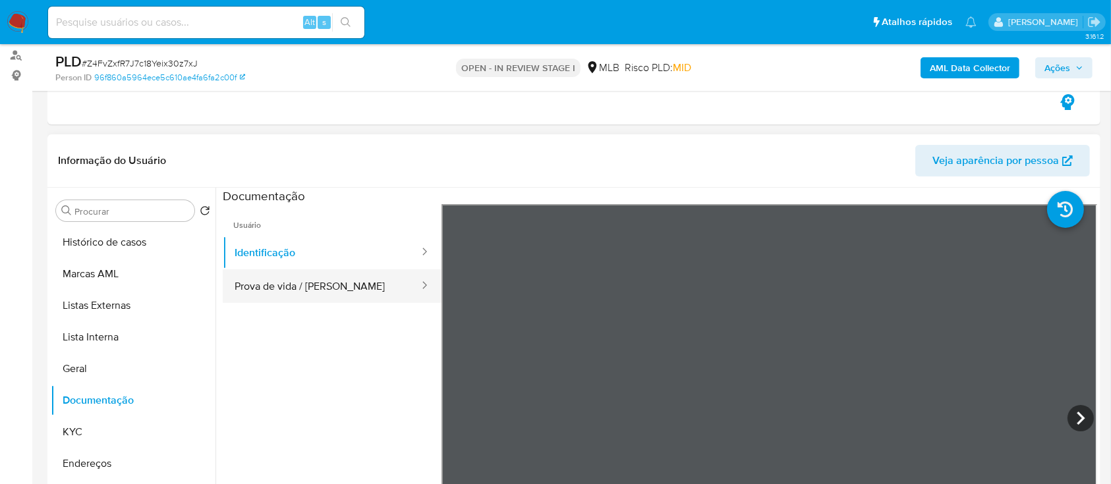
click at [247, 287] on button "Prova de vida / Selfie" at bounding box center [322, 287] width 198 height 34
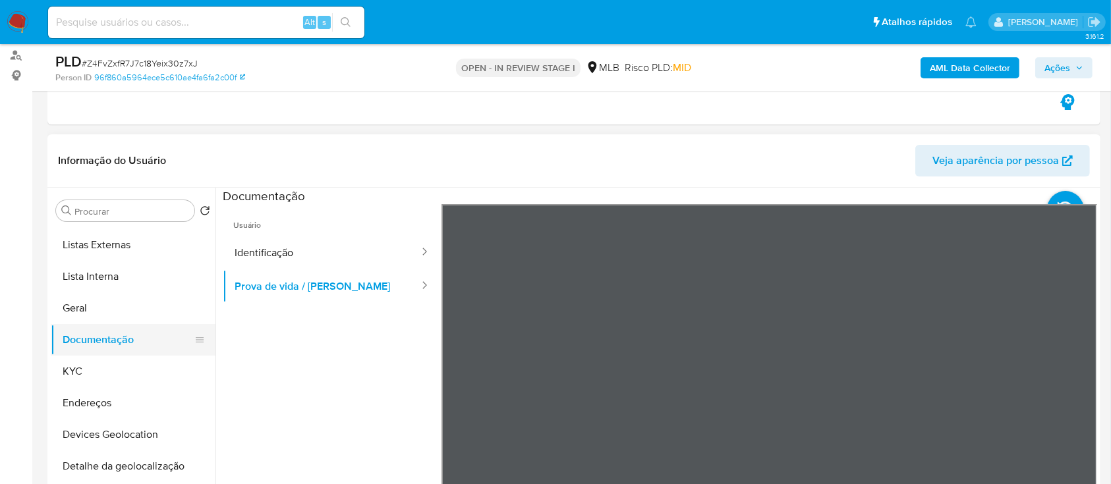
scroll to position [88, 0]
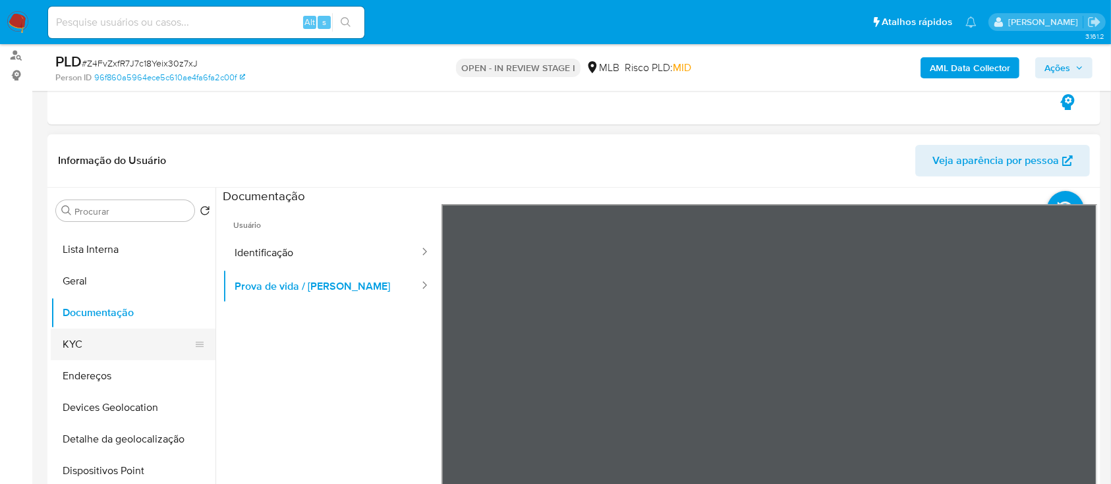
click at [103, 345] on button "KYC" at bounding box center [128, 345] width 154 height 32
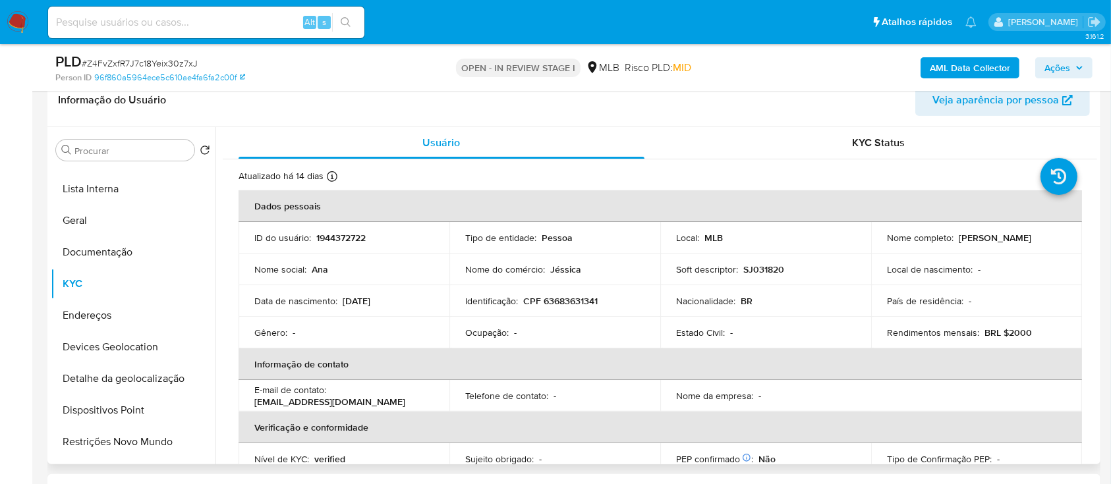
scroll to position [264, 0]
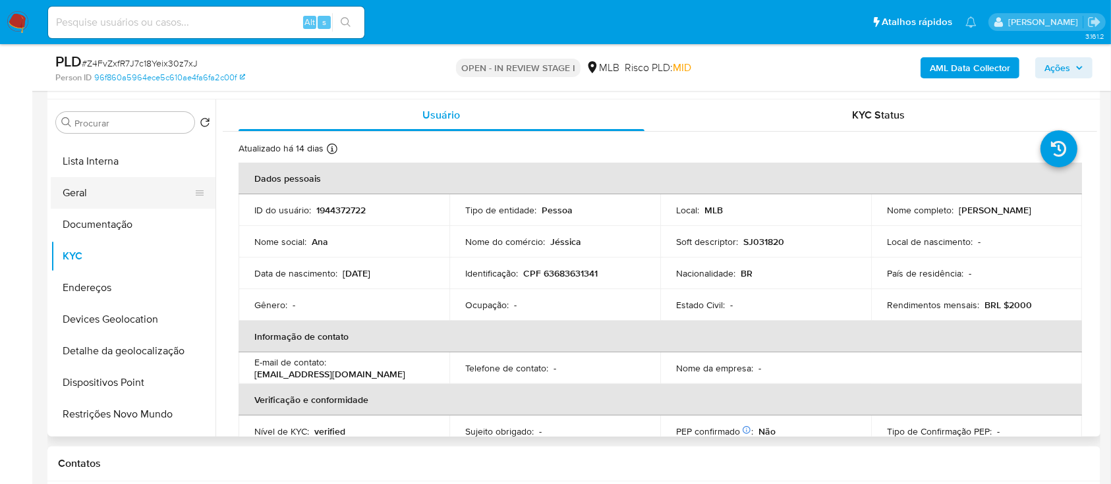
click at [106, 189] on button "Geral" at bounding box center [128, 193] width 154 height 32
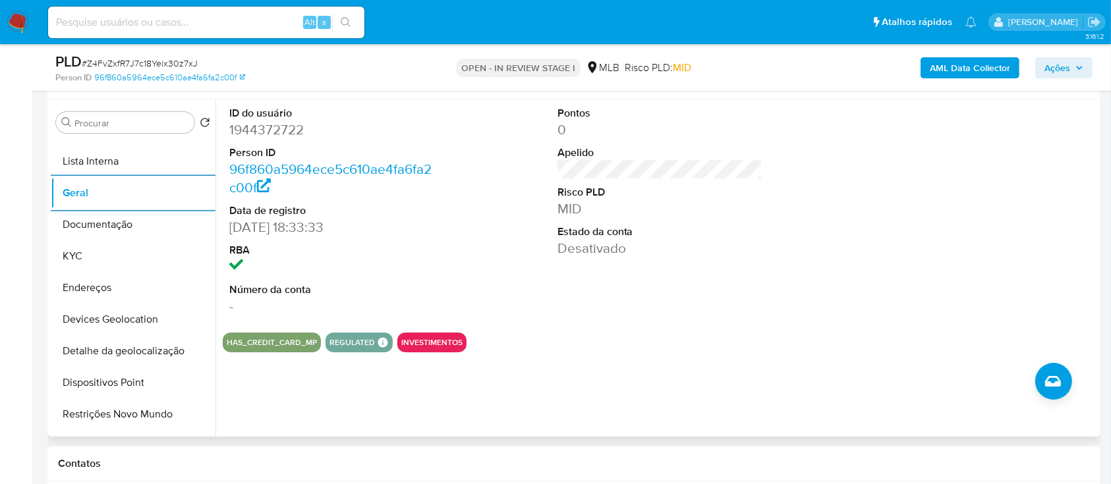
click at [294, 128] on dd "1944372722" at bounding box center [332, 130] width 206 height 18
copy dd "1944372722"
click at [267, 130] on dd "1944372722" at bounding box center [332, 130] width 206 height 18
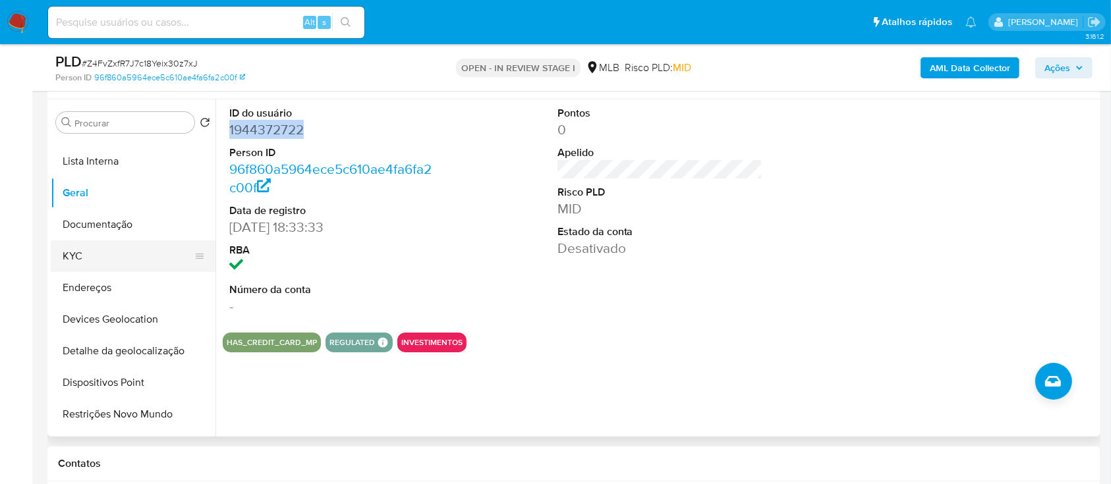
click at [102, 259] on button "KYC" at bounding box center [128, 257] width 154 height 32
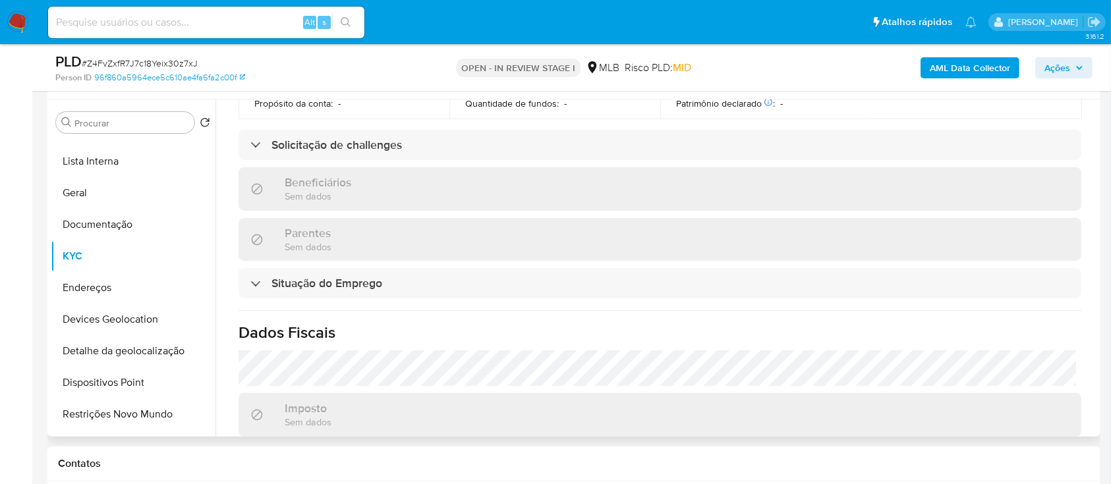
scroll to position [221, 0]
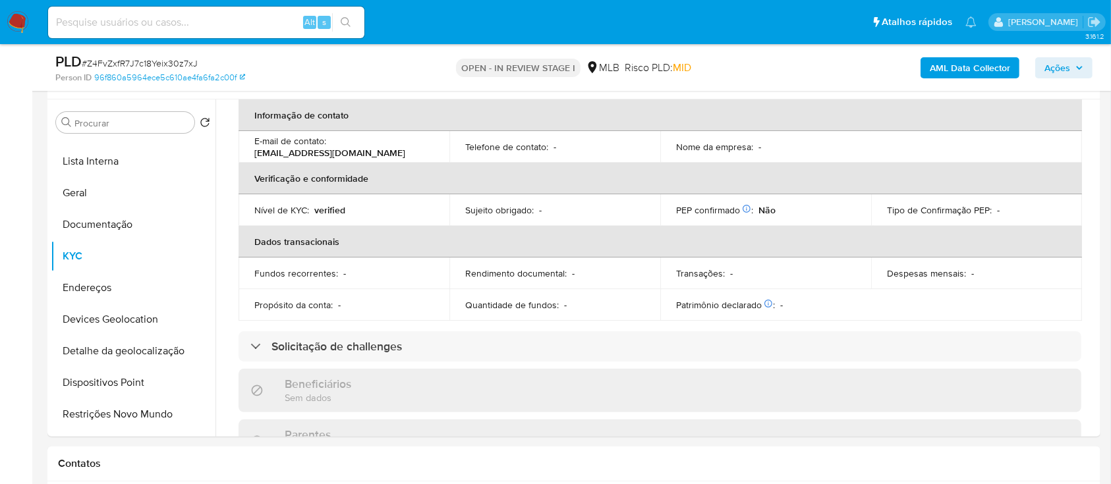
click at [966, 71] on b "AML Data Collector" at bounding box center [970, 67] width 80 height 21
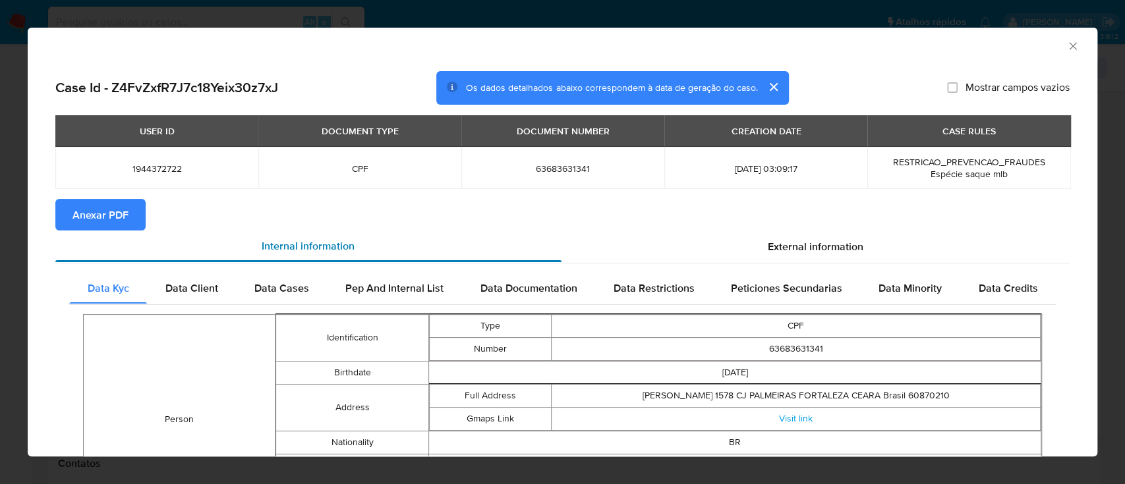
drag, startPoint x: 103, startPoint y: 219, endPoint x: 281, endPoint y: 240, distance: 179.9
click at [104, 219] on span "Anexar PDF" at bounding box center [101, 214] width 56 height 29
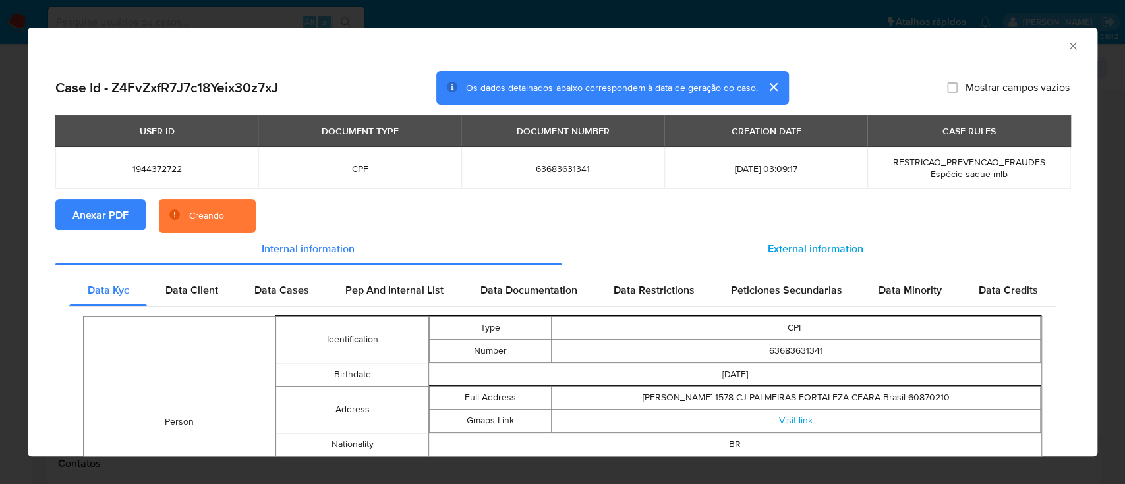
click at [768, 250] on span "External information" at bounding box center [816, 248] width 96 height 15
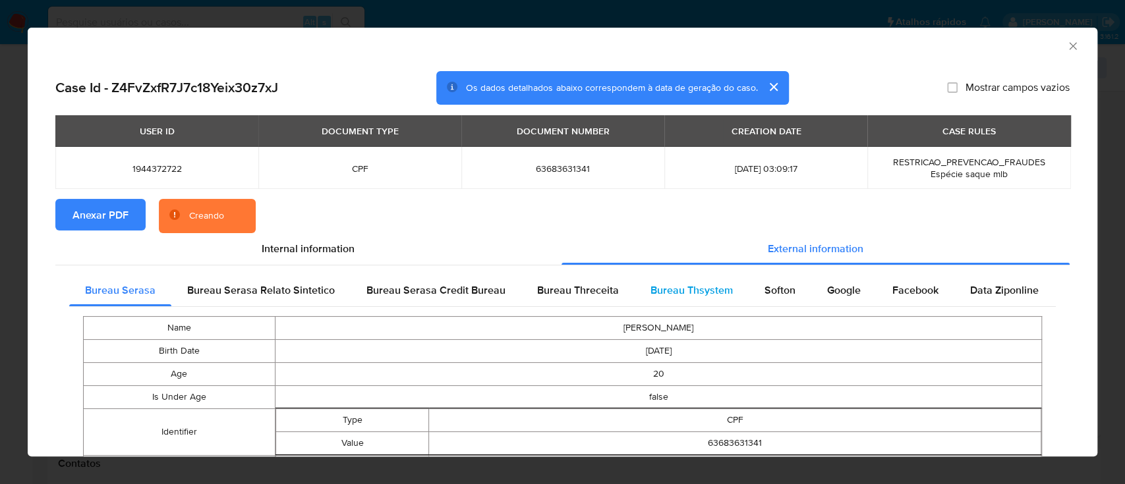
click at [691, 289] on span "Bureau Thsystem" at bounding box center [692, 290] width 82 height 15
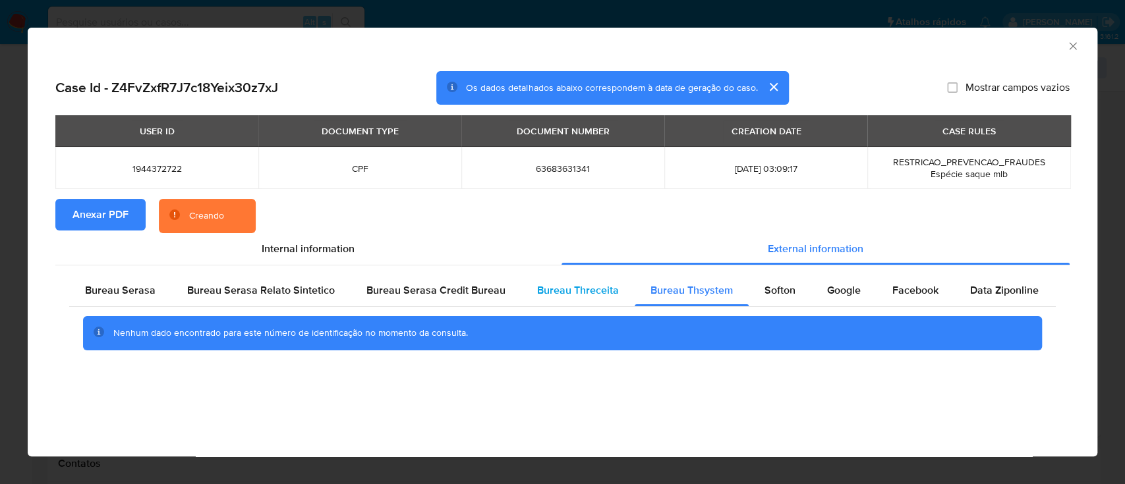
click at [600, 288] on span "Bureau Threceita" at bounding box center [578, 290] width 82 height 15
click at [662, 288] on span "Bureau Thsystem" at bounding box center [692, 290] width 82 height 15
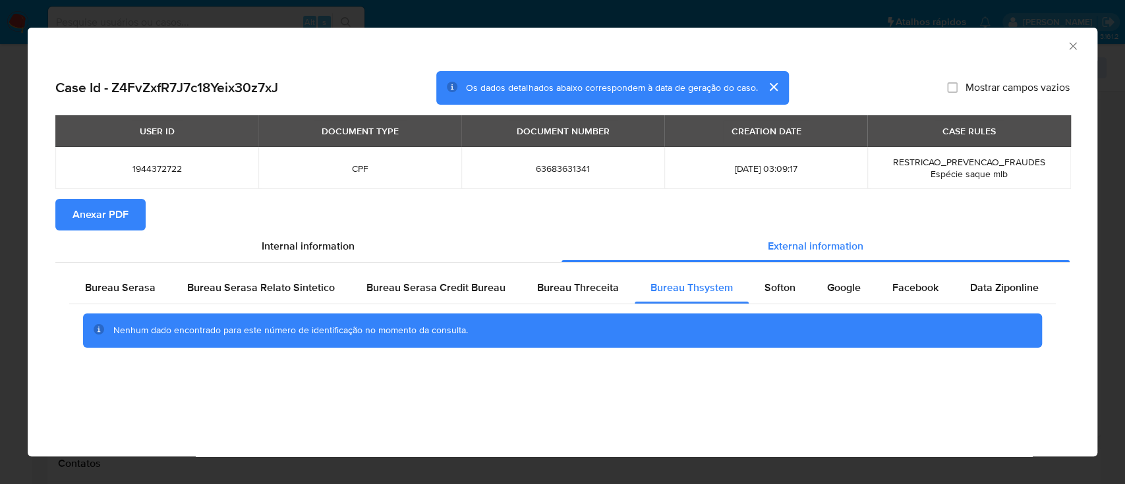
click at [1074, 45] on icon "Fechar a janela" at bounding box center [1072, 46] width 13 height 13
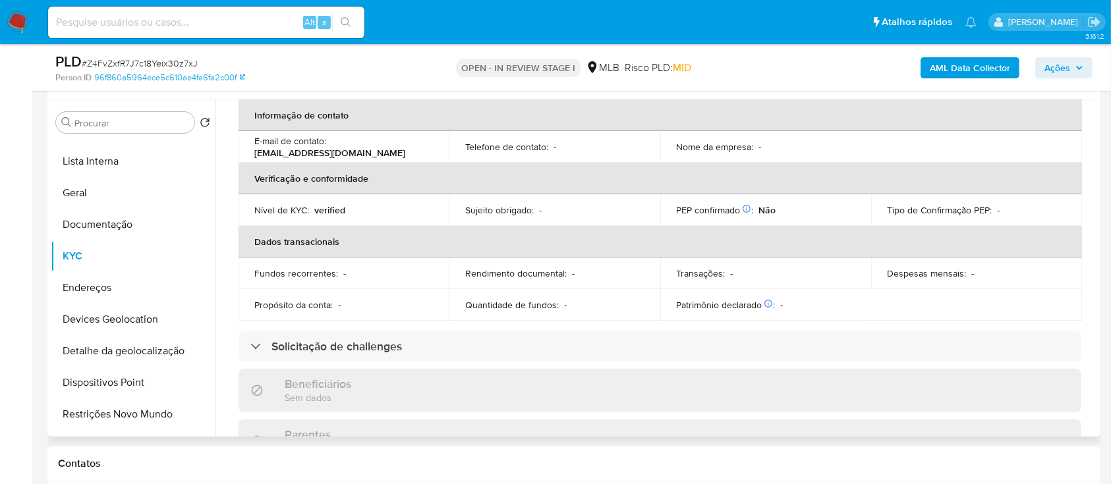
scroll to position [0, 0]
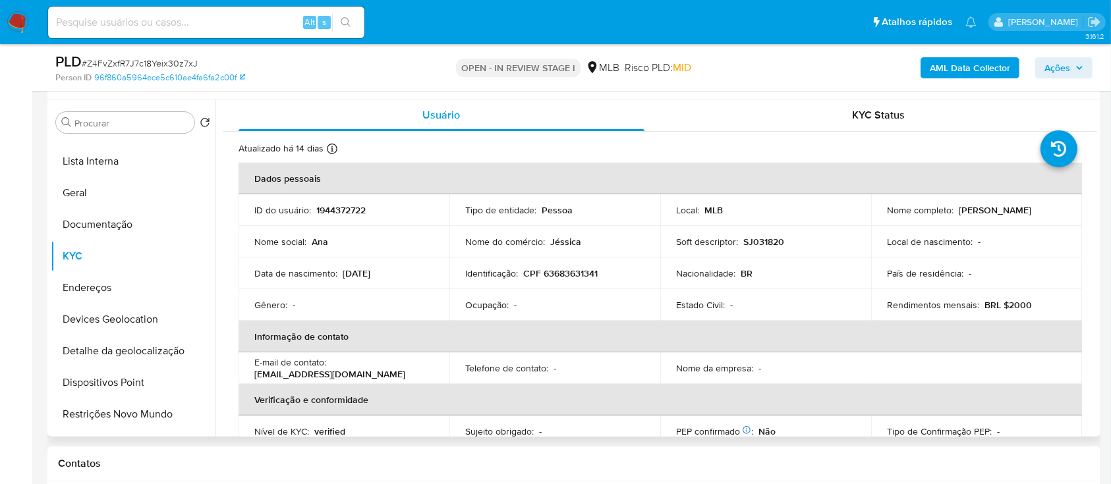
drag, startPoint x: 1037, startPoint y: 208, endPoint x: 956, endPoint y: 214, distance: 81.3
click at [956, 214] on div "Nome completo : Ana Jessica Alves" at bounding box center [976, 210] width 179 height 12
copy p "Ana Jessica Alves"
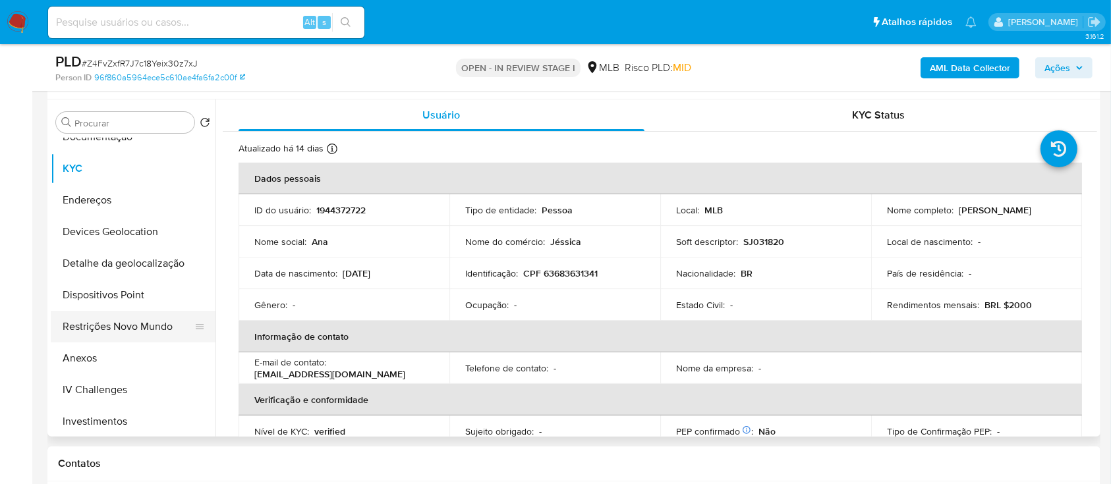
click at [119, 318] on button "Restrições Novo Mundo" at bounding box center [128, 327] width 154 height 32
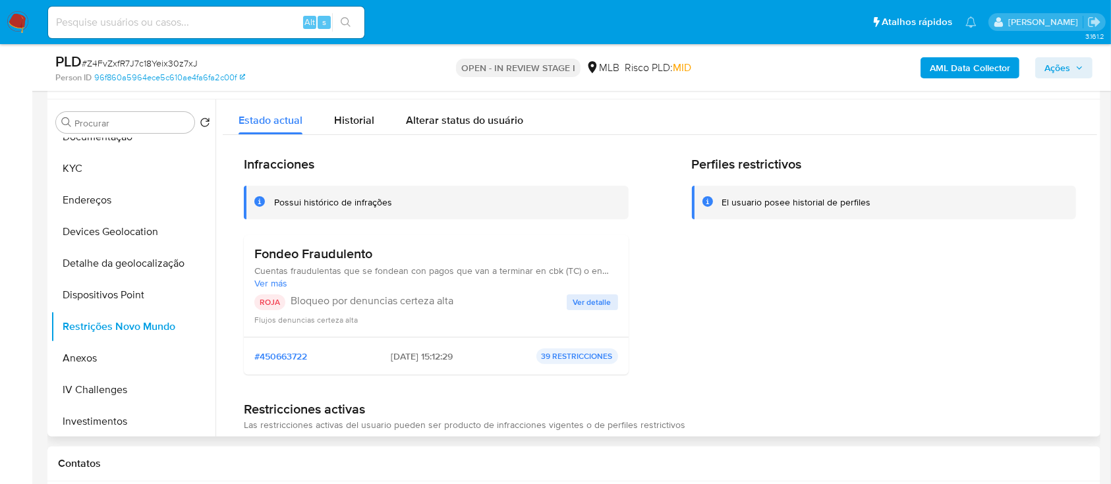
click at [588, 299] on span "Ver detalle" at bounding box center [592, 302] width 38 height 13
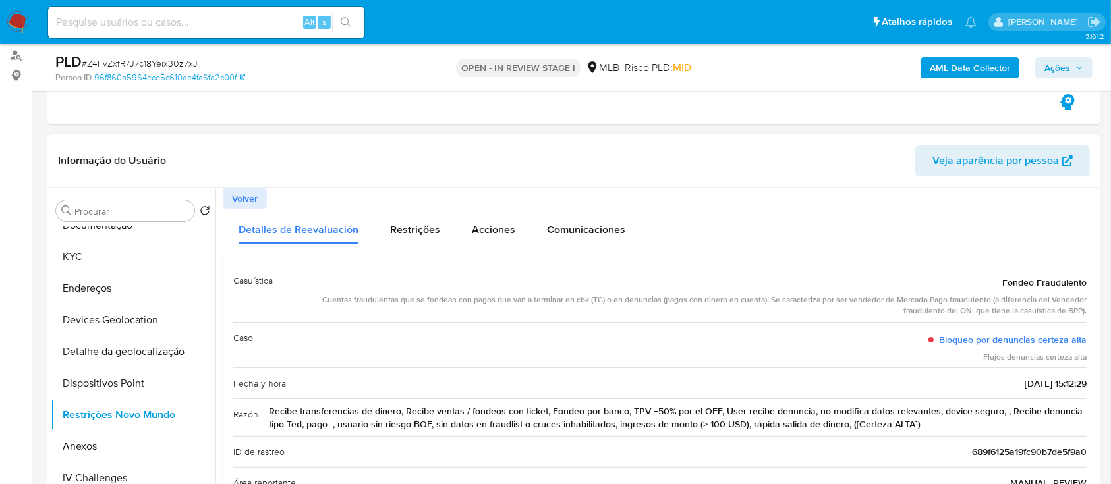
drag, startPoint x: 998, startPoint y: 283, endPoint x: 1082, endPoint y: 283, distance: 84.4
click at [1082, 283] on div "Casuística Fondeo Fraudulento Cuentas fraudulentas que se fondean con pagos que…" at bounding box center [660, 490] width 875 height 471
drag, startPoint x: 1084, startPoint y: 337, endPoint x: 999, endPoint y: 284, distance: 100.6
click at [999, 284] on div "Casuística Fondeo Fraudulento Cuentas fraudulentas que se fondean con pagos que…" at bounding box center [660, 490] width 875 height 471
click at [621, 147] on header "Informação do Usuário Veja aparência por pessoa" at bounding box center [574, 161] width 1032 height 32
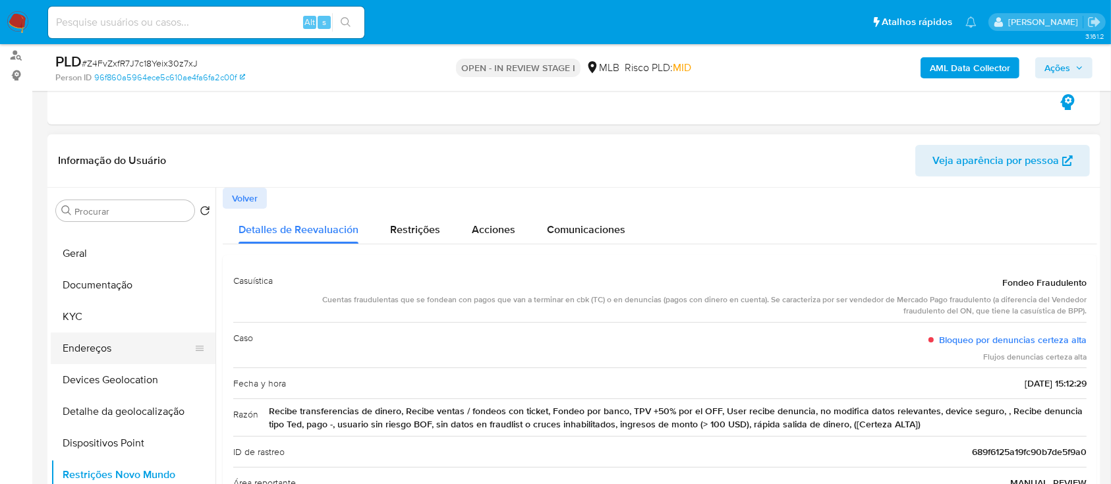
scroll to position [88, 0]
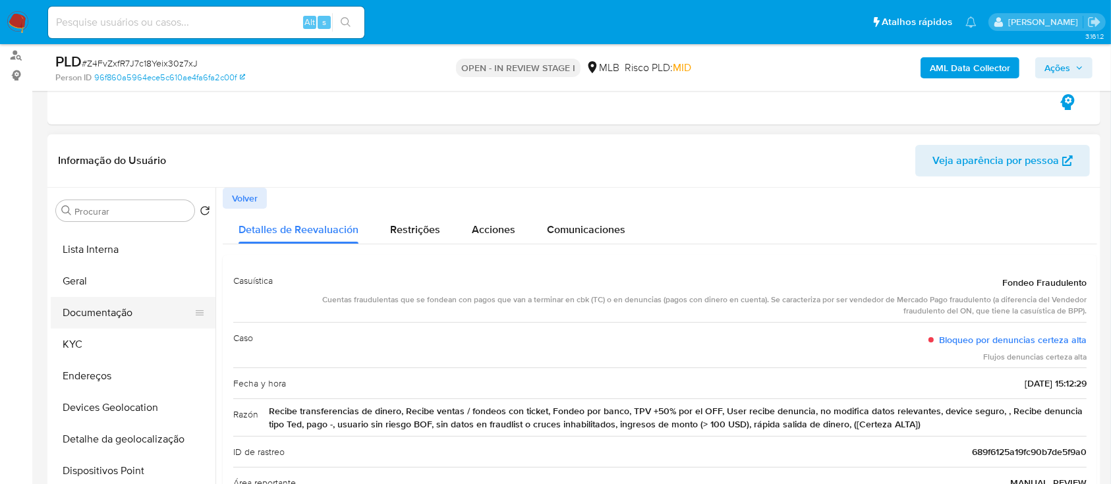
click at [116, 322] on button "Documentação" at bounding box center [128, 313] width 154 height 32
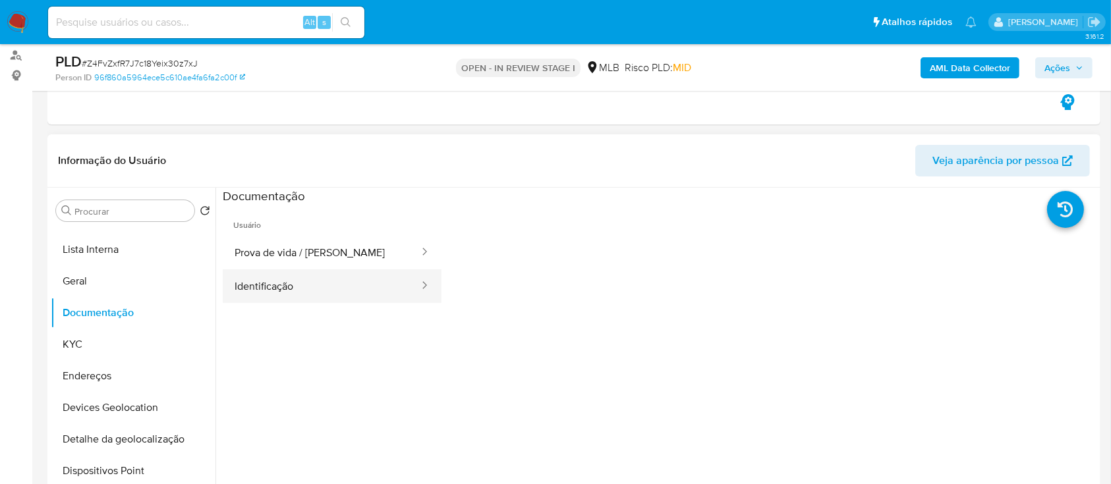
click at [312, 301] on button "Identificação" at bounding box center [322, 287] width 198 height 34
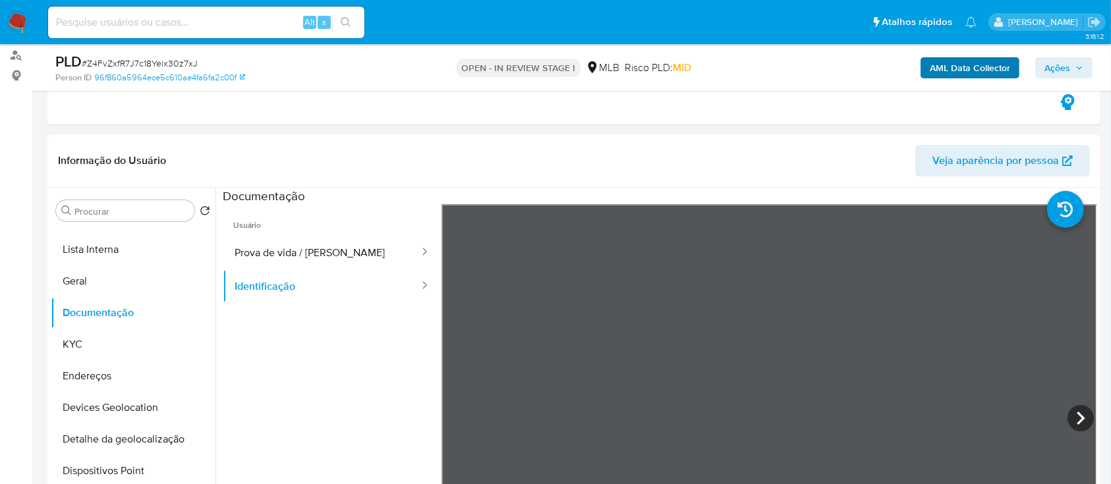
drag, startPoint x: 1047, startPoint y: 58, endPoint x: 968, endPoint y: 76, distance: 81.7
click at [1049, 58] on span "Ações" at bounding box center [1058, 67] width 26 height 21
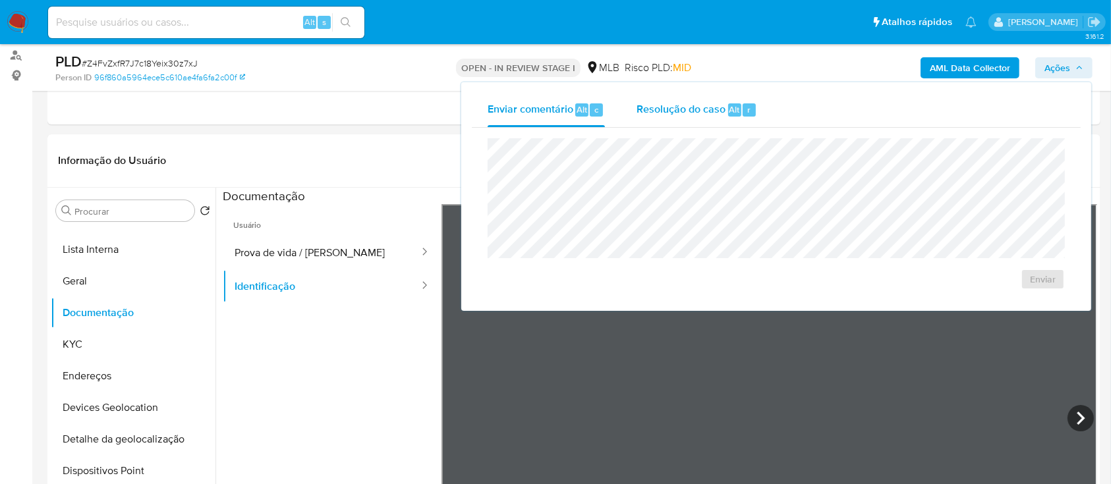
click at [670, 114] on span "Resolução do caso" at bounding box center [681, 109] width 89 height 15
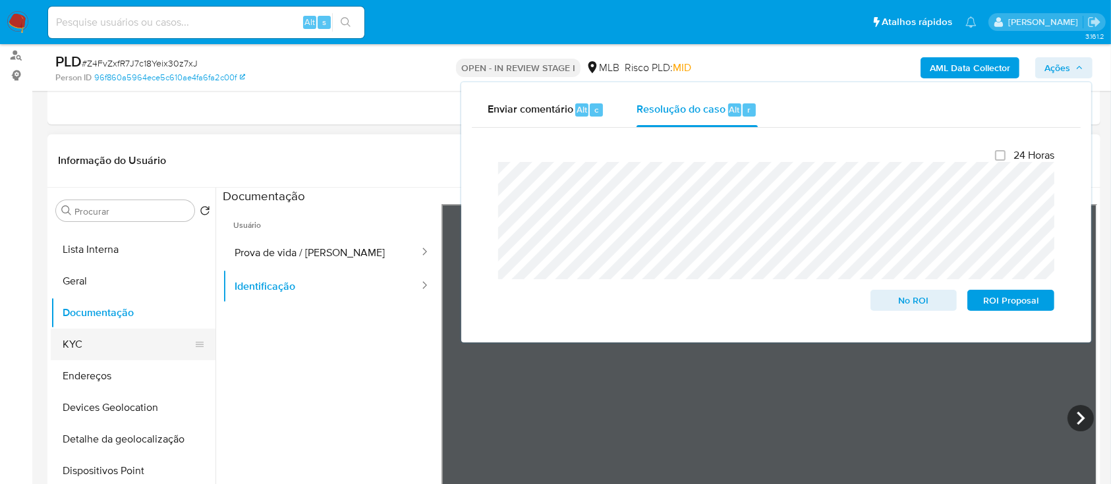
scroll to position [175, 0]
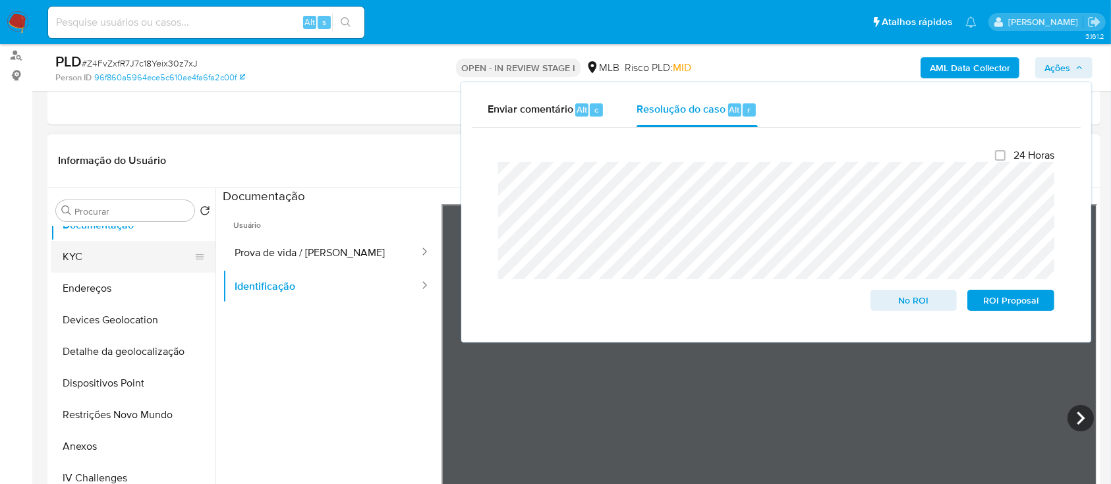
click at [102, 261] on button "KYC" at bounding box center [128, 257] width 154 height 32
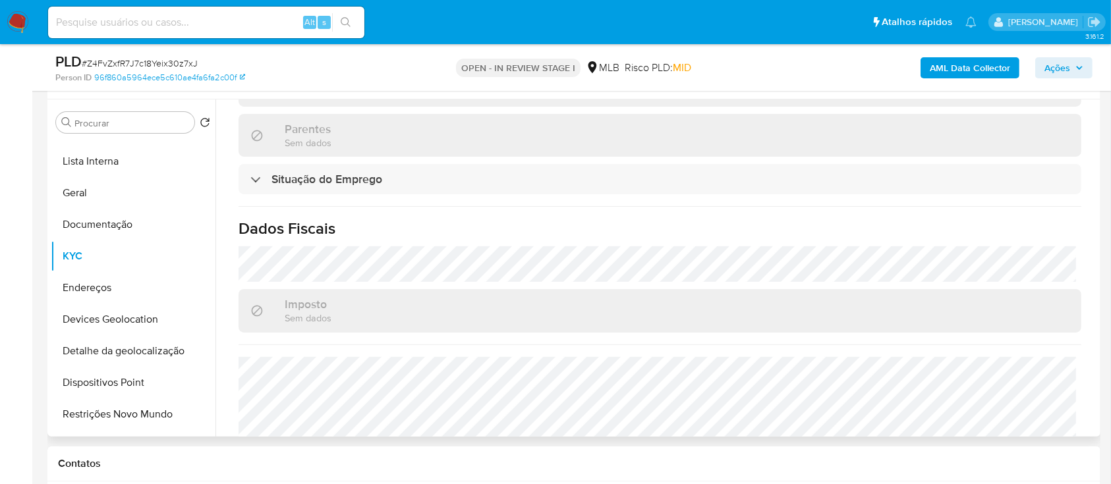
scroll to position [573, 0]
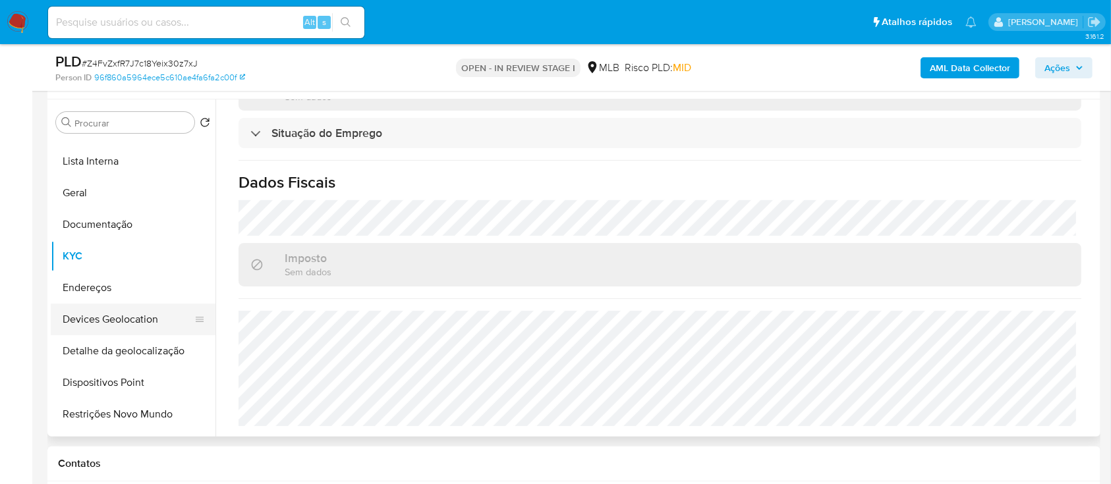
click at [121, 319] on button "Devices Geolocation" at bounding box center [128, 320] width 154 height 32
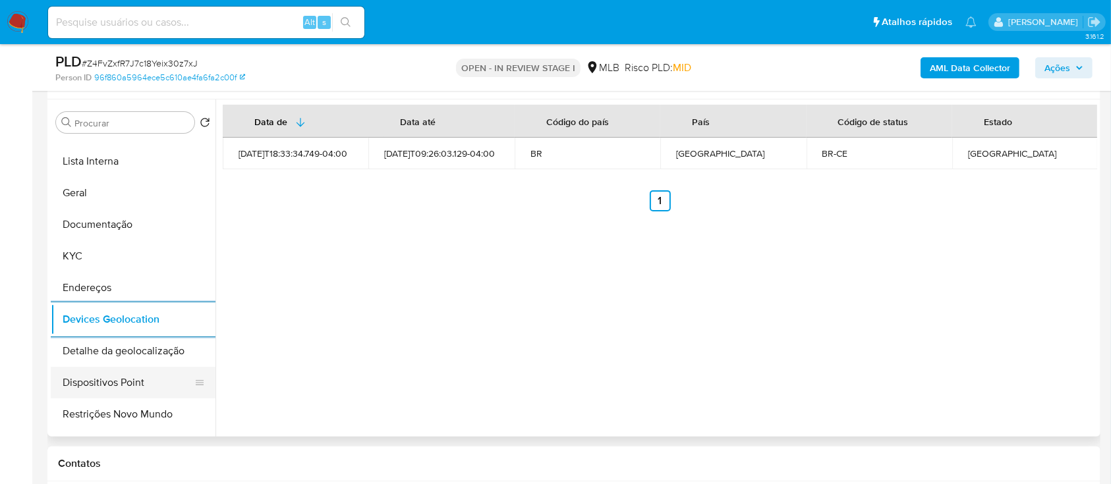
click at [139, 374] on button "Dispositivos Point" at bounding box center [128, 383] width 154 height 32
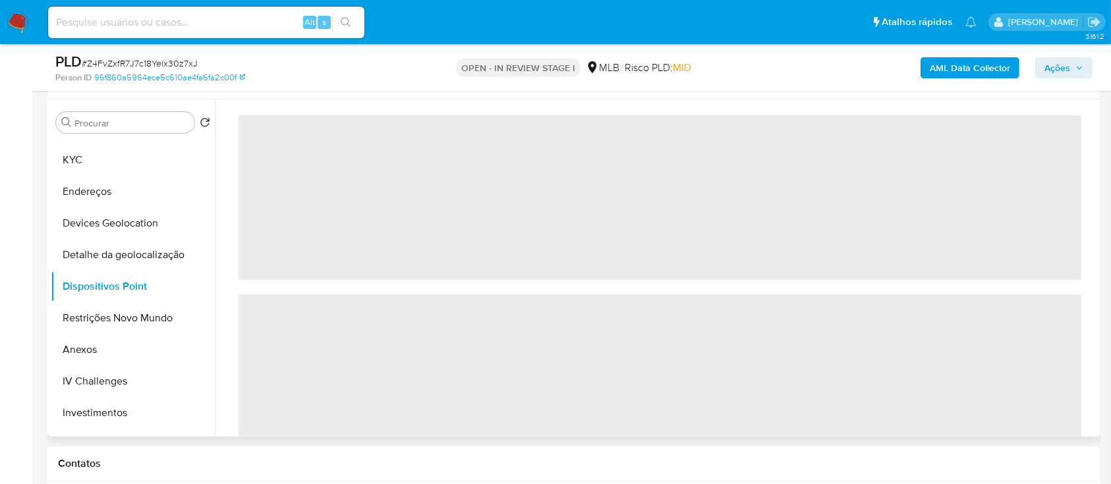
scroll to position [175, 0]
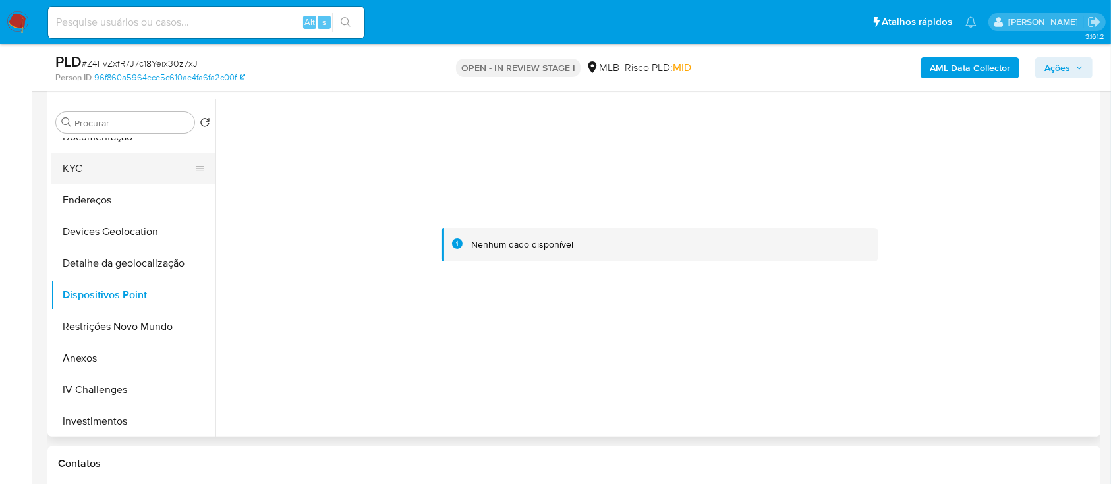
click at [84, 167] on button "KYC" at bounding box center [128, 169] width 154 height 32
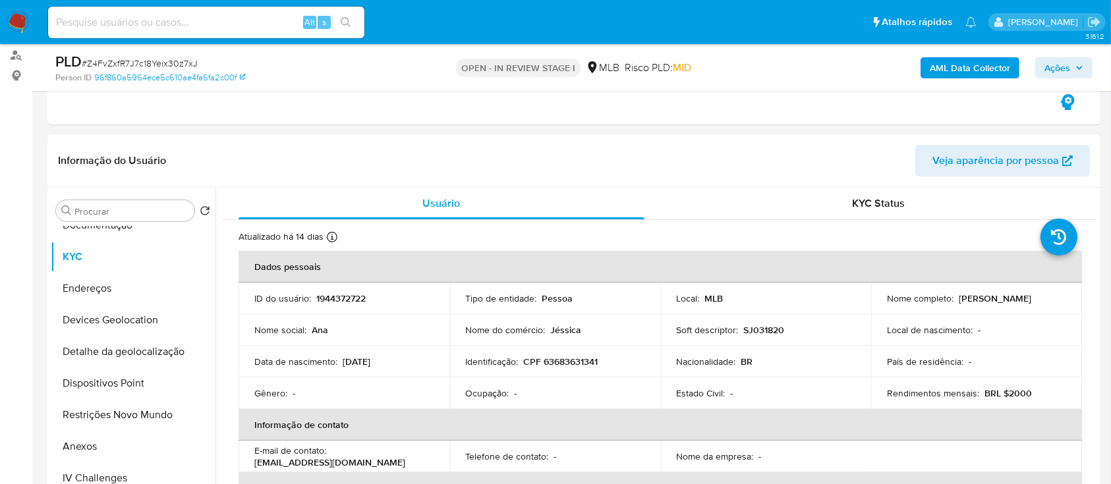
click at [583, 359] on p "CPF 63683631341" at bounding box center [560, 362] width 74 height 12
copy p "63683631341"
click at [160, 62] on span "# Z4FvZxfR7J7c18Yeix30z7xJ" at bounding box center [140, 63] width 116 height 13
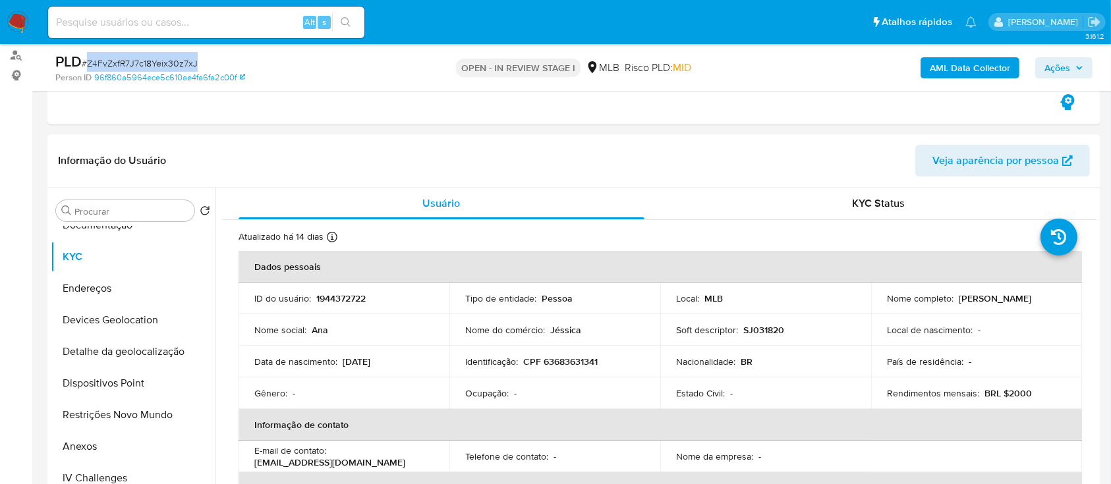
copy span "Z4FvZxfR7J7c18Yeix30z7xJ"
click at [1049, 62] on span "Ações" at bounding box center [1058, 67] width 26 height 21
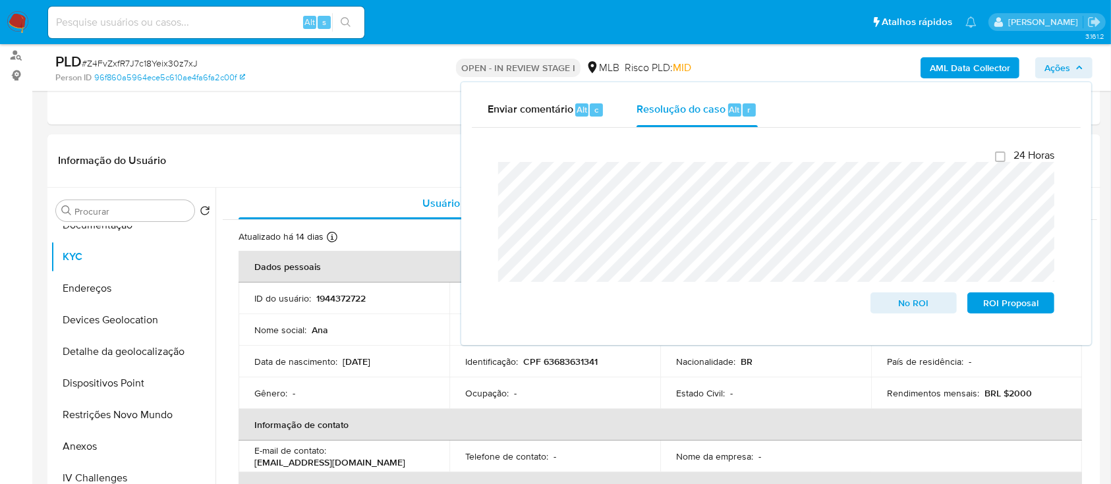
click at [153, 63] on span "# Z4FvZxfR7J7c18Yeix30z7xJ" at bounding box center [140, 63] width 116 height 13
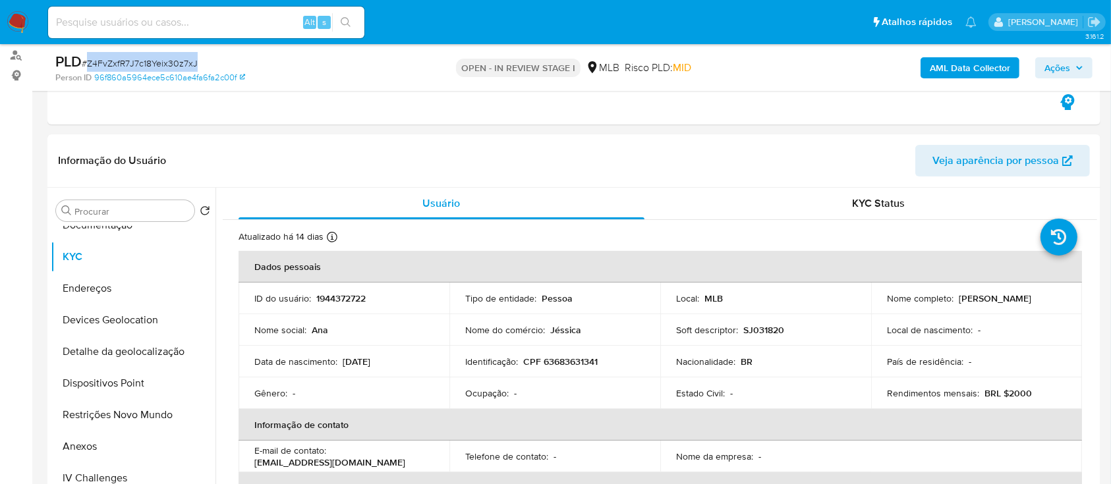
click at [153, 63] on span "# Z4FvZxfR7J7c18Yeix30z7xJ" at bounding box center [140, 63] width 116 height 13
copy span "Z4FvZxfR7J7c18Yeix30z7xJ"
click at [99, 444] on button "Anexos" at bounding box center [128, 447] width 154 height 32
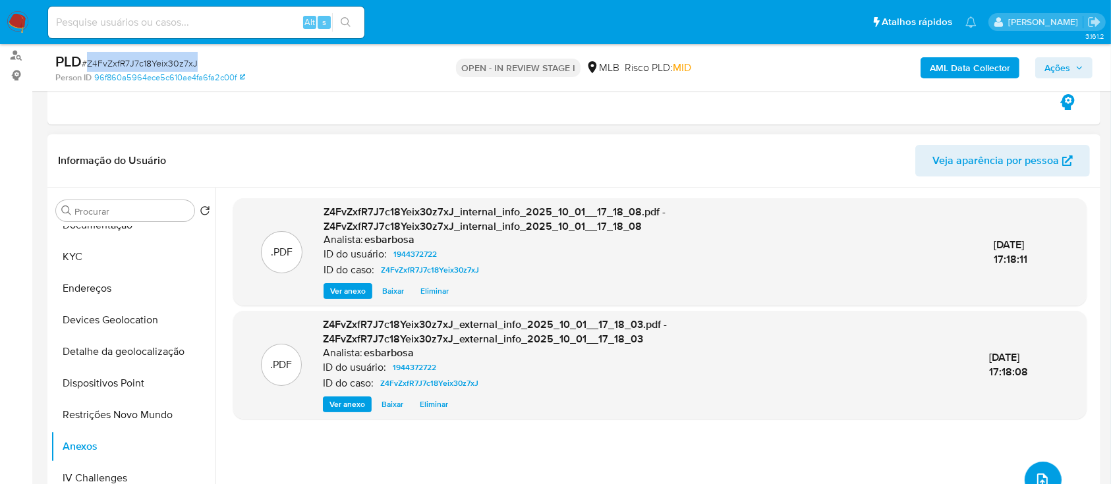
click at [1041, 471] on button "upload-file" at bounding box center [1043, 480] width 37 height 37
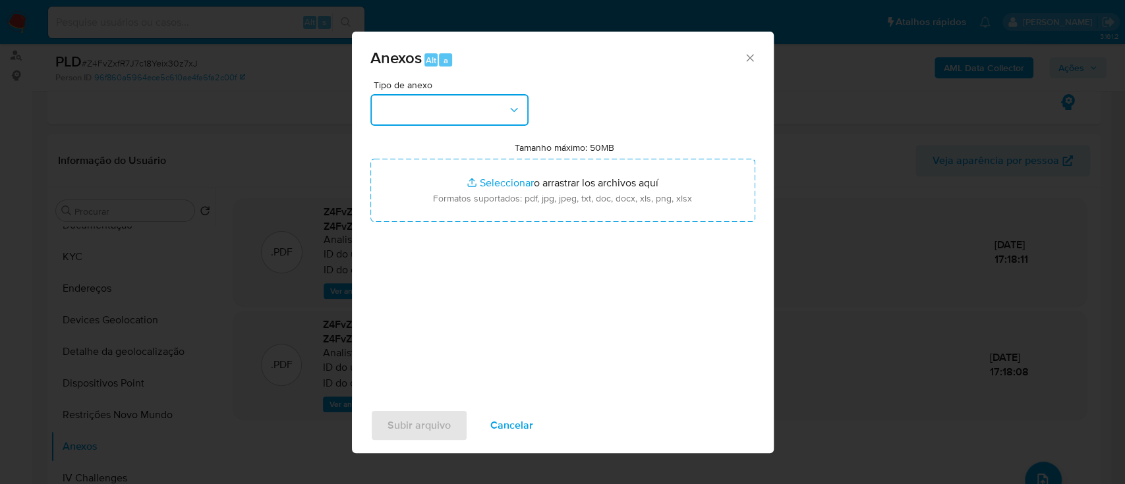
click at [484, 111] on button "button" at bounding box center [449, 110] width 158 height 32
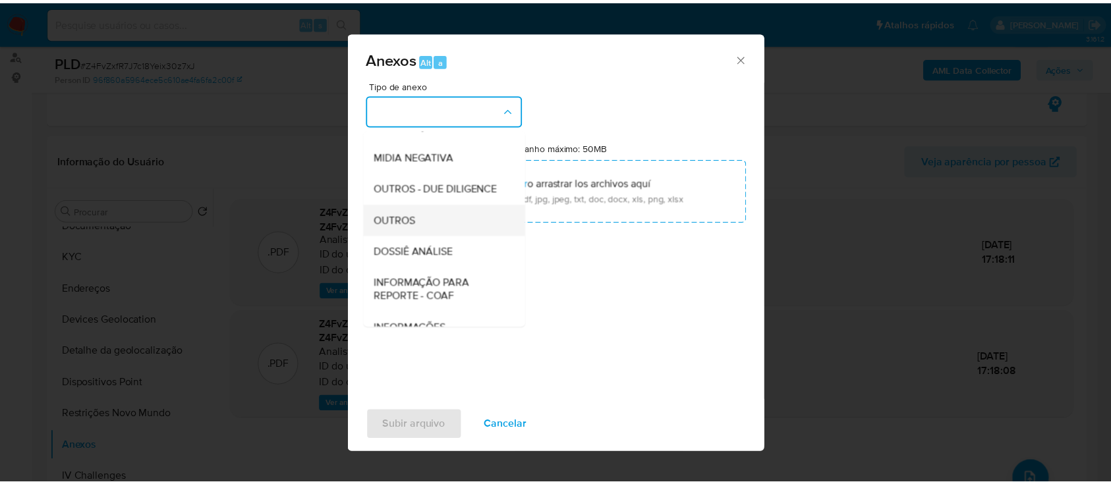
scroll to position [202, 0]
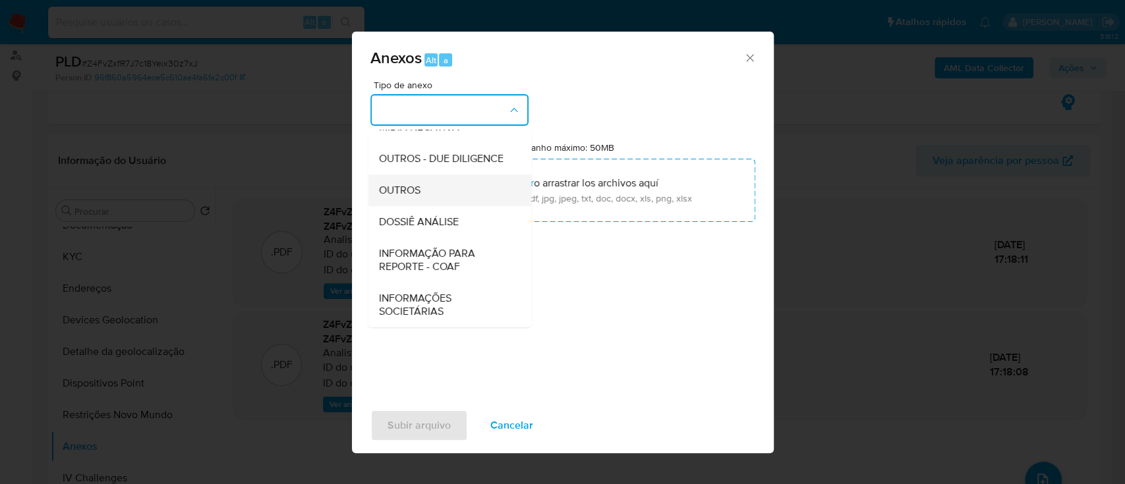
click at [423, 189] on div "OUTROS" at bounding box center [445, 191] width 134 height 32
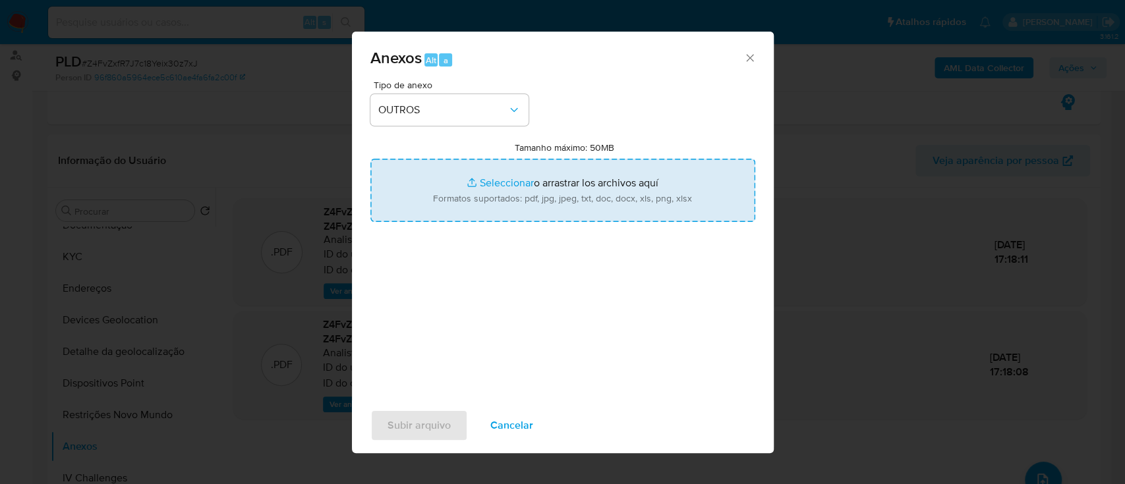
click at [497, 182] on input "Tamanho máximo: 50MB Seleccionar archivos" at bounding box center [562, 190] width 385 height 63
type input "C:\fakepath\Mulan 1944372722_2025_09_29_17_35_04.xlsx"
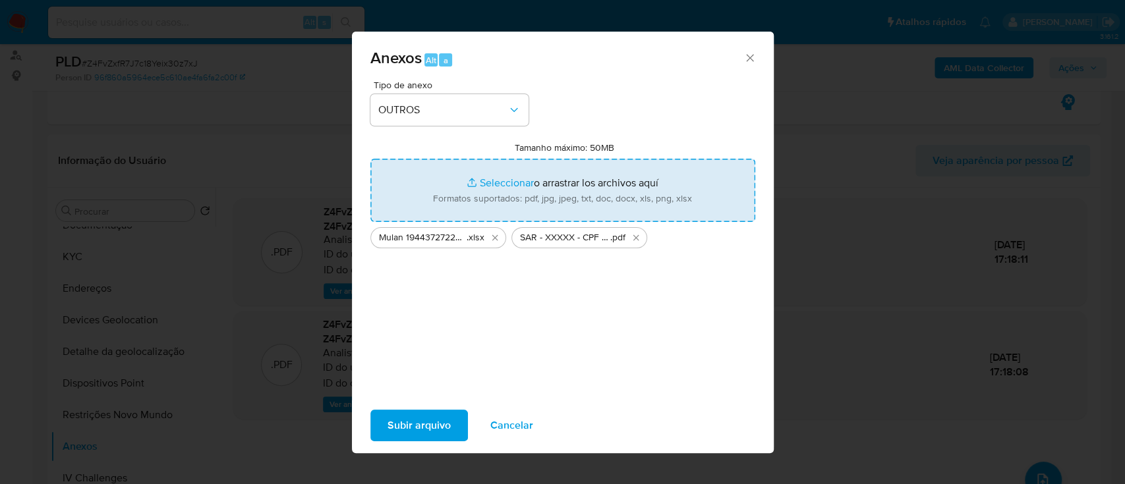
click at [409, 421] on span "Subir arquivo" at bounding box center [419, 425] width 63 height 29
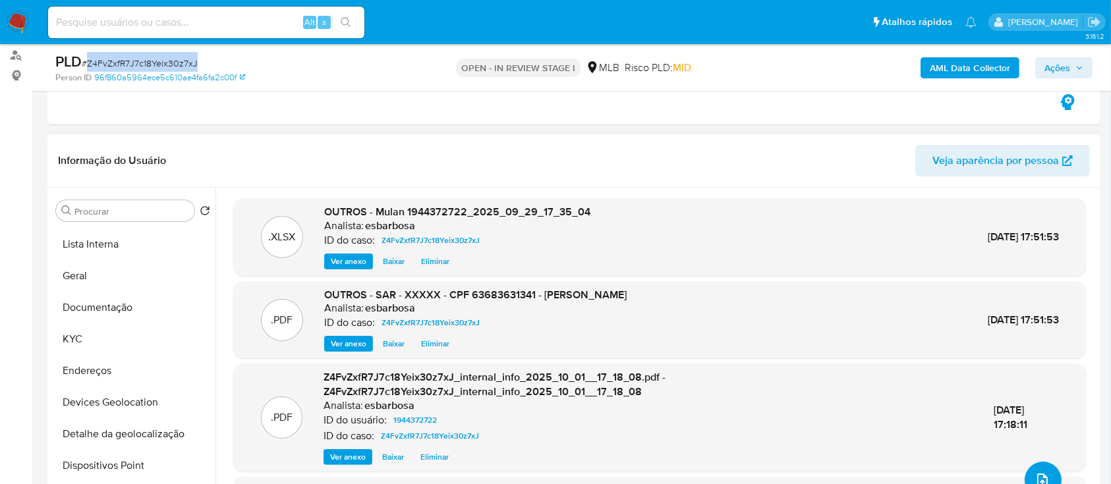
scroll to position [0, 0]
click at [86, 365] on button "Geral" at bounding box center [128, 369] width 154 height 32
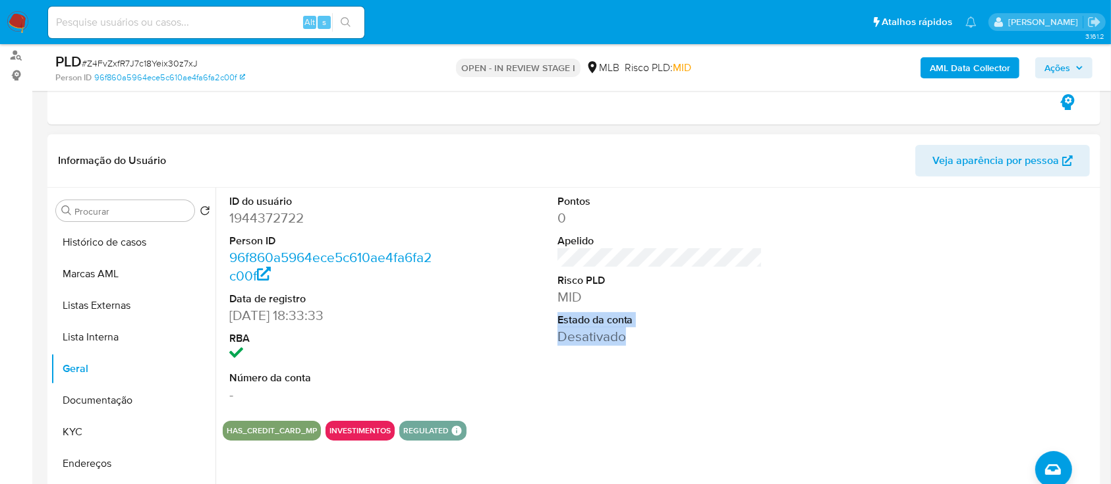
drag, startPoint x: 632, startPoint y: 339, endPoint x: 558, endPoint y: 322, distance: 75.8
click at [558, 322] on dl "Pontos 0 Apelido Risco PLD MID Estado da conta Desativado" at bounding box center [661, 270] width 206 height 152
copy dl "Estado da conta Desativado"
click at [1055, 67] on span "Ações" at bounding box center [1058, 67] width 26 height 21
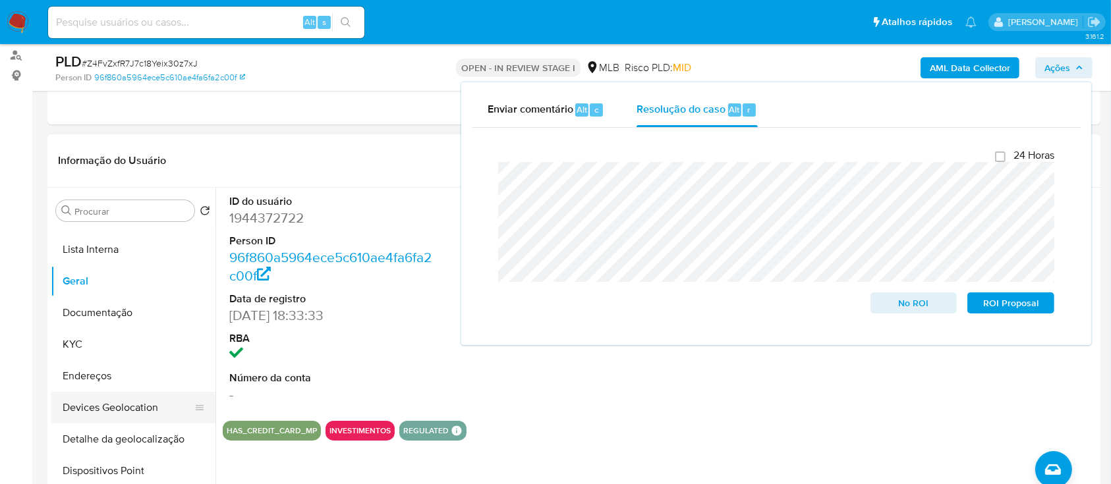
scroll to position [264, 0]
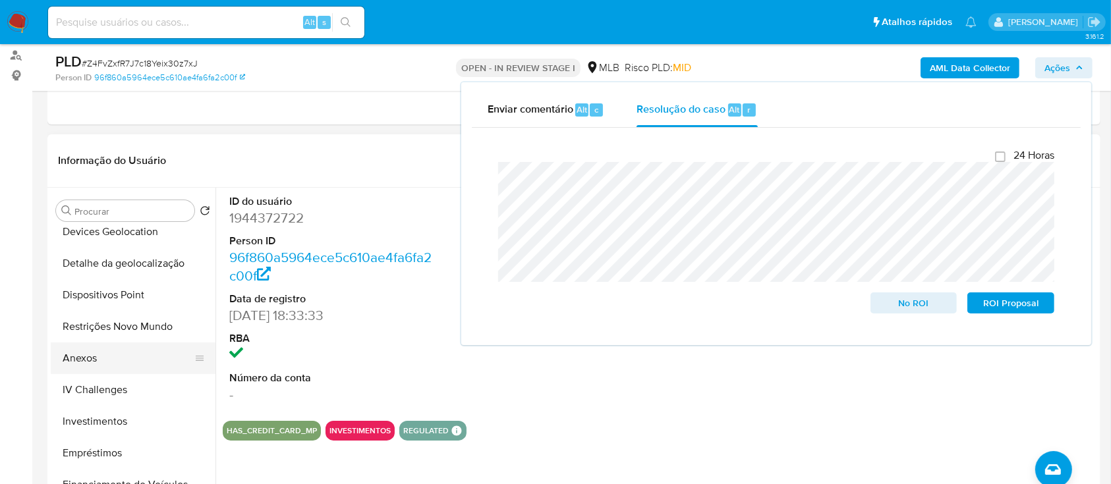
click at [97, 360] on button "Anexos" at bounding box center [128, 359] width 154 height 32
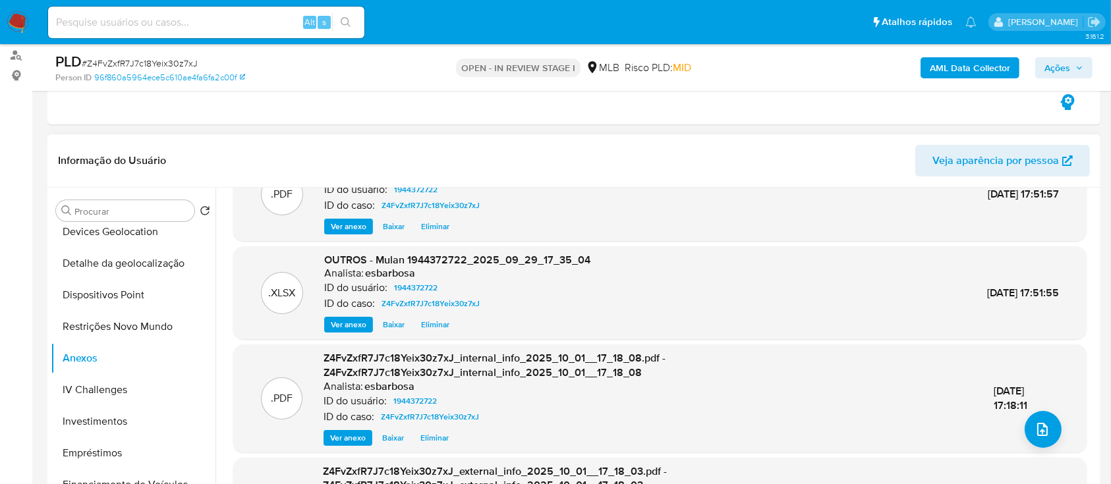
scroll to position [88, 0]
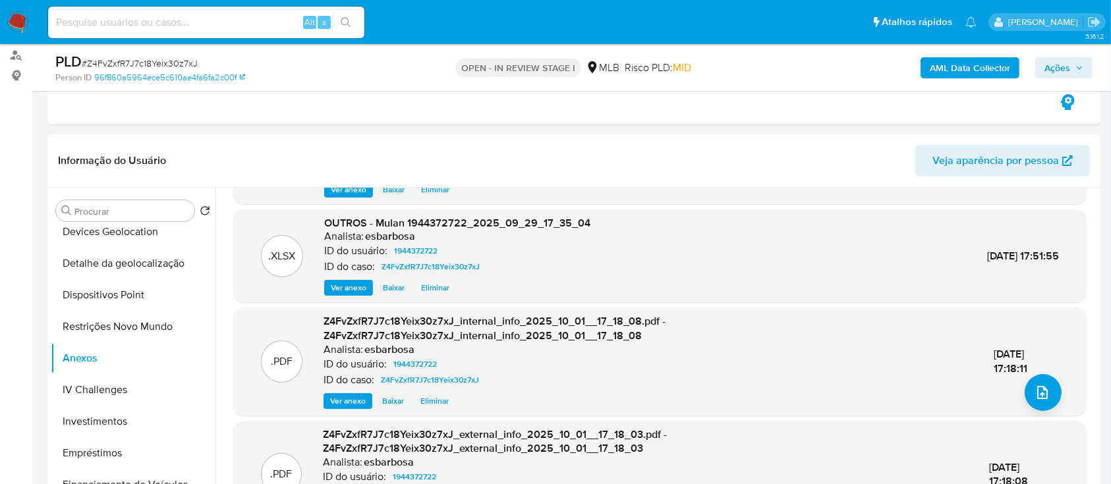
click at [1053, 65] on span "Ações" at bounding box center [1058, 67] width 26 height 21
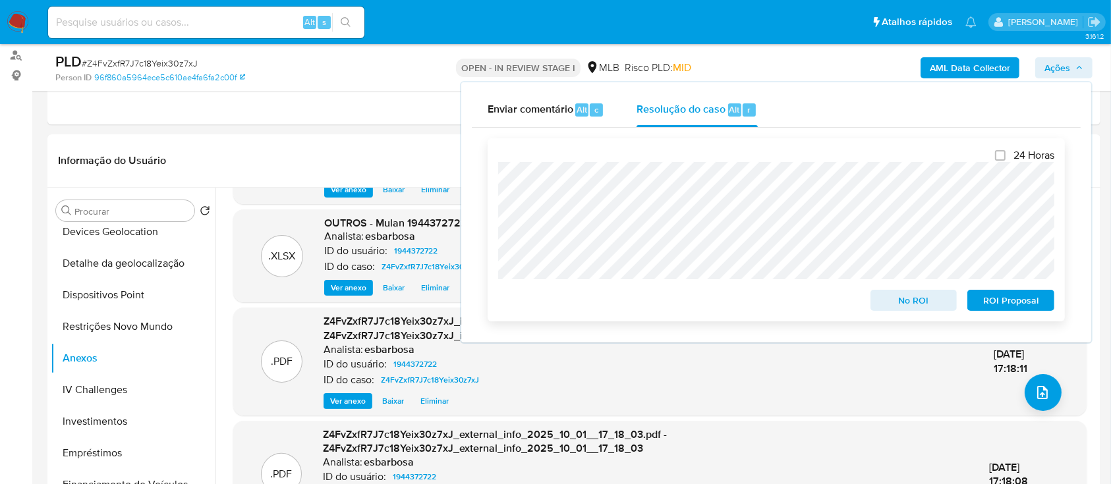
click at [1013, 299] on span "ROI Proposal" at bounding box center [1011, 300] width 69 height 18
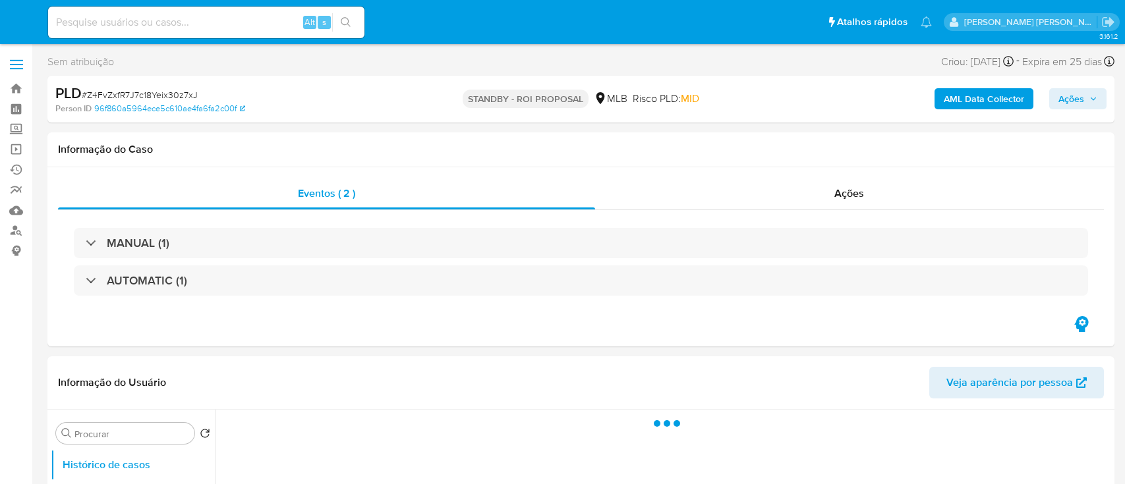
select select "10"
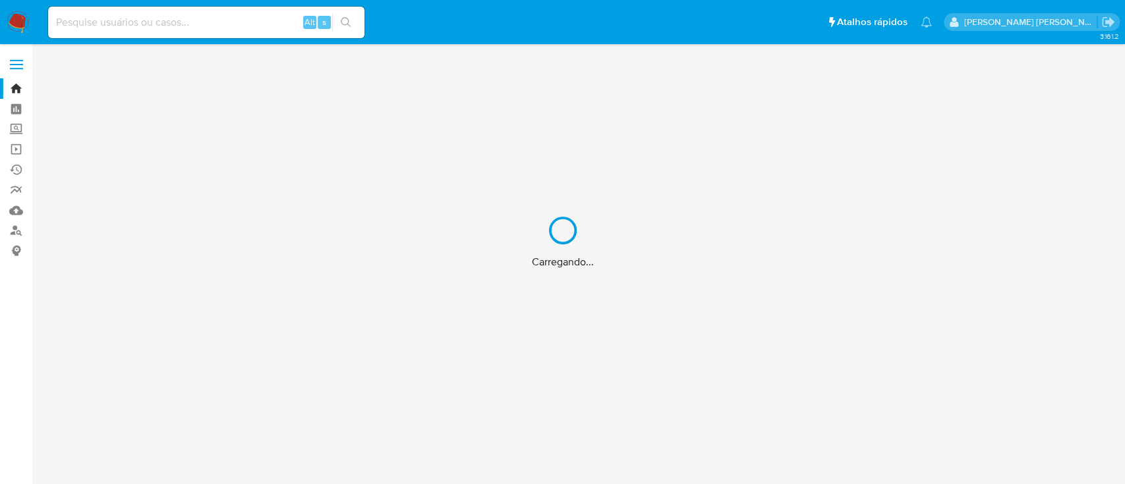
click at [237, 22] on div "Carregando..." at bounding box center [562, 242] width 1125 height 484
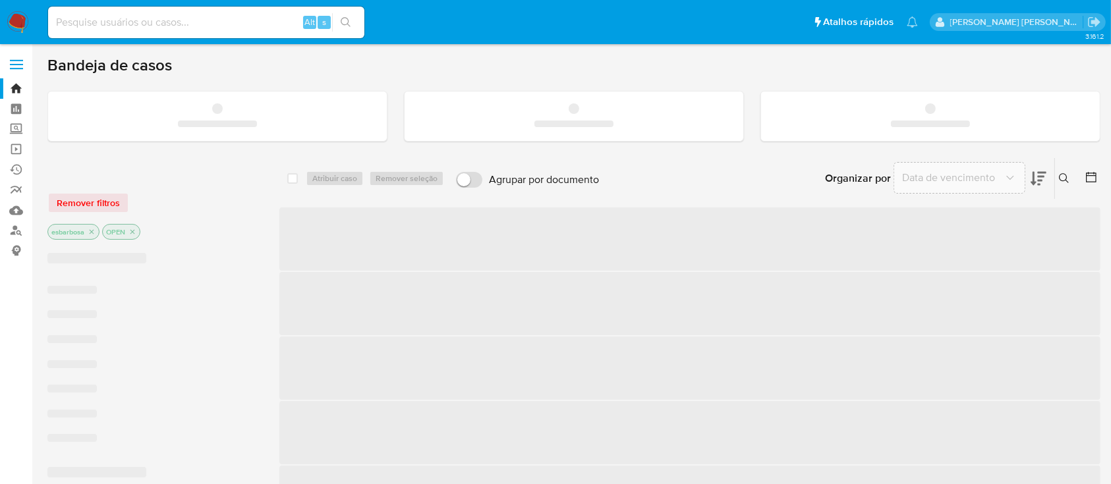
click at [227, 22] on input at bounding box center [206, 22] width 316 height 17
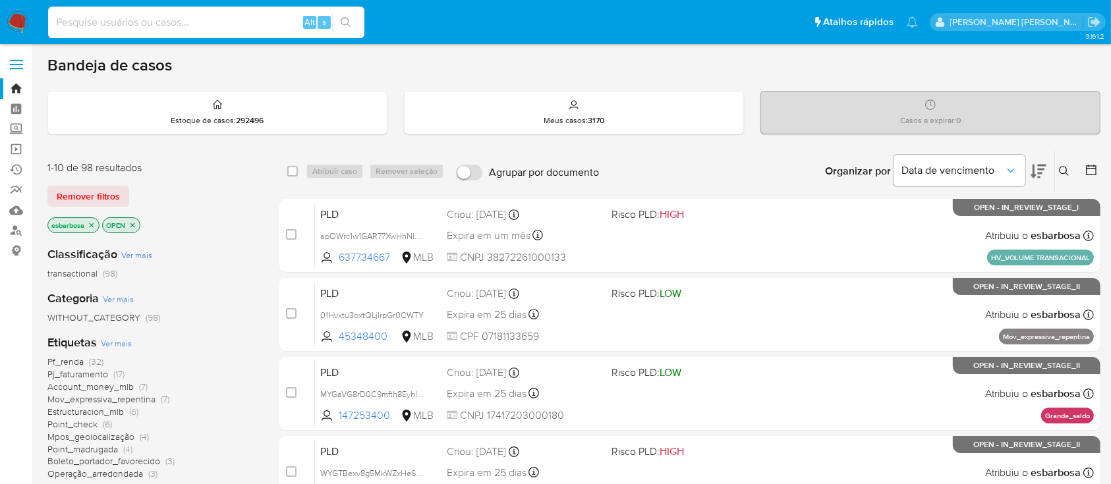
paste input "SgBBV1Cql8JGsgcE6S4KQiHZ"
type input "SgBBV1Cql8JGsgcE6S4KQiHZ"
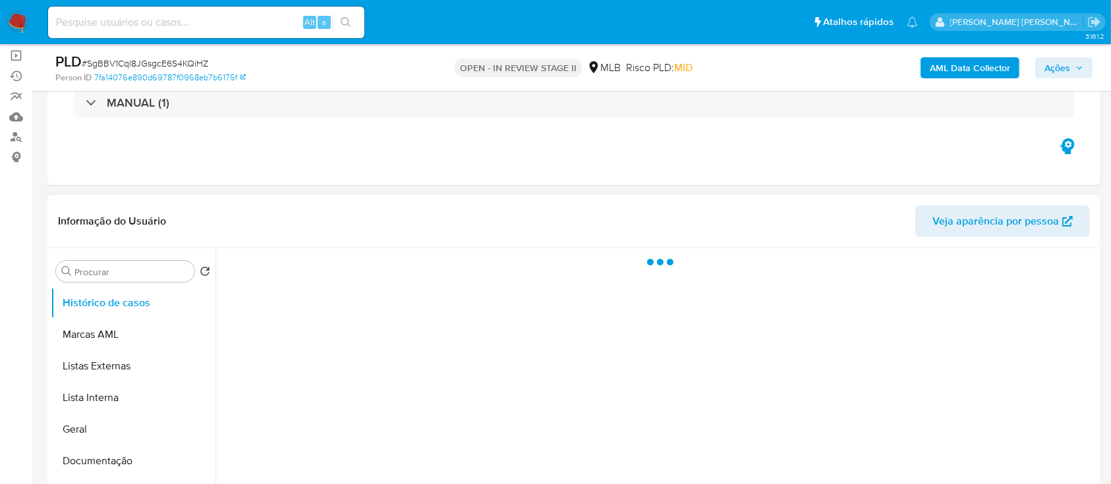
scroll to position [175, 0]
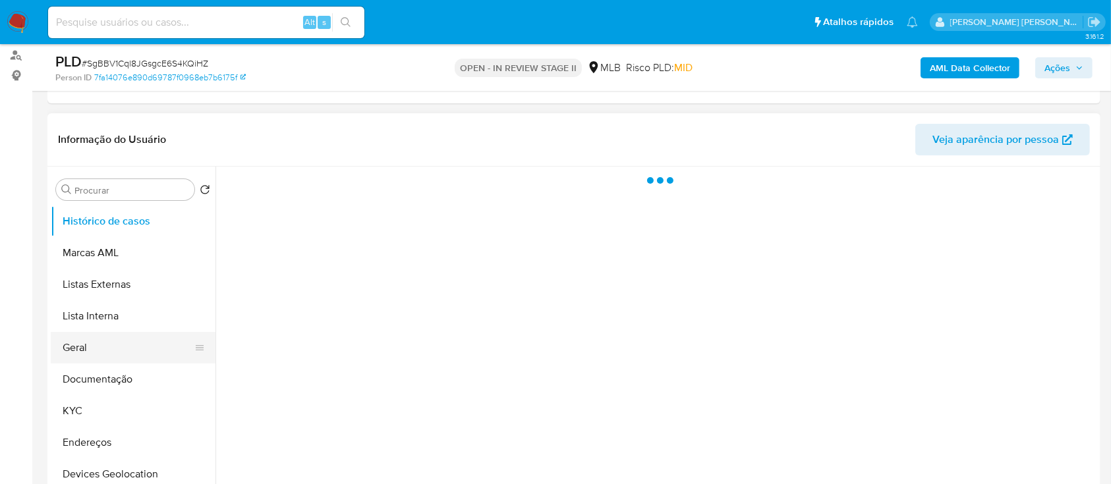
select select "10"
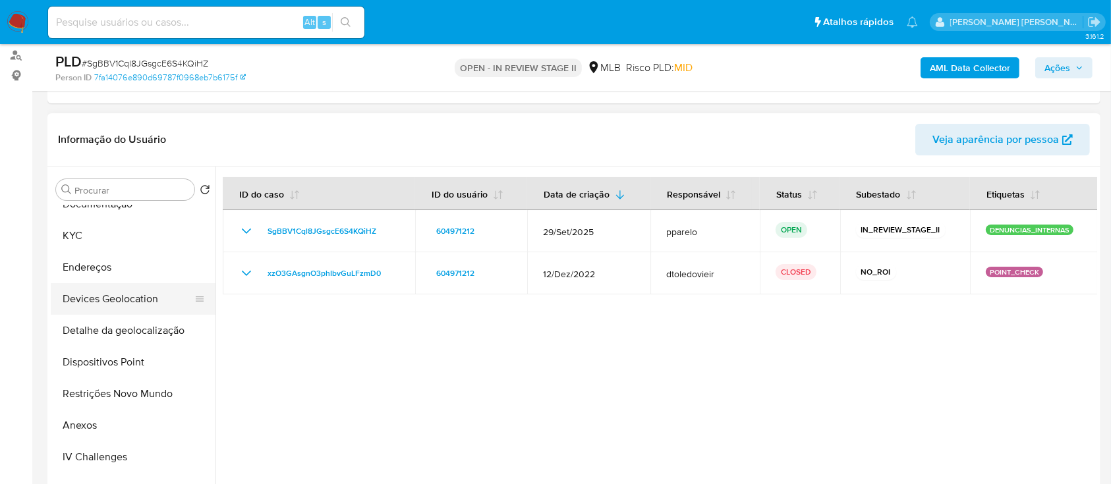
click at [120, 298] on button "Devices Geolocation" at bounding box center [128, 299] width 154 height 32
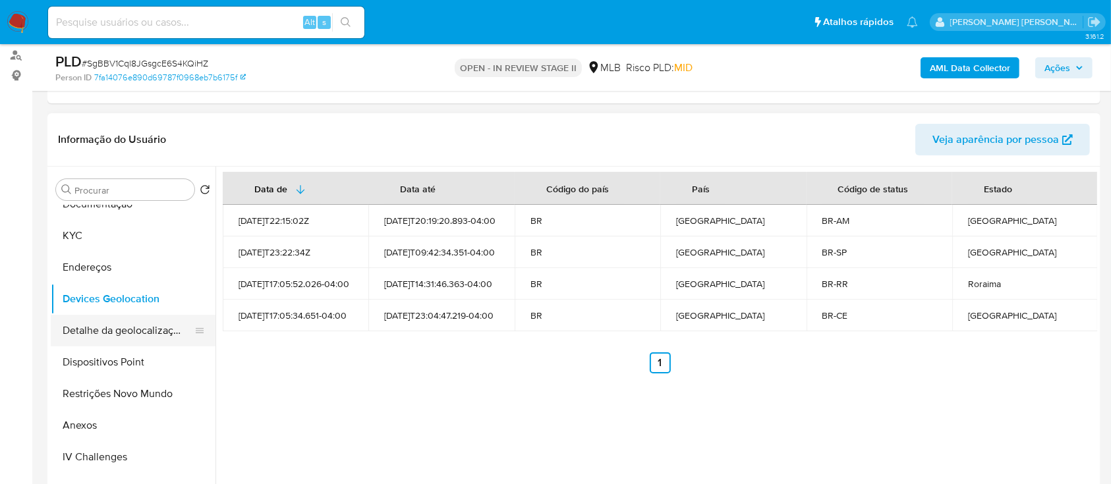
click at [132, 328] on button "Detalhe da geolocalização" at bounding box center [128, 331] width 154 height 32
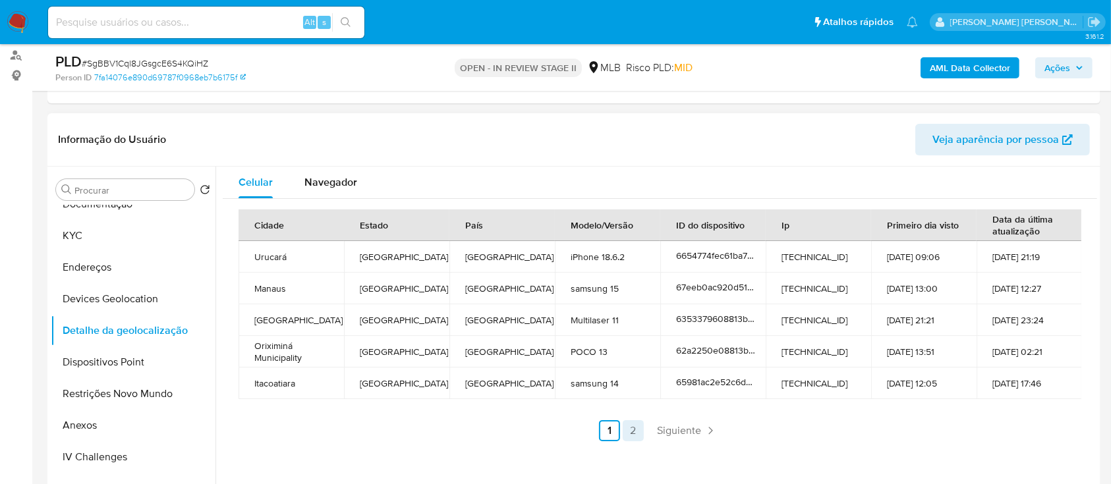
click at [624, 423] on link "2" at bounding box center [633, 431] width 21 height 21
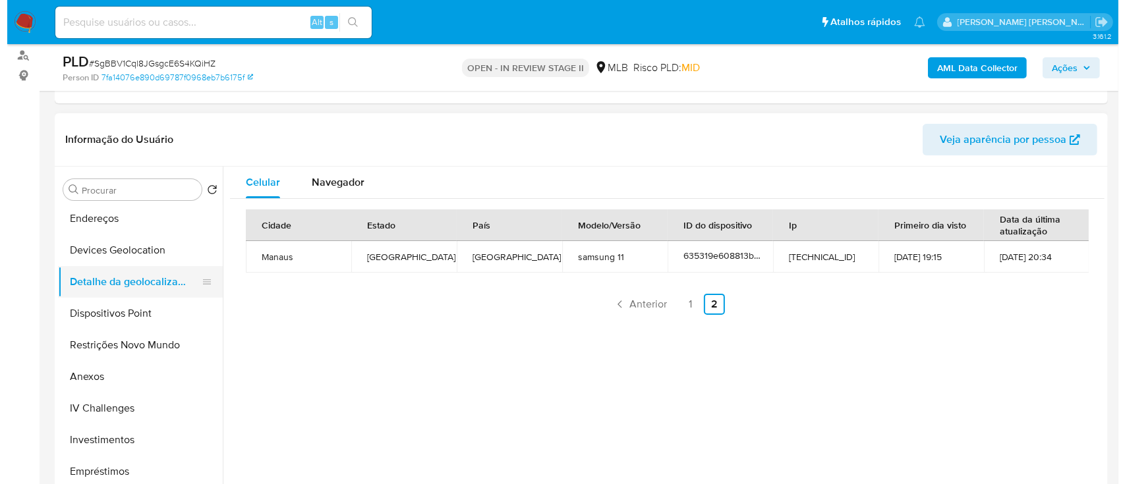
scroll to position [264, 0]
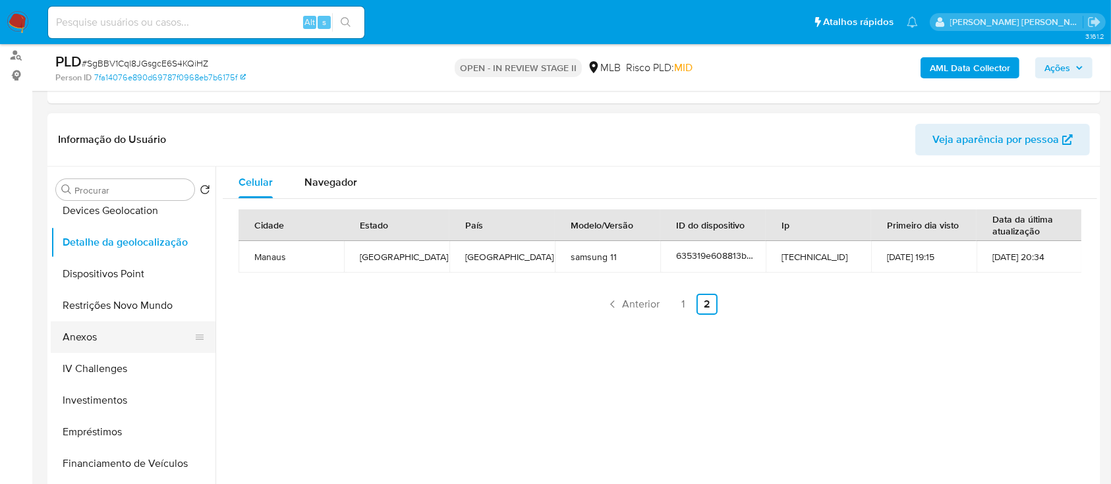
click at [111, 338] on button "Anexos" at bounding box center [128, 338] width 154 height 32
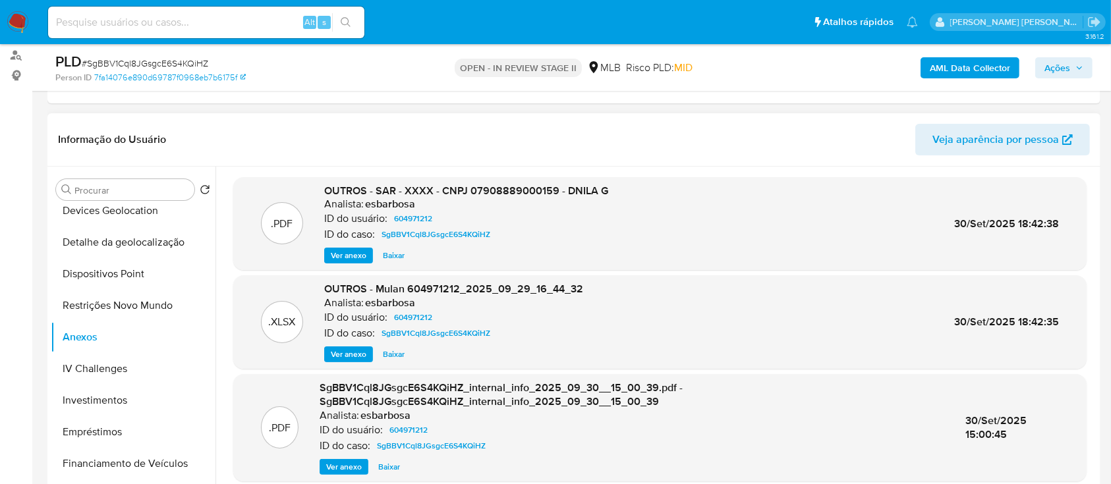
click at [345, 253] on span "Ver anexo" at bounding box center [349, 255] width 36 height 13
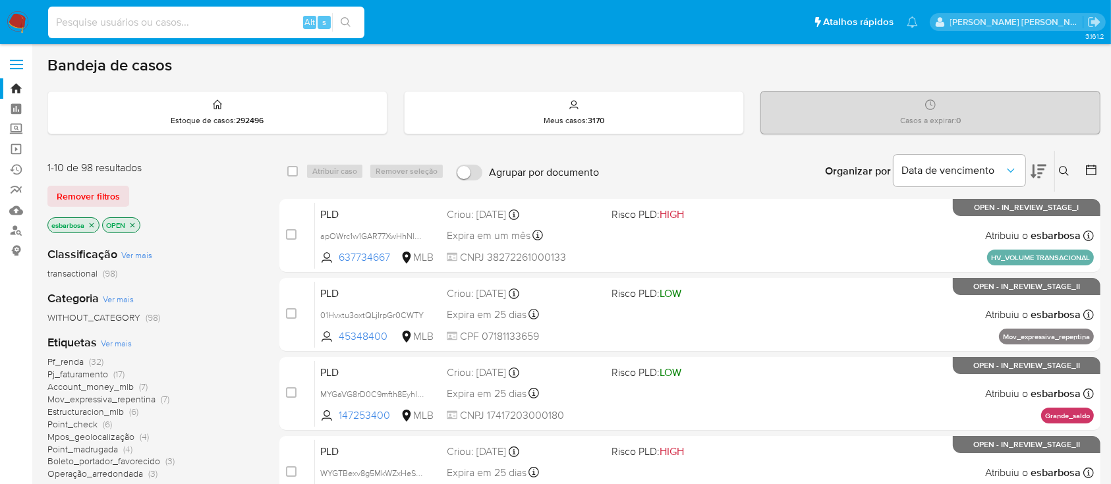
click at [183, 24] on input at bounding box center [206, 22] width 316 height 17
paste input "SgBBV1Cql8JGsgcE6S4KQiHZ"
type input "SgBBV1Cql8JGsgcE6S4KQiHZ"
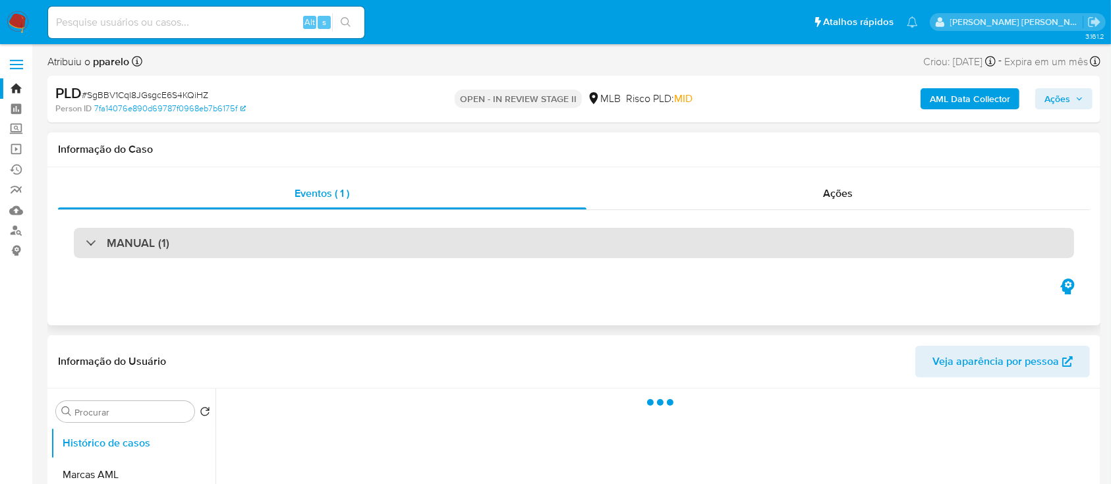
click at [257, 248] on div "MANUAL (1)" at bounding box center [574, 243] width 1001 height 30
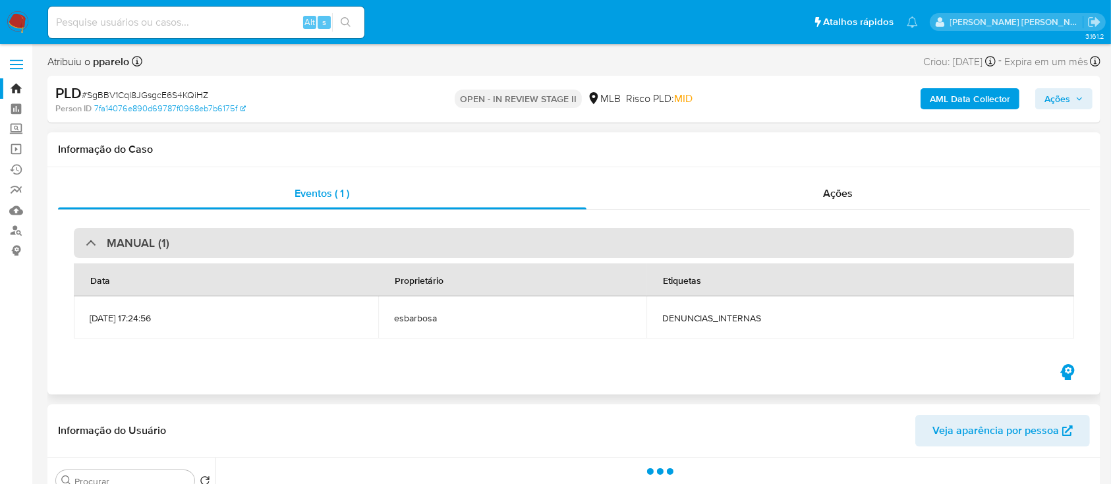
select select "10"
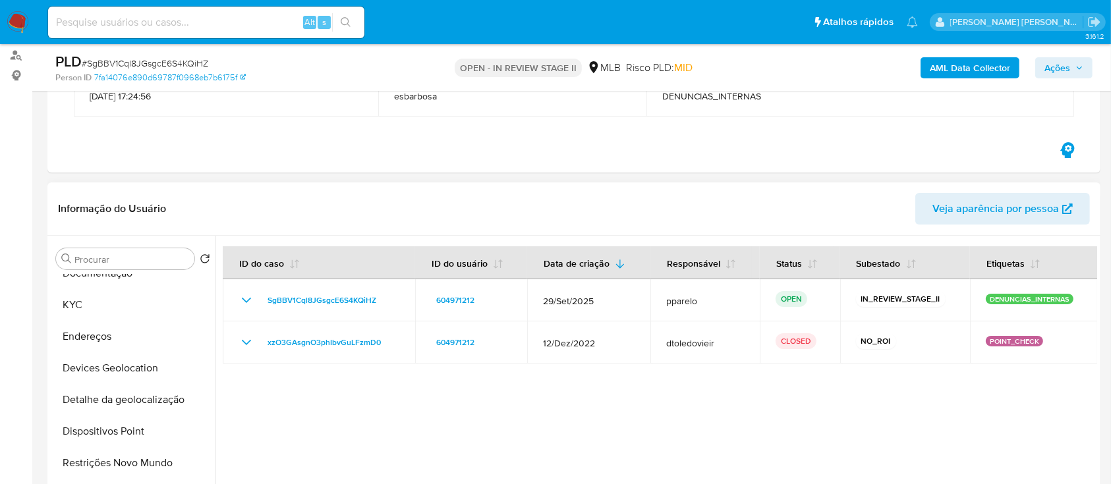
scroll to position [264, 0]
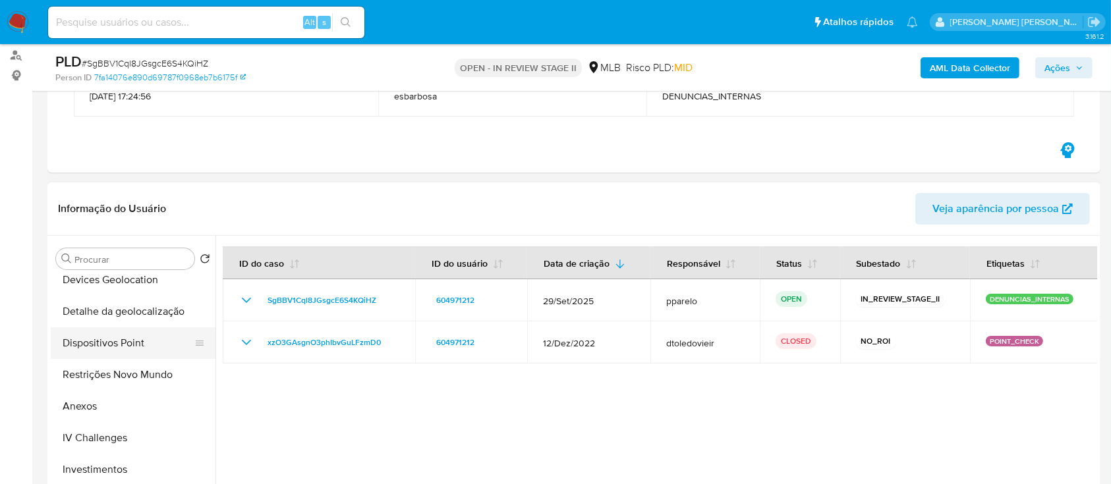
click at [106, 346] on button "Dispositivos Point" at bounding box center [128, 344] width 154 height 32
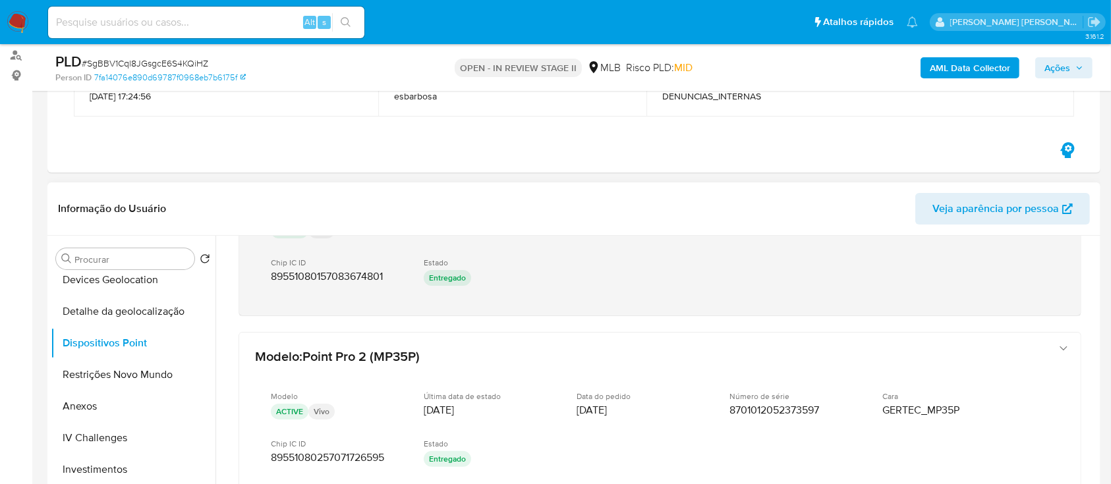
scroll to position [105, 0]
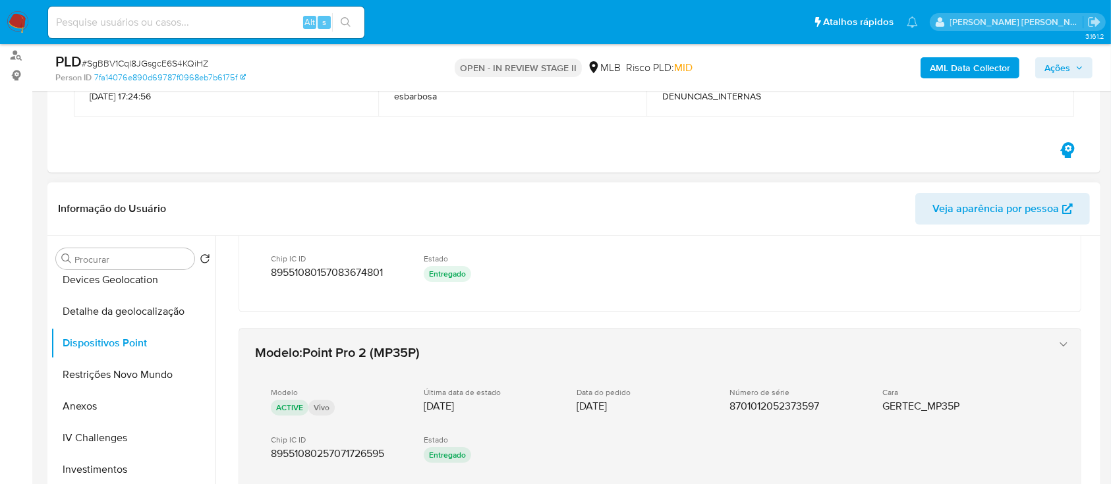
drag, startPoint x: 390, startPoint y: 450, endPoint x: 251, endPoint y: 456, distance: 139.2
click at [251, 456] on div "Modelo : Point Pro 2 (MP35P) Modelo ACTIVE Vivo Última data de estado 19/10/202…" at bounding box center [647, 411] width 794 height 146
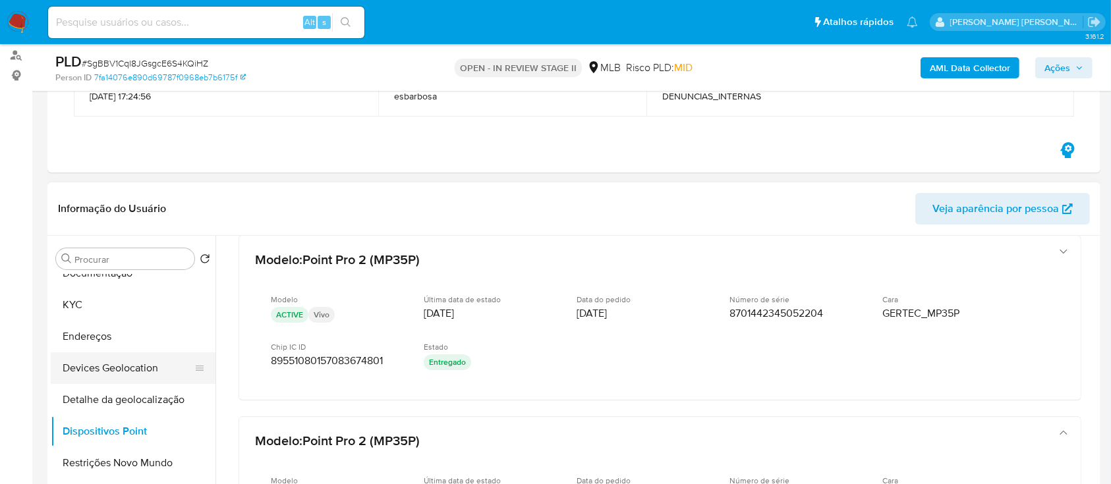
scroll to position [88, 0]
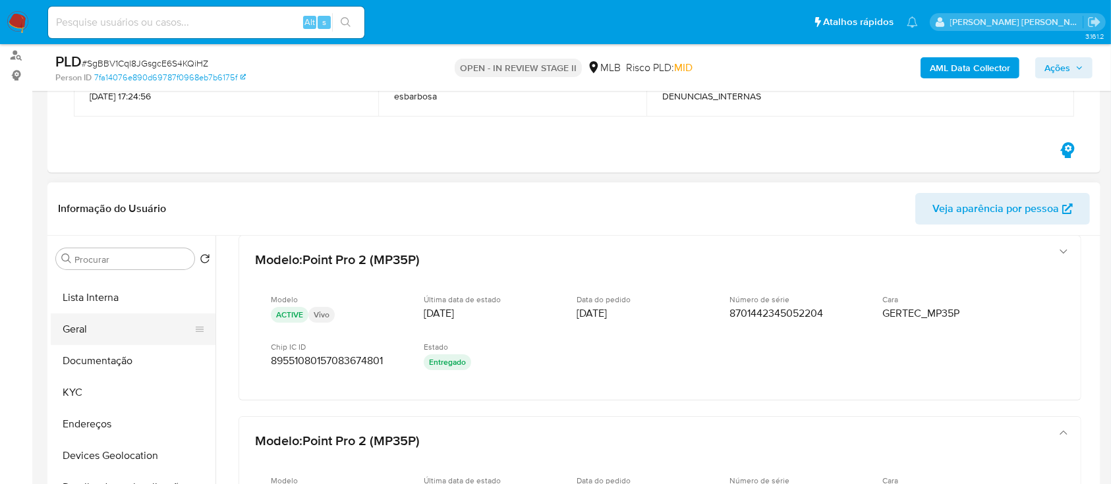
click at [88, 324] on button "Geral" at bounding box center [128, 330] width 154 height 32
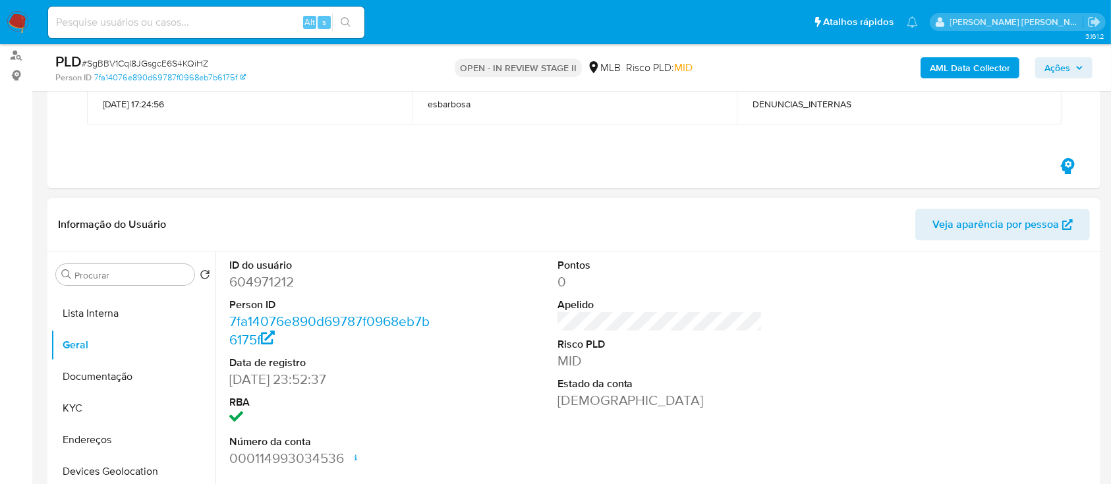
click at [267, 280] on dd "604971212" at bounding box center [332, 282] width 206 height 18
copy dd "604971212"
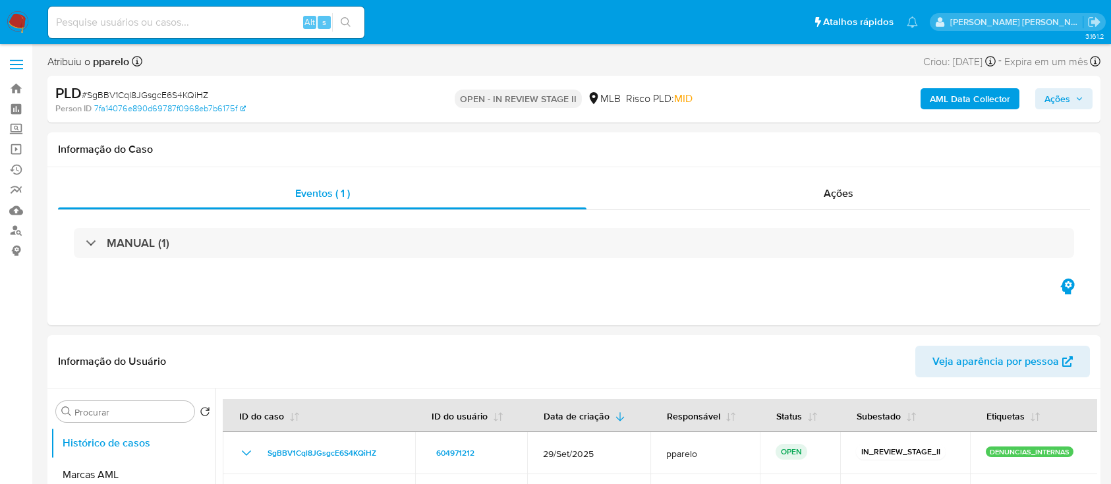
select select "10"
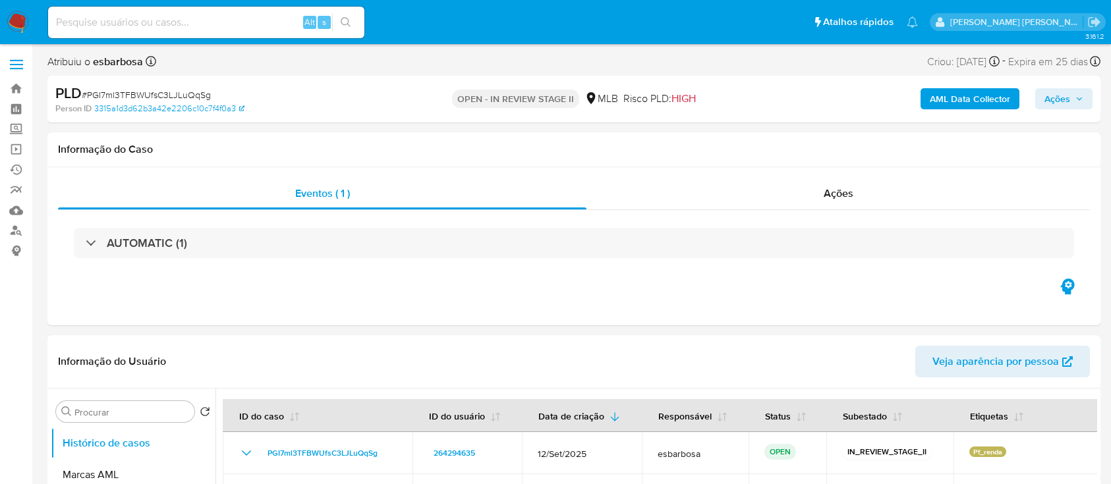
select select "10"
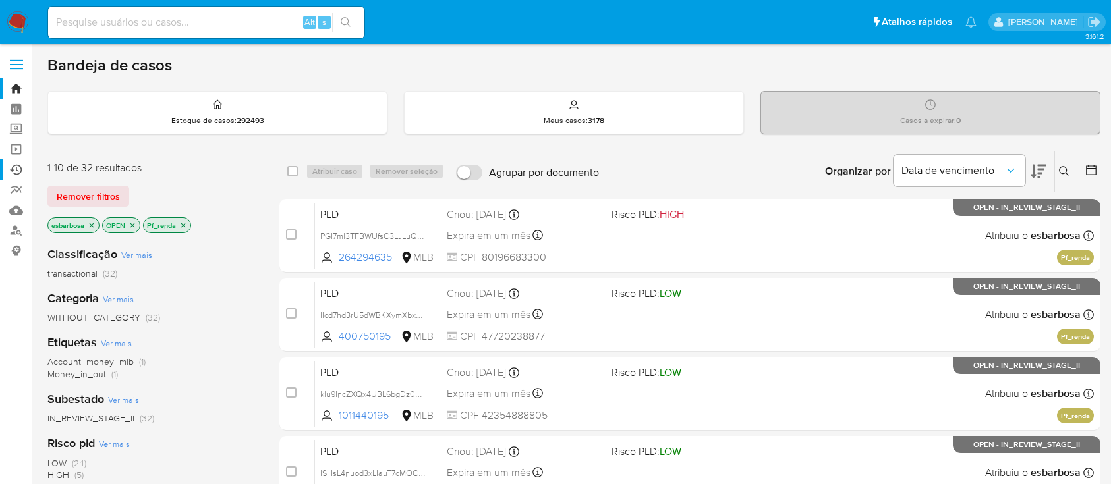
scroll to position [88, 0]
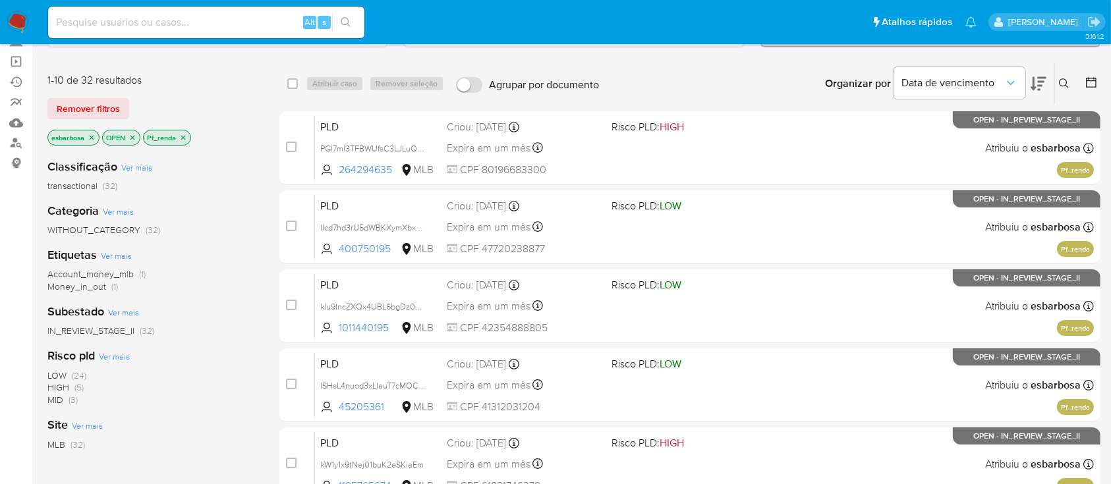
click at [16, 20] on img at bounding box center [18, 22] width 22 height 22
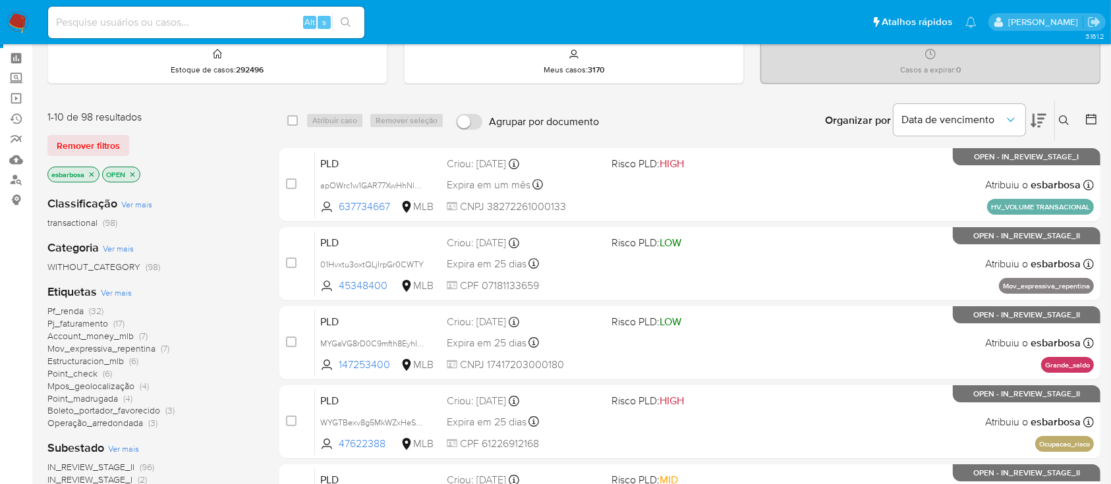
scroll to position [88, 0]
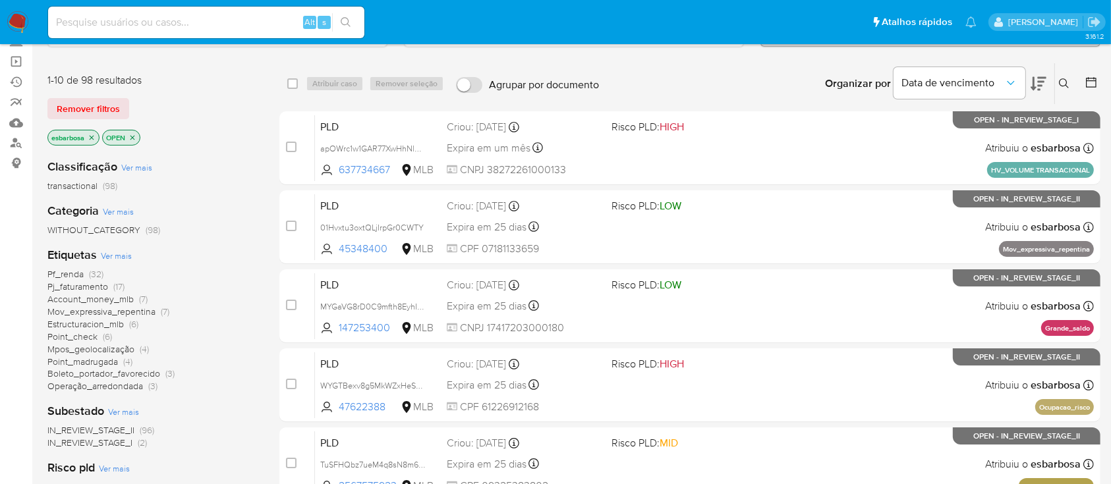
click at [96, 360] on span "Point_madrugada" at bounding box center [82, 361] width 71 height 13
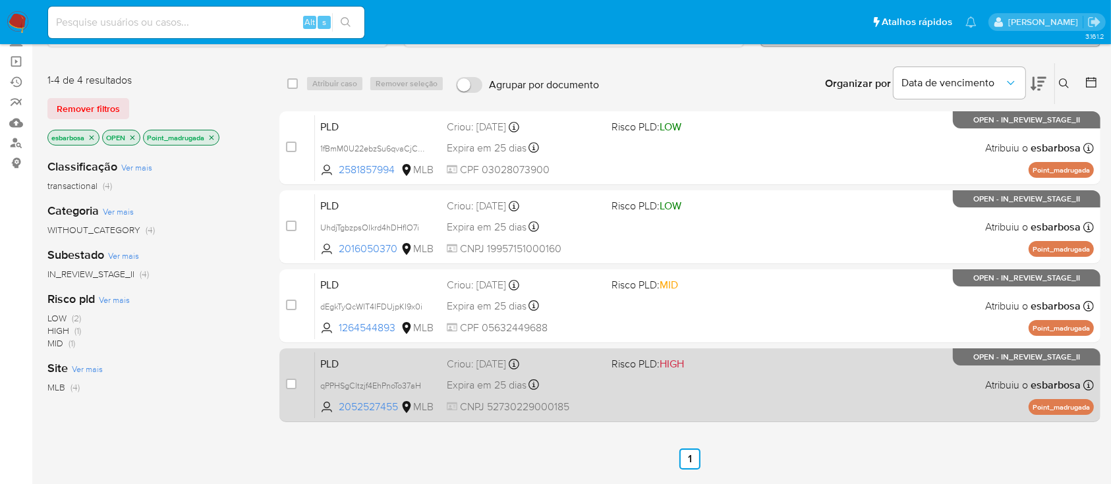
click at [706, 387] on div "PLD qPPHSgCltzjf4EhPnoTo37aH 2052527455 MLB Risco PLD: HIGH Criou: [DATE] Criou…" at bounding box center [704, 385] width 779 height 67
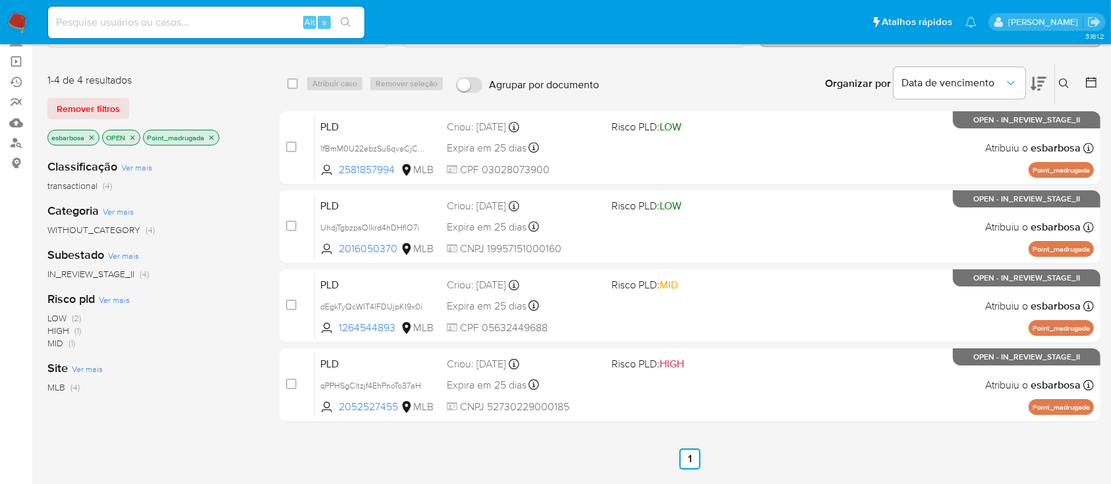
click at [216, 135] on icon "close-filter" at bounding box center [212, 138] width 8 height 8
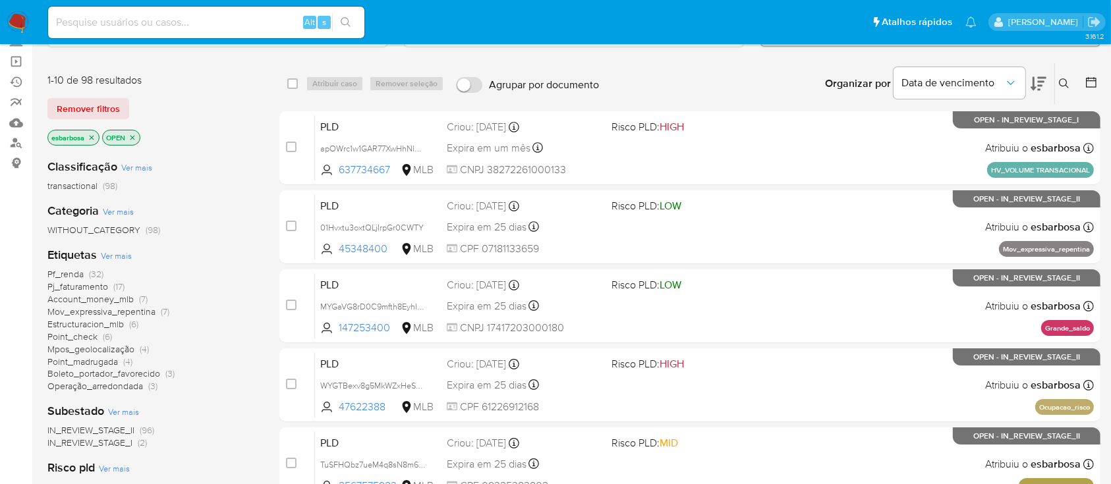
click at [69, 390] on span "Operação_arredondada" at bounding box center [95, 386] width 96 height 13
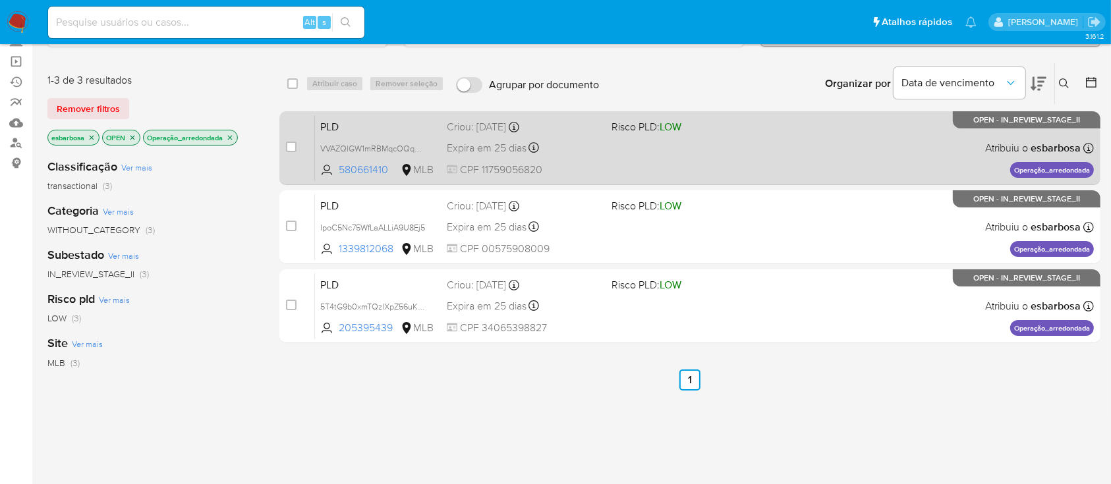
click at [774, 156] on div "PLD VVAZQlGW1mRBMqcOQq3AFTa0 580661410 MLB Risco PLD: LOW Criou: [DATE] Criou: …" at bounding box center [704, 148] width 779 height 67
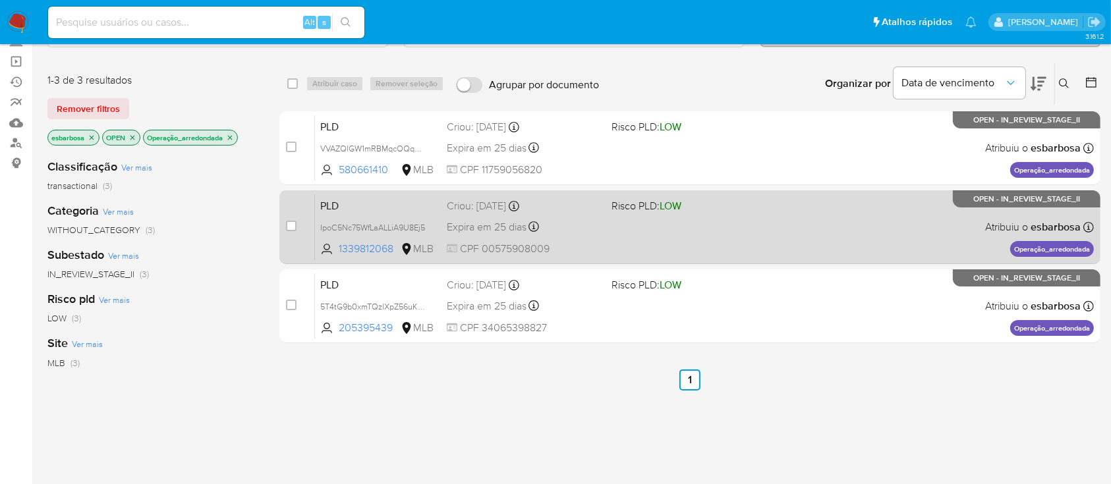
click at [726, 204] on span "Risco PLD: LOW" at bounding box center [689, 204] width 154 height 17
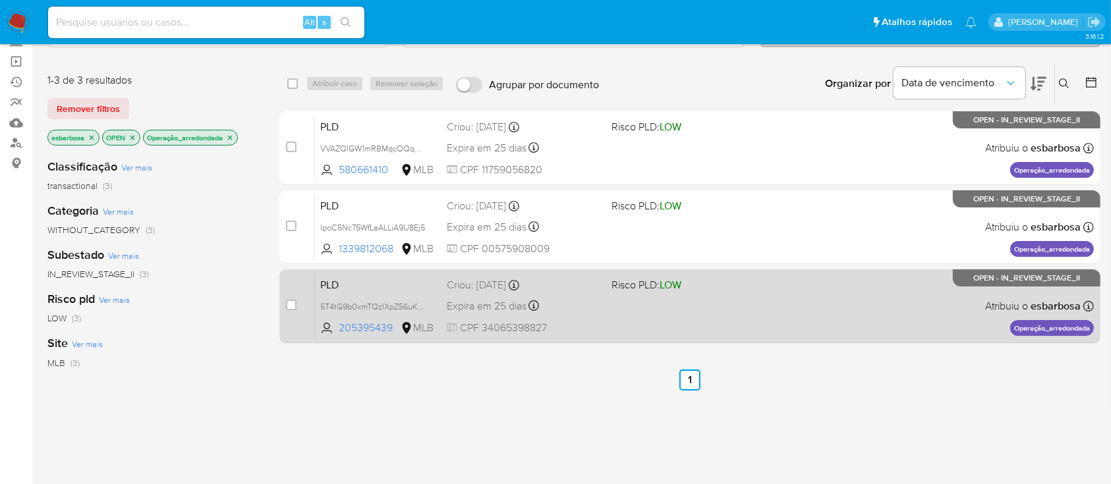
click at [744, 319] on div "PLD 5T4tG9b0xmTQzlXpZ56uKF2i 205395439 MLB Risco PLD: LOW Criou: [DATE] Criou: …" at bounding box center [704, 306] width 779 height 67
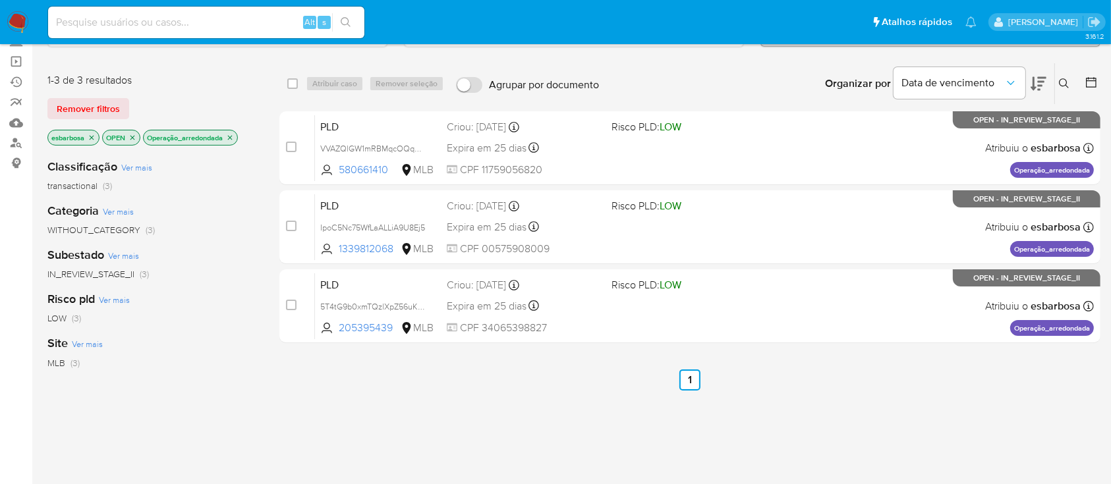
click at [233, 136] on icon "close-filter" at bounding box center [230, 138] width 8 height 8
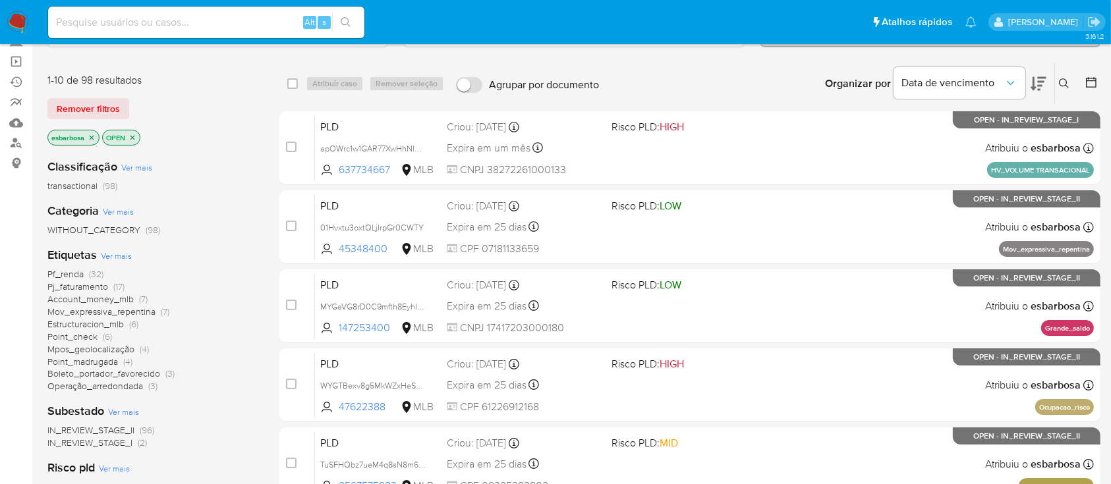
click at [97, 287] on span "Pj_faturamento" at bounding box center [77, 286] width 61 height 13
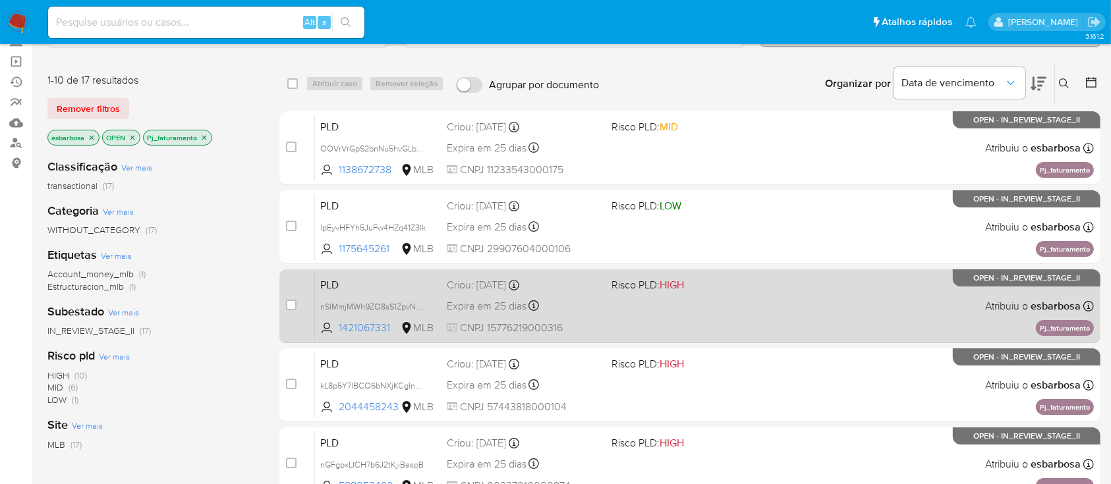
click at [755, 303] on div "PLD nSlMmjMWh9ZO8sS1ZpvNk43n 1421067331 MLB Risco PLD: HIGH Criou: 12/09/2025 C…" at bounding box center [704, 306] width 779 height 67
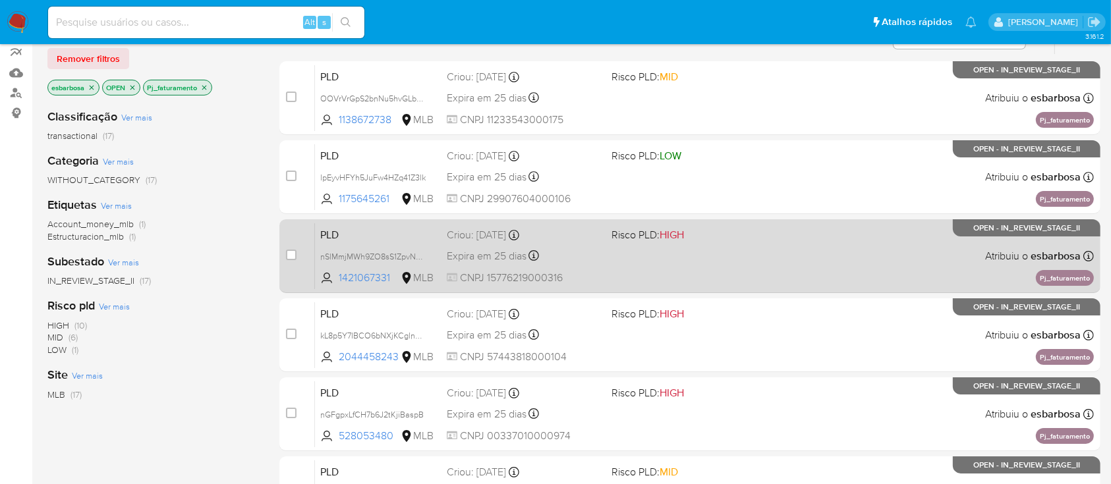
scroll to position [264, 0]
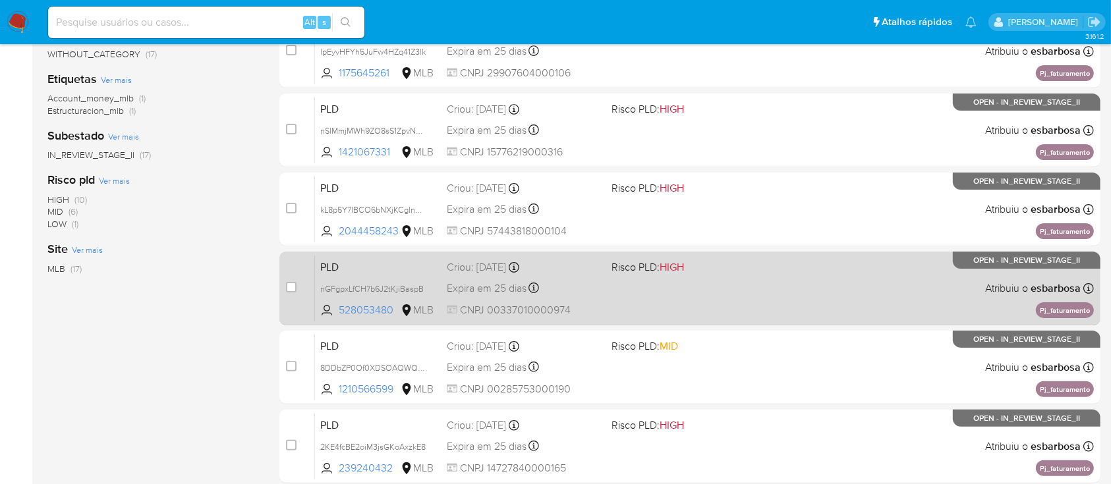
click at [635, 301] on div "PLD nGFgpxLfCH7b6J2tKjiBaspB 528053480 MLB Risco PLD: HIGH Criou: 12/09/2025 Cr…" at bounding box center [704, 288] width 779 height 67
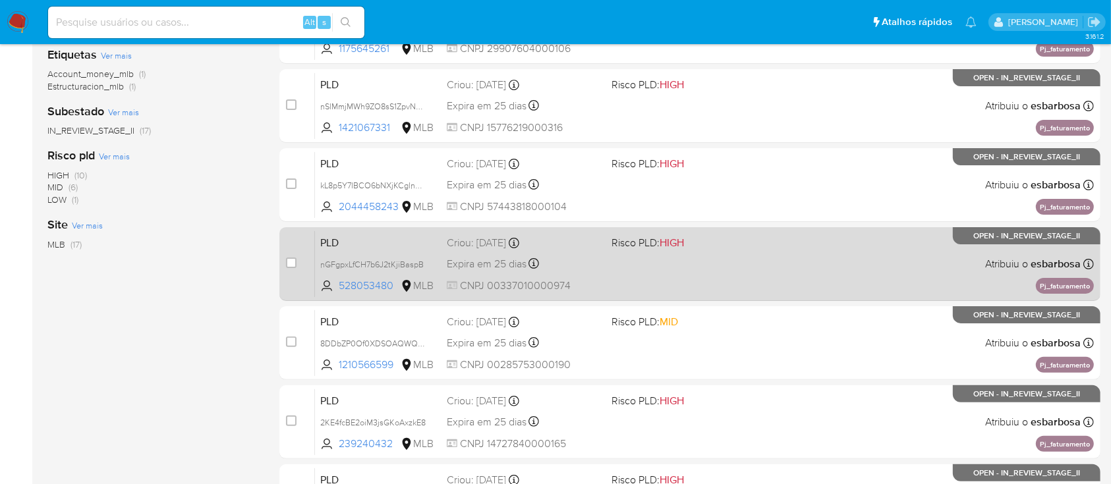
scroll to position [439, 0]
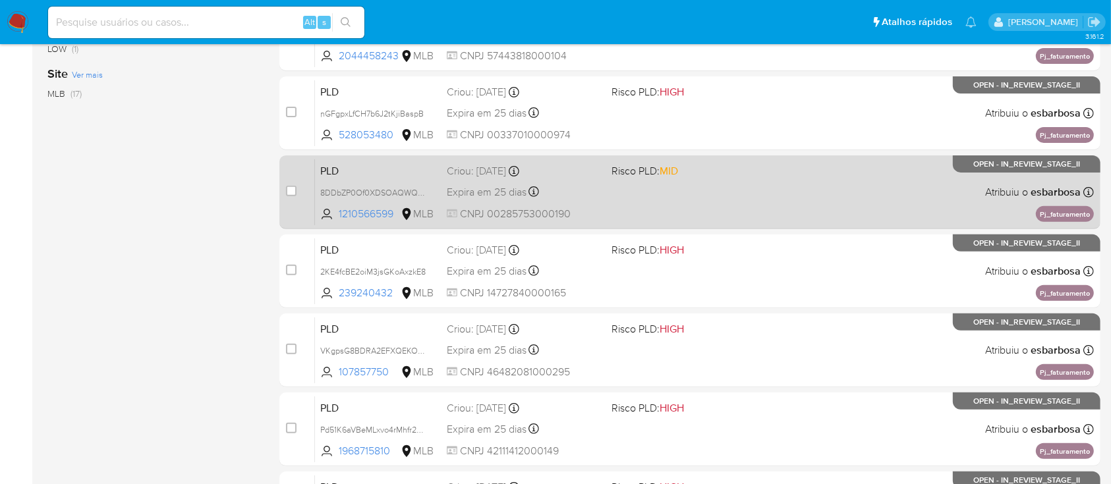
click at [708, 194] on div "PLD 8DDbZP0Of0XDSOAQWQg8eFyo 1210566599 MLB Risco PLD: MID Criou: 12/09/2025 Cr…" at bounding box center [704, 192] width 779 height 67
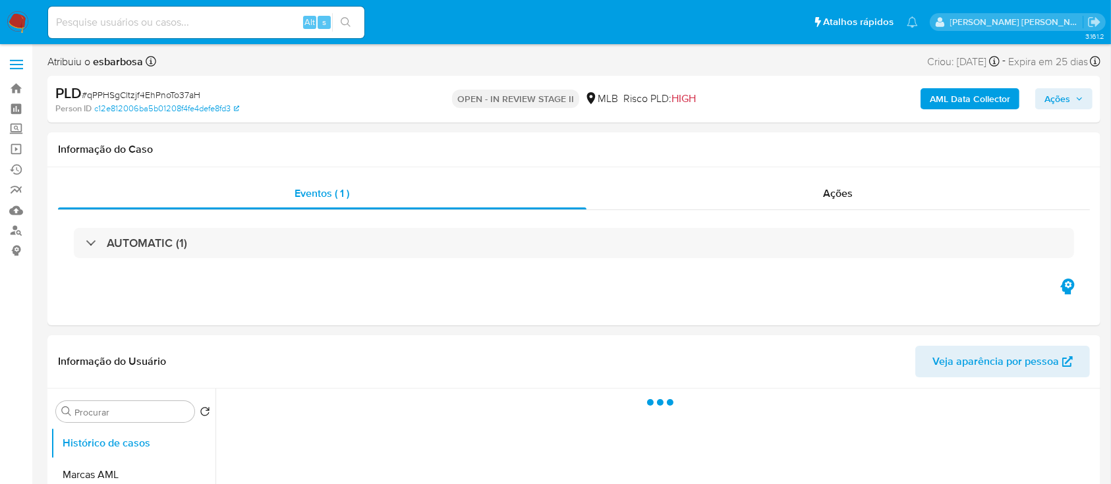
select select "10"
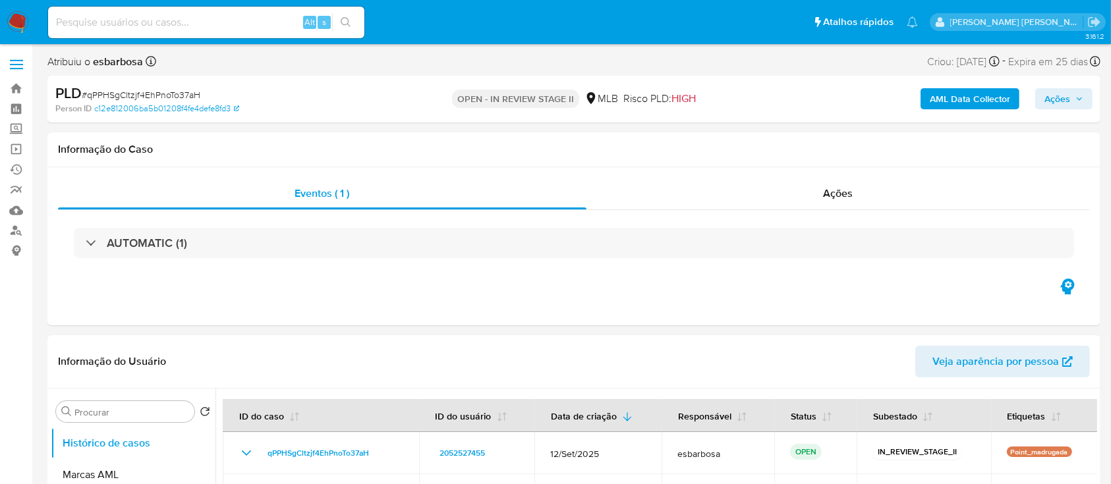
scroll to position [88, 0]
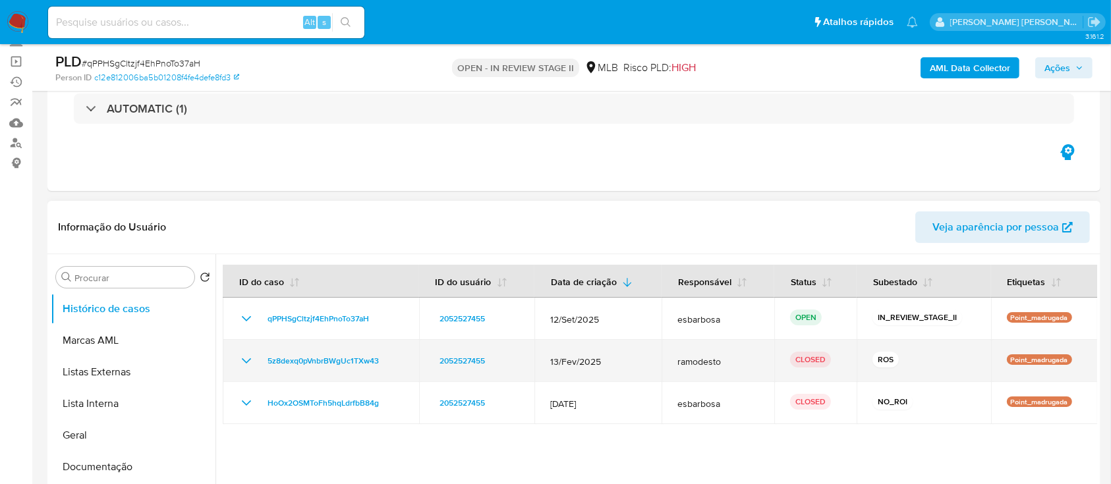
click at [247, 359] on icon "Mostrar/Ocultar" at bounding box center [247, 361] width 16 height 16
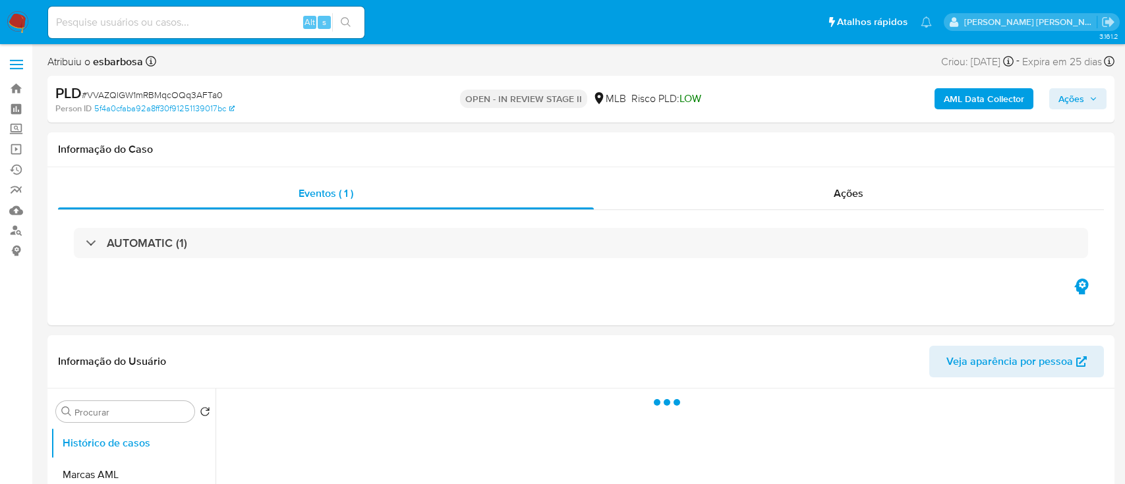
select select "10"
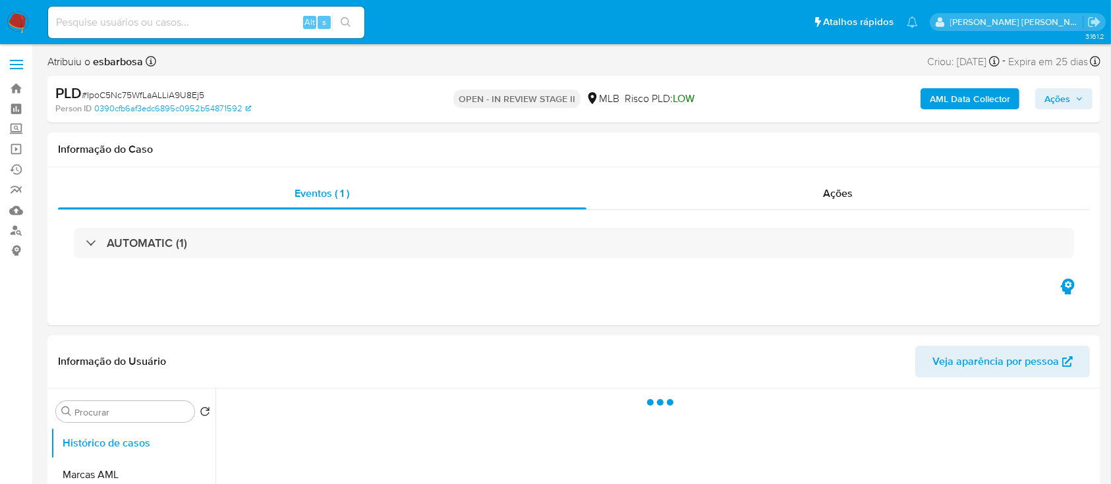
select select "10"
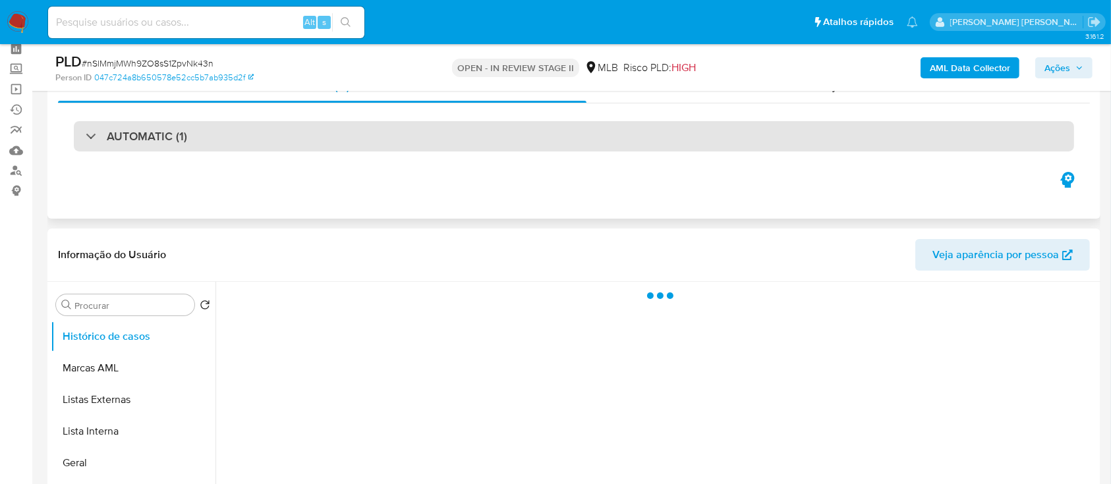
scroll to position [88, 0]
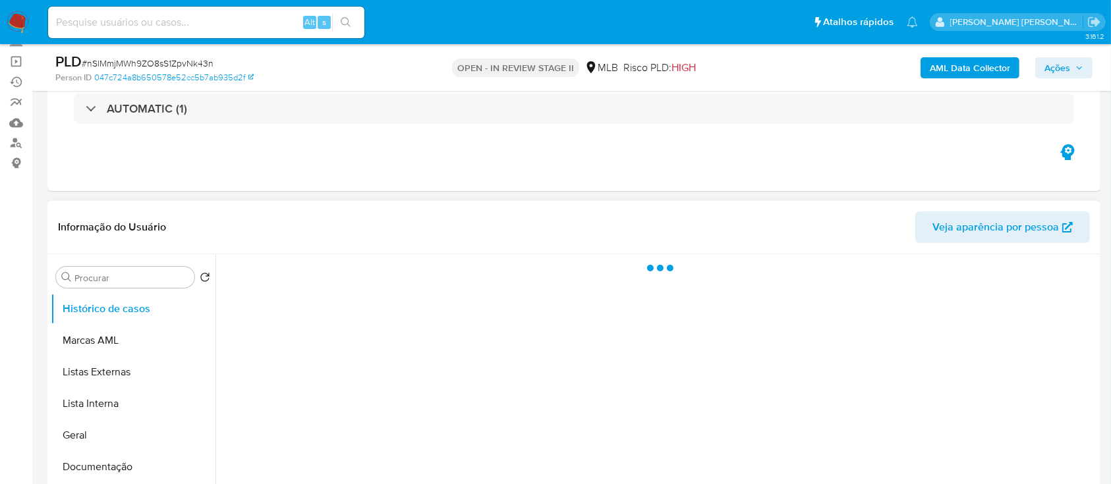
select select "10"
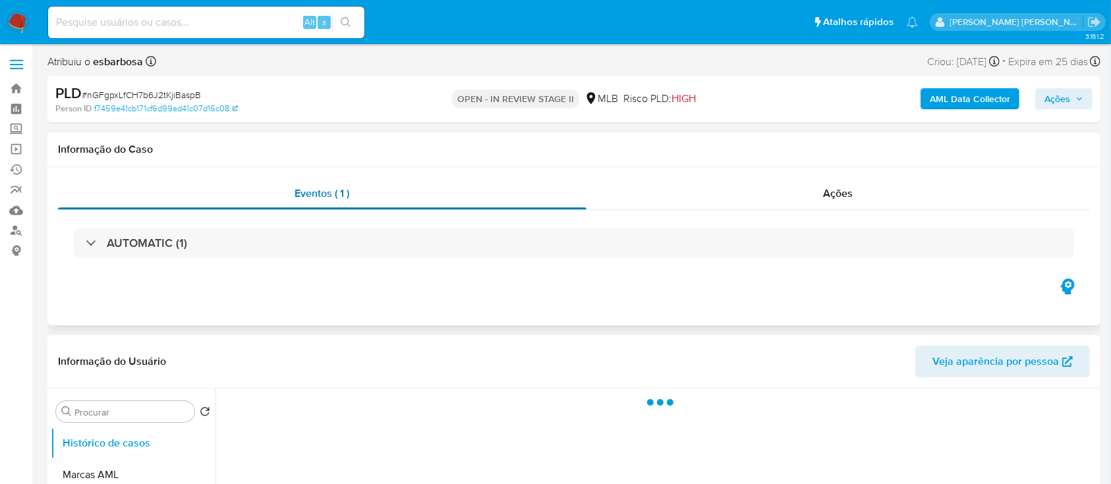
select select "10"
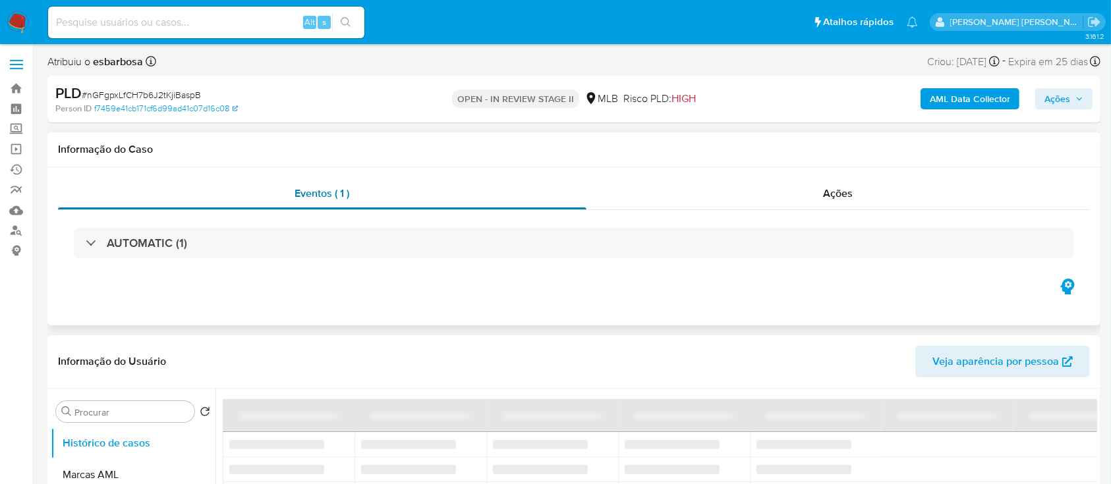
scroll to position [88, 0]
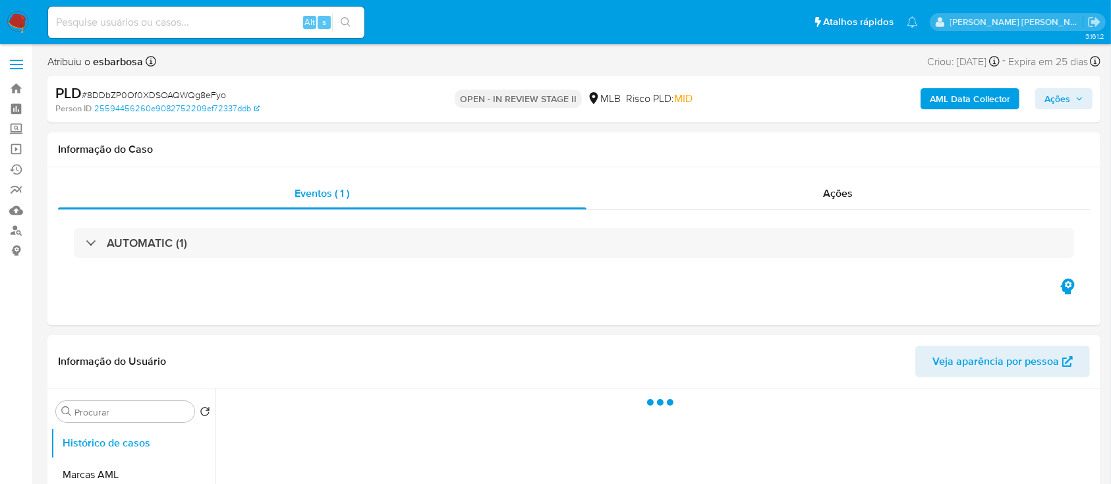
select select "10"
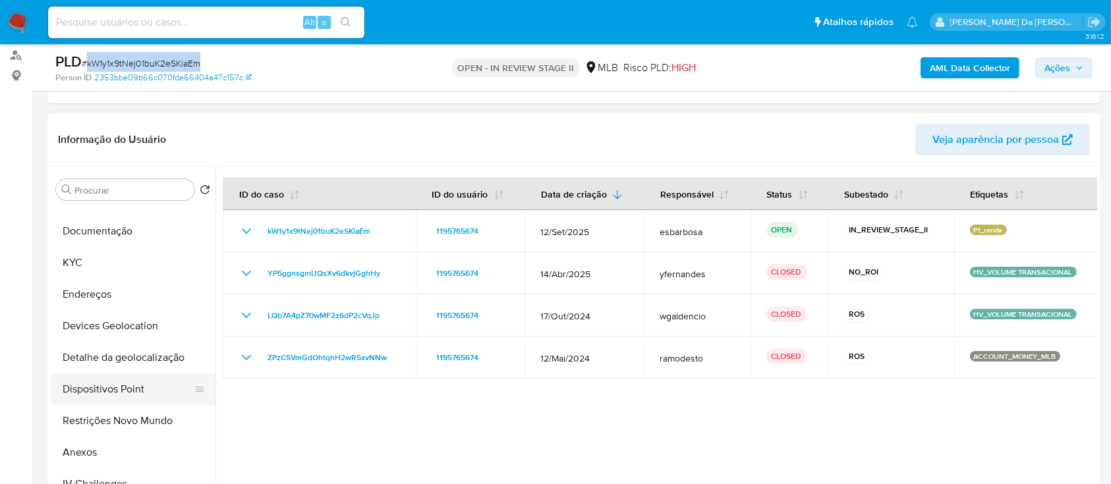
scroll to position [175, 0]
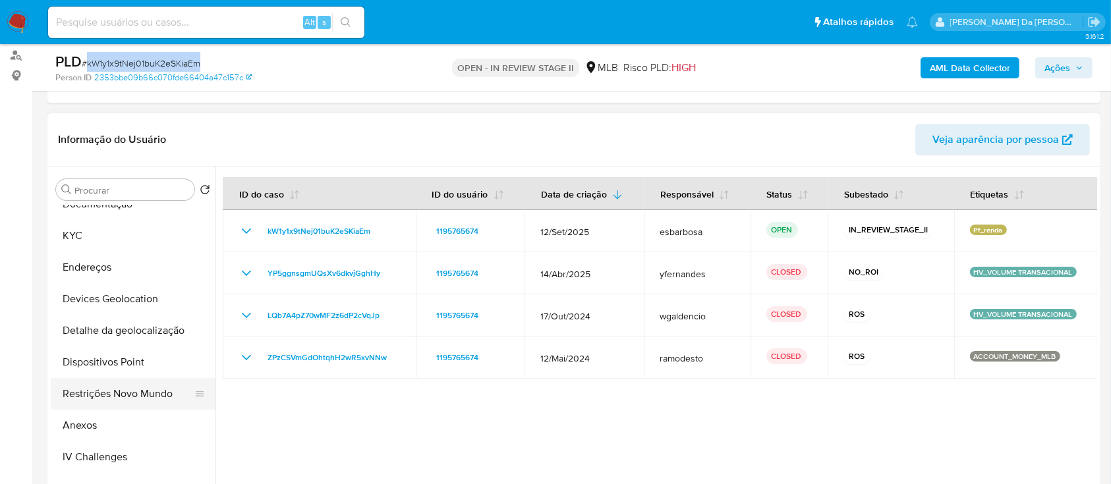
click at [98, 394] on button "Restrições Novo Mundo" at bounding box center [128, 394] width 154 height 32
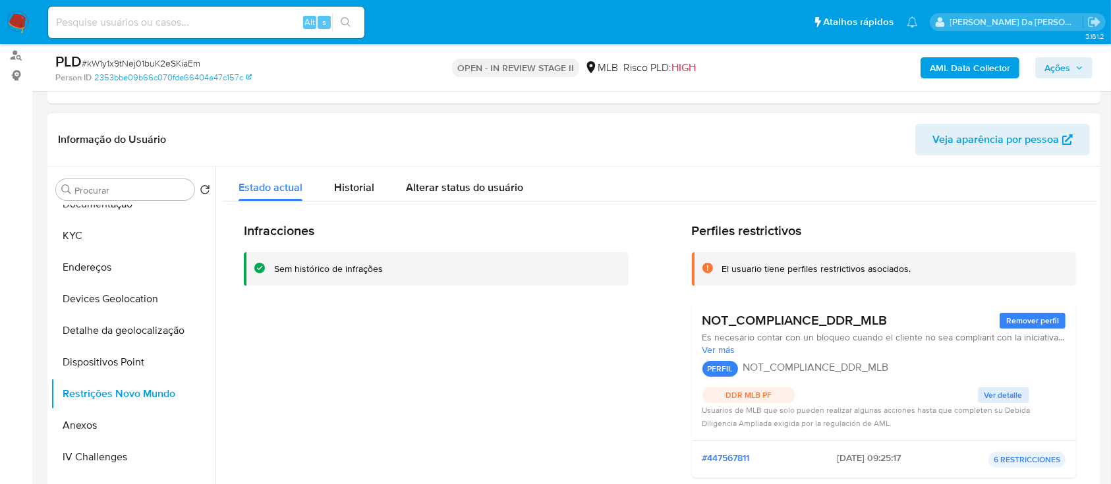
drag, startPoint x: 887, startPoint y: 320, endPoint x: 782, endPoint y: 272, distance: 115.6
click at [782, 272] on div "Perfiles restrictivos El usuario tiene perfiles restrictivos asociados. NOT_COM…" at bounding box center [884, 356] width 385 height 266
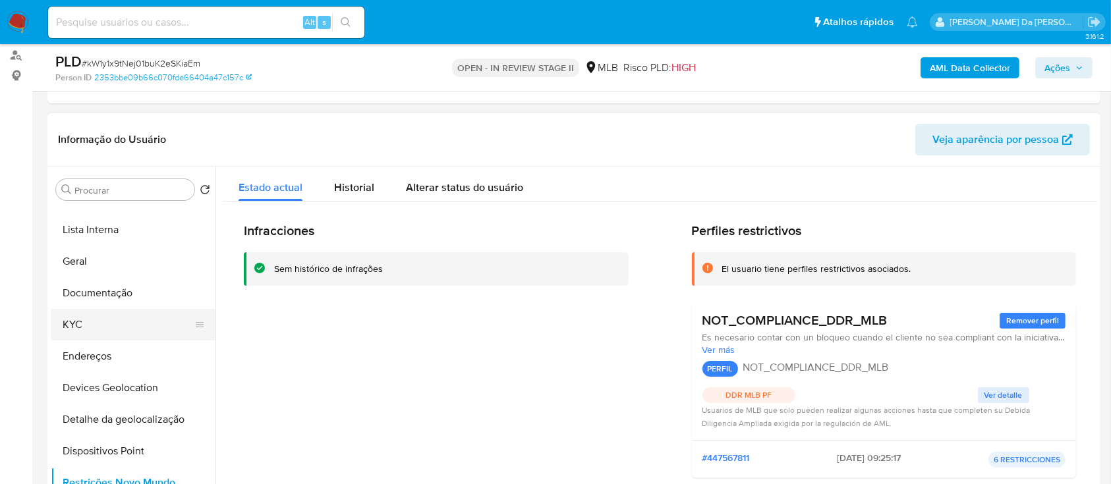
scroll to position [0, 0]
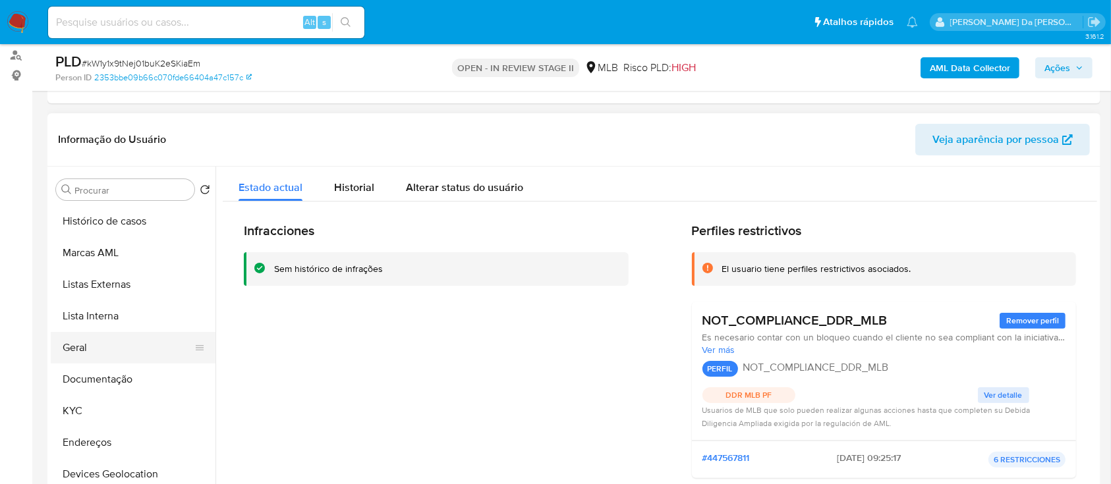
click at [84, 344] on button "Geral" at bounding box center [128, 348] width 154 height 32
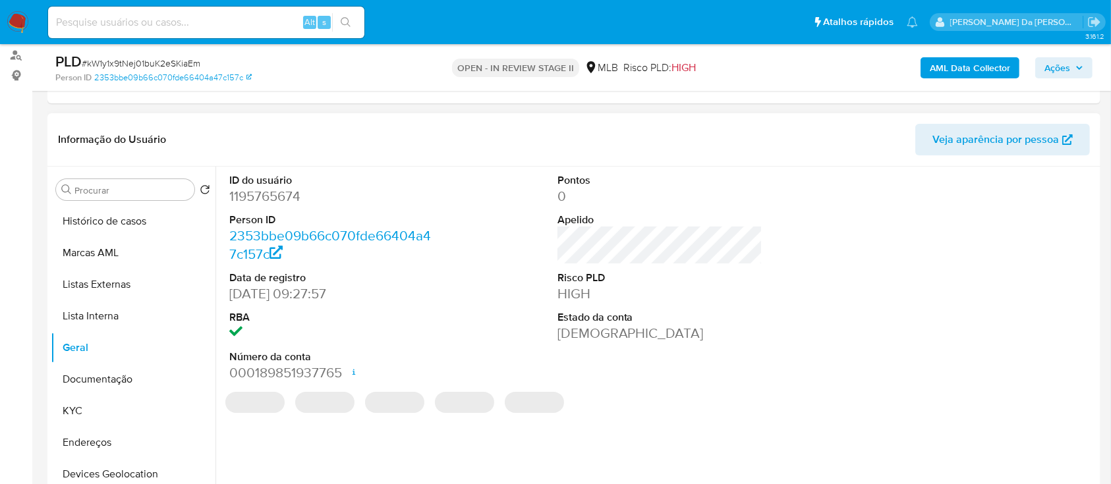
click at [283, 196] on dd "1195765674" at bounding box center [332, 196] width 206 height 18
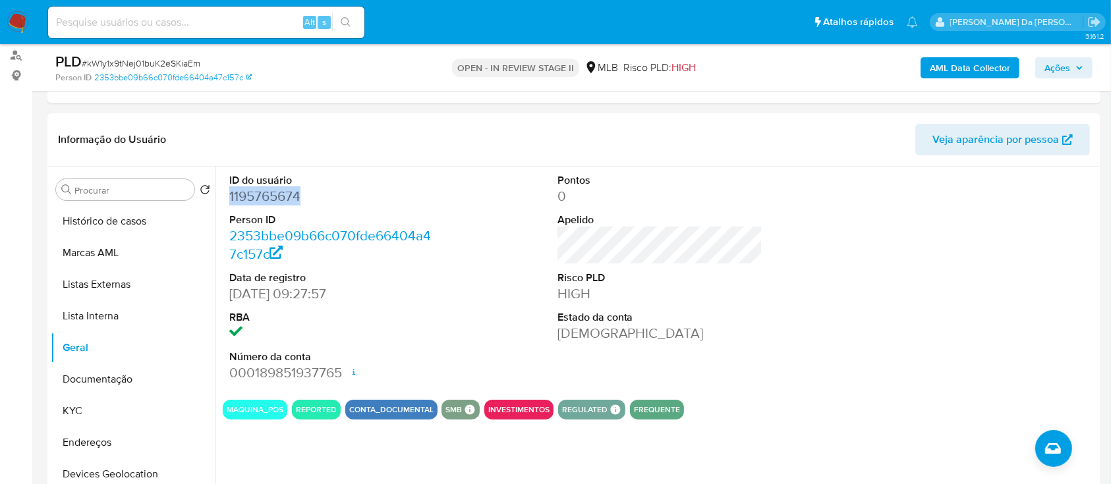
copy dd "1195765674"
click at [133, 219] on button "Histórico de casos" at bounding box center [128, 222] width 154 height 32
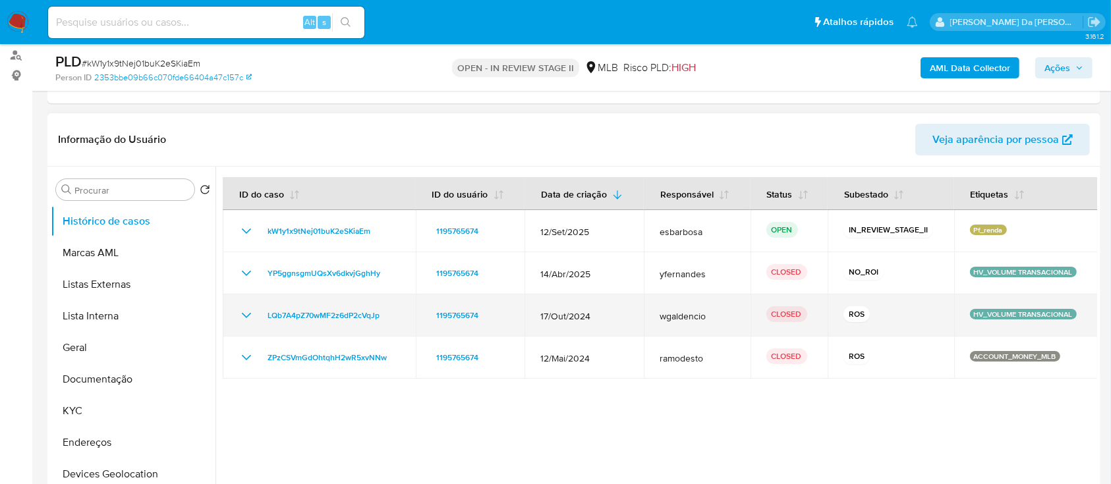
click at [245, 313] on icon "Mostrar/Ocultar" at bounding box center [247, 316] width 16 height 16
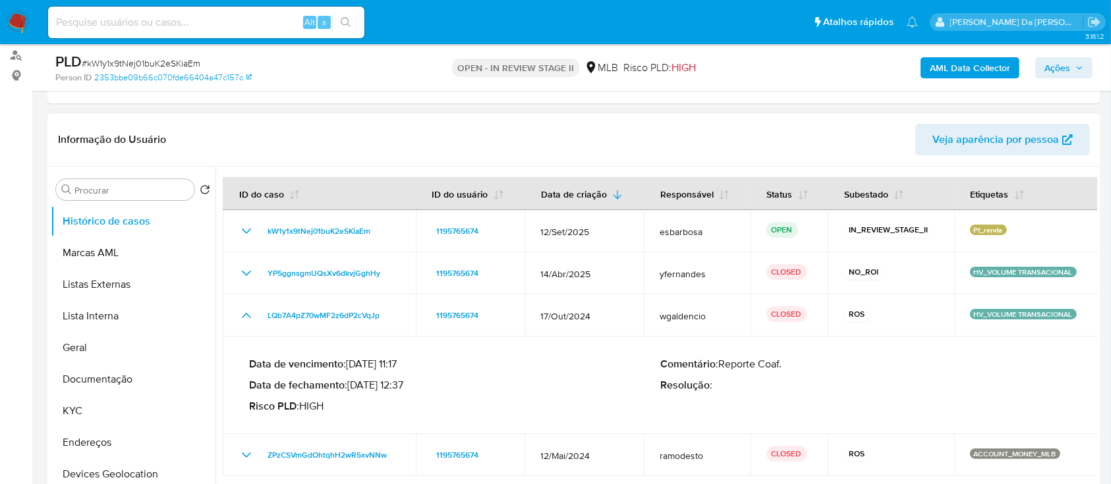
drag, startPoint x: 398, startPoint y: 386, endPoint x: 353, endPoint y: 386, distance: 45.5
click at [353, 386] on p "Data de fechamento : 18/11/2024 12:37" at bounding box center [454, 385] width 411 height 13
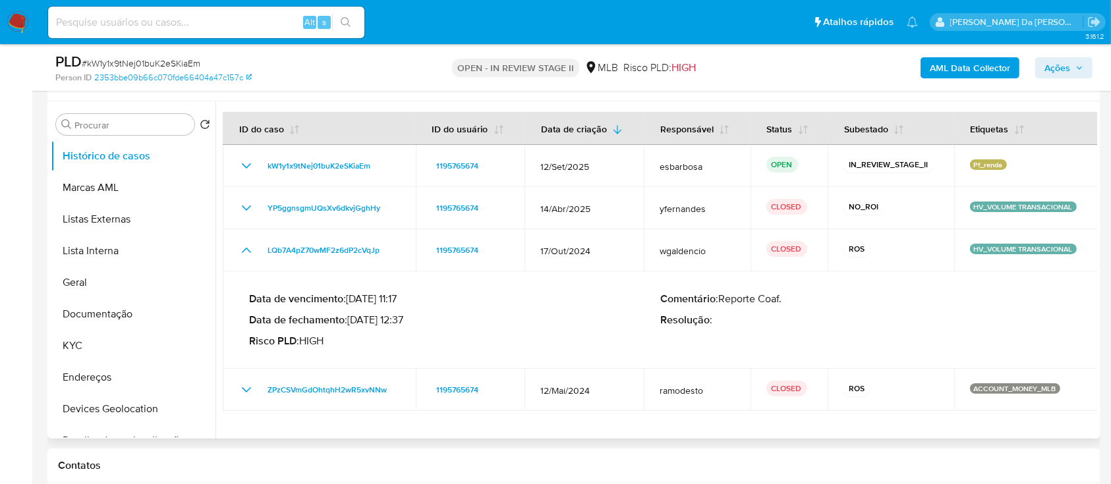
scroll to position [264, 0]
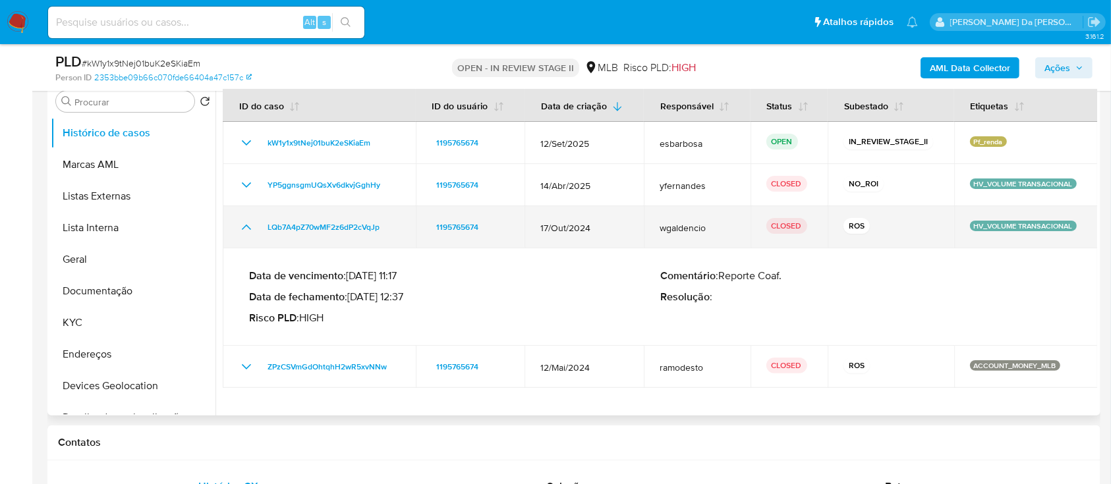
click at [243, 233] on icon "Mostrar/Ocultar" at bounding box center [247, 227] width 16 height 16
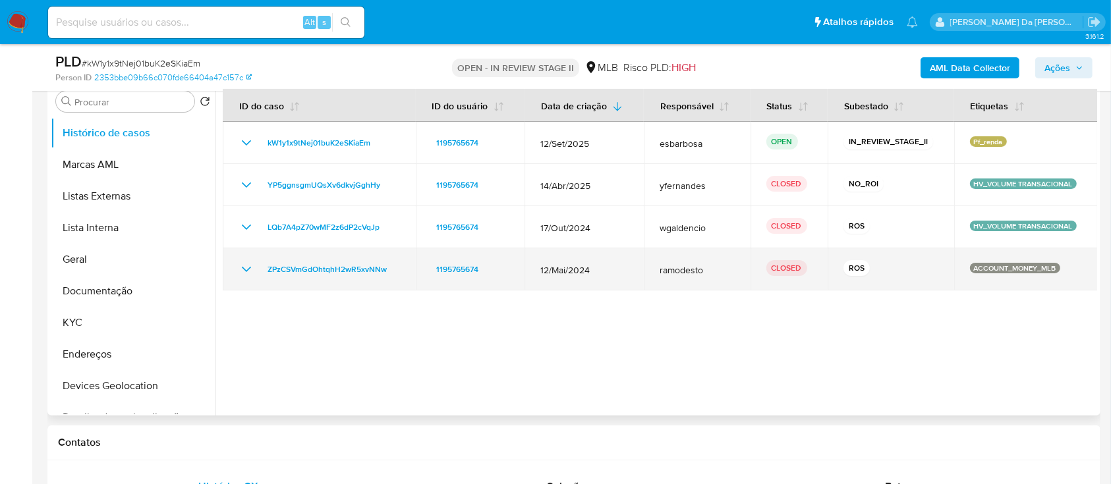
click at [244, 277] on td "ZPzCSVmGdOhtqhH2wR5xvNNw" at bounding box center [319, 269] width 193 height 42
click at [247, 268] on icon "Mostrar/Ocultar" at bounding box center [247, 270] width 16 height 16
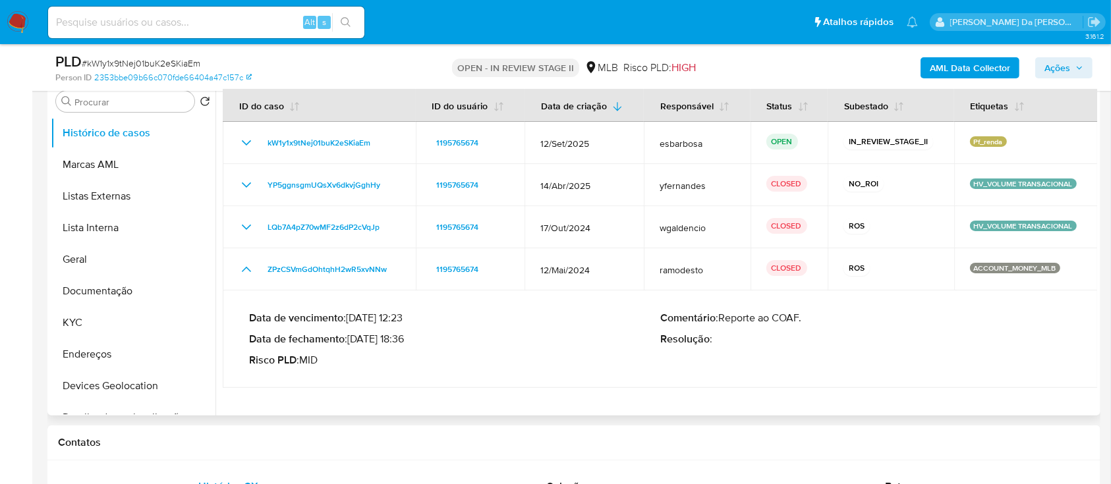
drag, startPoint x: 409, startPoint y: 335, endPoint x: 355, endPoint y: 335, distance: 54.7
click at [355, 335] on p "Data de fechamento : 28/05/2024 18:36" at bounding box center [454, 339] width 411 height 13
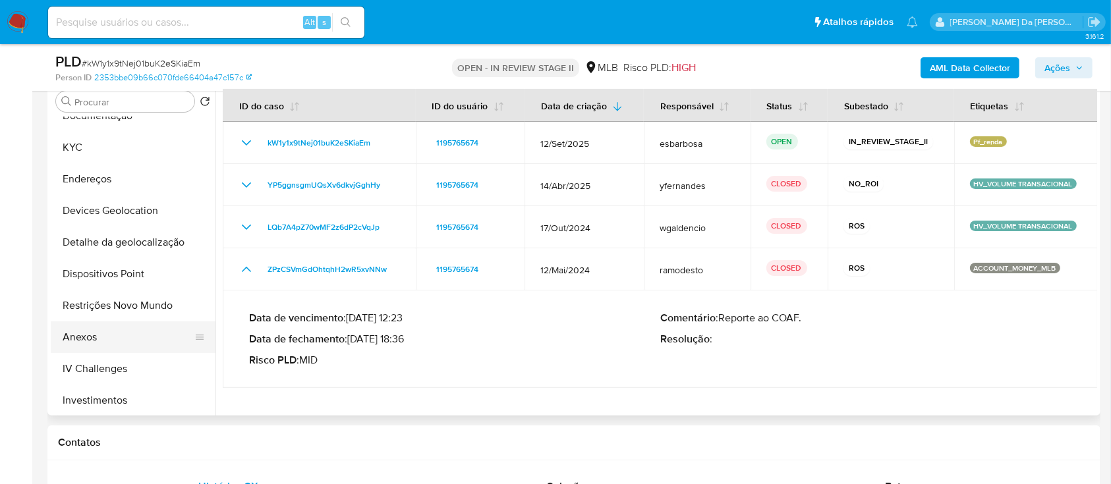
click at [94, 339] on button "Anexos" at bounding box center [128, 338] width 154 height 32
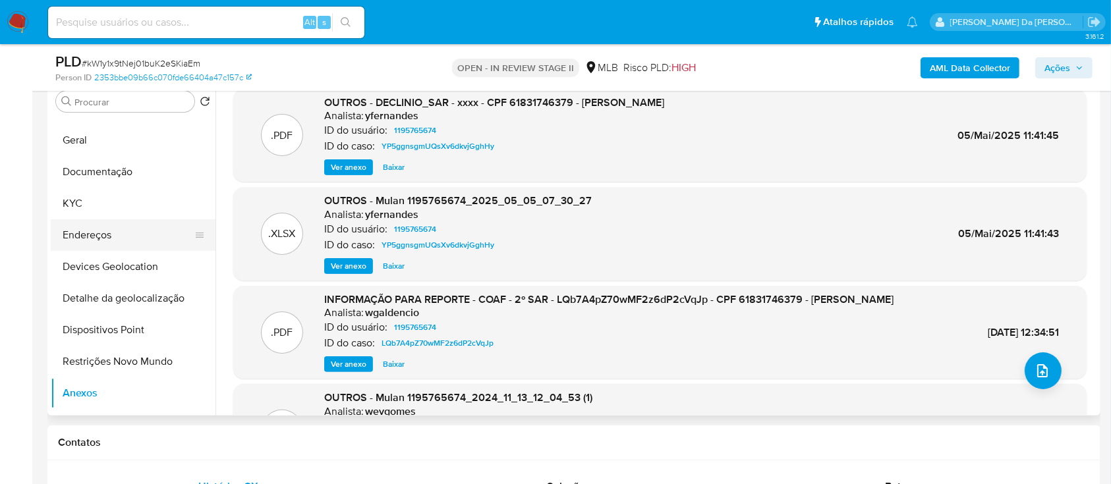
scroll to position [0, 0]
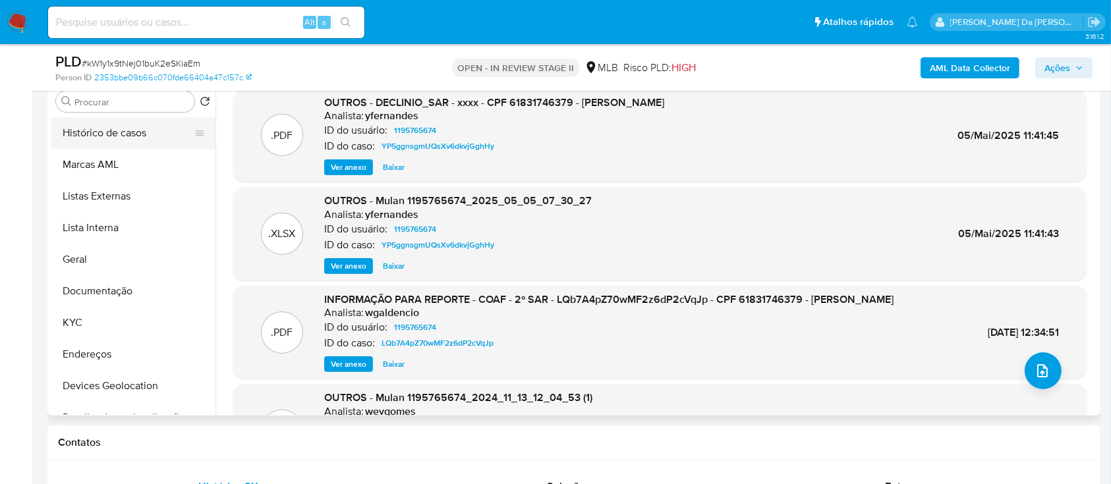
click at [140, 133] on button "Histórico de casos" at bounding box center [128, 133] width 154 height 32
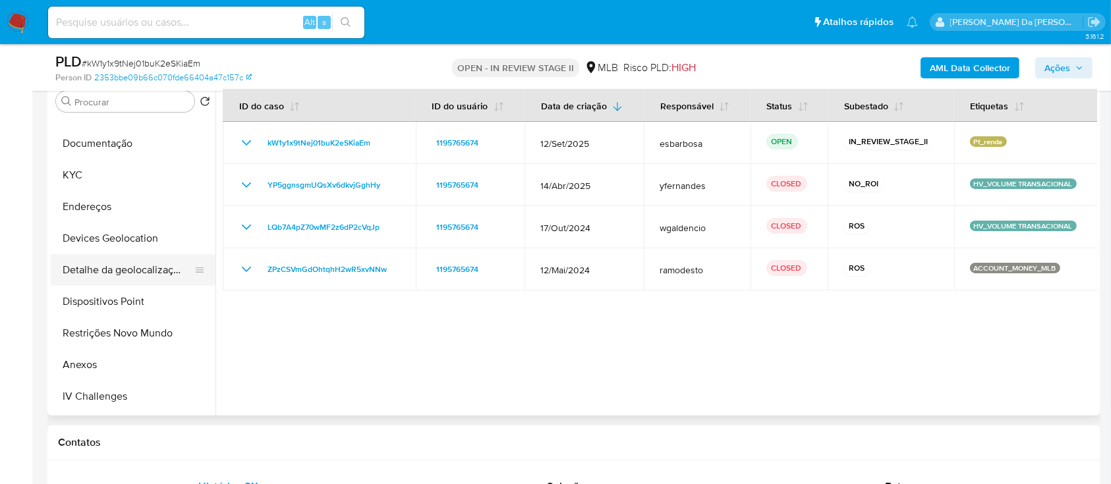
scroll to position [175, 0]
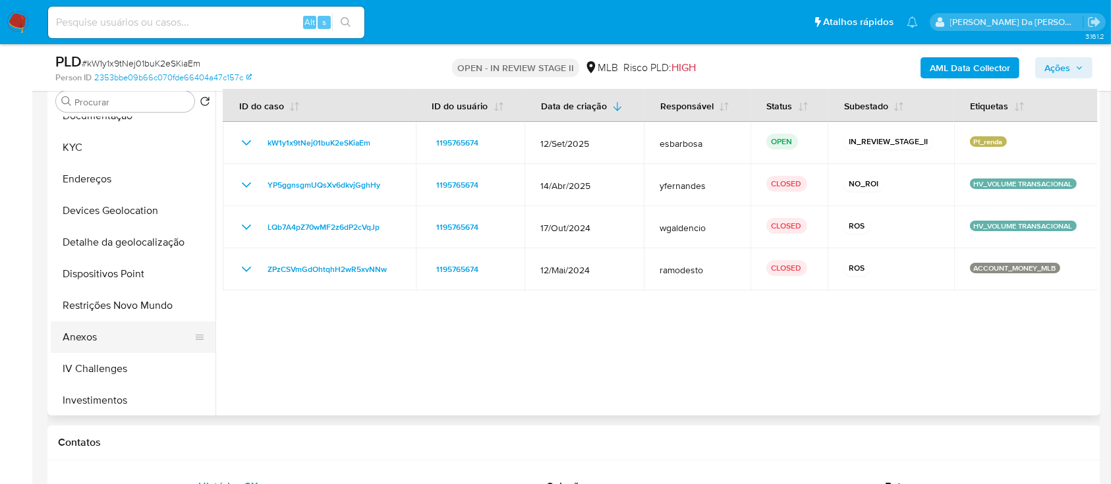
click at [102, 339] on button "Anexos" at bounding box center [128, 338] width 154 height 32
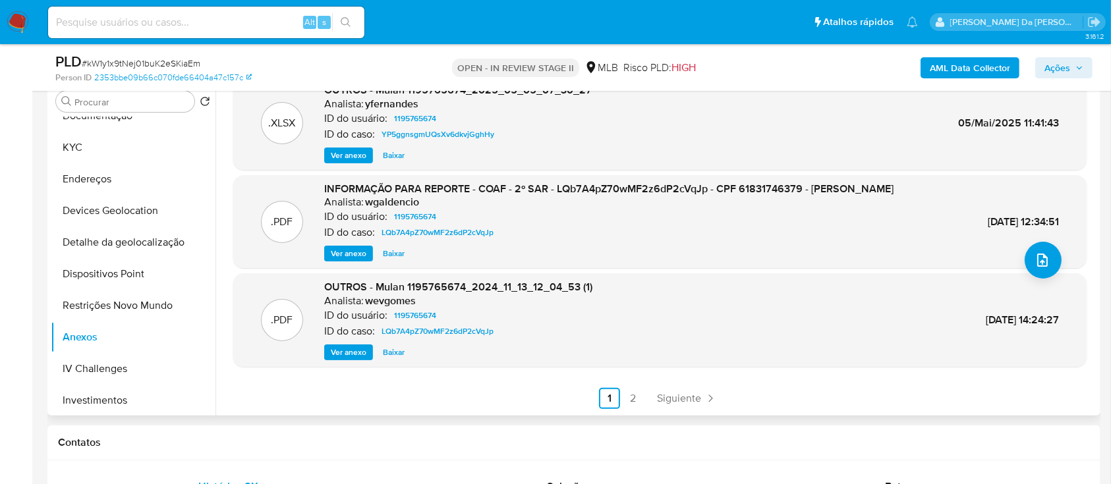
scroll to position [125, 0]
click at [629, 397] on link "2" at bounding box center [633, 398] width 21 height 21
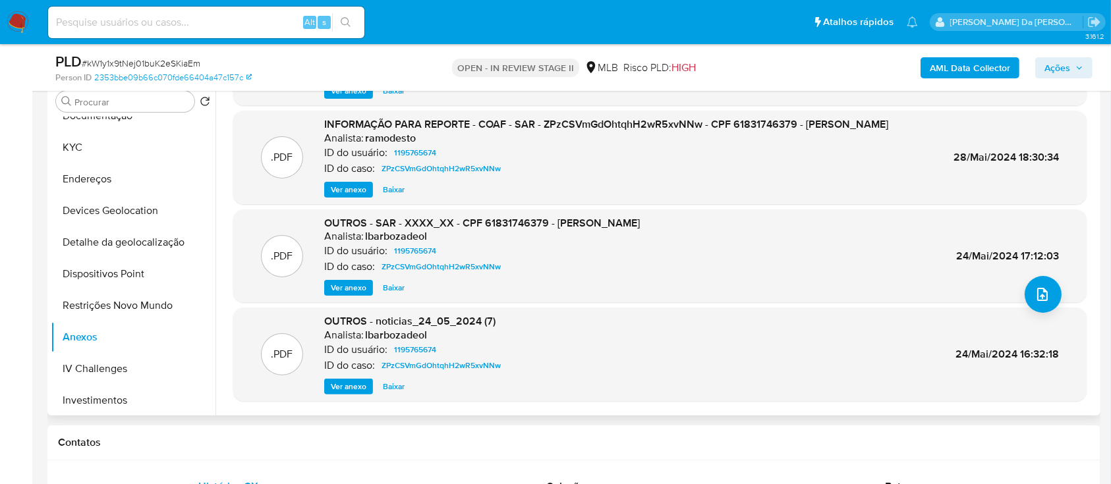
scroll to position [37, 0]
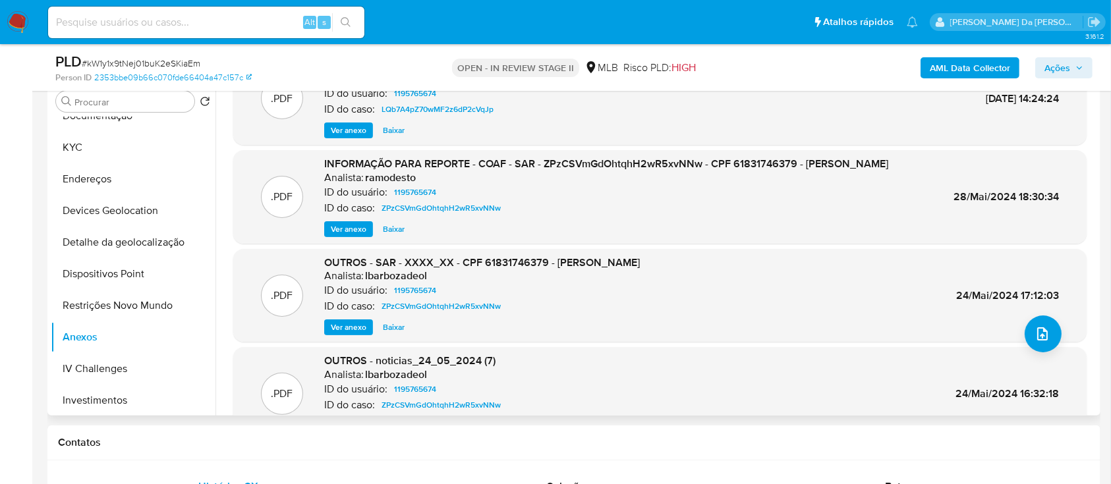
click at [334, 236] on span "Ver anexo" at bounding box center [349, 229] width 36 height 13
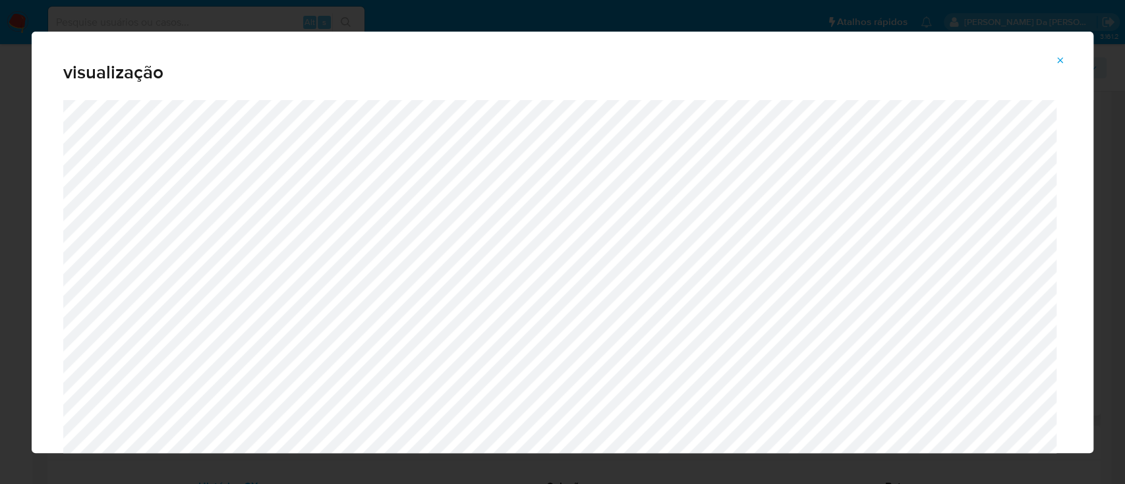
click at [1057, 57] on icon "Attachment preview" at bounding box center [1060, 60] width 11 height 11
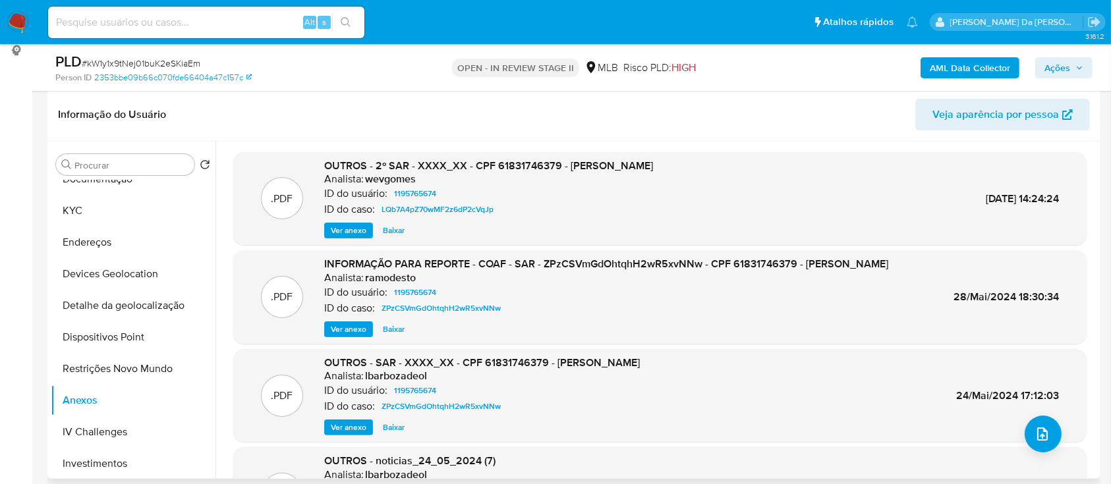
scroll to position [175, 0]
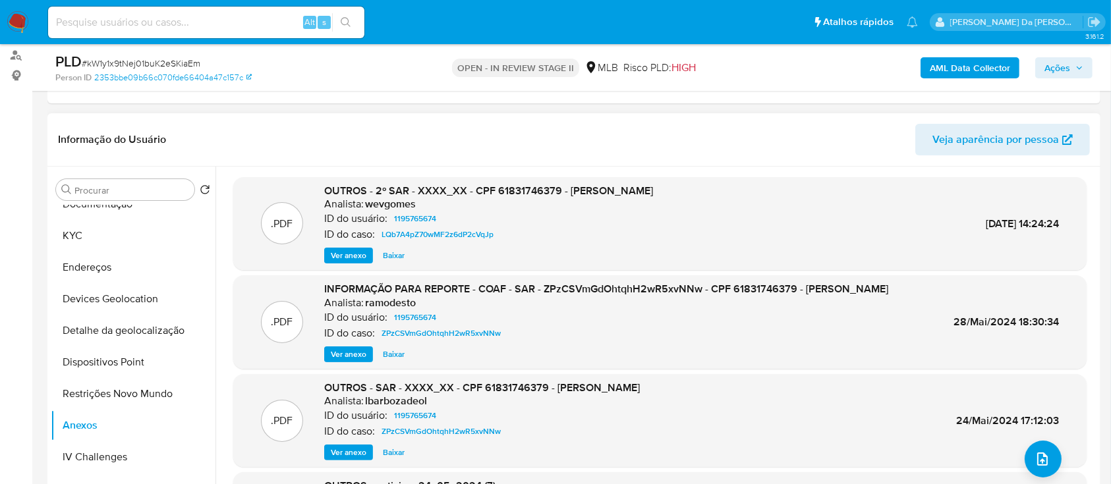
click at [350, 254] on span "Ver anexo" at bounding box center [349, 255] width 36 height 13
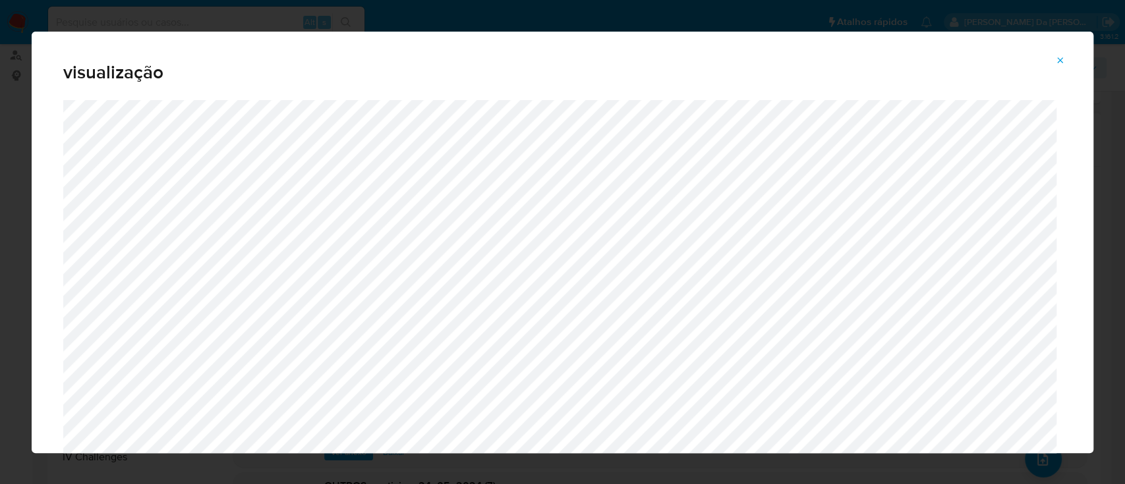
click at [1060, 63] on icon "Attachment preview" at bounding box center [1060, 60] width 11 height 11
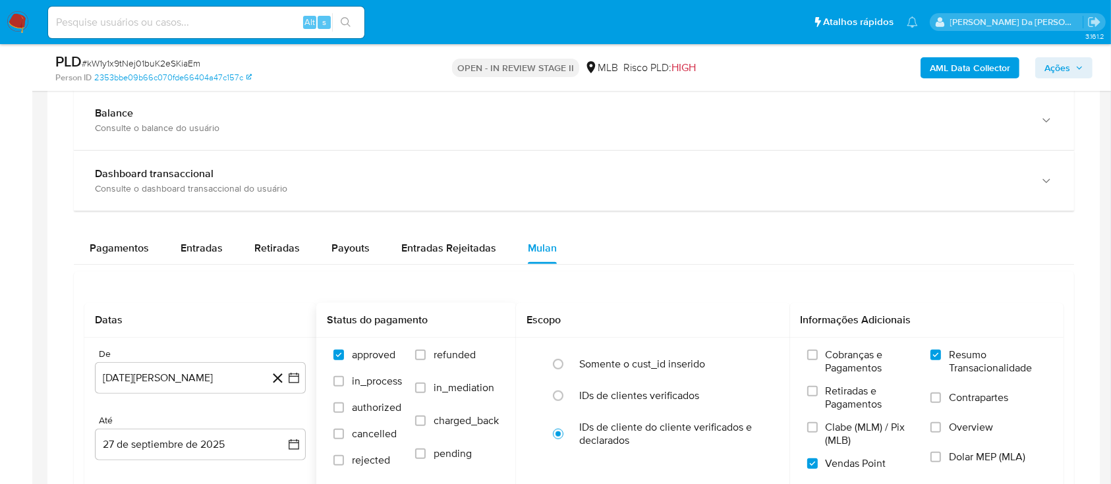
scroll to position [703, 0]
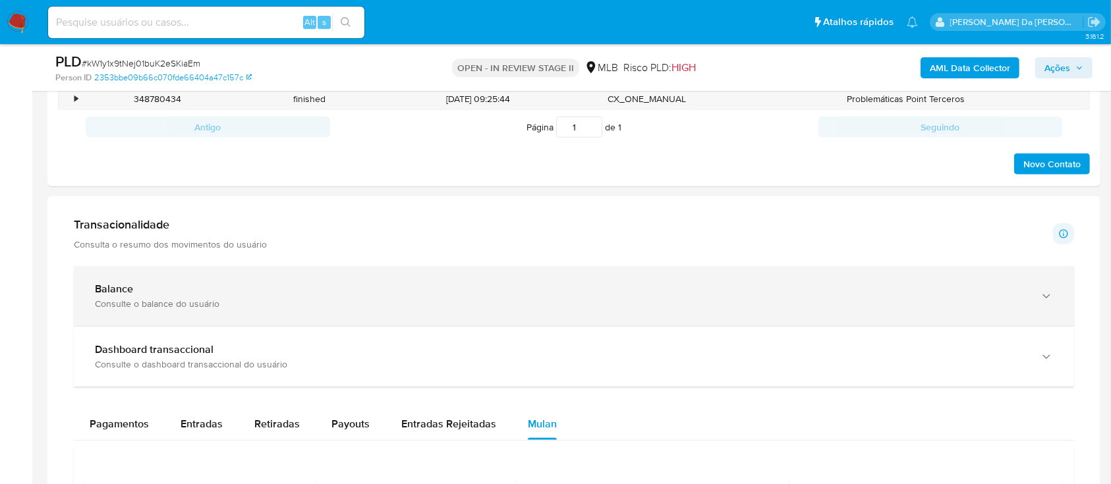
click at [252, 286] on div "Balance" at bounding box center [561, 289] width 932 height 13
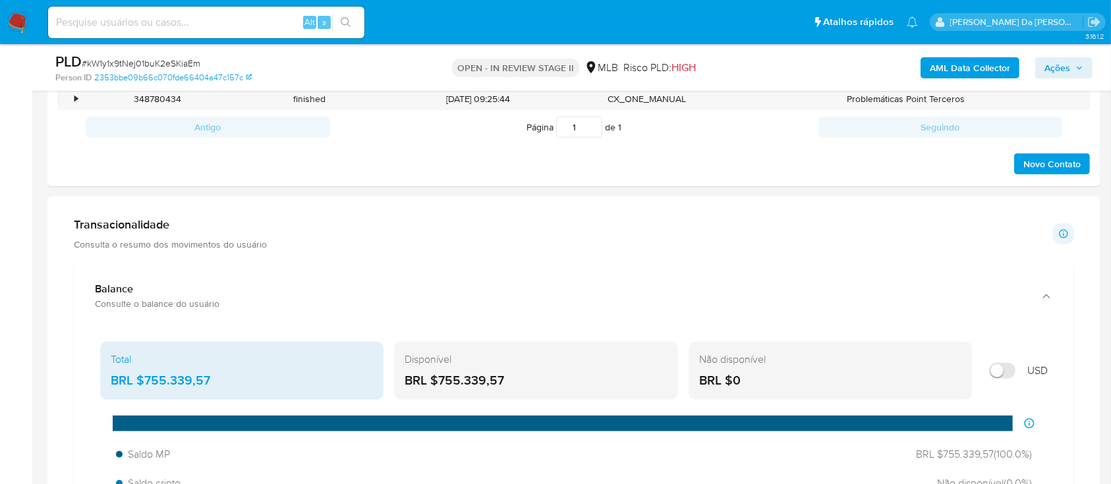
click at [446, 235] on div "Transacionalidade Consulta o resumo dos movimentos do usuário Informações trans…" at bounding box center [574, 234] width 1001 height 33
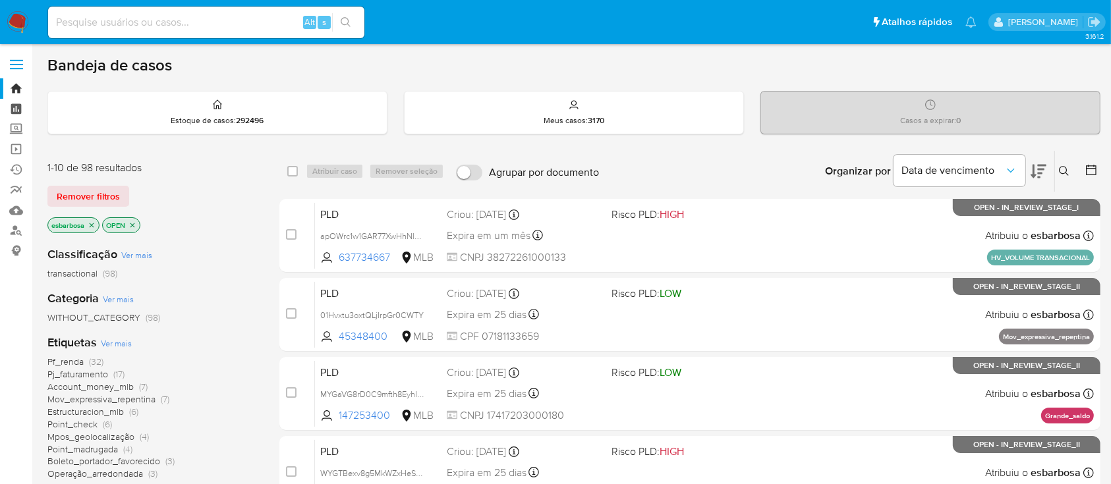
click at [16, 107] on link "Painel" at bounding box center [78, 109] width 157 height 20
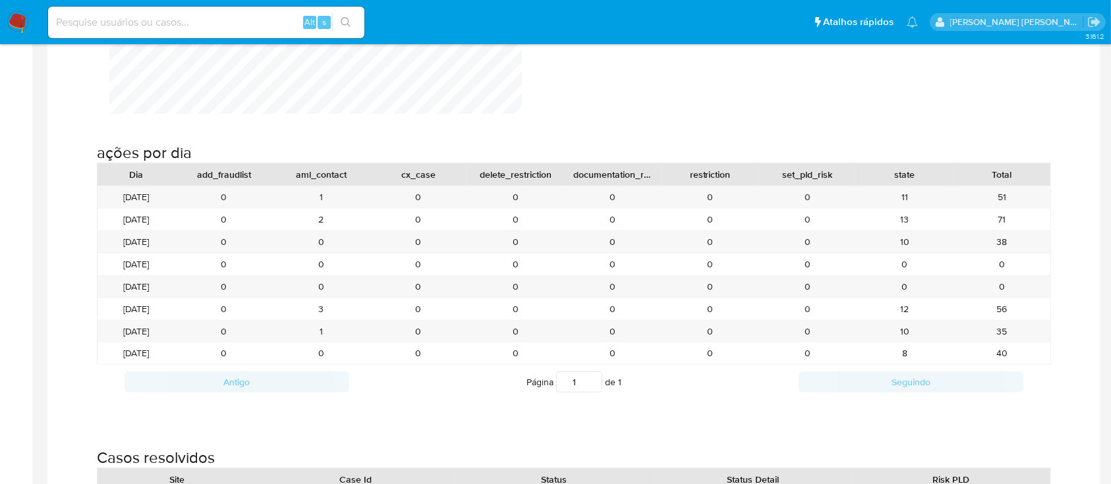
scroll to position [1582, 0]
